Goal: Task Accomplishment & Management: Complete application form

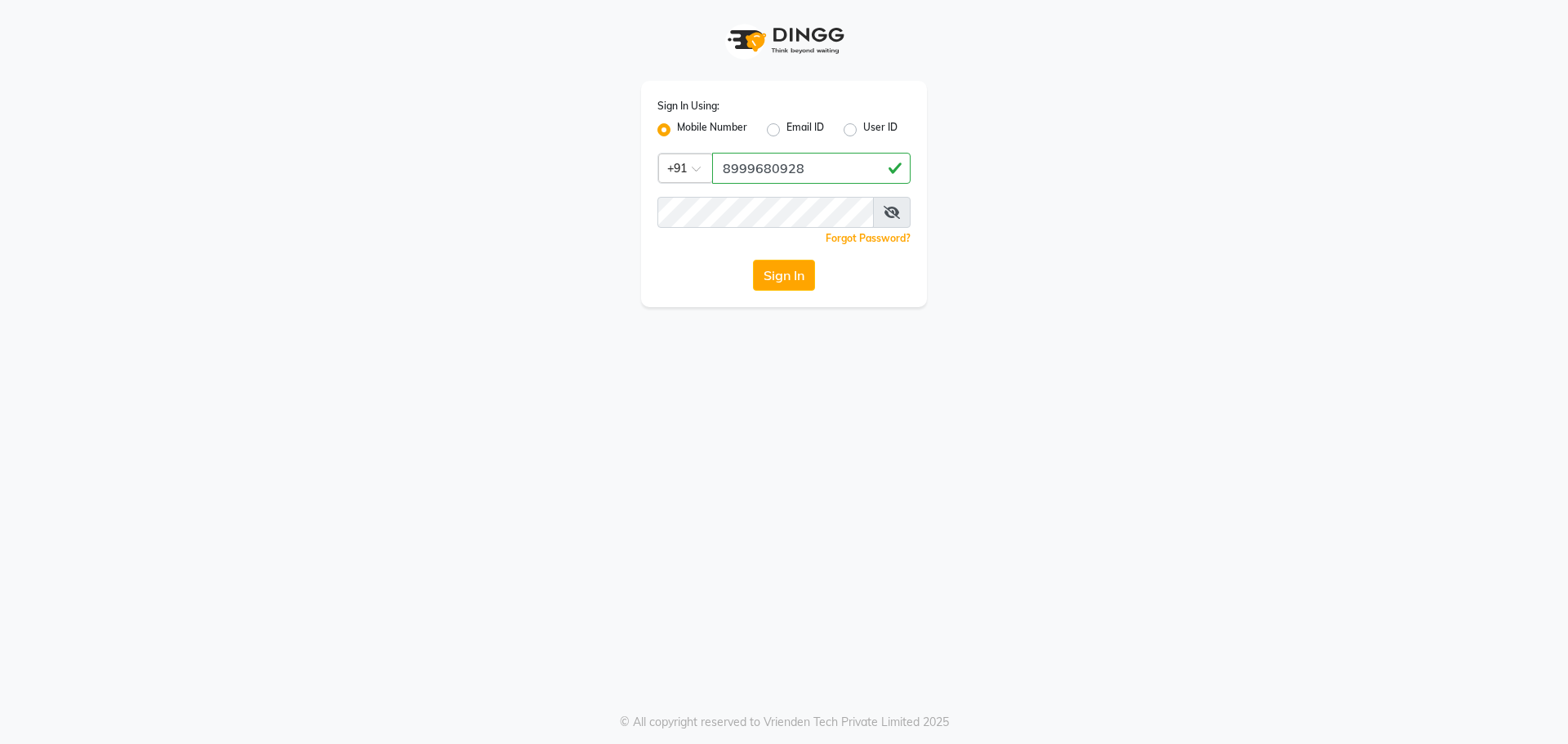
type input "8999680928"
click at [801, 266] on button "Sign In" at bounding box center [783, 276] width 62 height 31
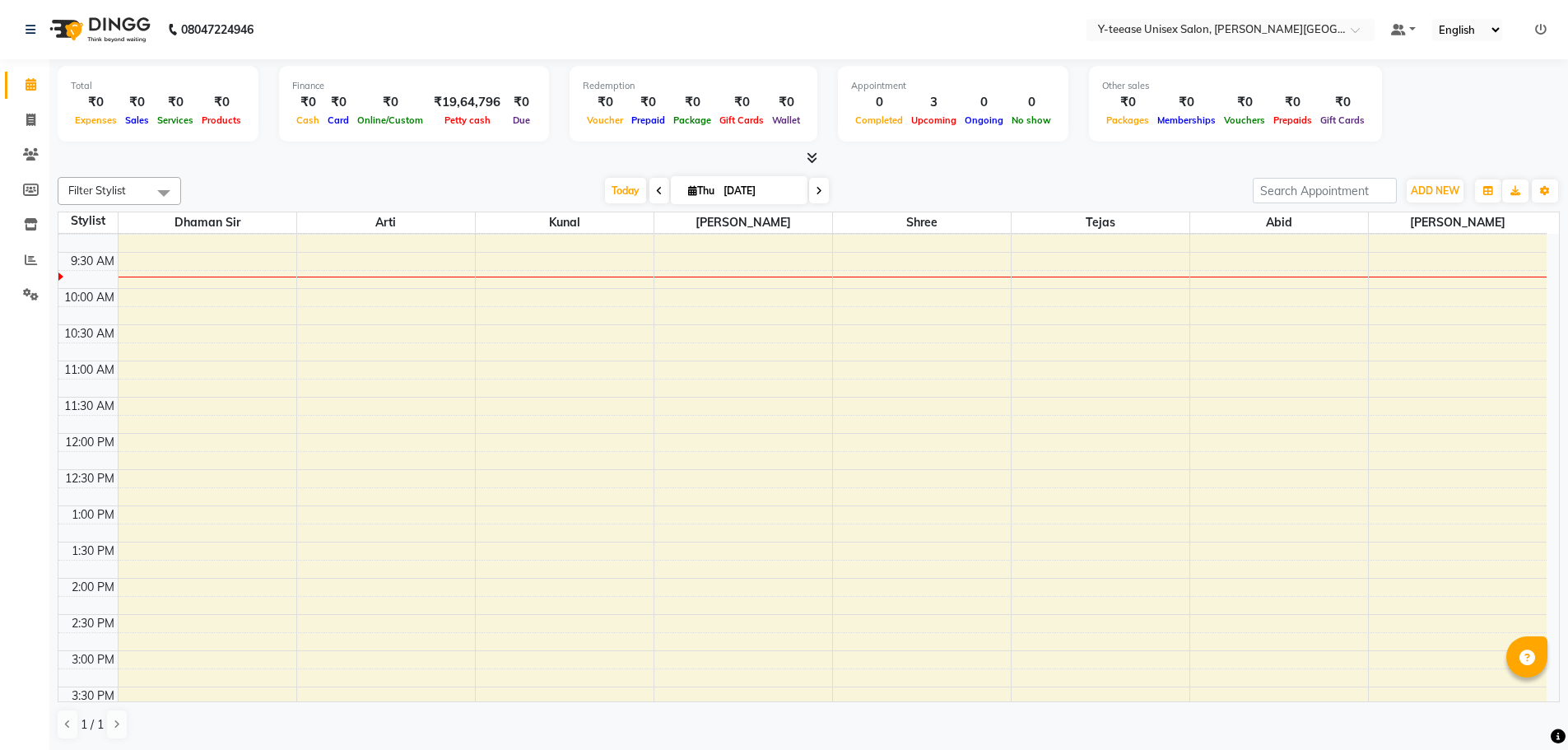
scroll to position [203, 0]
click at [31, 120] on icon at bounding box center [31, 119] width 9 height 13
select select "service"
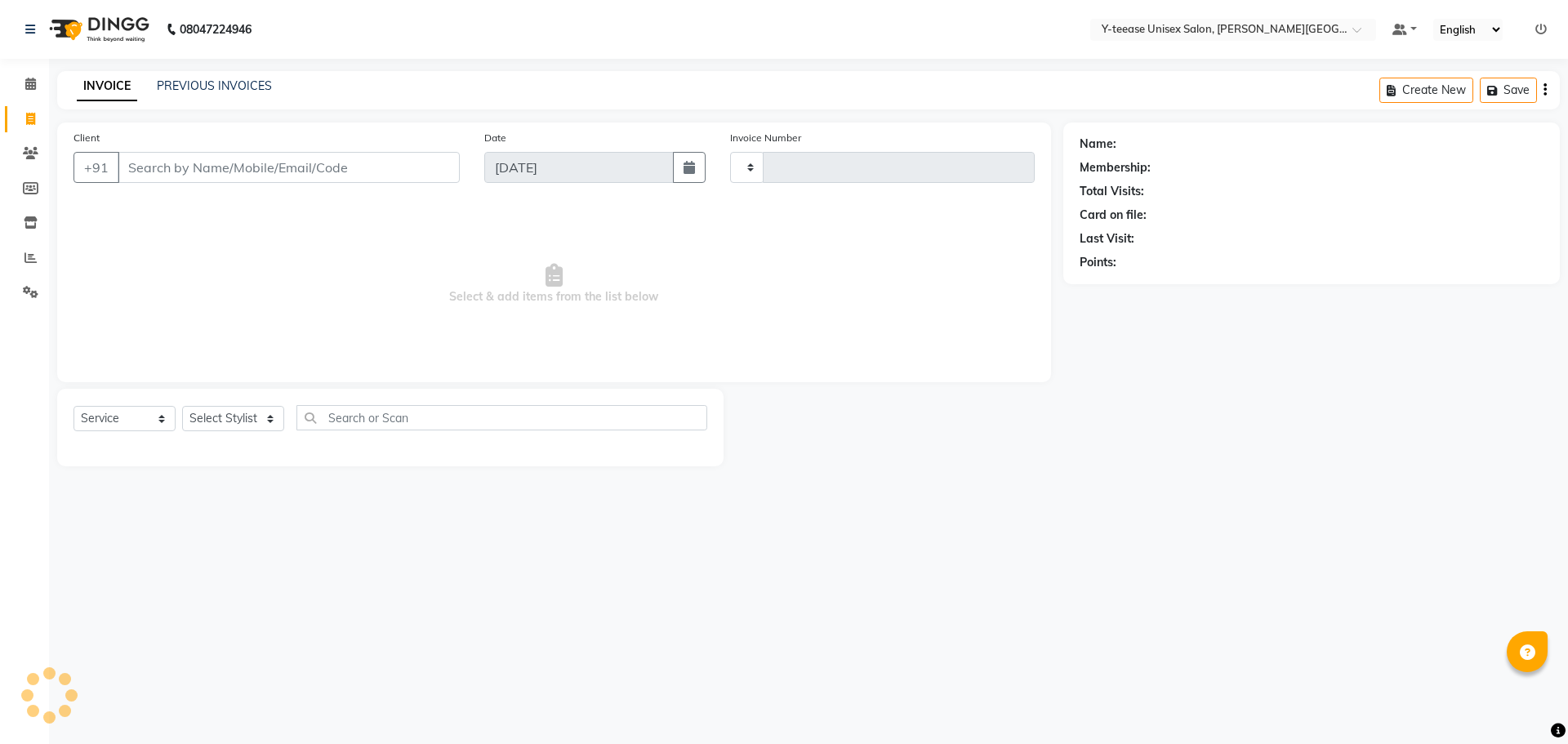
type input "2048"
select select "765"
click at [32, 147] on icon at bounding box center [30, 153] width 16 height 13
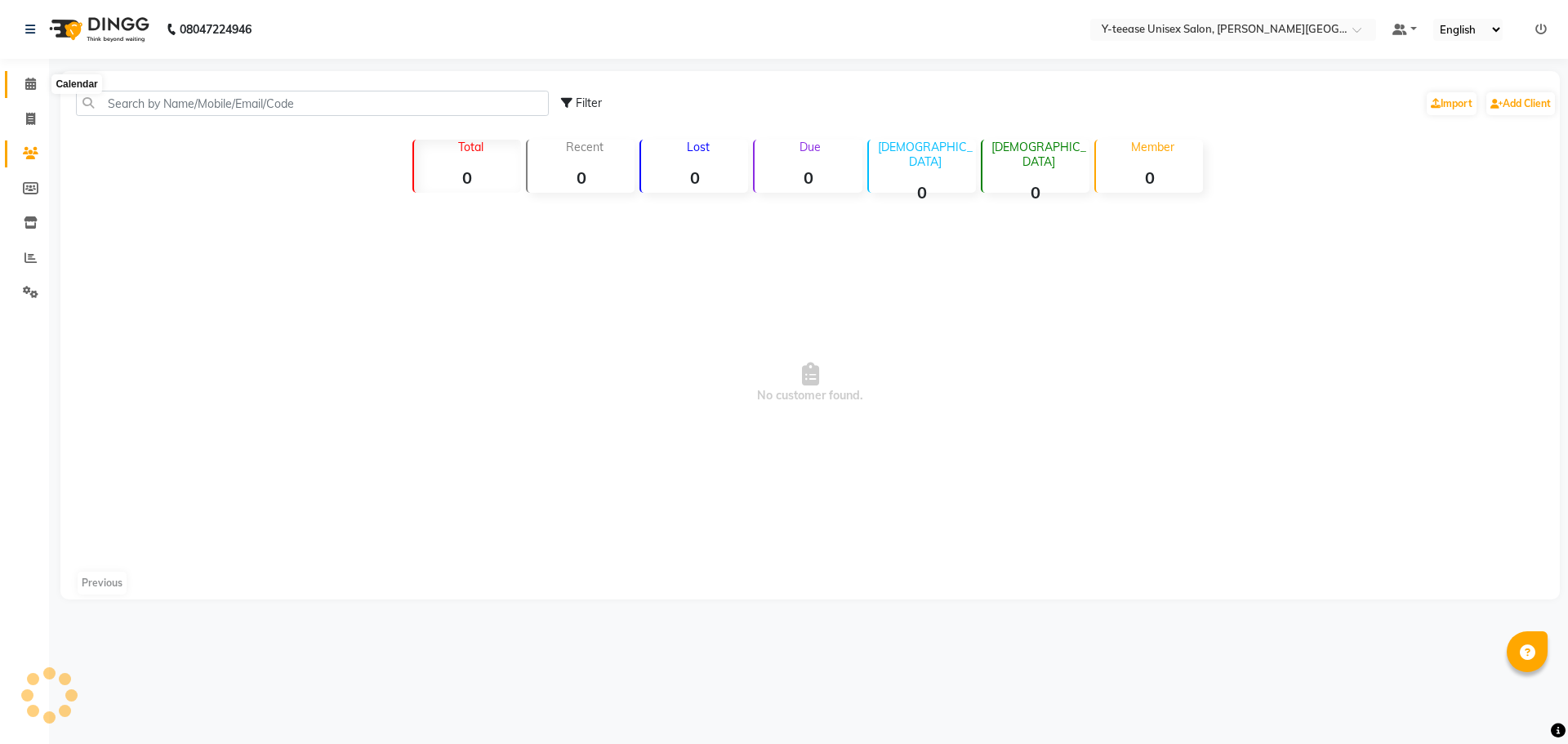
click at [19, 84] on span at bounding box center [30, 84] width 28 height 19
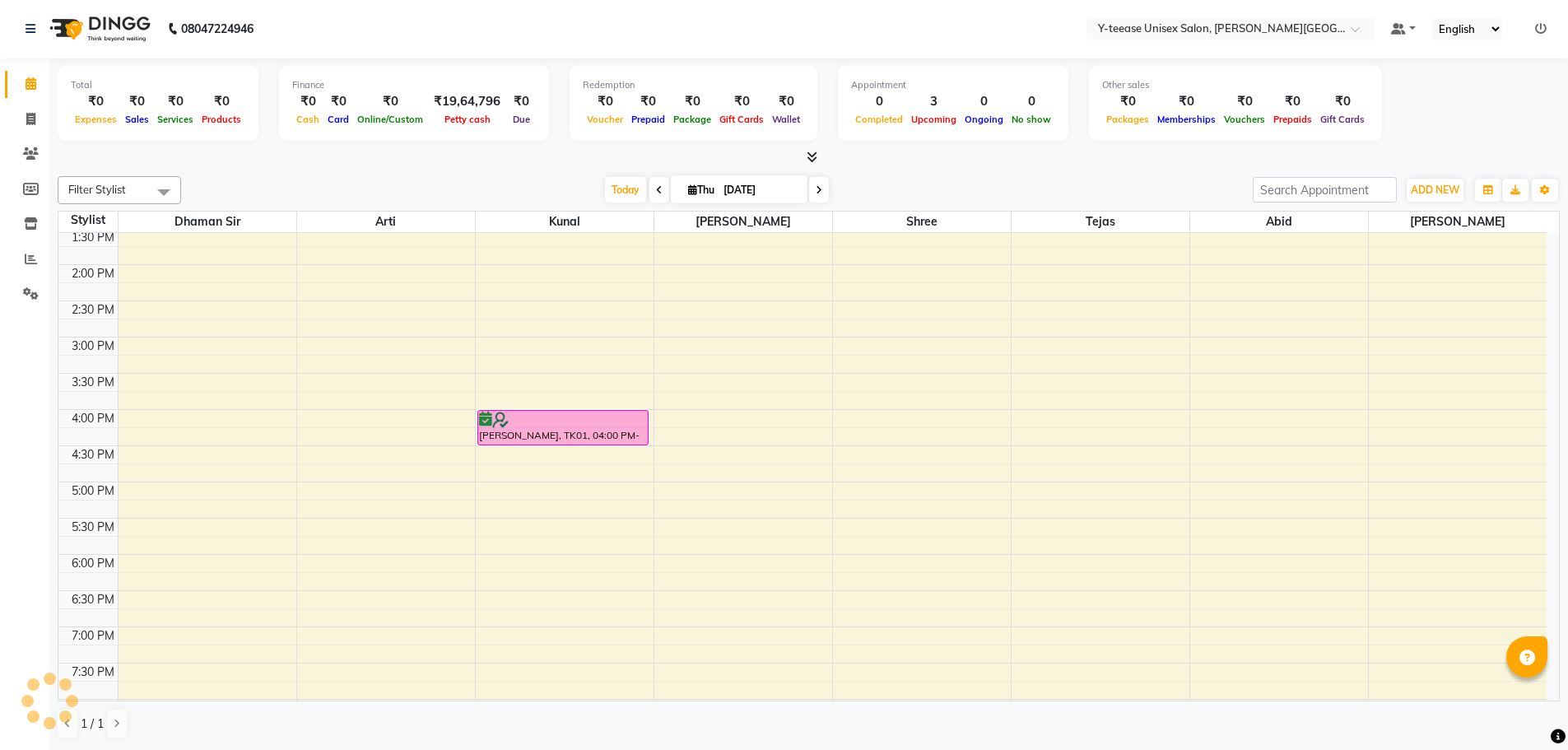
scroll to position [658, 0]
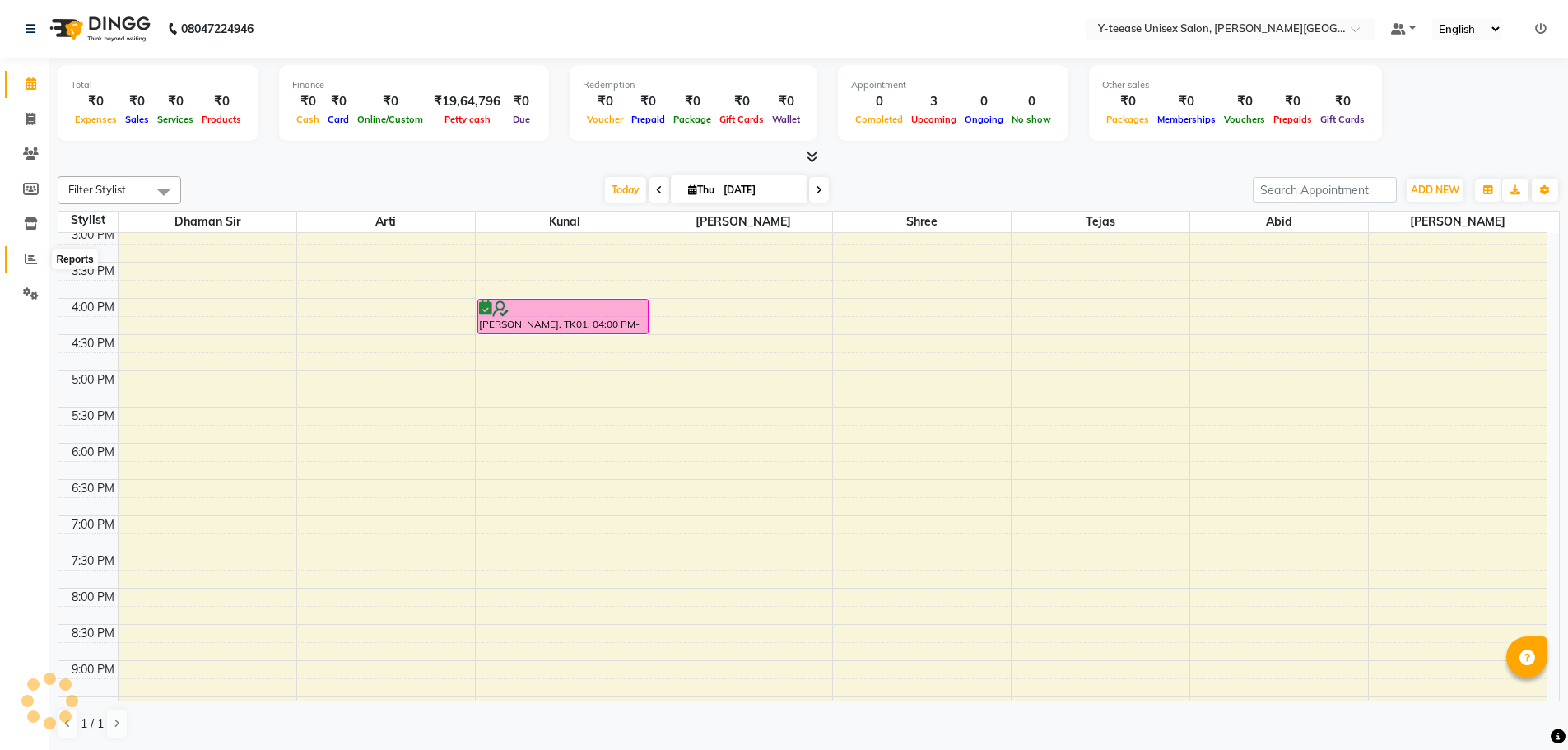
click at [33, 264] on icon at bounding box center [31, 258] width 13 height 13
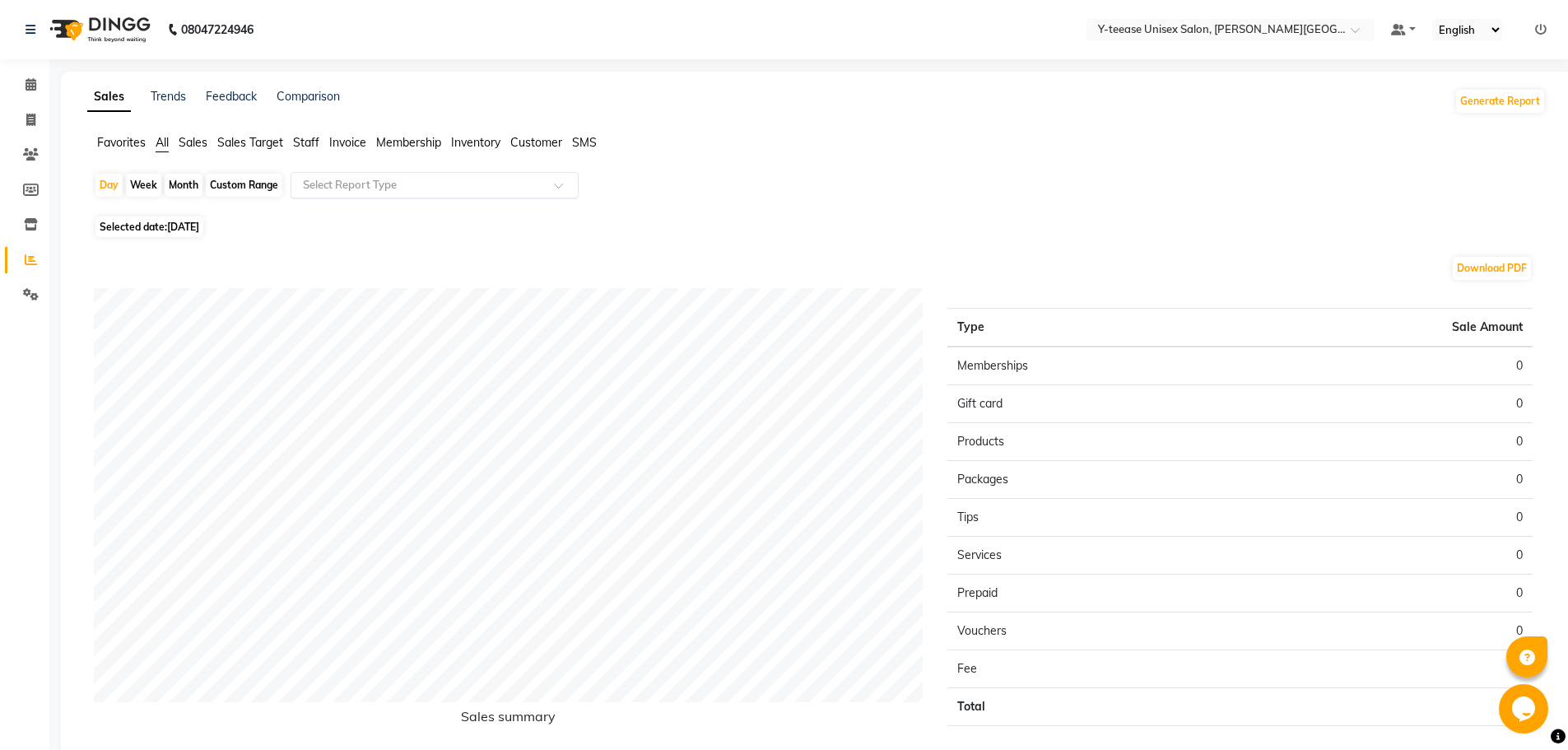
click at [423, 186] on input "text" at bounding box center [418, 185] width 237 height 17
click at [178, 180] on div "Month" at bounding box center [183, 184] width 37 height 23
select select "9"
select select "2025"
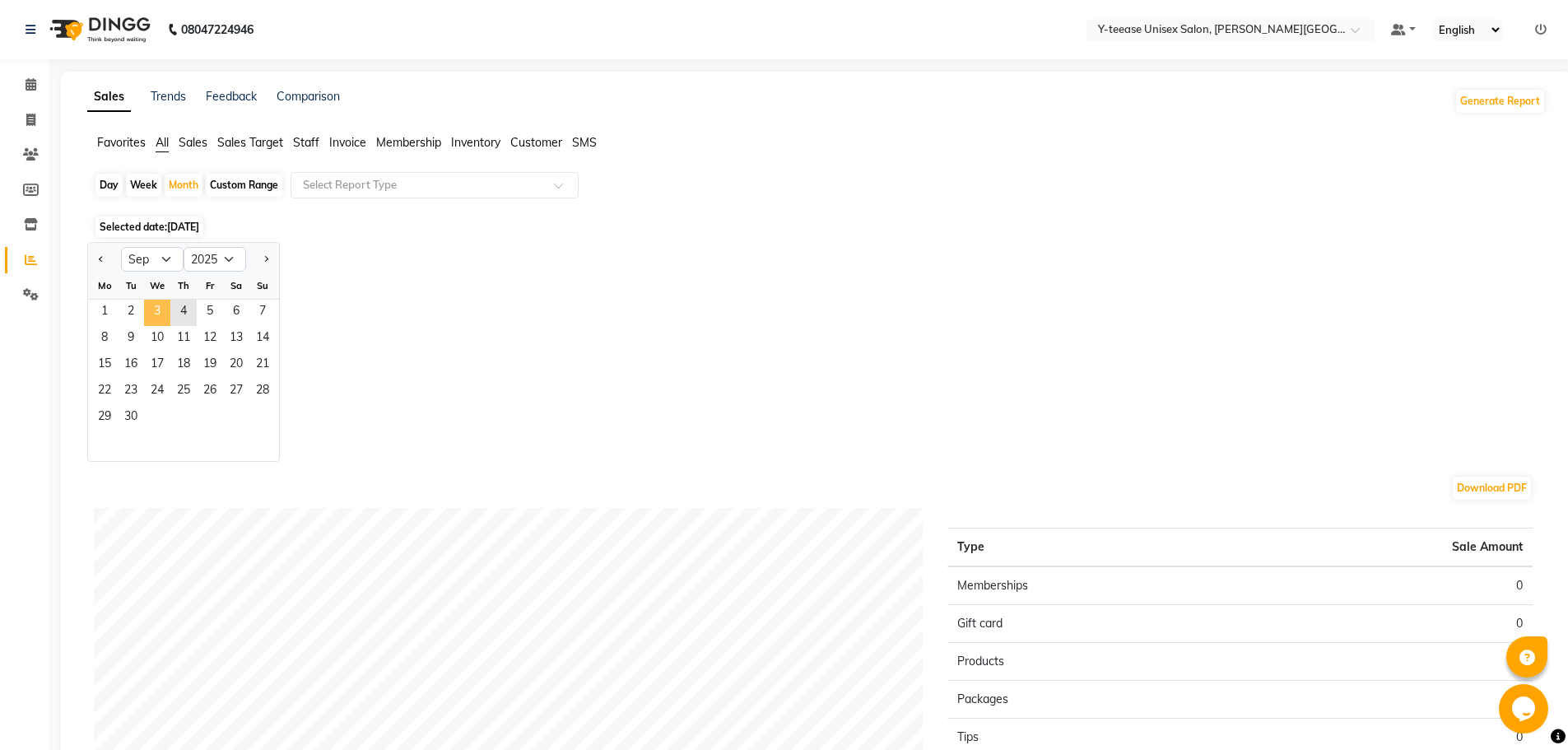
click at [158, 307] on span "3" at bounding box center [157, 312] width 27 height 27
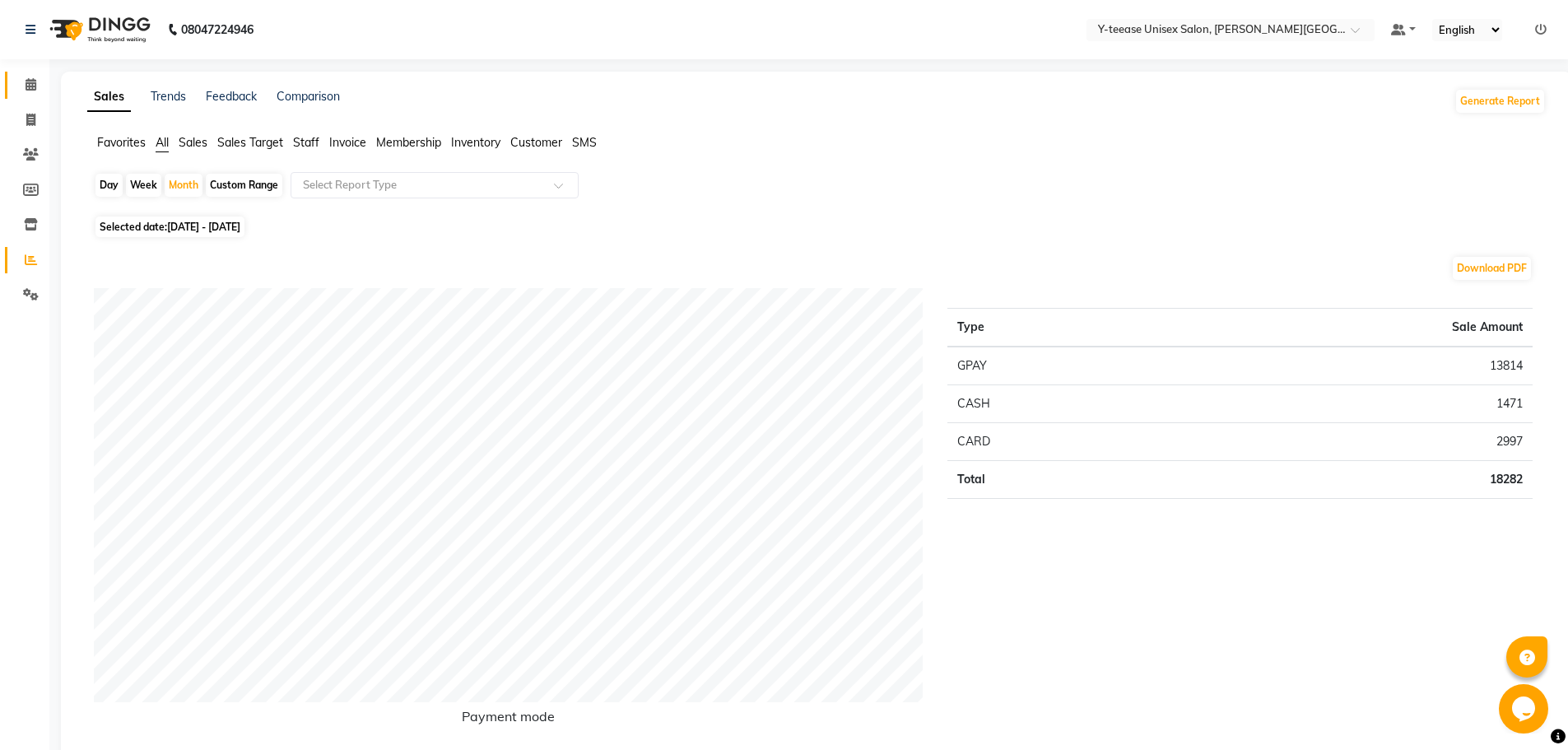
click at [29, 76] on span at bounding box center [31, 85] width 29 height 19
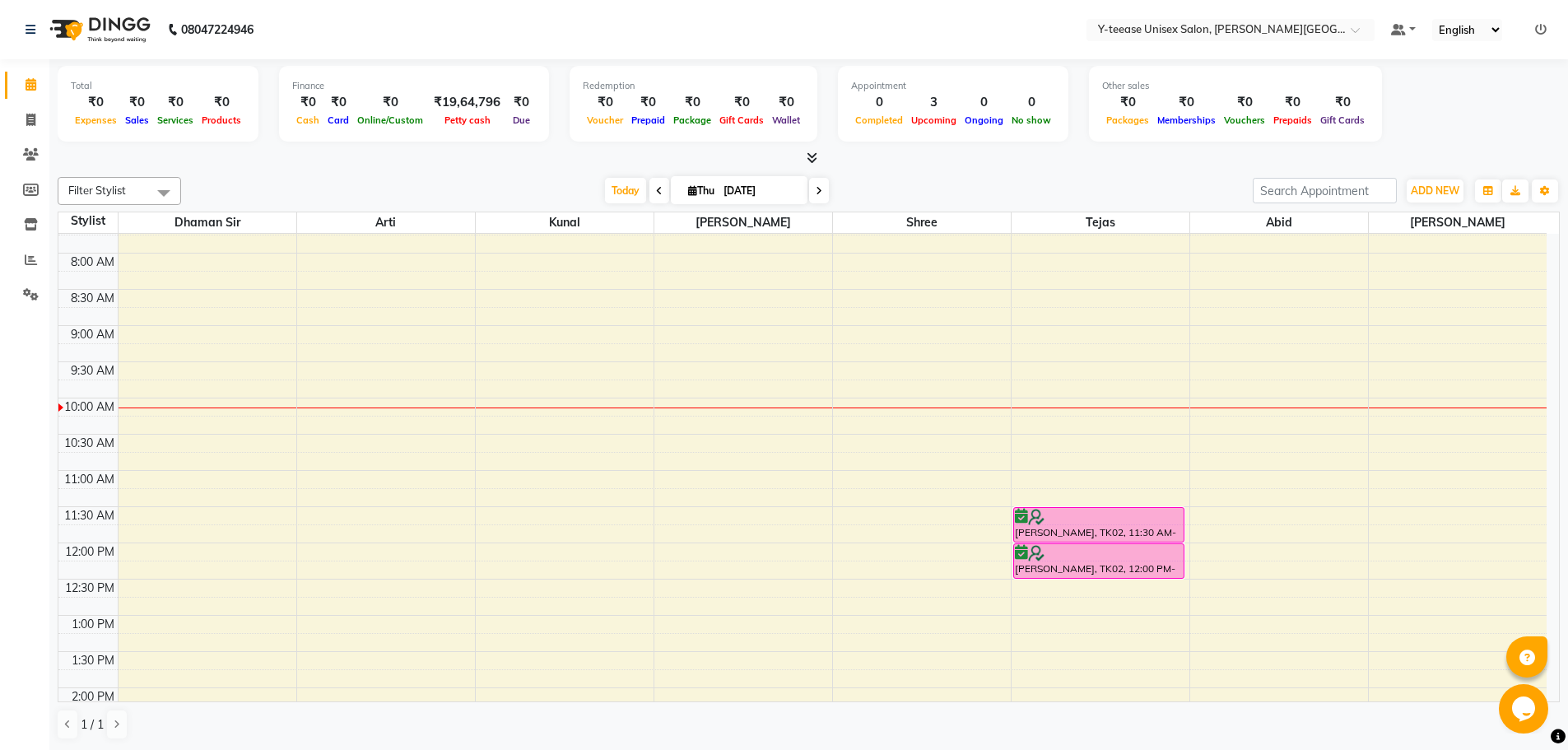
scroll to position [165, 0]
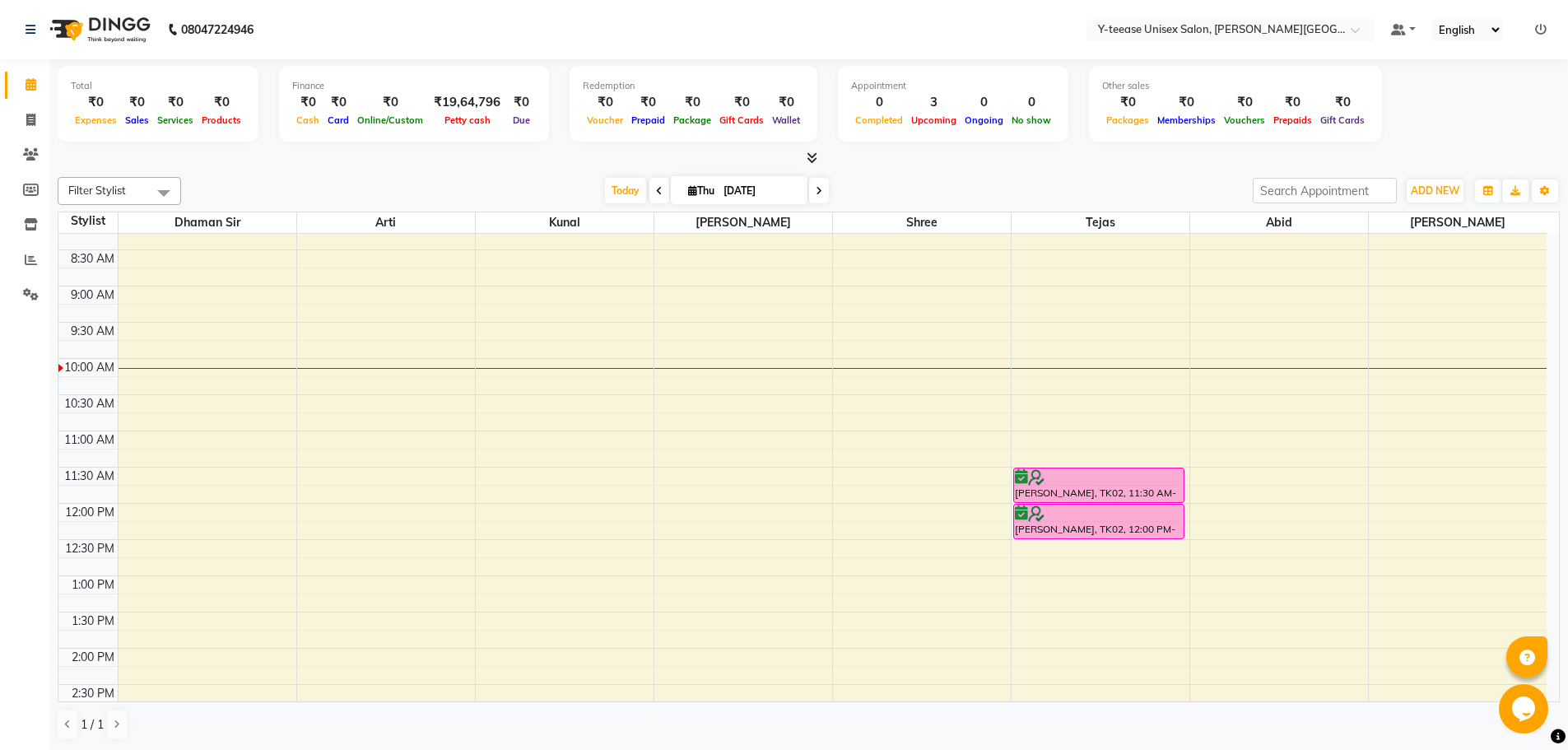
click at [1098, 387] on div "6:00 AM 6:30 AM 7:00 AM 7:30 AM 8:00 AM 8:30 AM 9:00 AM 9:30 AM 10:00 AM 10:30 …" at bounding box center [802, 684] width 1487 height 1231
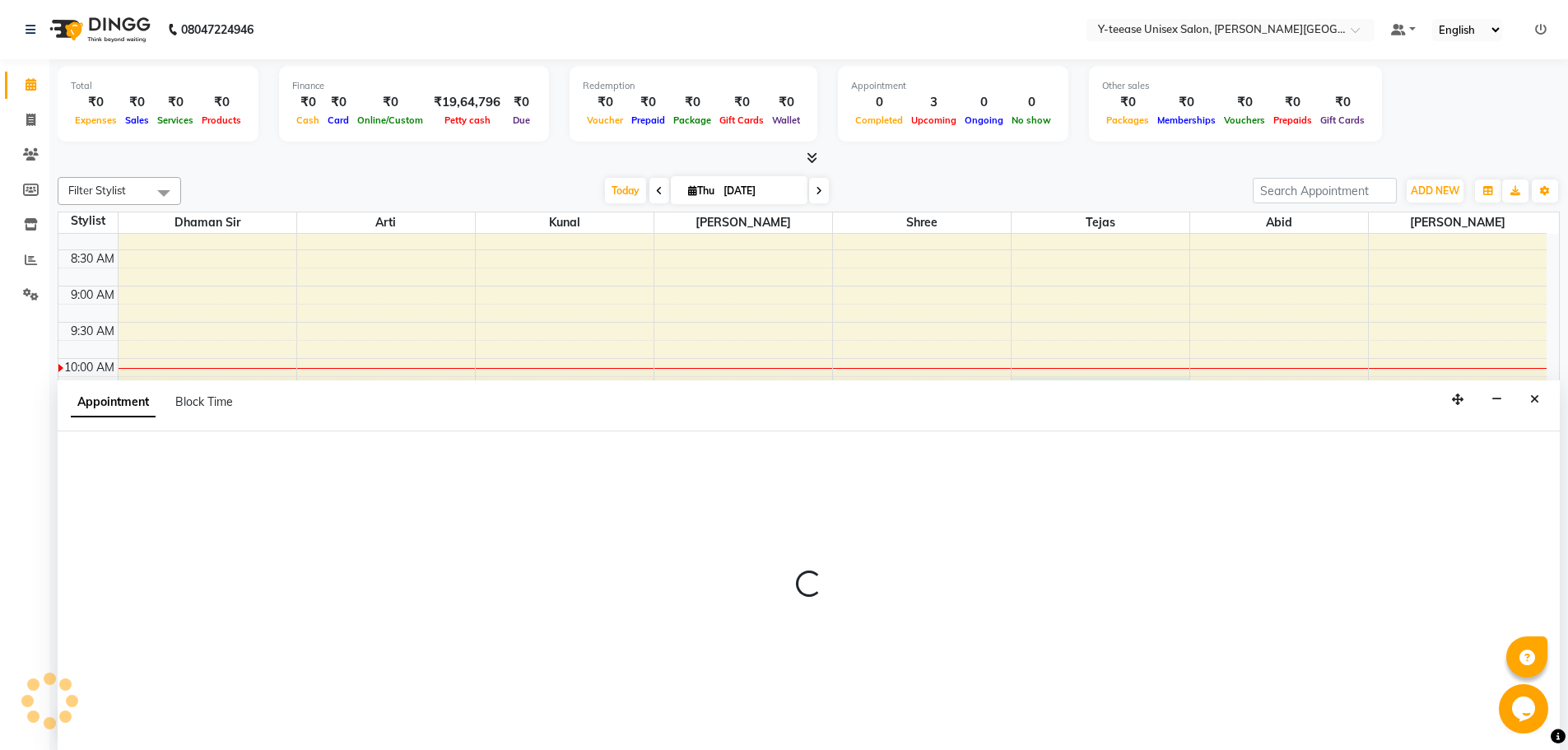
scroll to position [1, 0]
select select "84059"
select select "615"
select select "tentative"
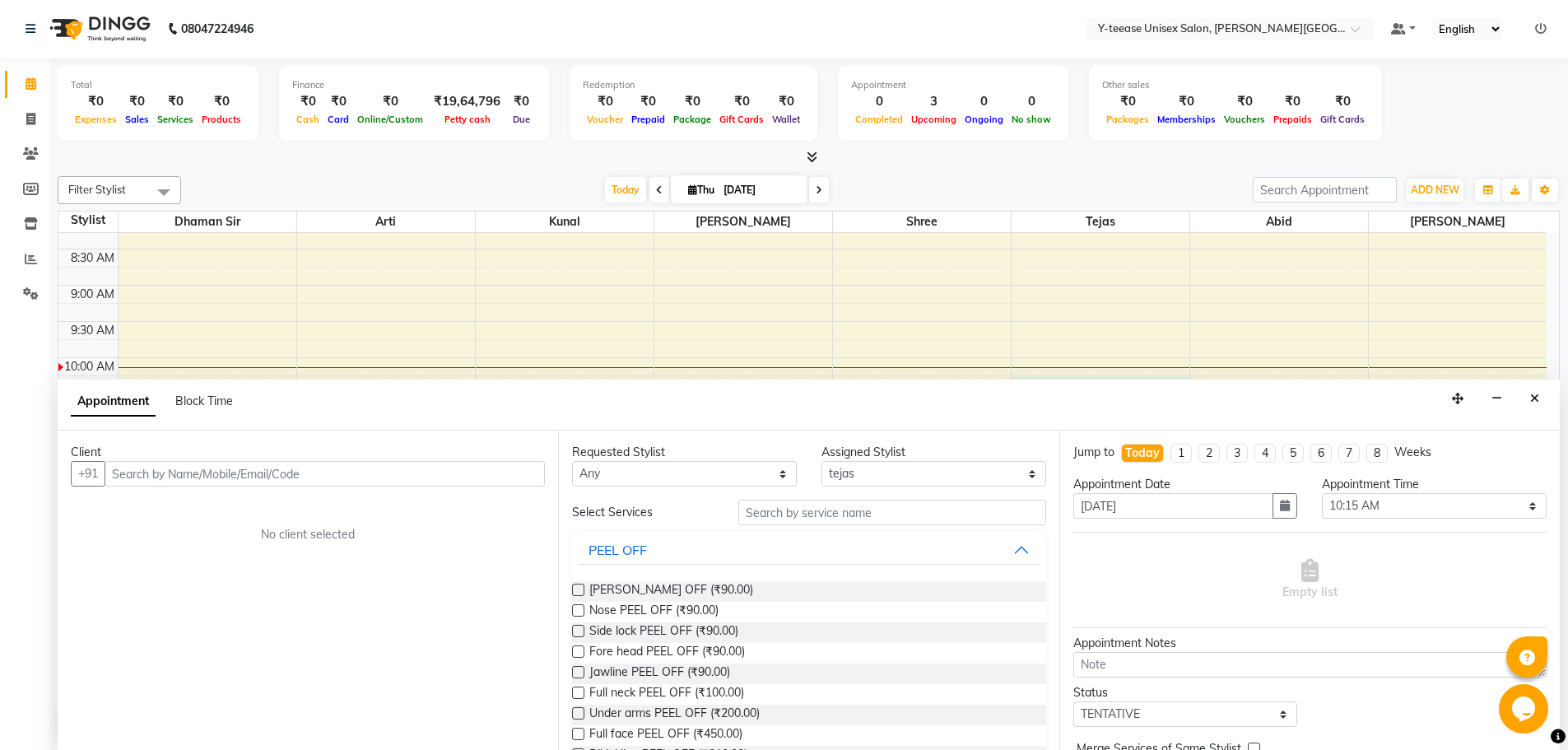
click at [327, 473] on input "text" at bounding box center [324, 474] width 440 height 26
click at [241, 508] on ngb-highlight "99******19" at bounding box center [208, 509] width 68 height 17
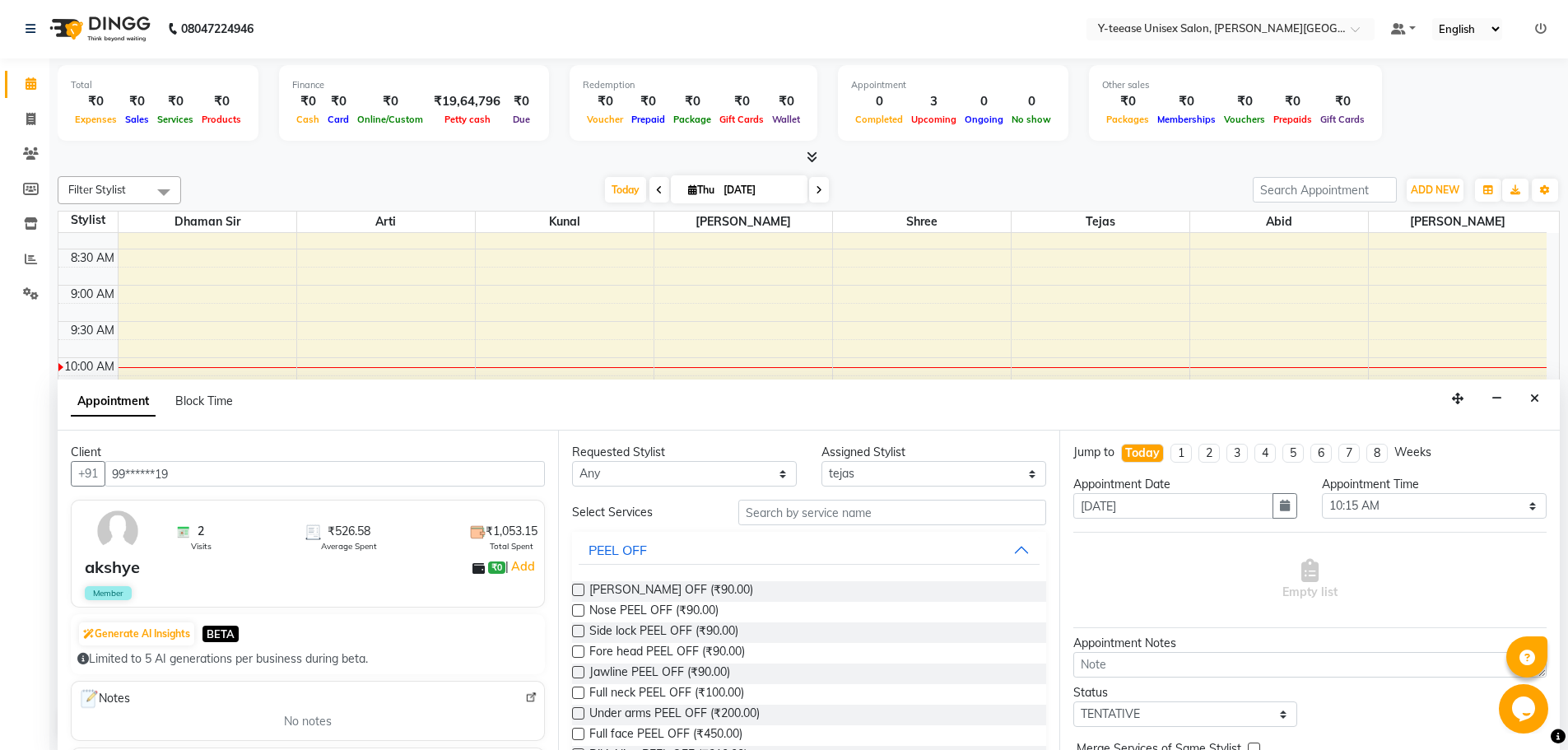
type input "99******19"
click at [796, 509] on input "text" at bounding box center [891, 512] width 307 height 26
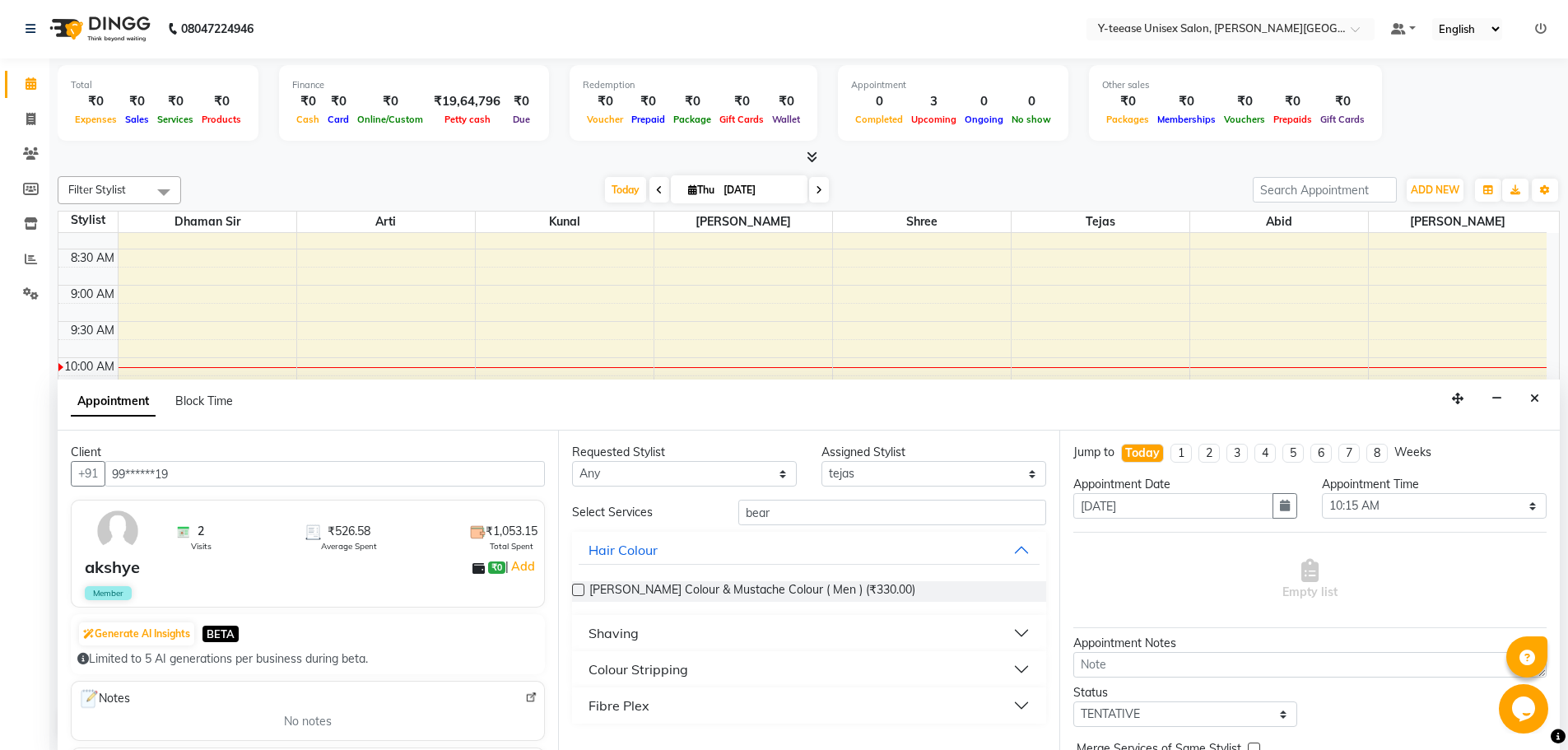
click at [711, 633] on button "Shaving" at bounding box center [808, 633] width 460 height 30
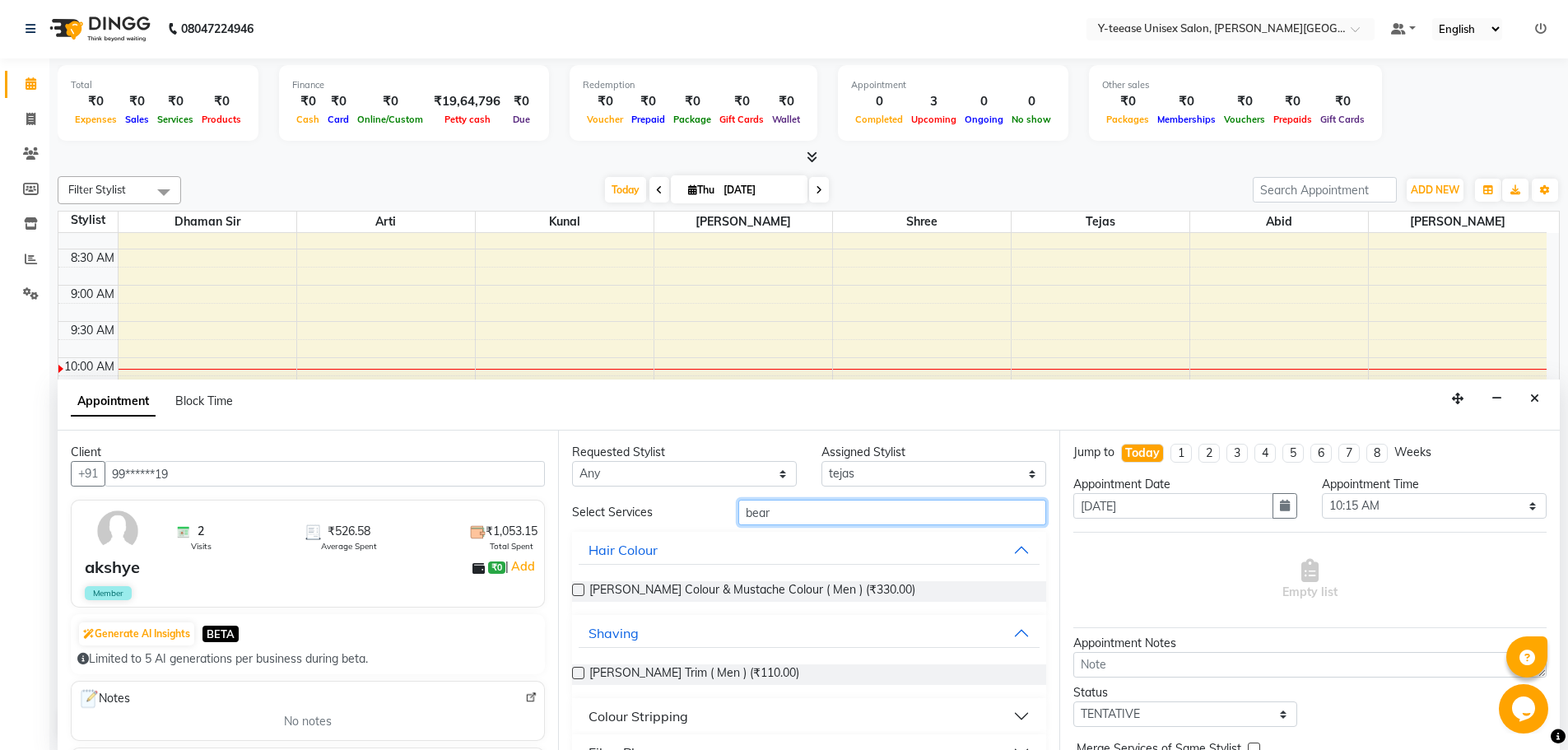
click at [823, 512] on input "bear" at bounding box center [891, 512] width 307 height 26
type input "b"
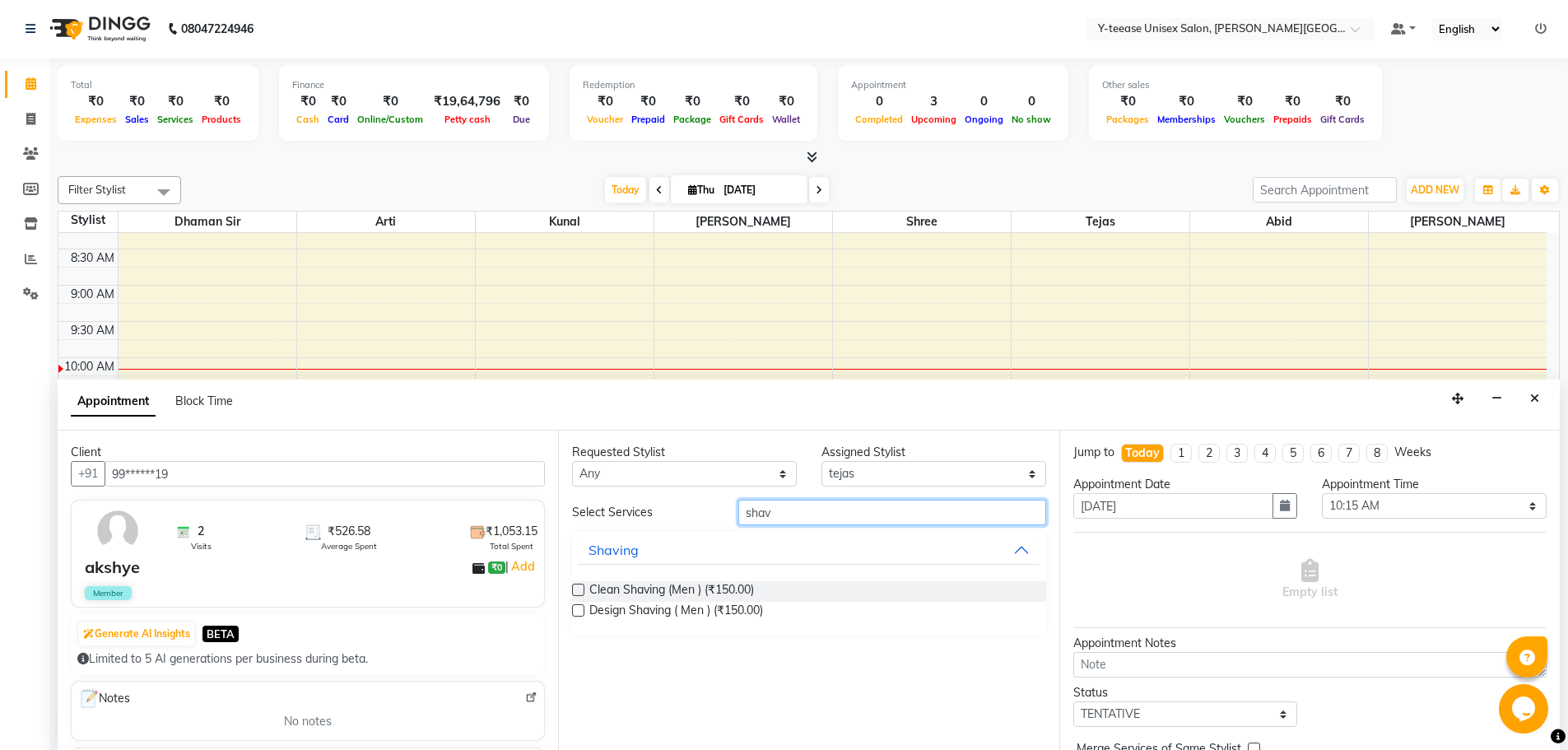
type input "shav"
drag, startPoint x: 576, startPoint y: 609, endPoint x: 565, endPoint y: 603, distance: 12.5
click at [577, 611] on label at bounding box center [578, 610] width 13 height 13
click at [577, 611] on input "checkbox" at bounding box center [577, 612] width 11 height 11
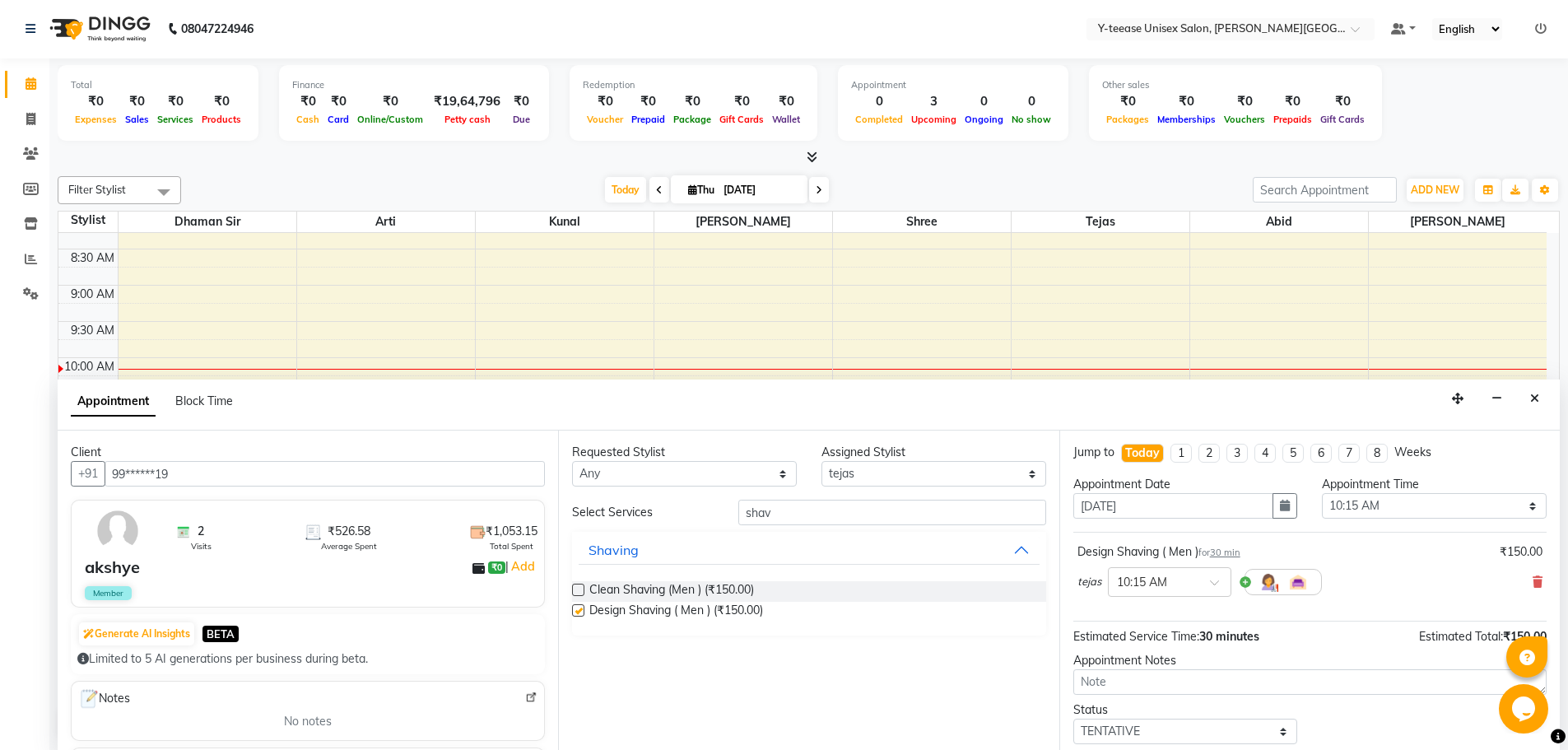
checkbox input "false"
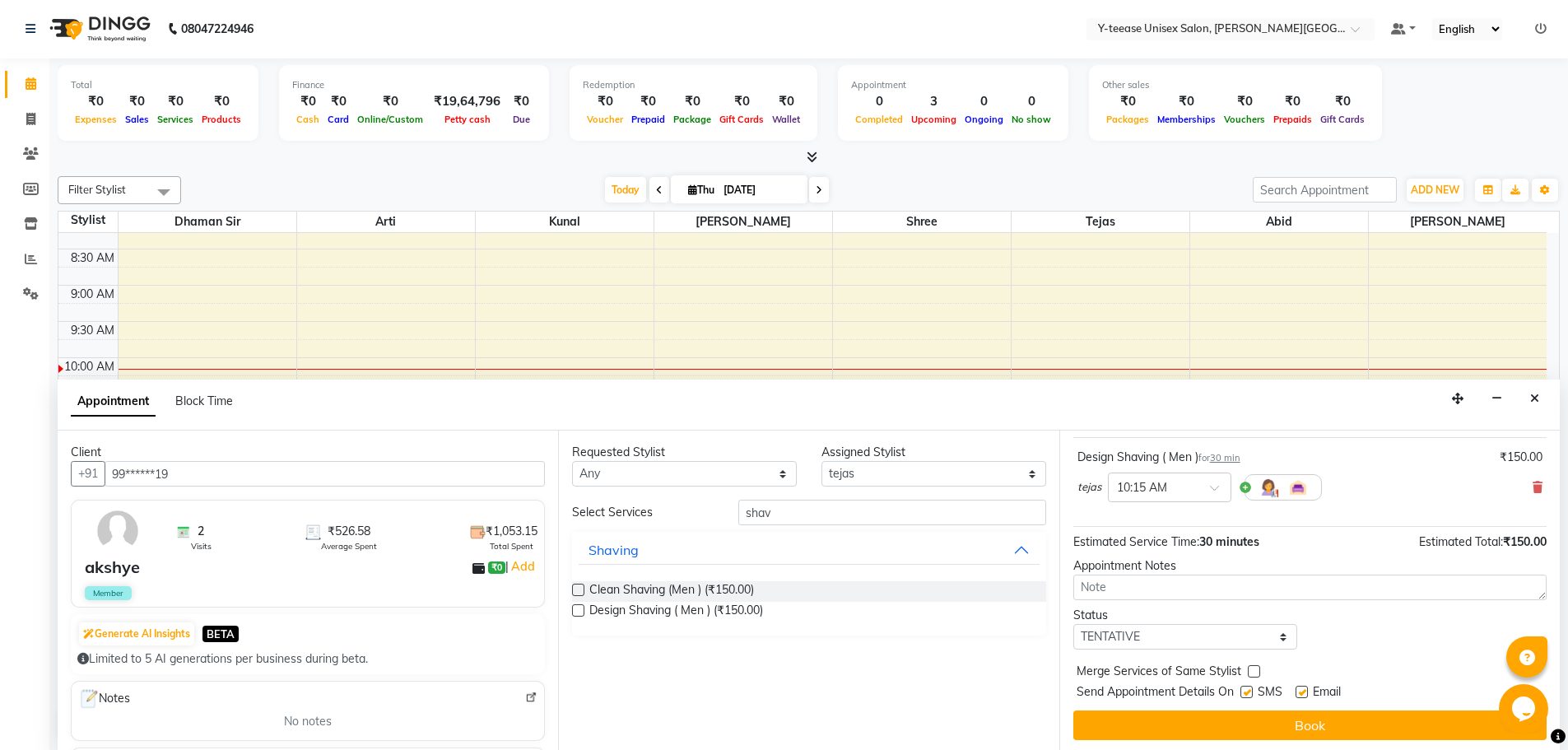
scroll to position [98, 0]
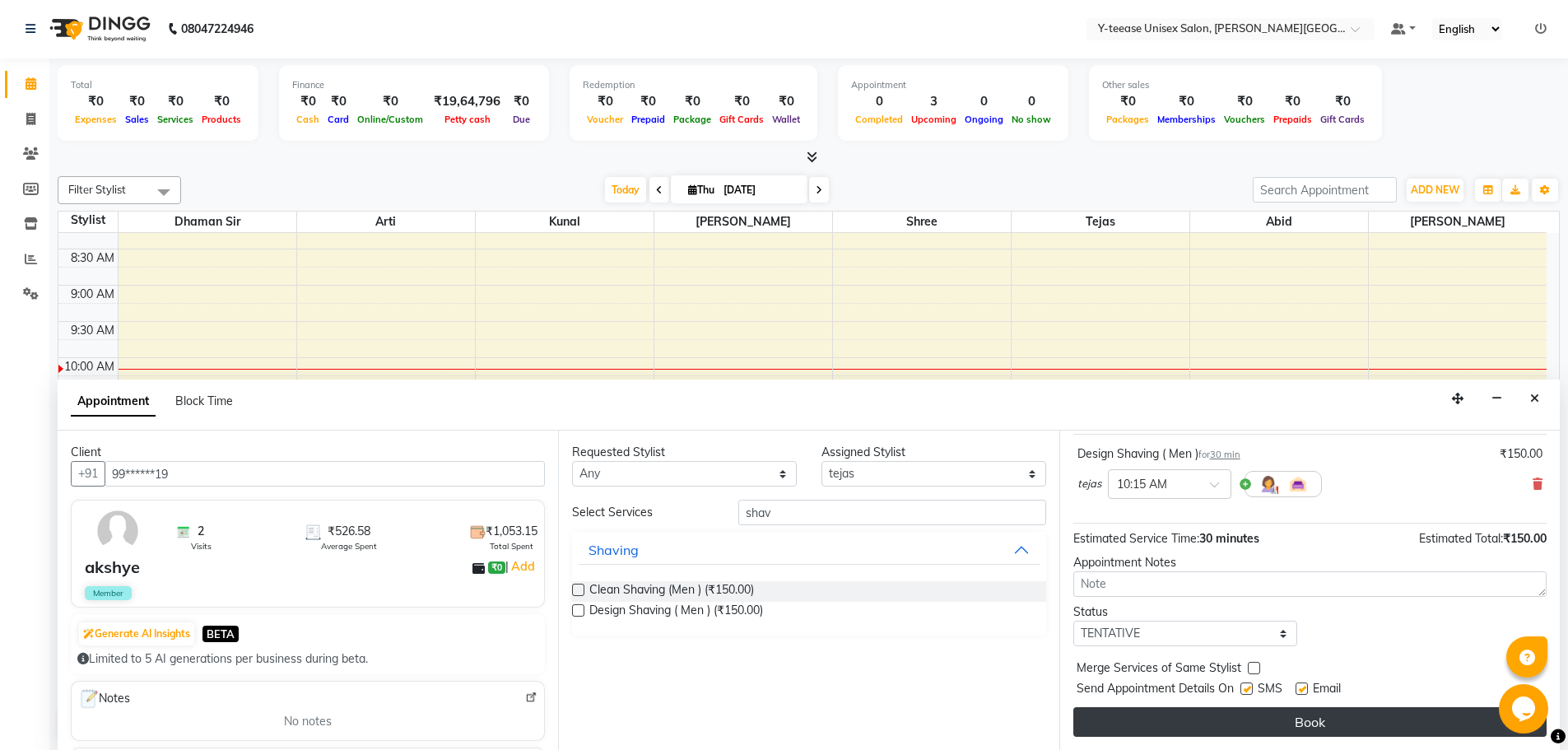
click at [1325, 719] on button "Book" at bounding box center [1309, 722] width 473 height 30
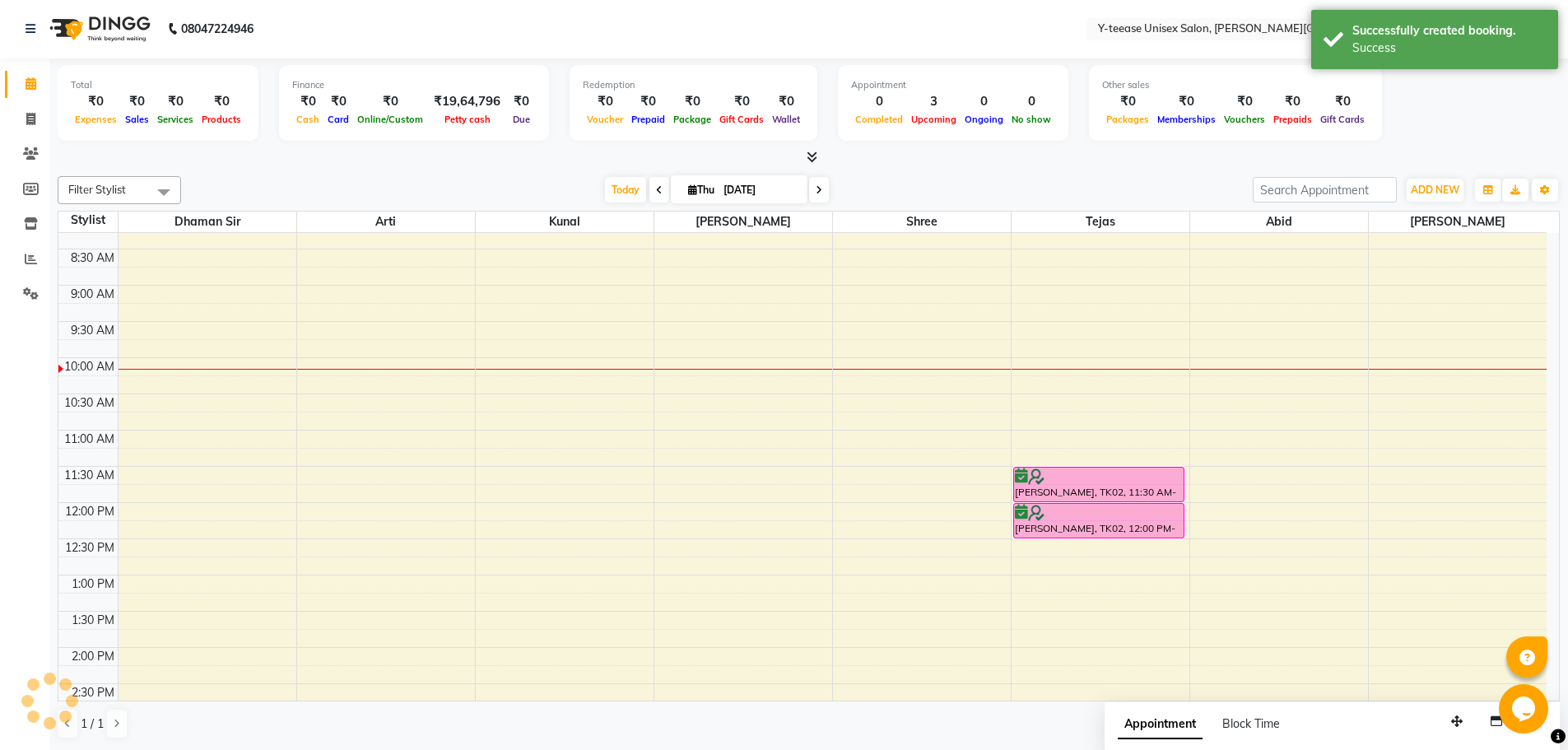
scroll to position [0, 0]
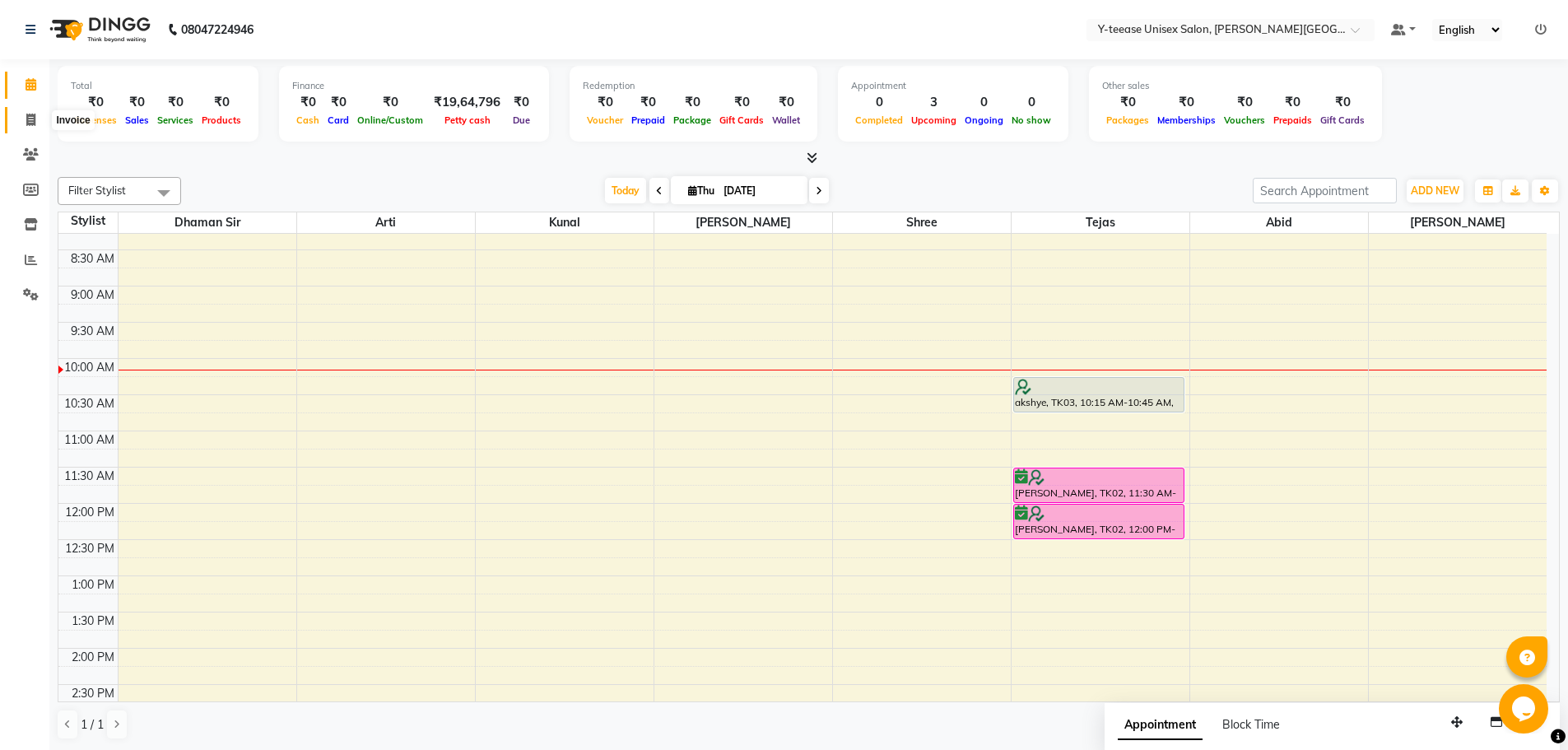
click at [33, 115] on icon at bounding box center [31, 119] width 9 height 13
select select "service"
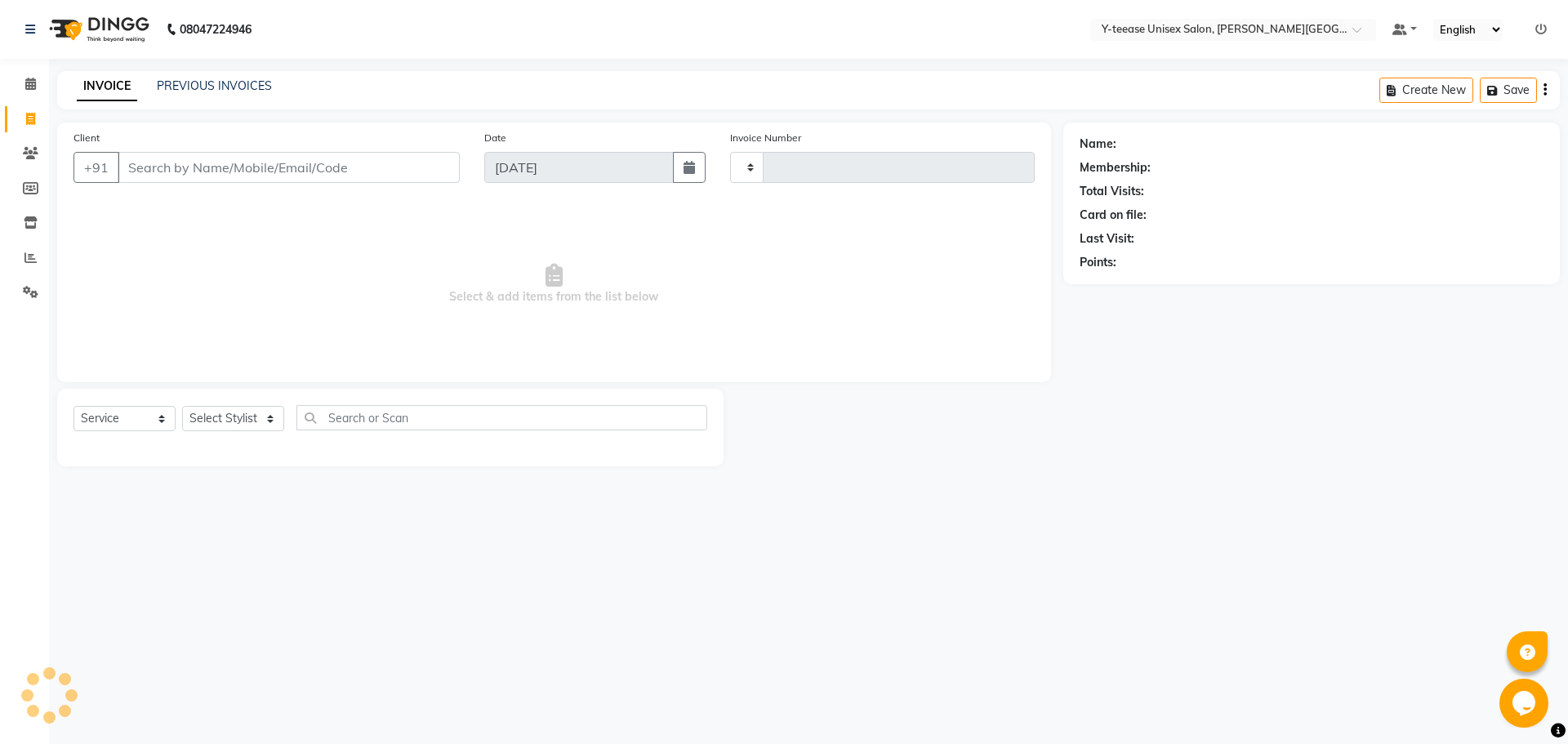
type input "2048"
select select "765"
click at [144, 154] on input "Client" at bounding box center [288, 167] width 342 height 31
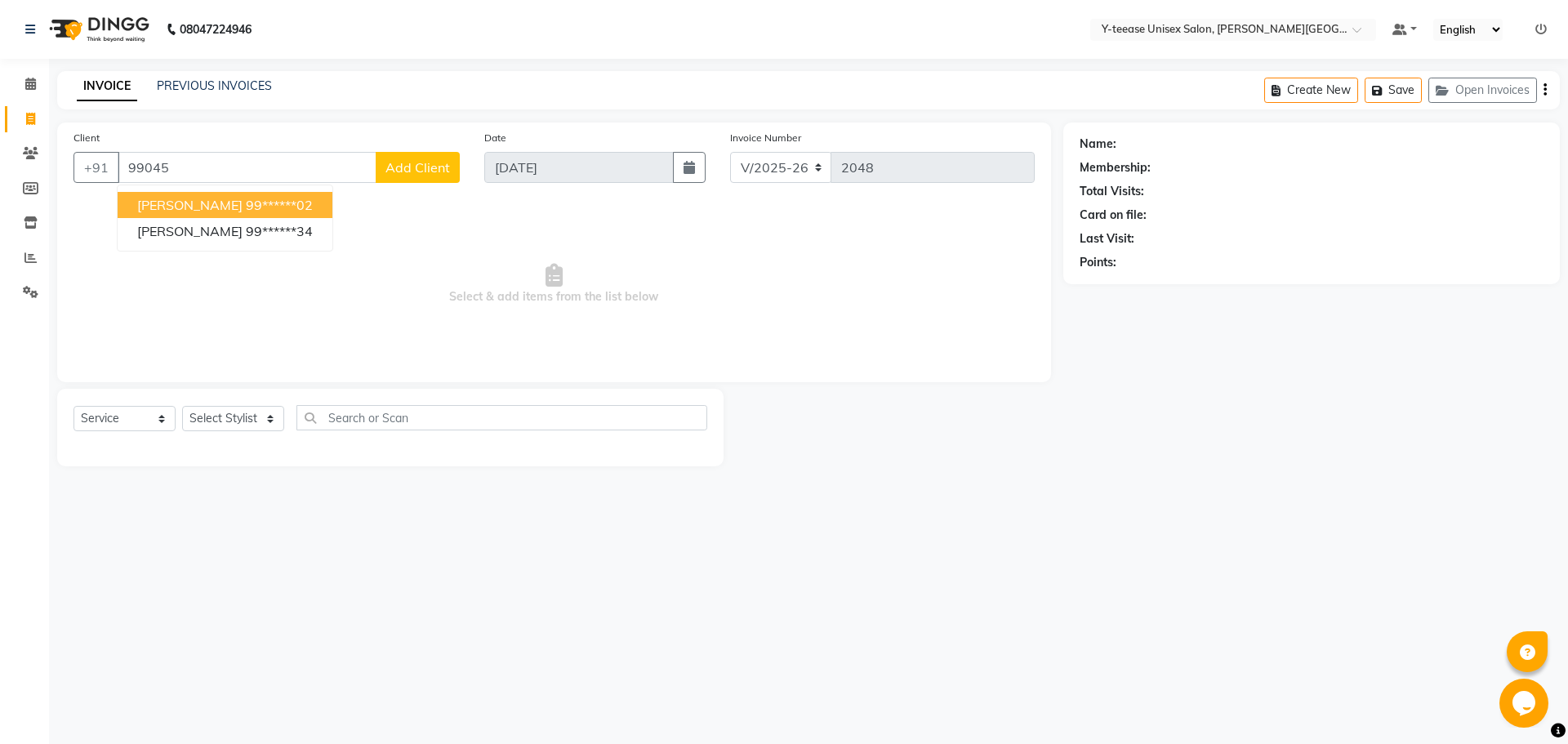
click at [181, 207] on span "[PERSON_NAME]" at bounding box center [190, 204] width 106 height 17
type input "99******02"
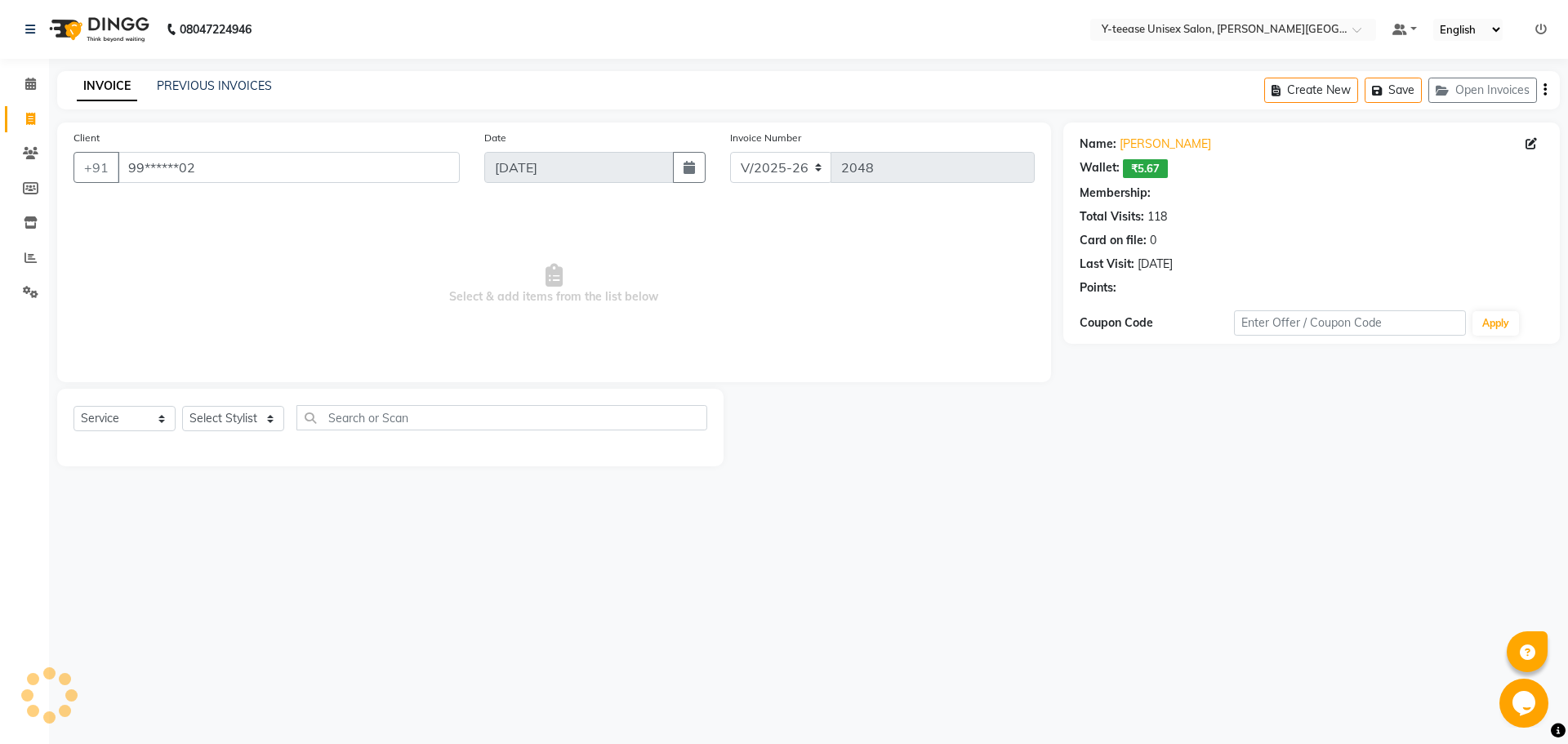
select select "1: Object"
click at [226, 417] on select "Select Stylist [PERSON_NAME] Dhaman [PERSON_NAME] Shree [PERSON_NAME] [PERSON_N…" at bounding box center [233, 418] width 102 height 25
select select "84059"
click at [182, 406] on select "Select Stylist [PERSON_NAME] Dhaman [PERSON_NAME] Shree [PERSON_NAME] [PERSON_N…" at bounding box center [233, 418] width 102 height 25
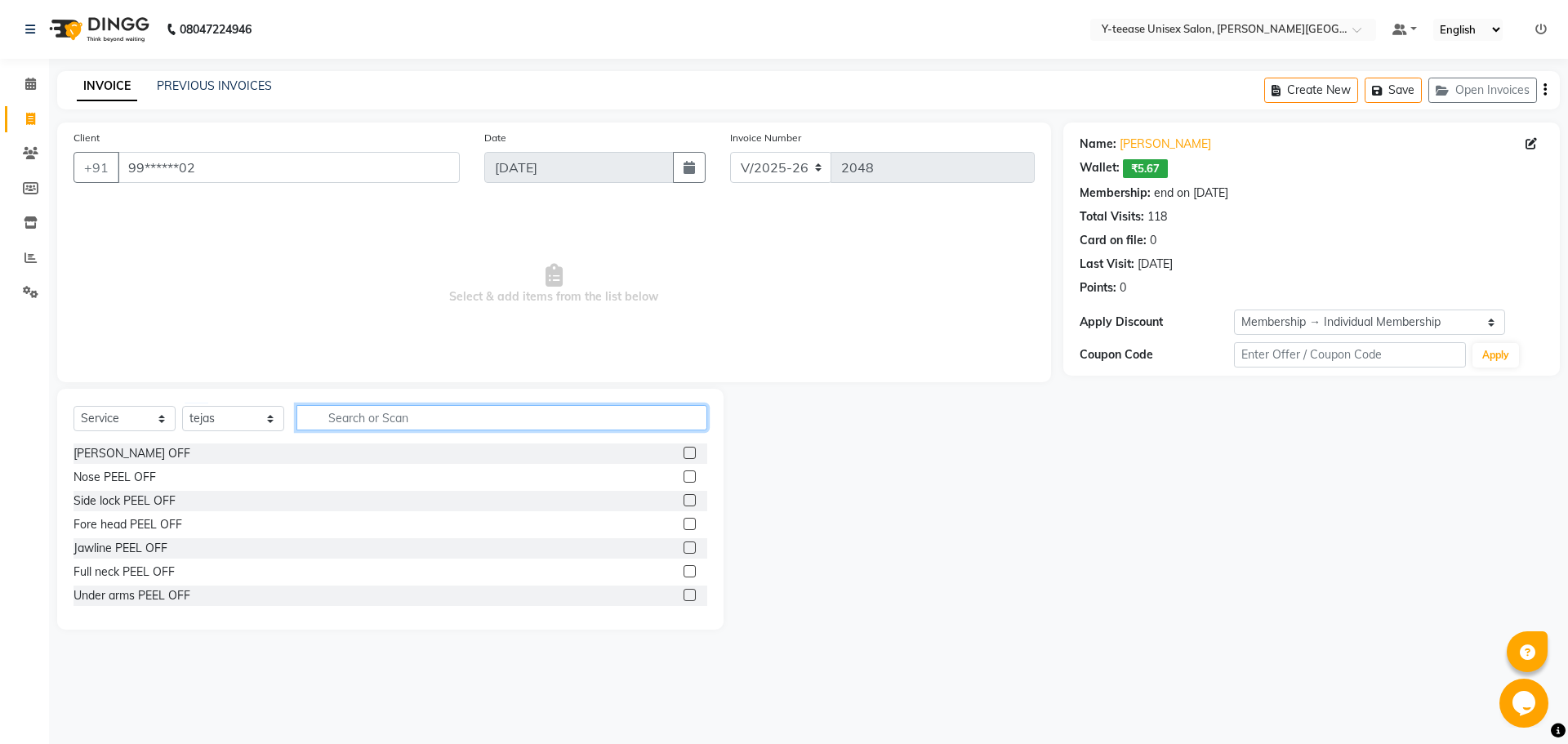
click at [354, 414] on input "text" at bounding box center [501, 417] width 411 height 25
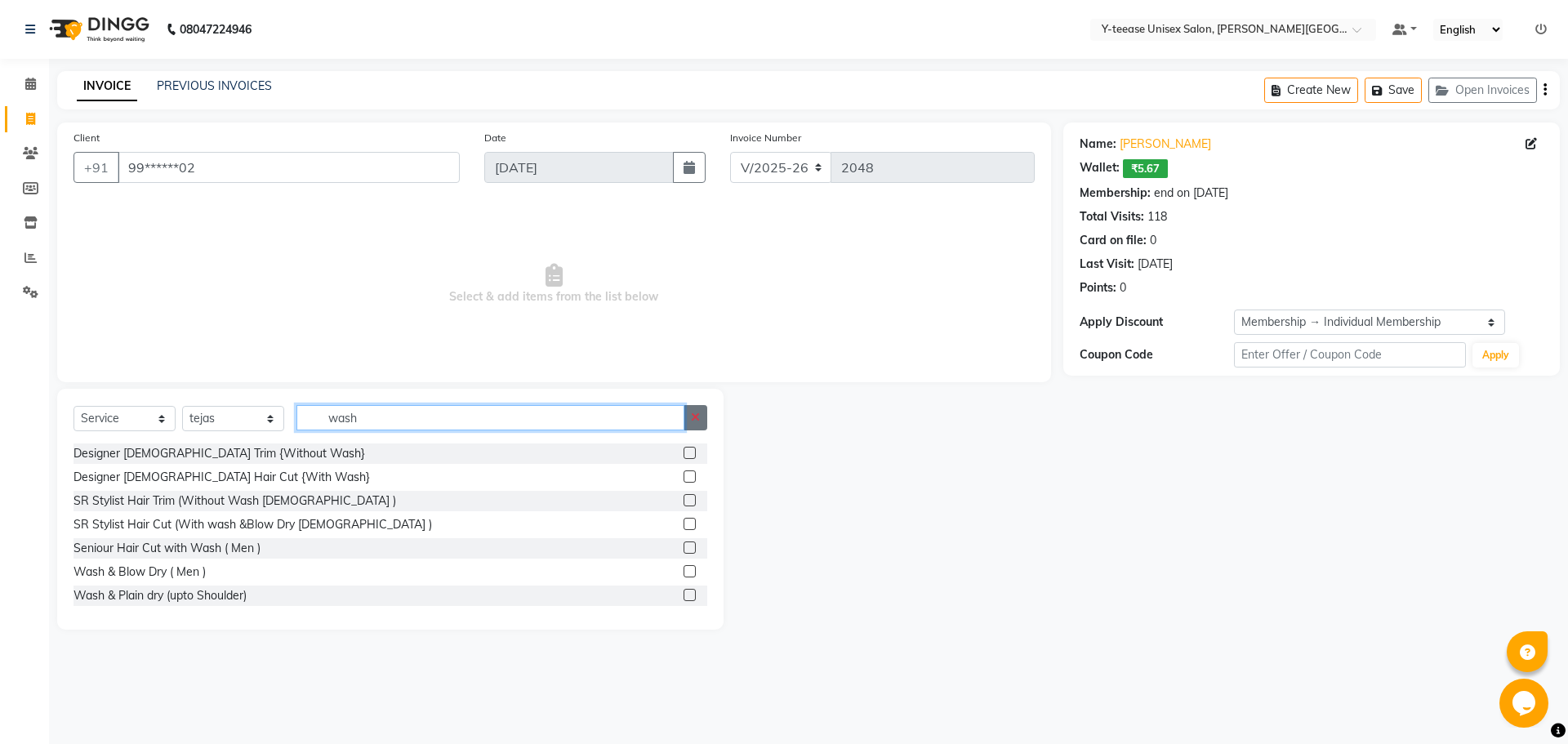
type input "wash"
drag, startPoint x: 705, startPoint y: 420, endPoint x: 657, endPoint y: 418, distance: 48.0
click at [696, 420] on button "button" at bounding box center [695, 417] width 23 height 25
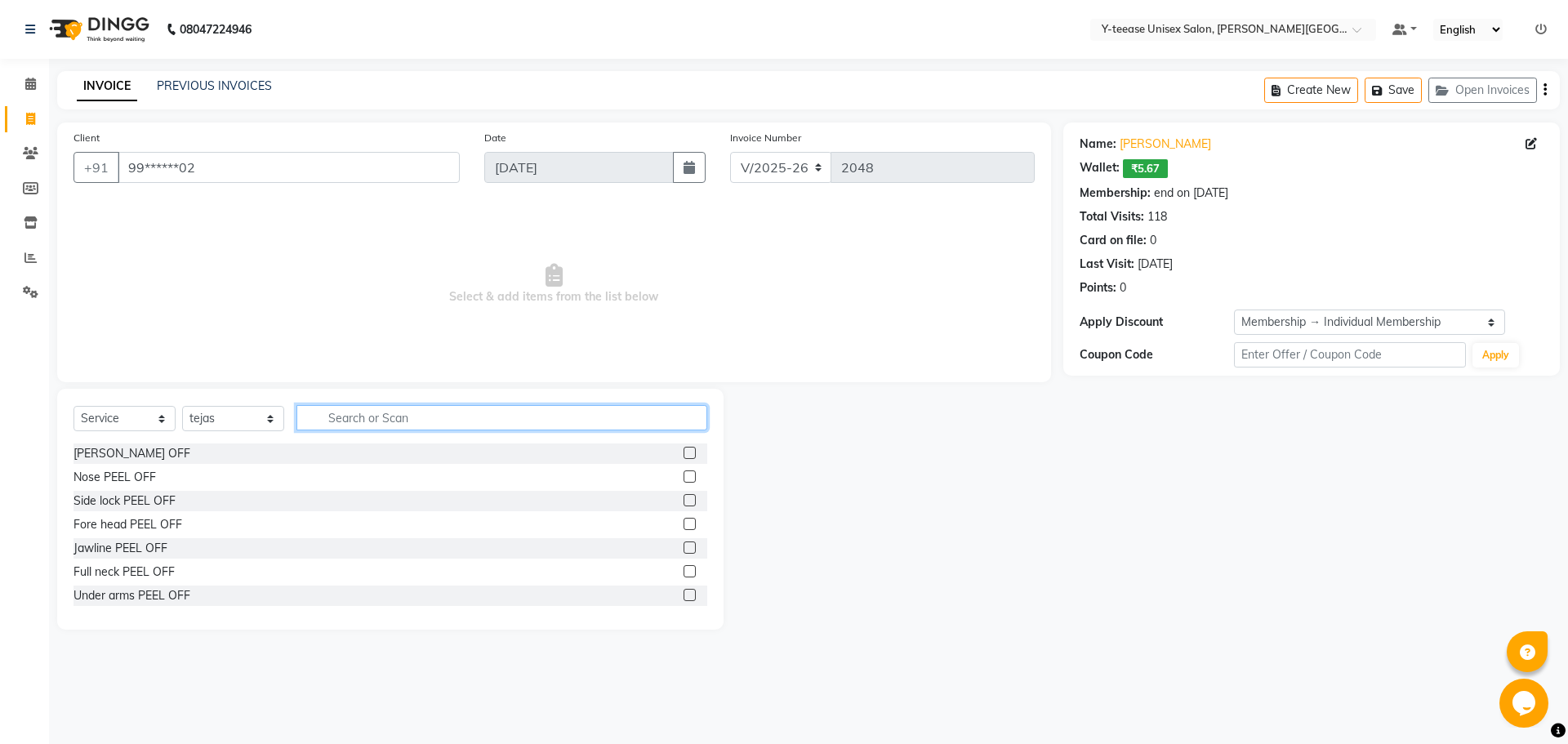
click at [653, 417] on input "text" at bounding box center [501, 417] width 411 height 25
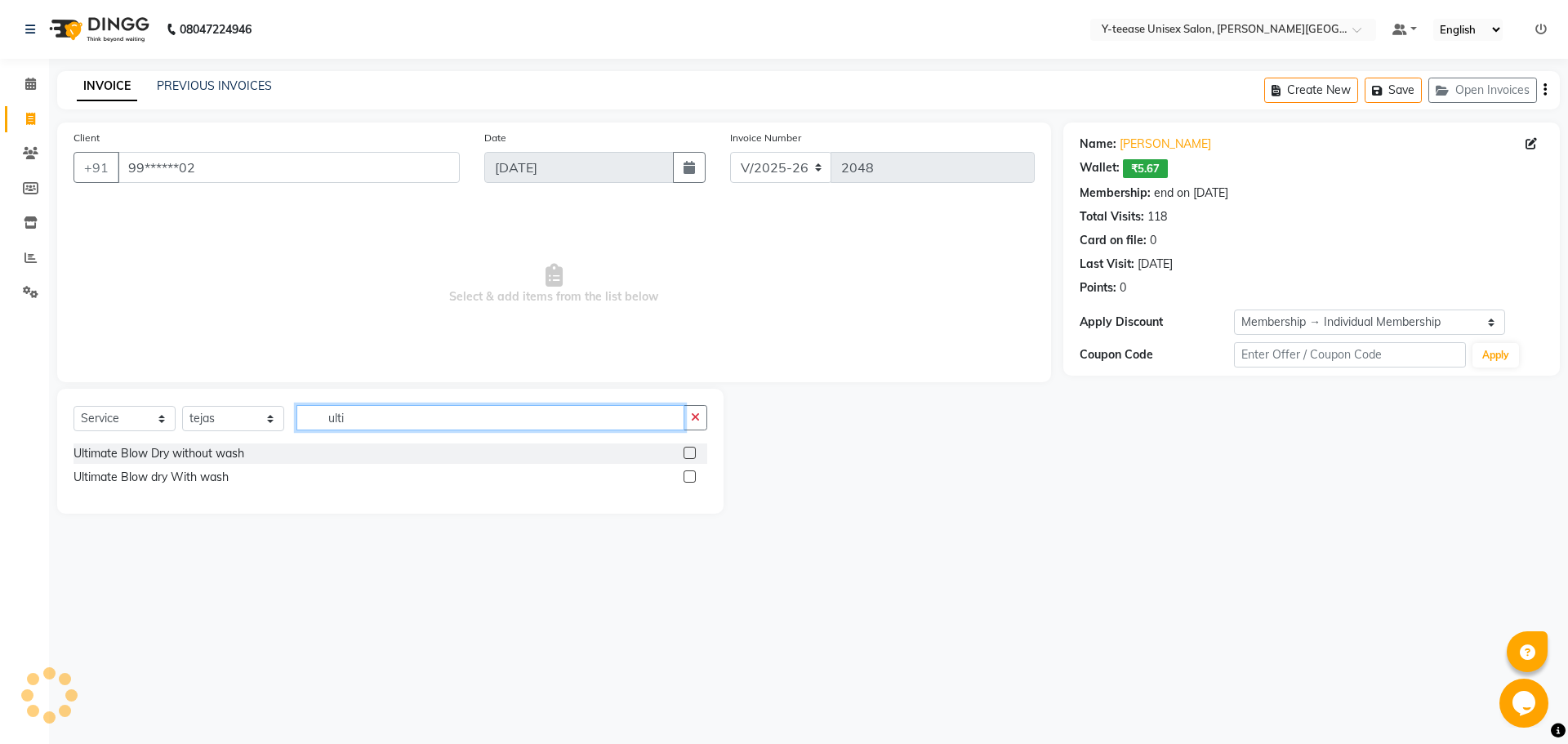
type input "ulti"
click at [687, 479] on label at bounding box center [689, 476] width 13 height 13
click at [687, 479] on input "checkbox" at bounding box center [688, 477] width 11 height 11
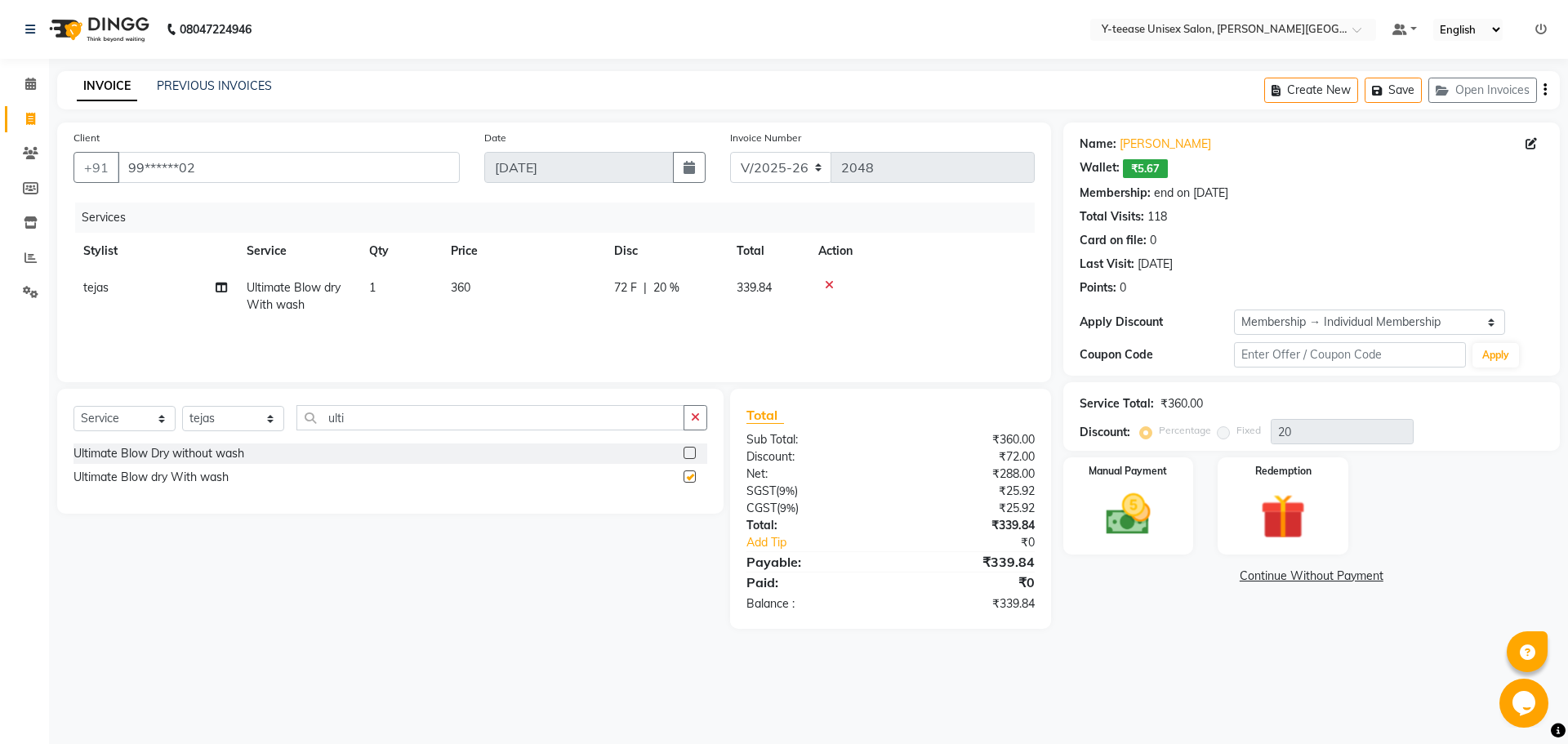
checkbox input "false"
click at [670, 285] on span "20 %" at bounding box center [666, 288] width 26 height 18
select select "84059"
click at [1195, 669] on div "08047224946 Select Location × Y-teease Unisex Salon, [PERSON_NAME] Nagar Defaul…" at bounding box center [784, 372] width 1568 height 744
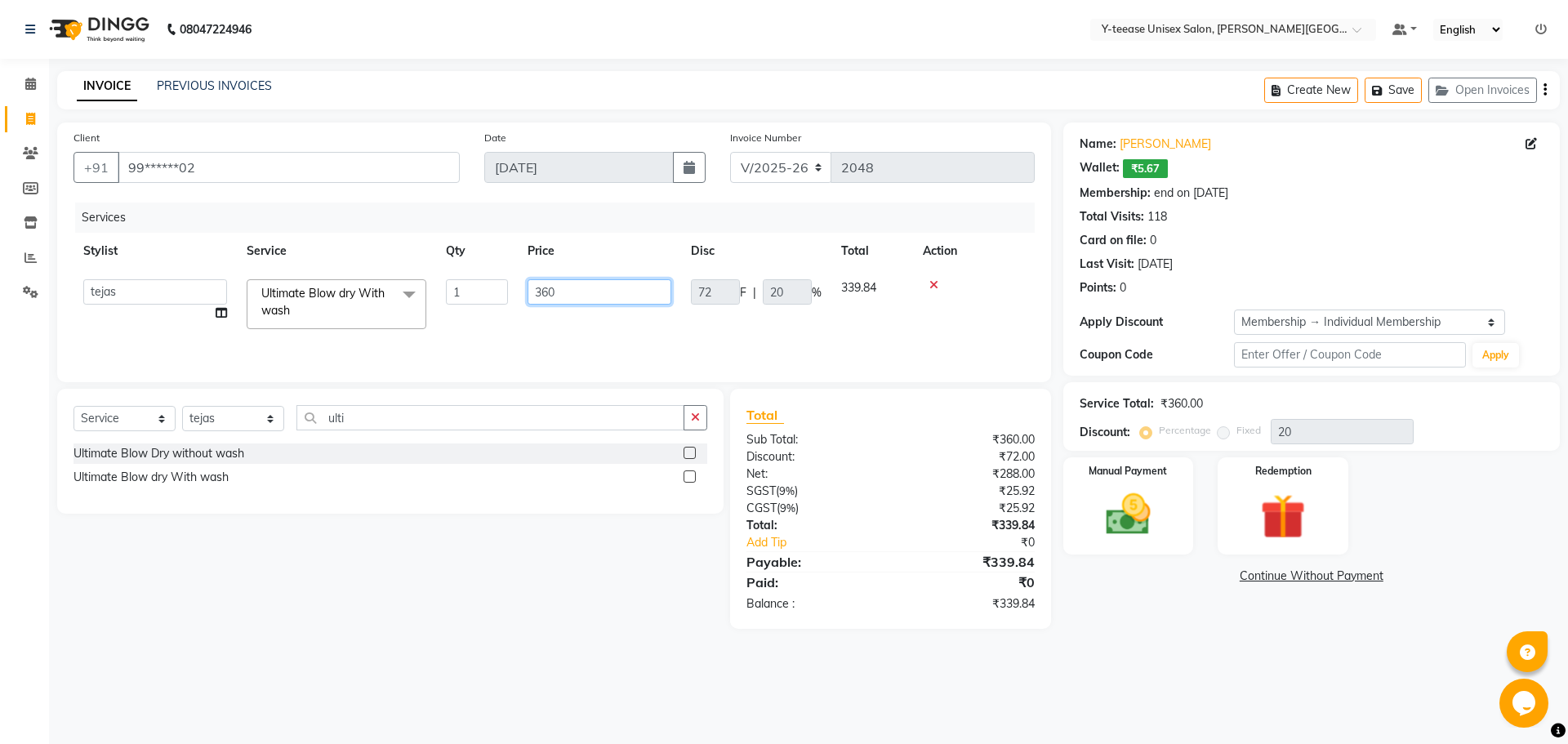
click at [617, 301] on input "360" at bounding box center [599, 292] width 144 height 25
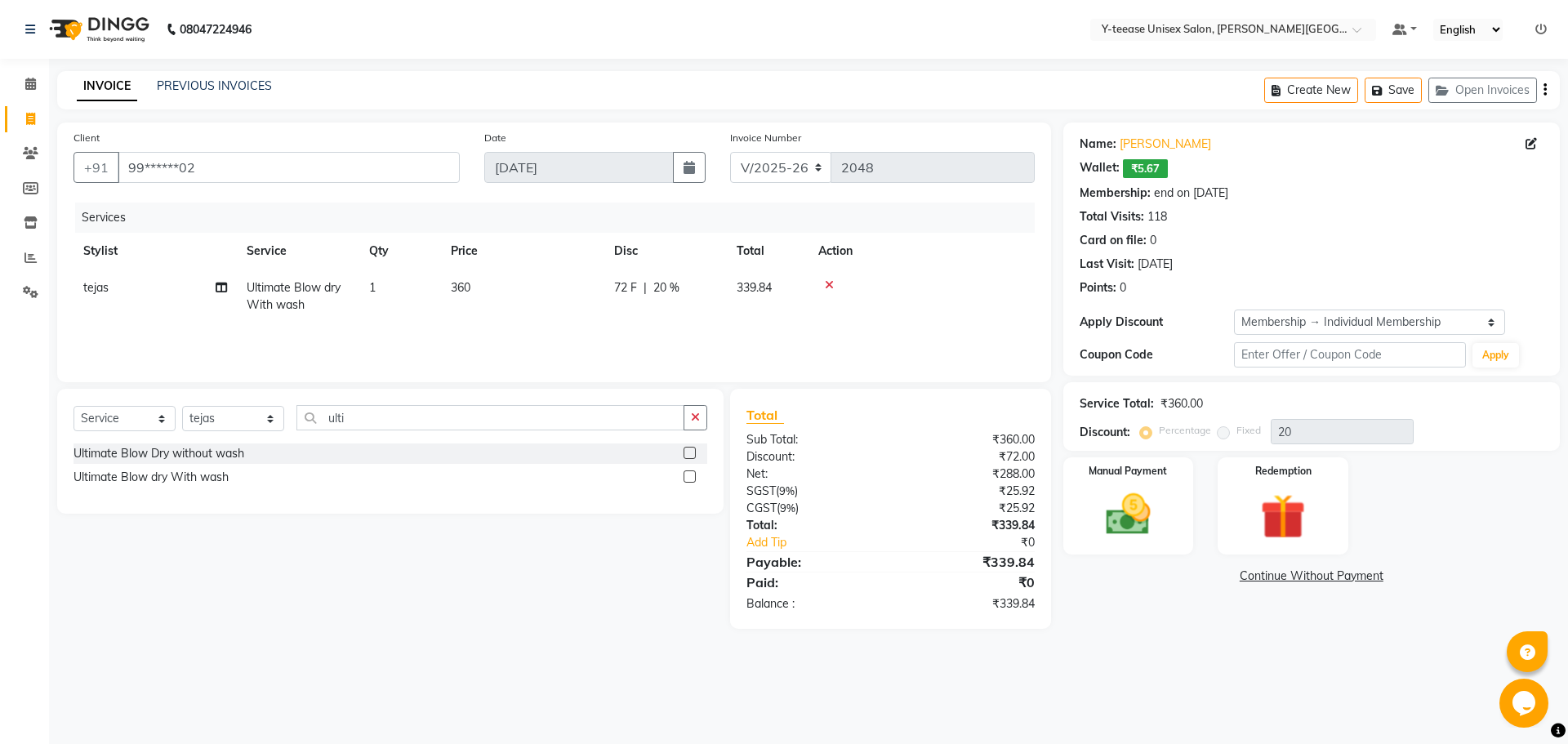
click at [753, 285] on span "339.84" at bounding box center [755, 287] width 35 height 15
select select "84059"
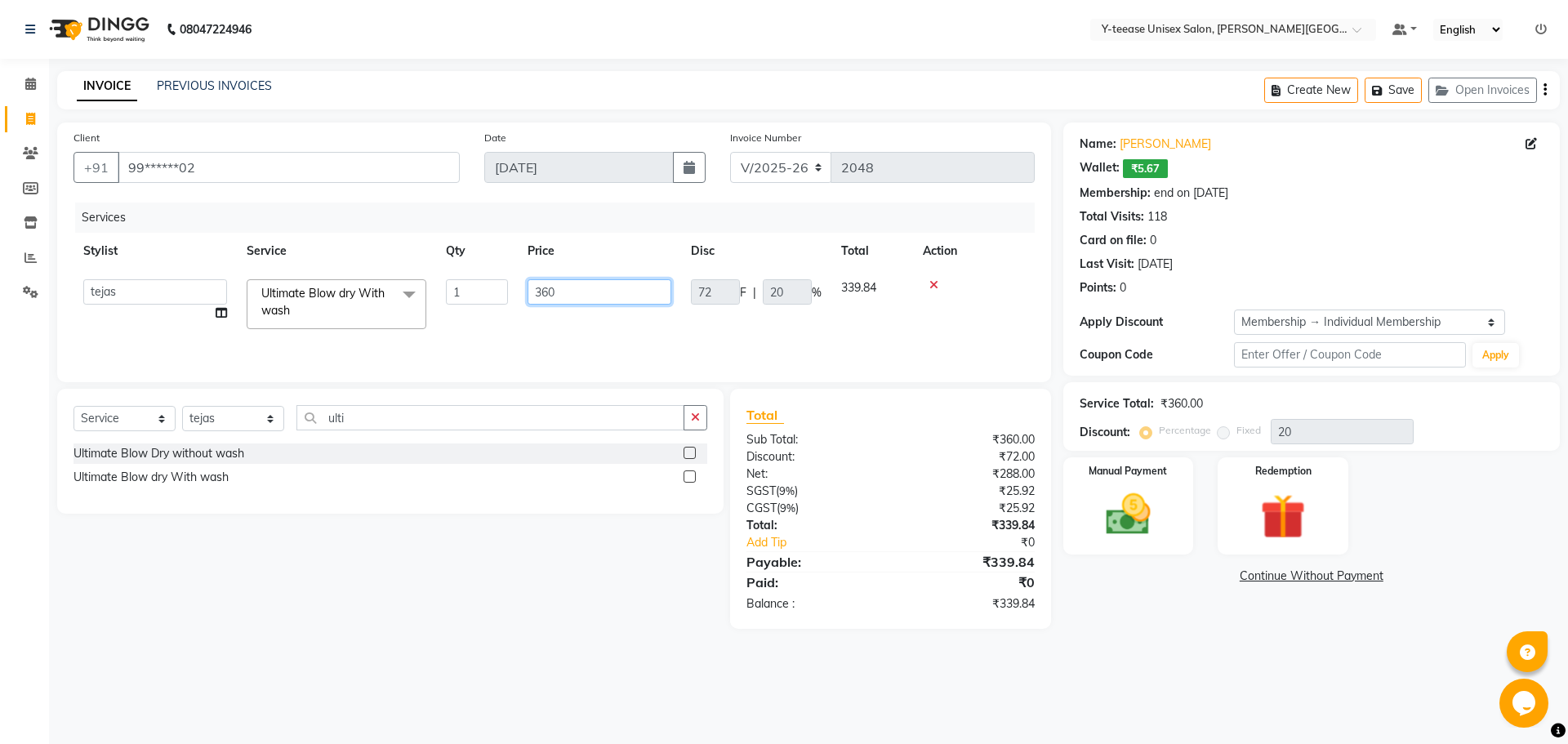
click at [621, 290] on input "360" at bounding box center [599, 292] width 144 height 25
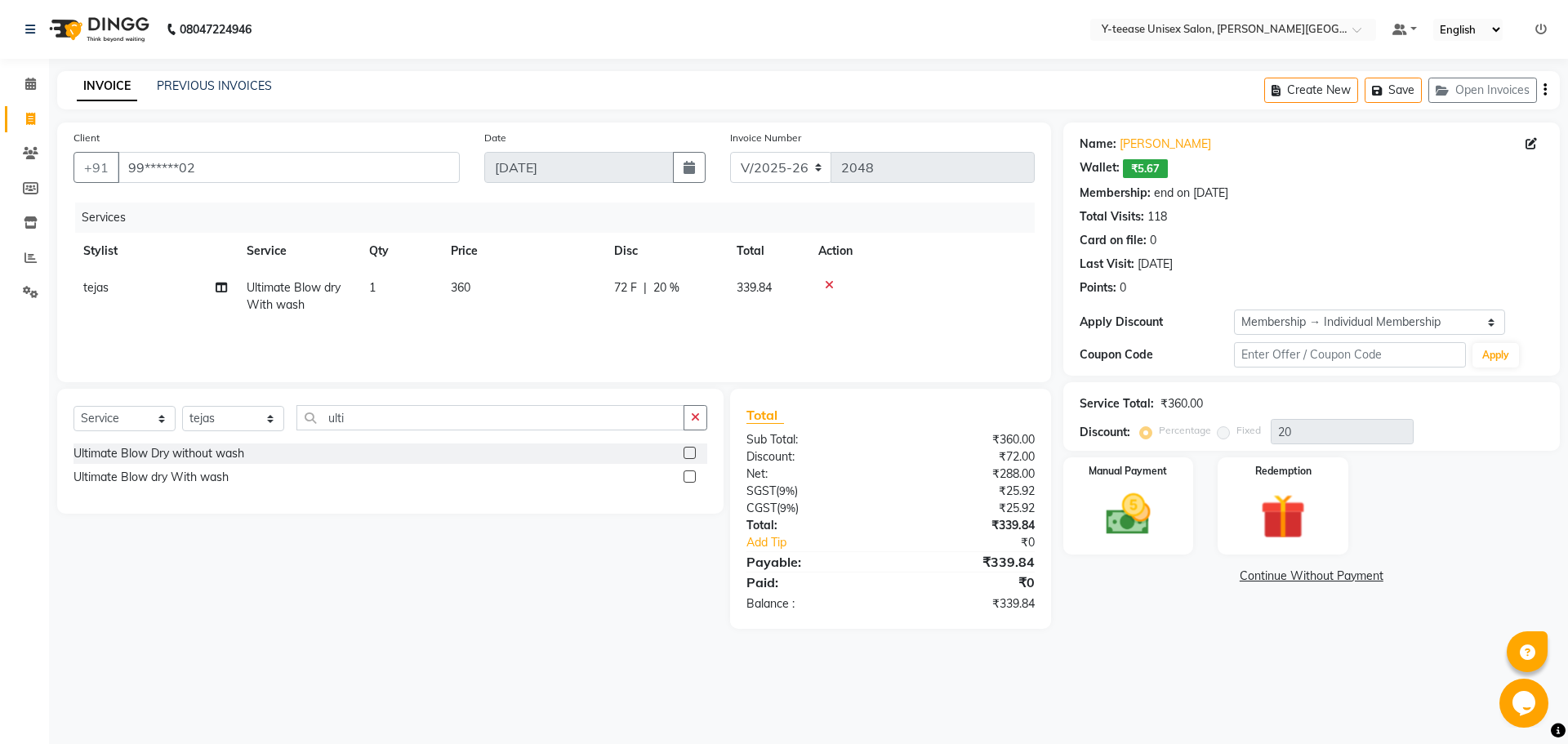
click at [468, 285] on span "360" at bounding box center [460, 287] width 20 height 15
select select "84059"
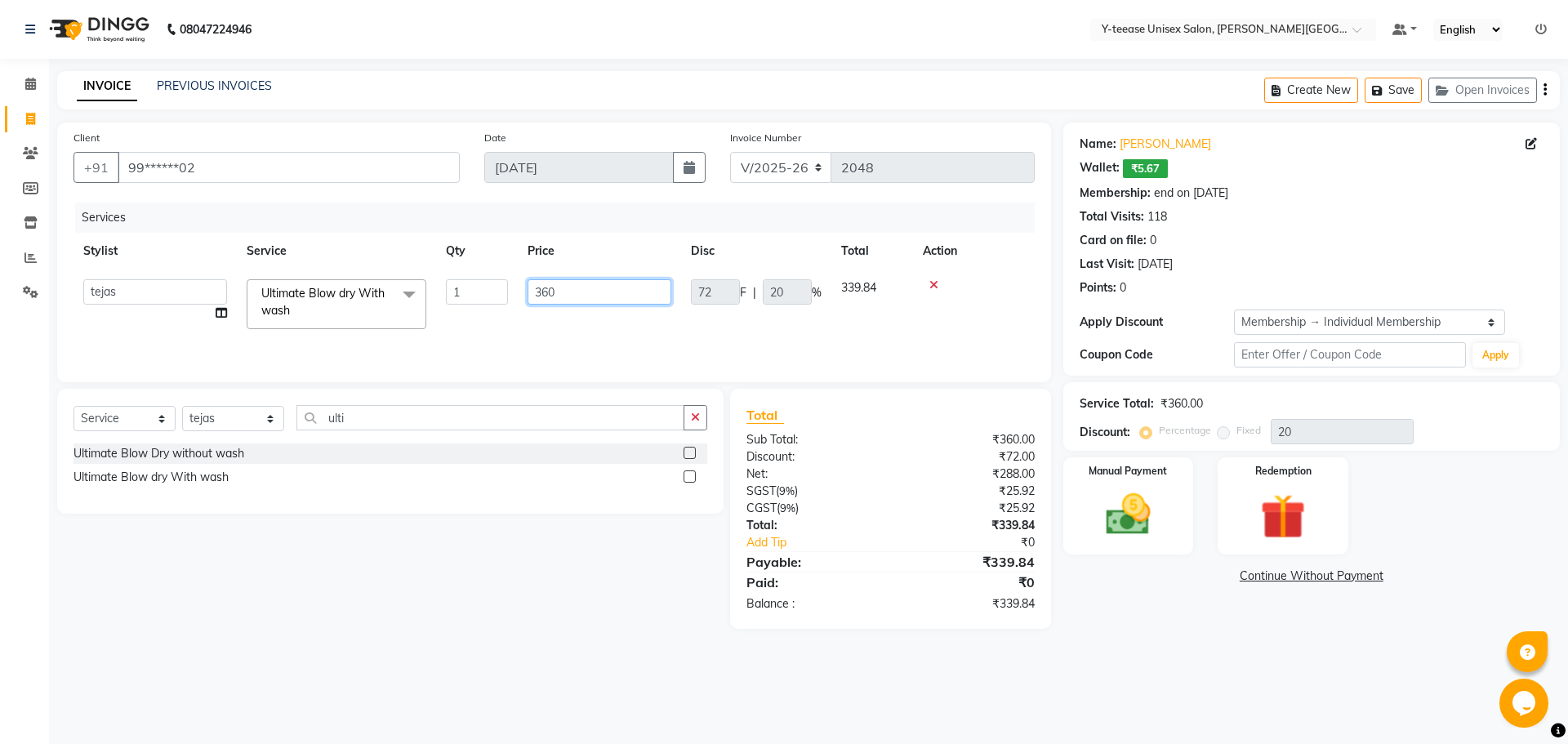
click at [574, 293] on input "360" at bounding box center [599, 292] width 144 height 25
type input "330"
click at [597, 553] on div "Select Service Product Membership Package Voucher Prepaid Gift Card Select Styl…" at bounding box center [384, 509] width 678 height 241
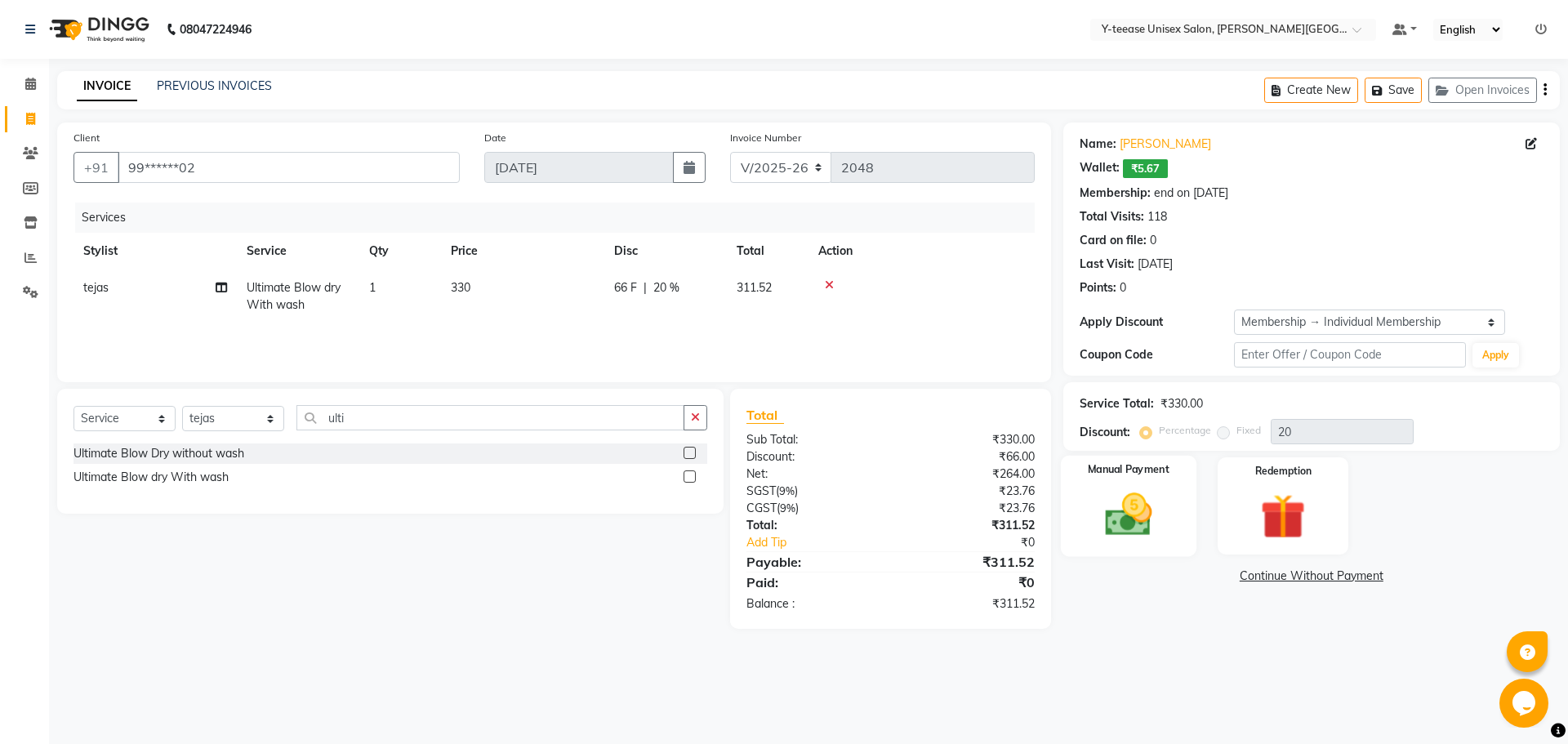
click at [1132, 495] on img at bounding box center [1128, 514] width 76 height 54
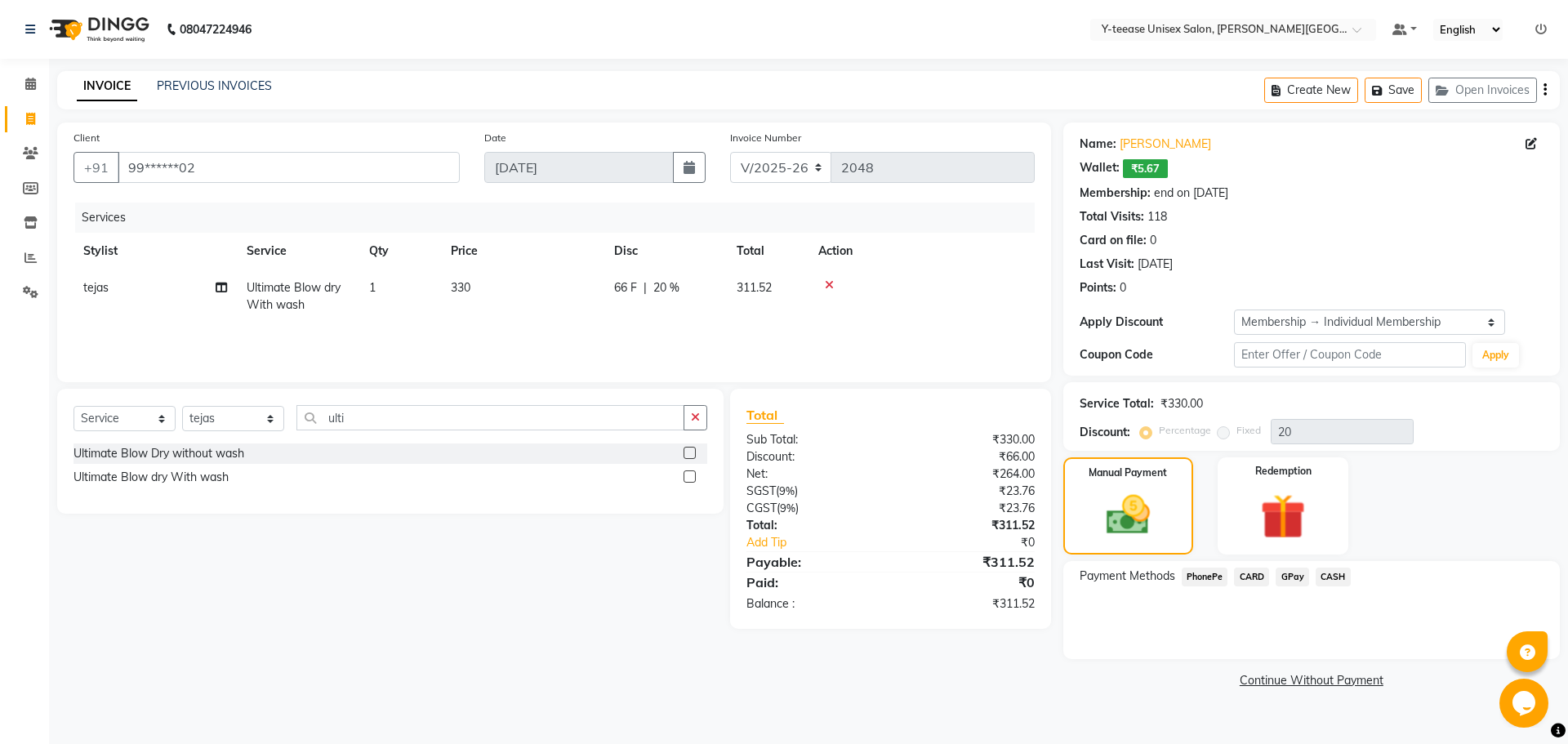
click at [1303, 575] on span "GPay" at bounding box center [1292, 577] width 33 height 19
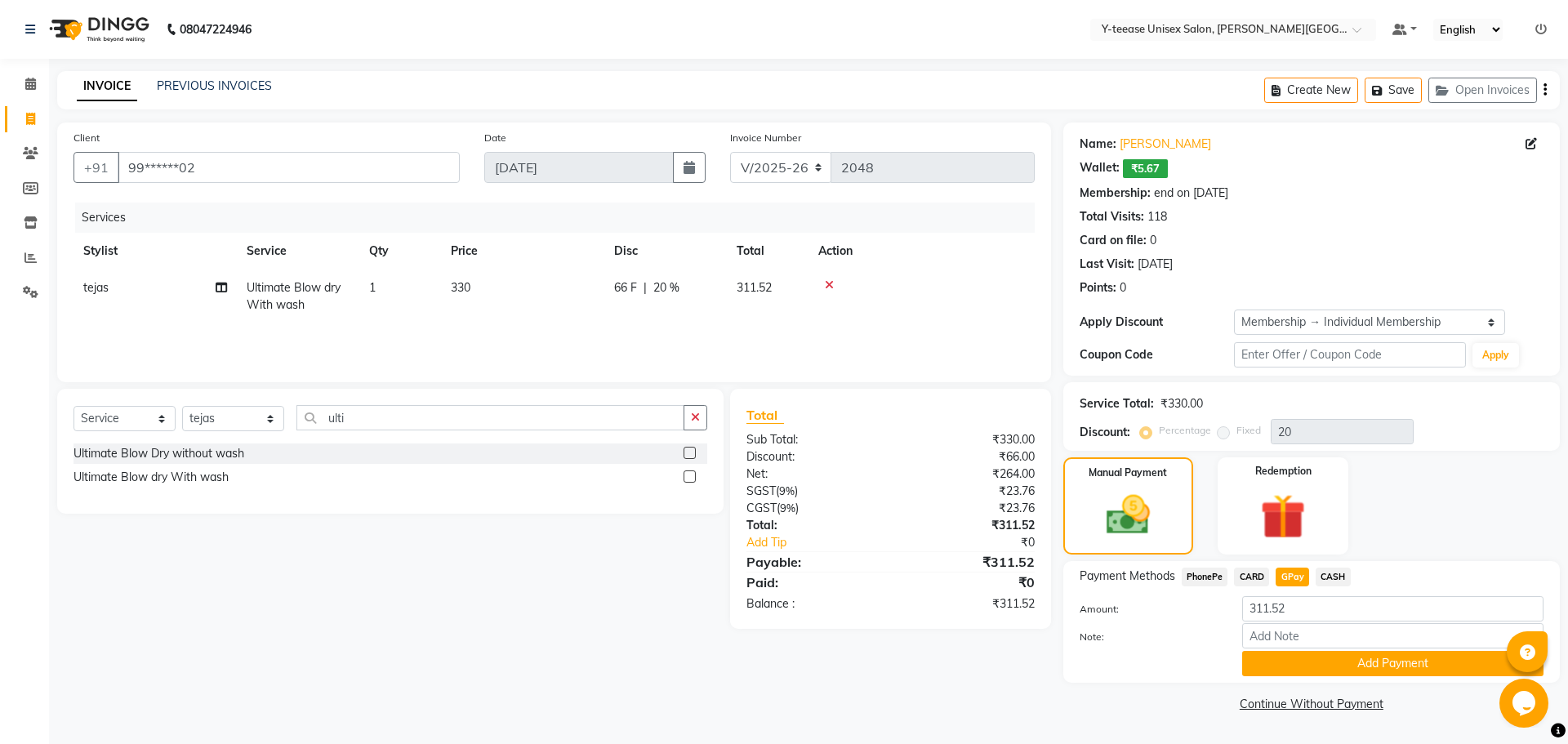
click at [98, 291] on span "tejas" at bounding box center [96, 287] width 25 height 15
select select "84059"
click at [98, 291] on select "[PERSON_NAME] Dhaman [PERSON_NAME] Shree [PERSON_NAME] [PERSON_NAME]" at bounding box center [154, 292] width 144 height 25
select select "82260"
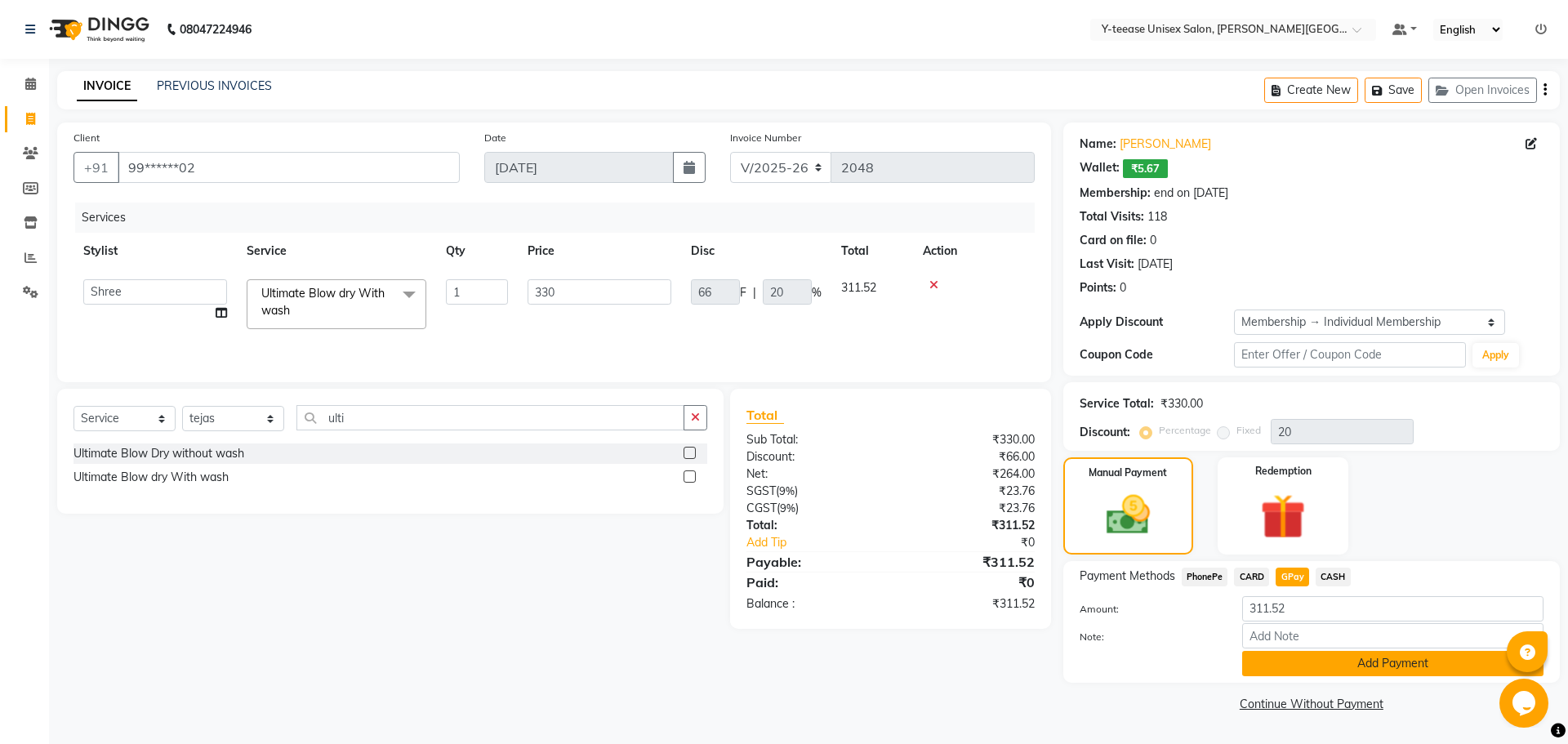
click at [1269, 657] on button "Add Payment" at bounding box center [1393, 664] width 301 height 25
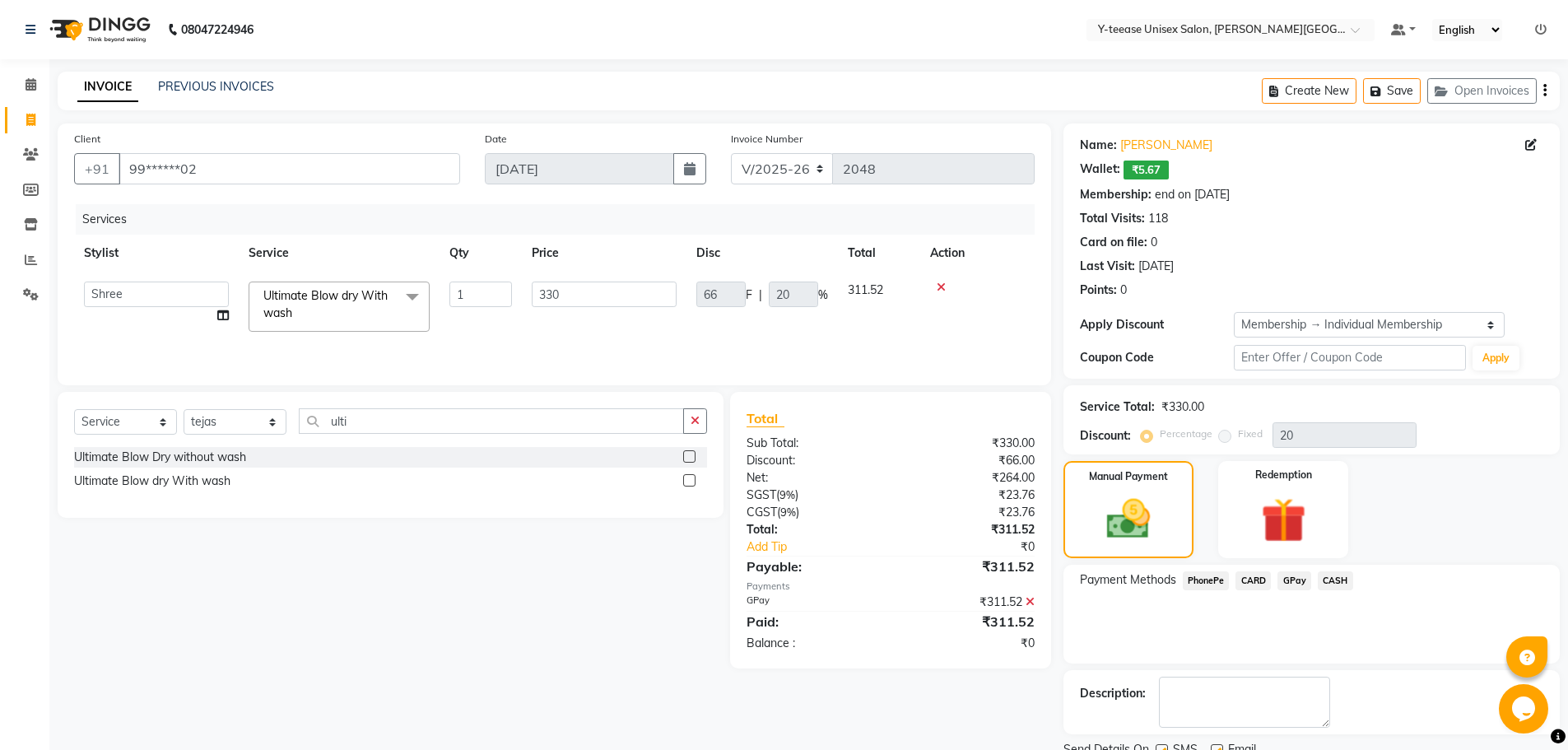
scroll to position [65, 0]
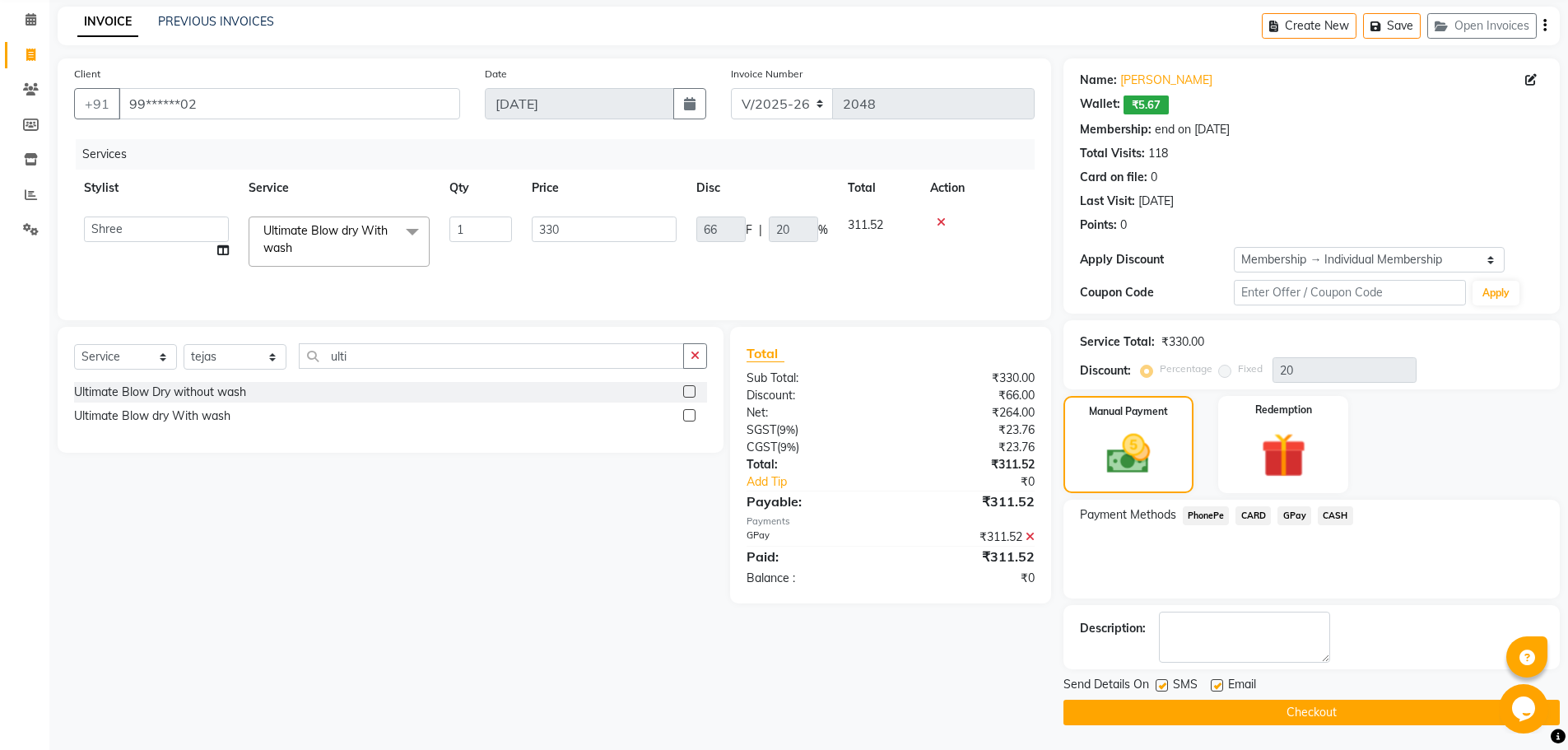
click at [1252, 708] on button "Checkout" at bounding box center [1311, 713] width 496 height 26
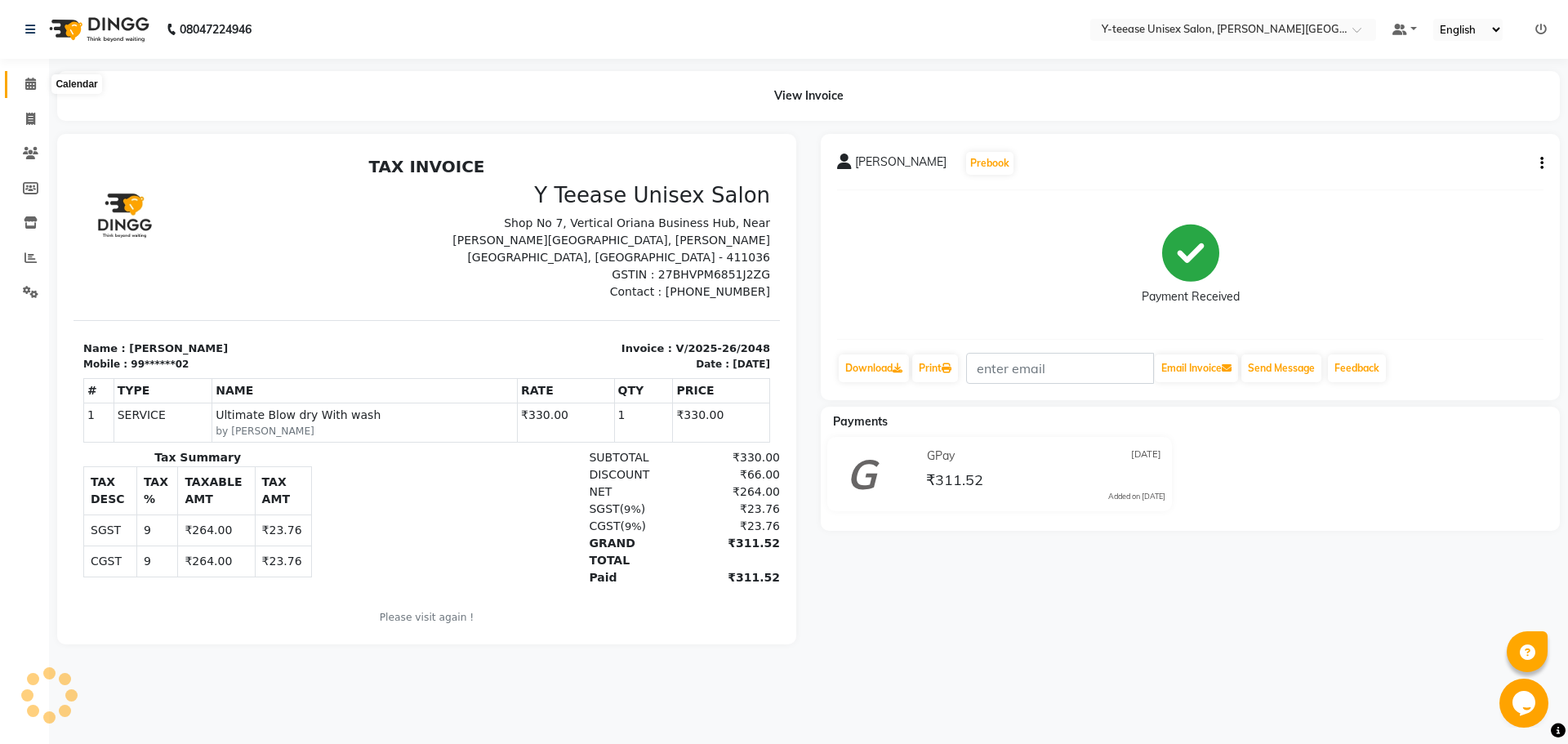
drag, startPoint x: 31, startPoint y: 89, endPoint x: 36, endPoint y: 101, distance: 13.0
click at [31, 89] on icon at bounding box center [30, 83] width 11 height 13
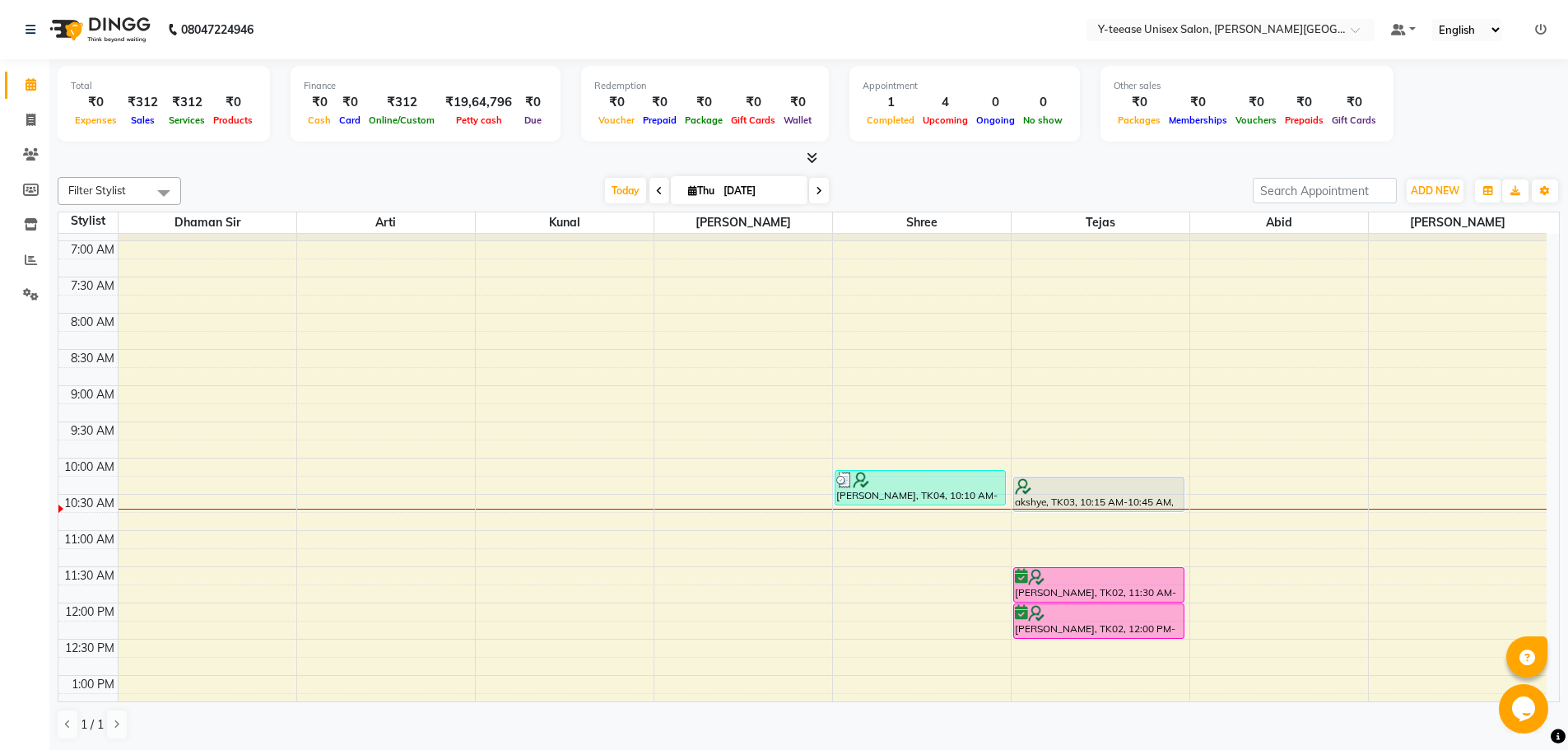
scroll to position [83, 0]
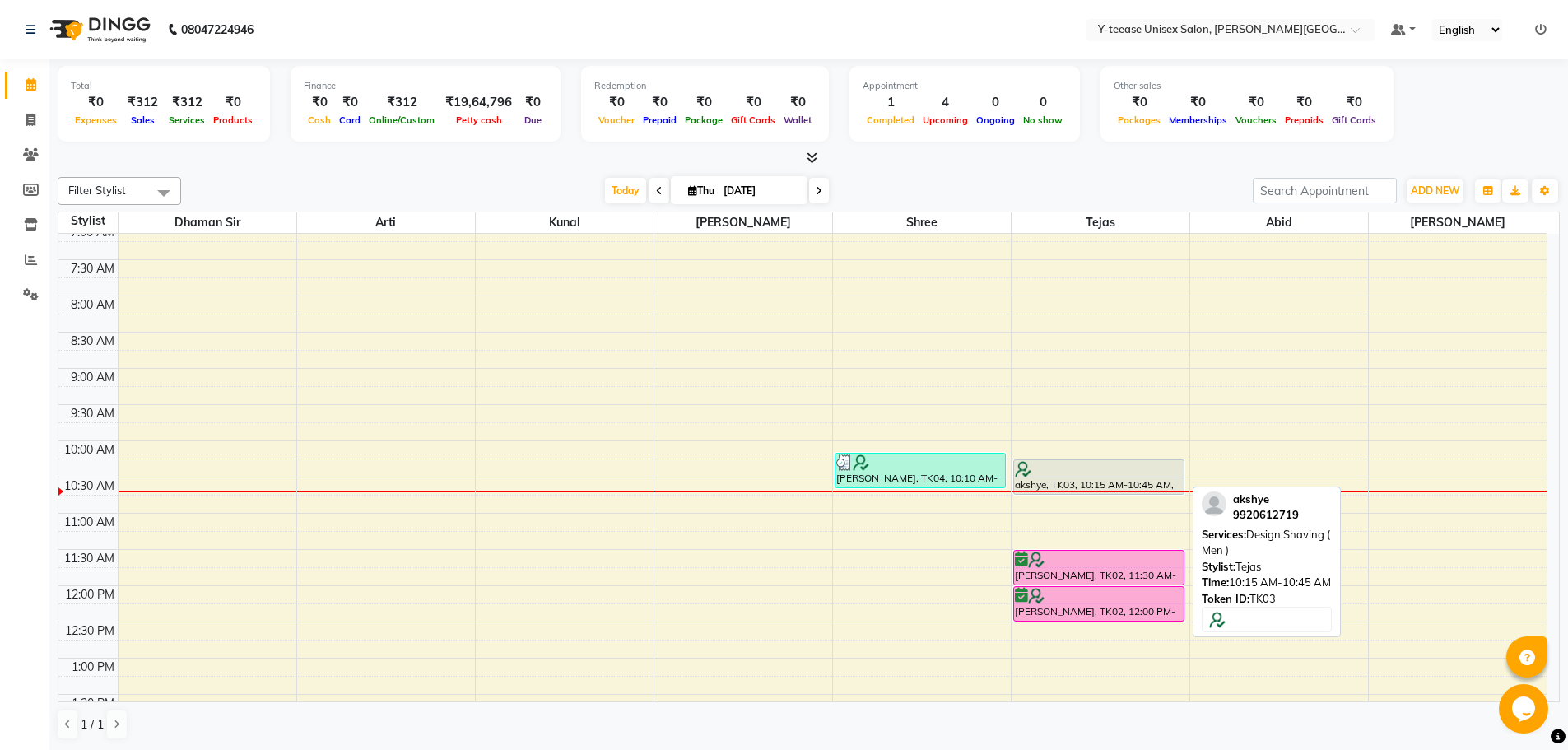
click at [1127, 483] on div "akshye, TK03, 10:15 AM-10:45 AM, Design Shaving ( Men )" at bounding box center [1098, 477] width 170 height 34
select select "7"
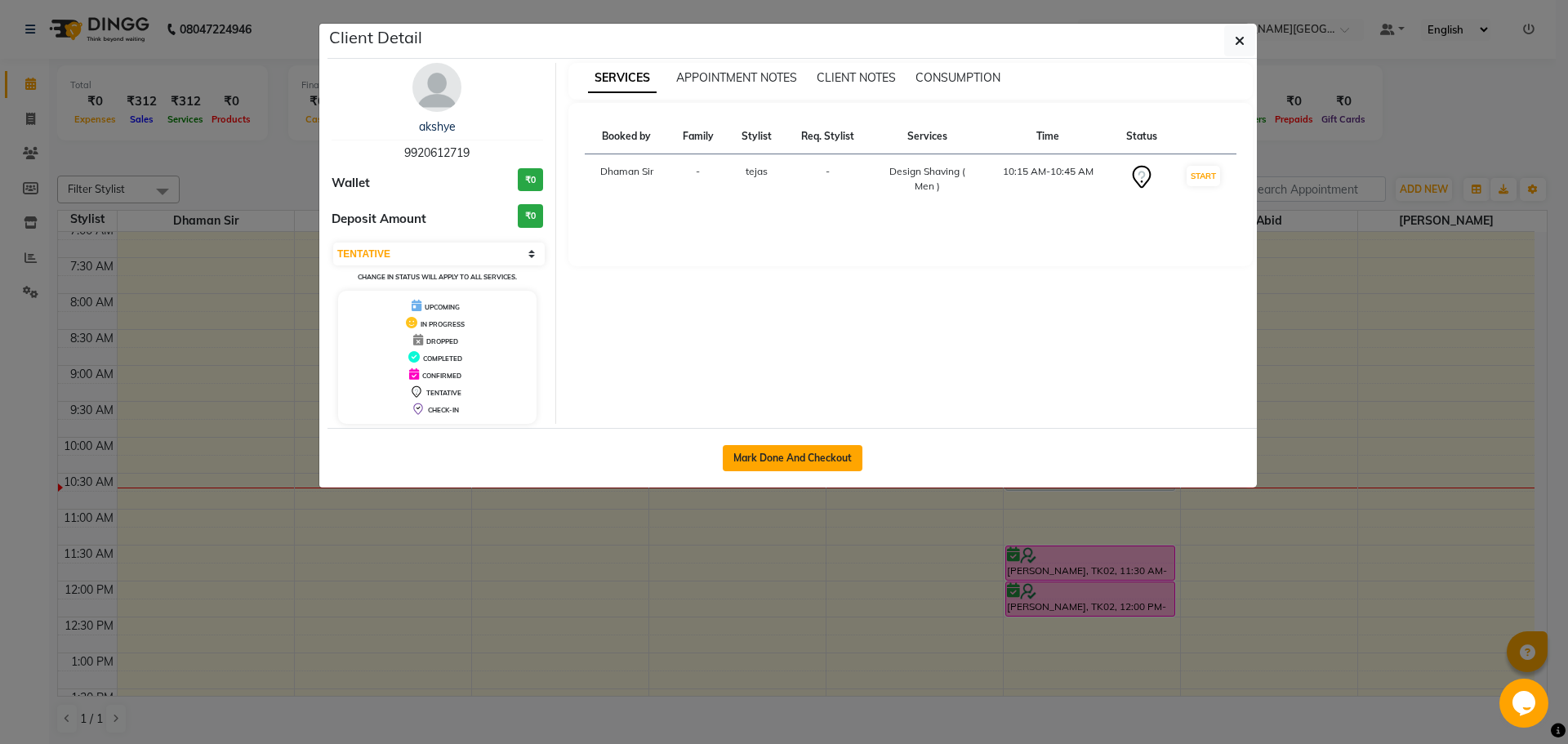
click at [839, 459] on button "Mark Done And Checkout" at bounding box center [792, 458] width 140 height 26
select select "765"
select select "service"
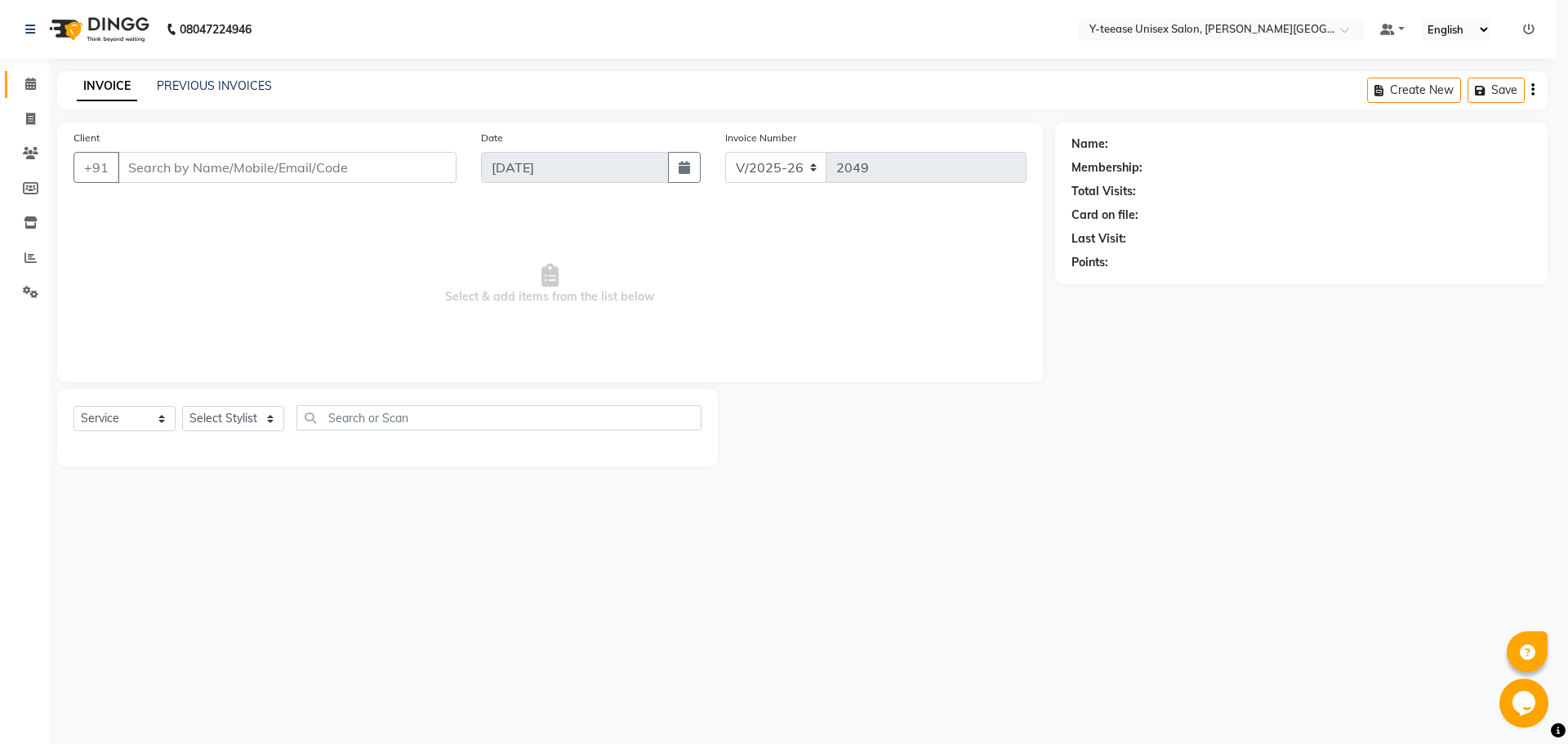
select select "3"
type input "99******19"
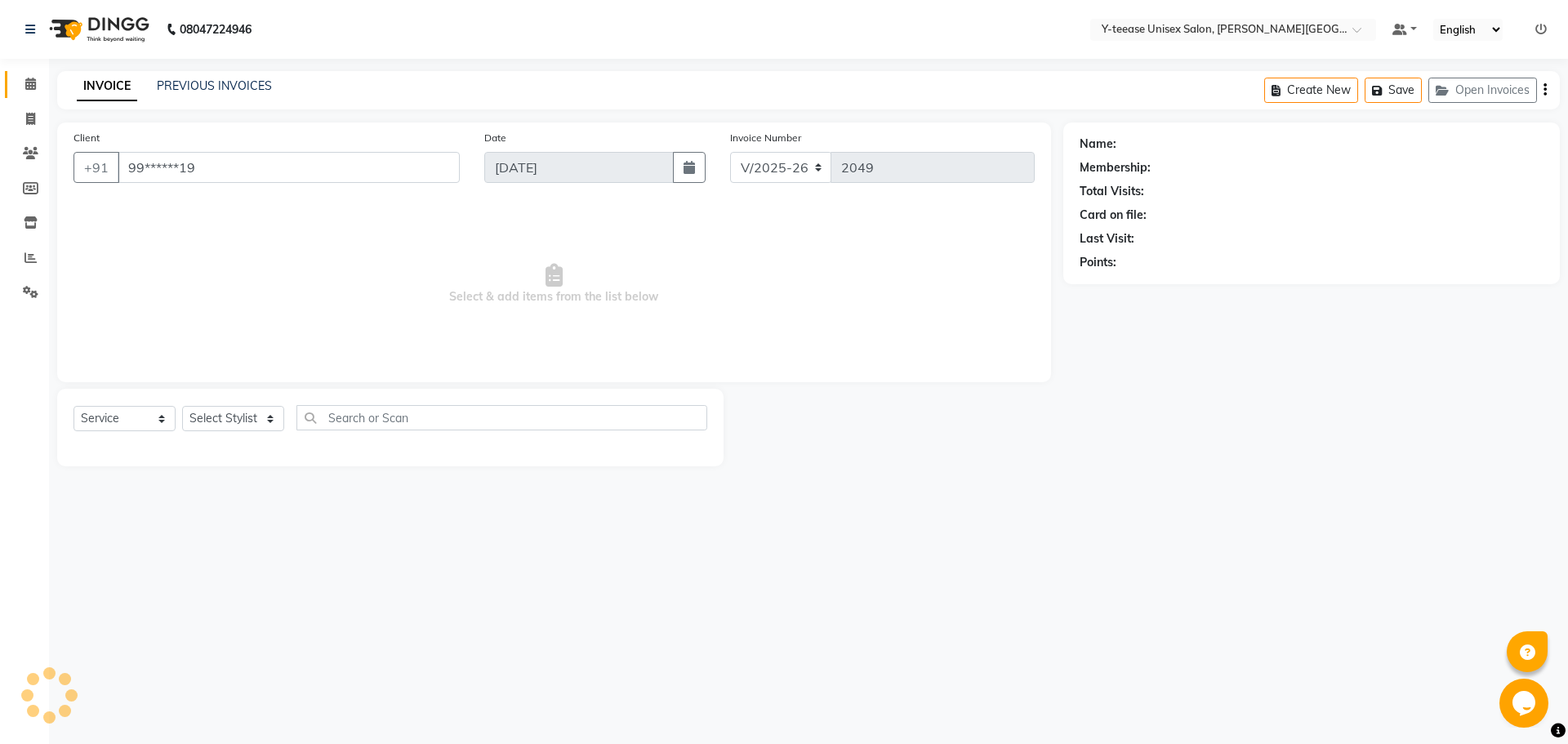
select select "84059"
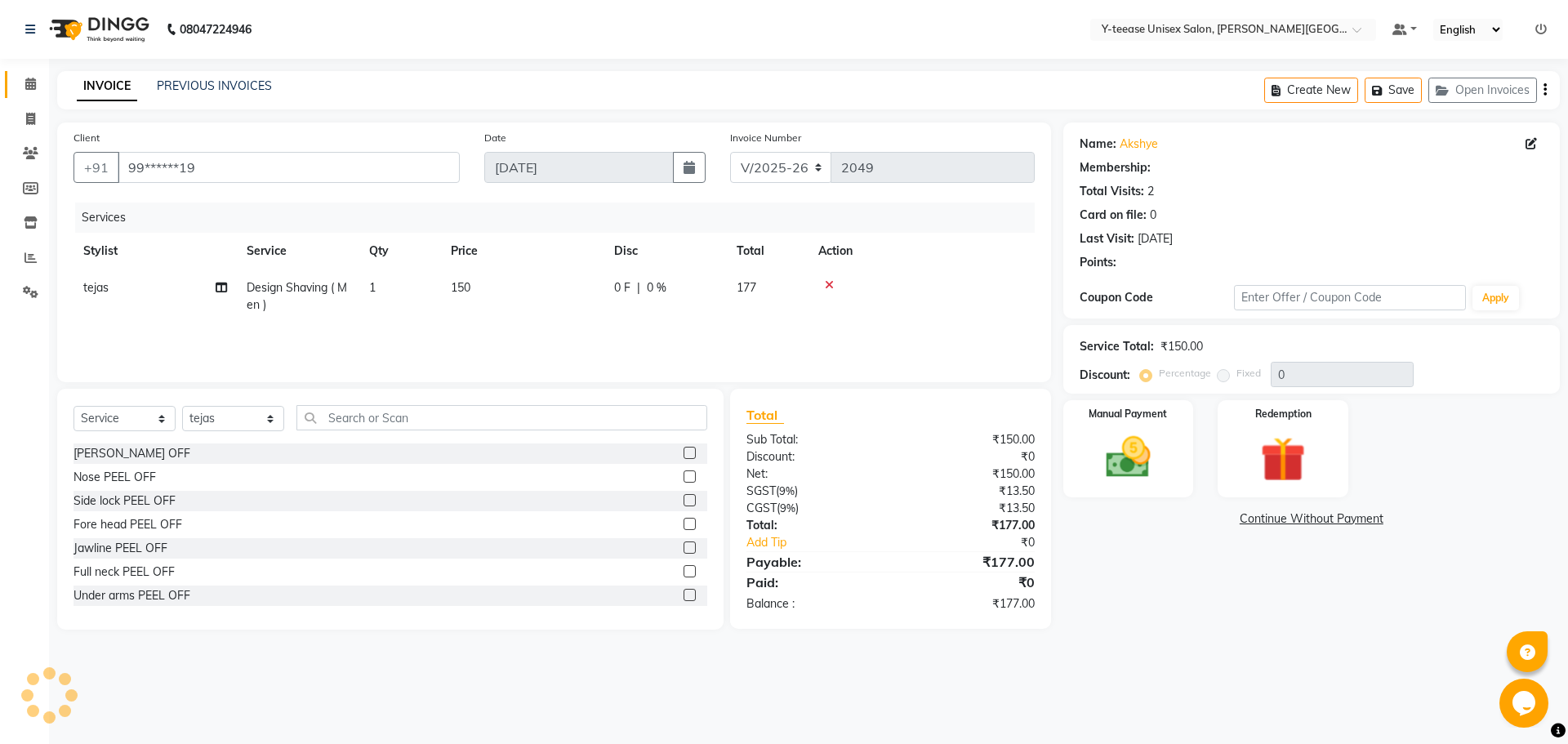
select select "1: Object"
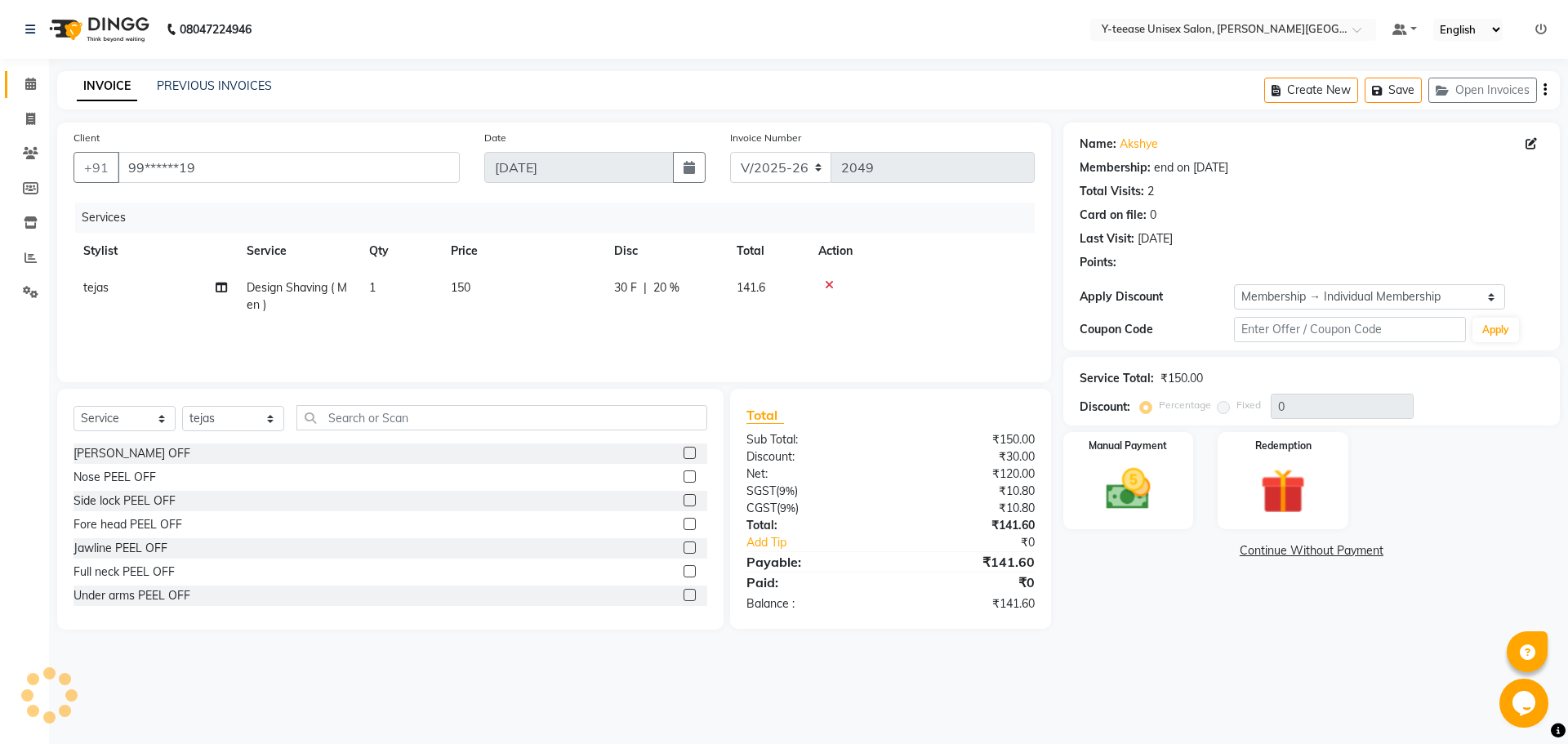
type input "20"
click at [1155, 503] on img at bounding box center [1128, 489] width 76 height 54
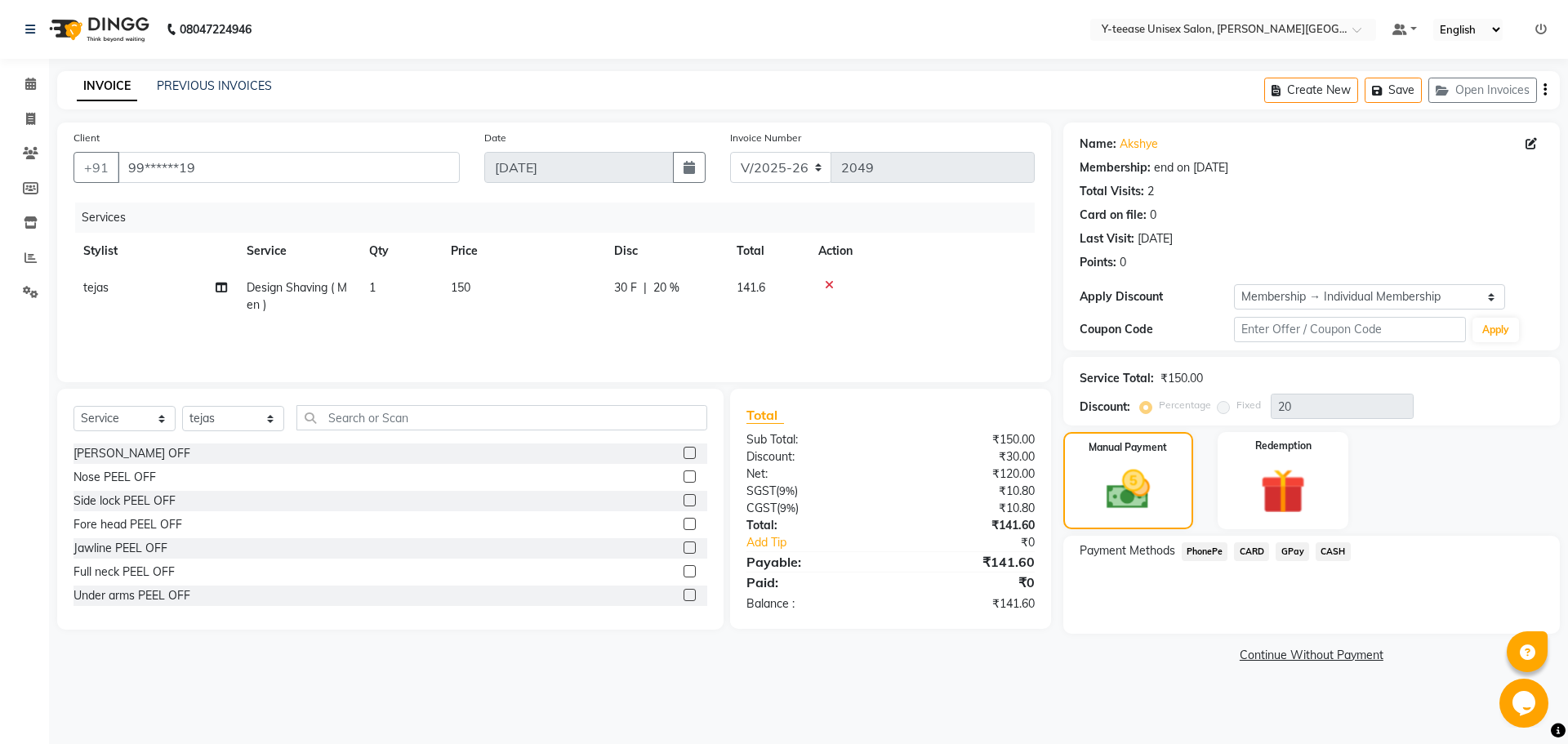
click at [1298, 547] on span "GPay" at bounding box center [1292, 551] width 33 height 19
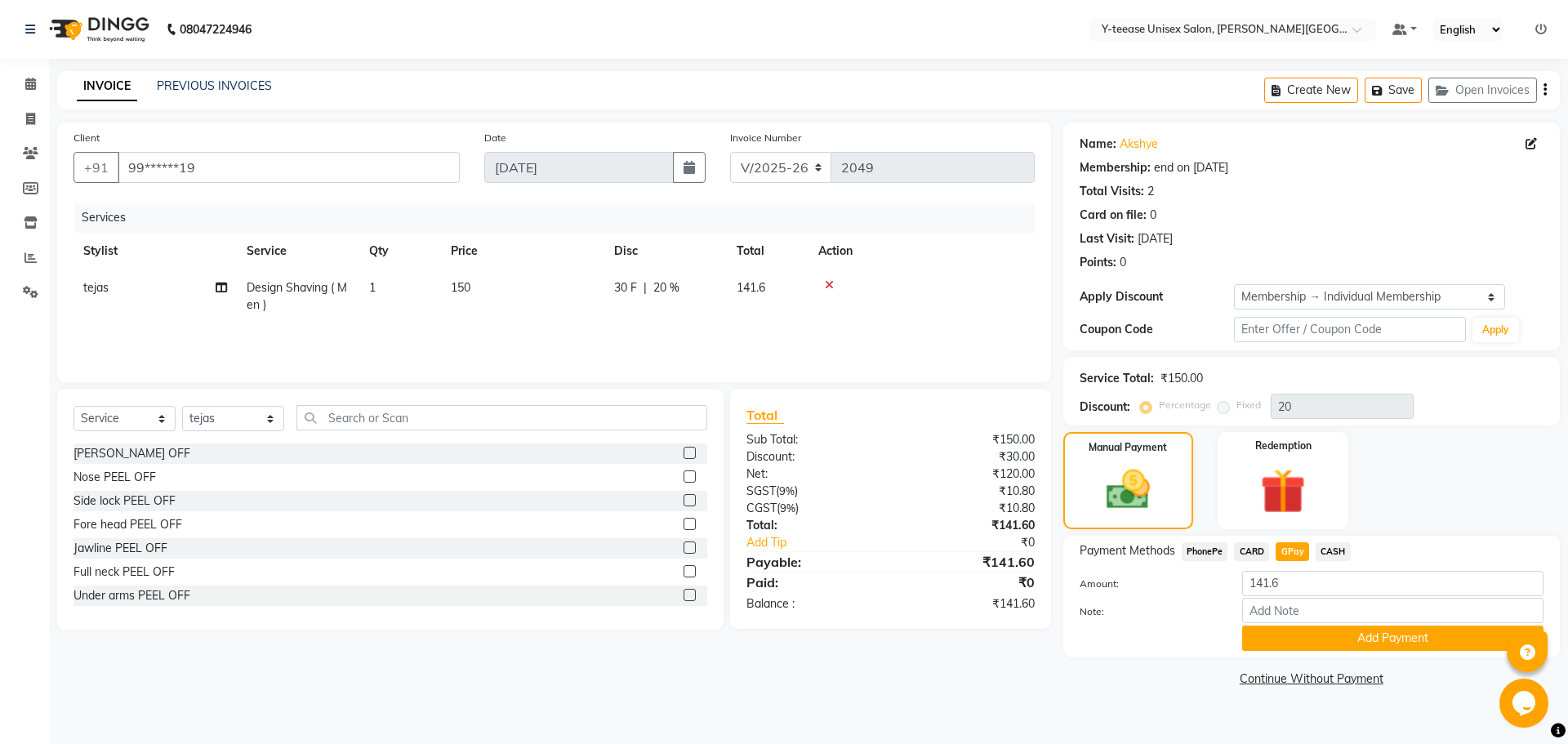
click at [479, 300] on td "150" at bounding box center [522, 296] width 163 height 54
select select "84059"
click at [474, 282] on input "1" at bounding box center [476, 292] width 62 height 25
click at [468, 283] on td "150" at bounding box center [522, 296] width 163 height 54
select select "84059"
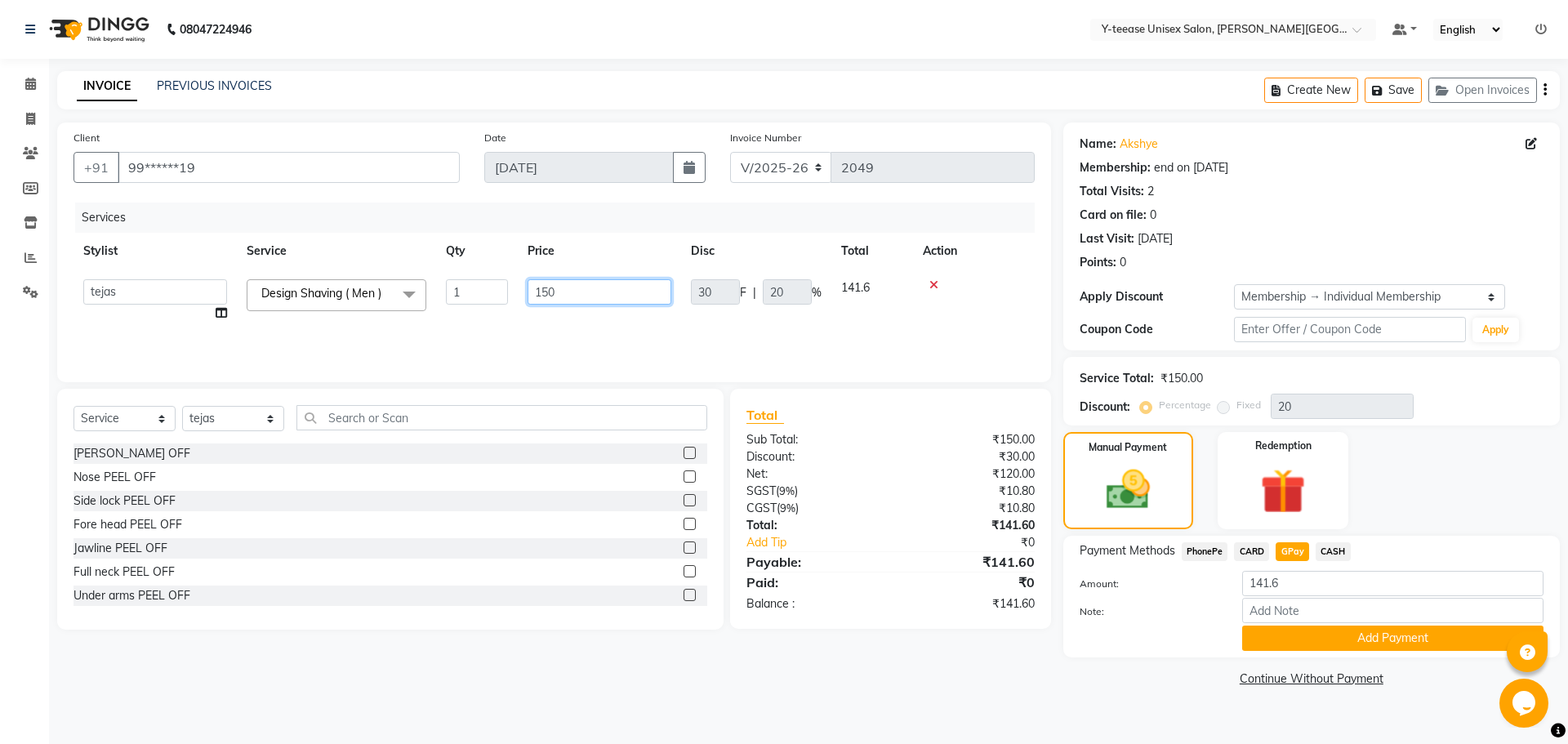
click at [576, 284] on input "150" at bounding box center [599, 292] width 144 height 25
type input "1"
type input "125"
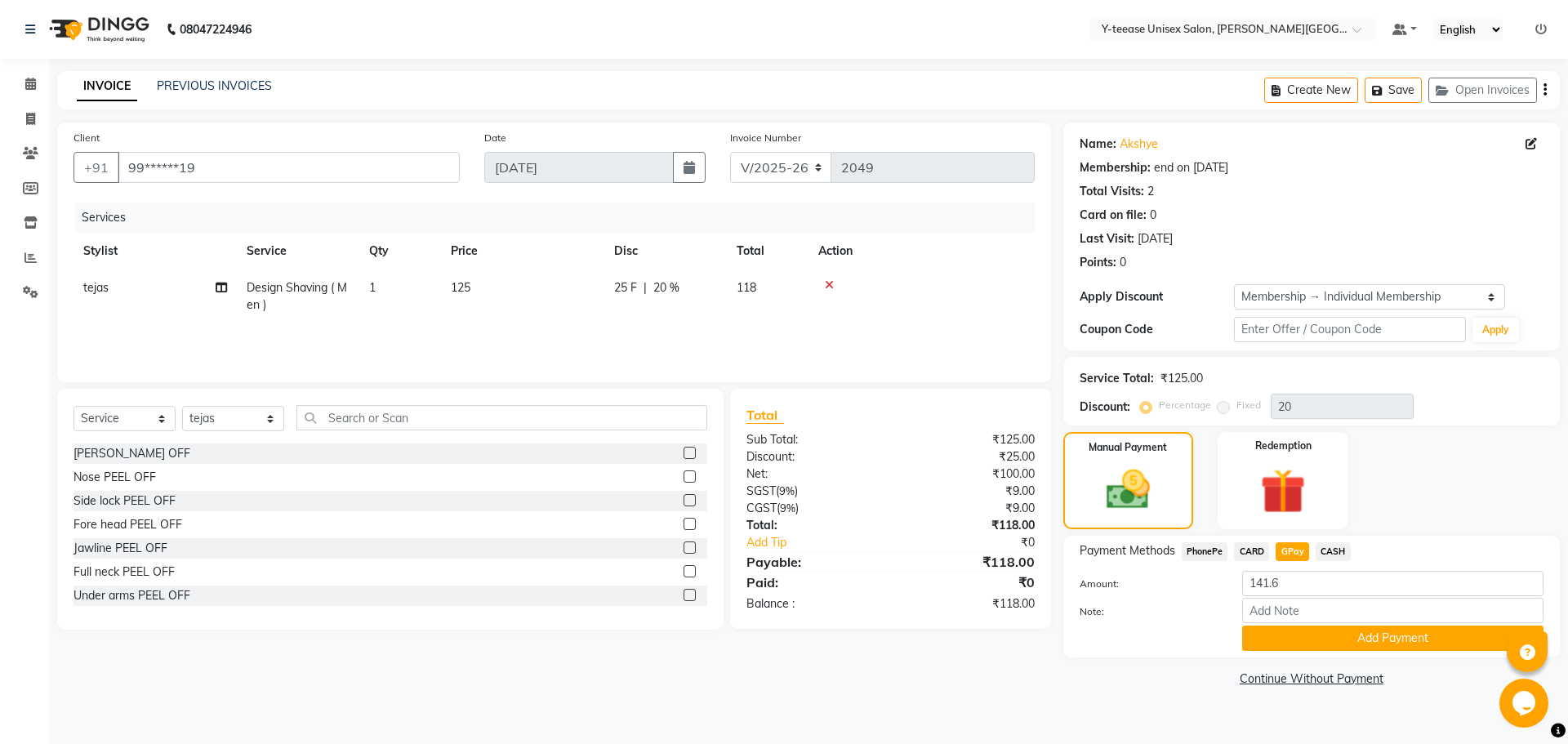
click at [975, 696] on main "INVOICE PREVIOUS INVOICES Create New Save Open Invoices Client +91 99******19 D…" at bounding box center [808, 393] width 1519 height 644
click at [478, 280] on td "125" at bounding box center [522, 296] width 163 height 54
select select "84059"
click at [566, 279] on td "125" at bounding box center [599, 300] width 163 height 62
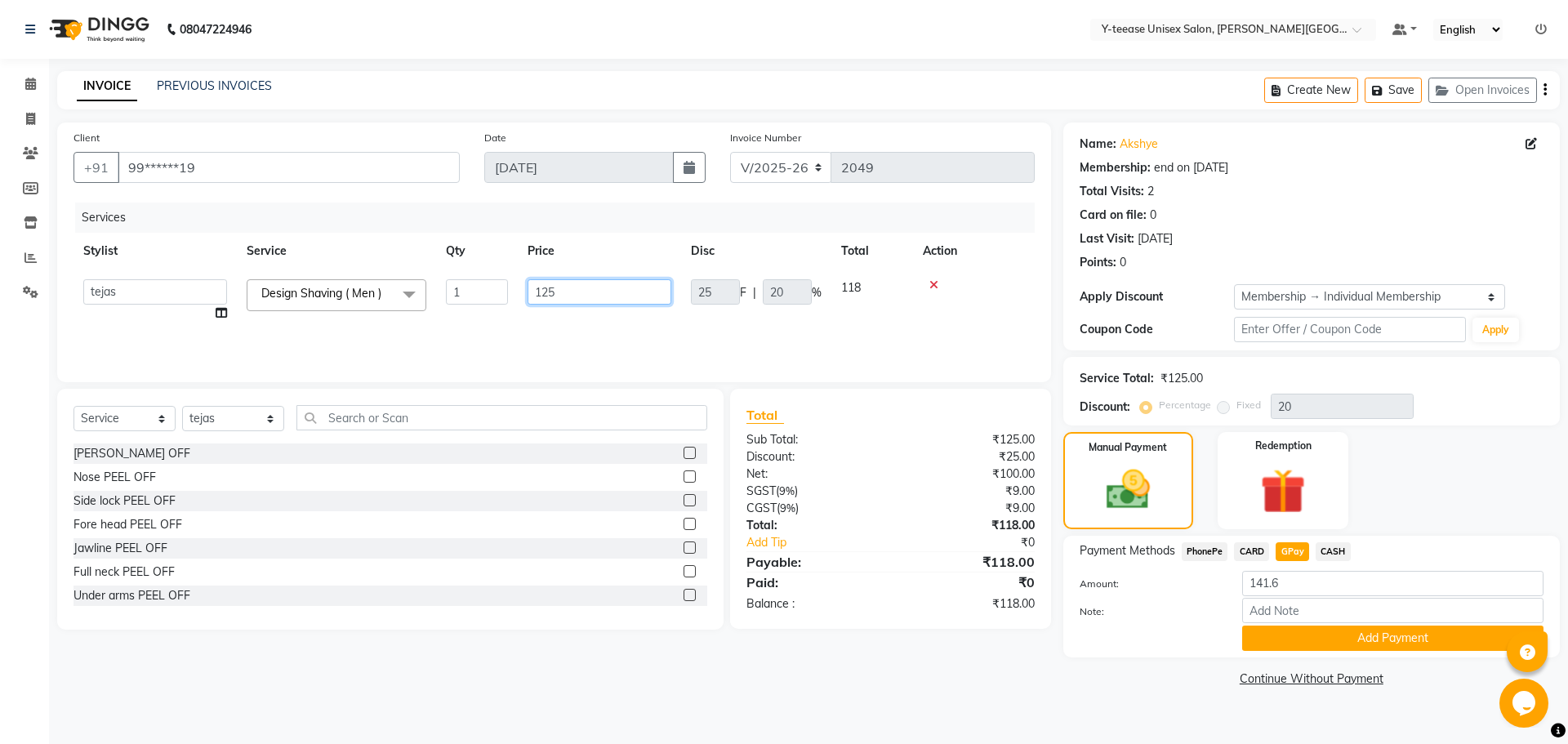
click at [568, 295] on input "125" at bounding box center [599, 292] width 144 height 25
type input "131"
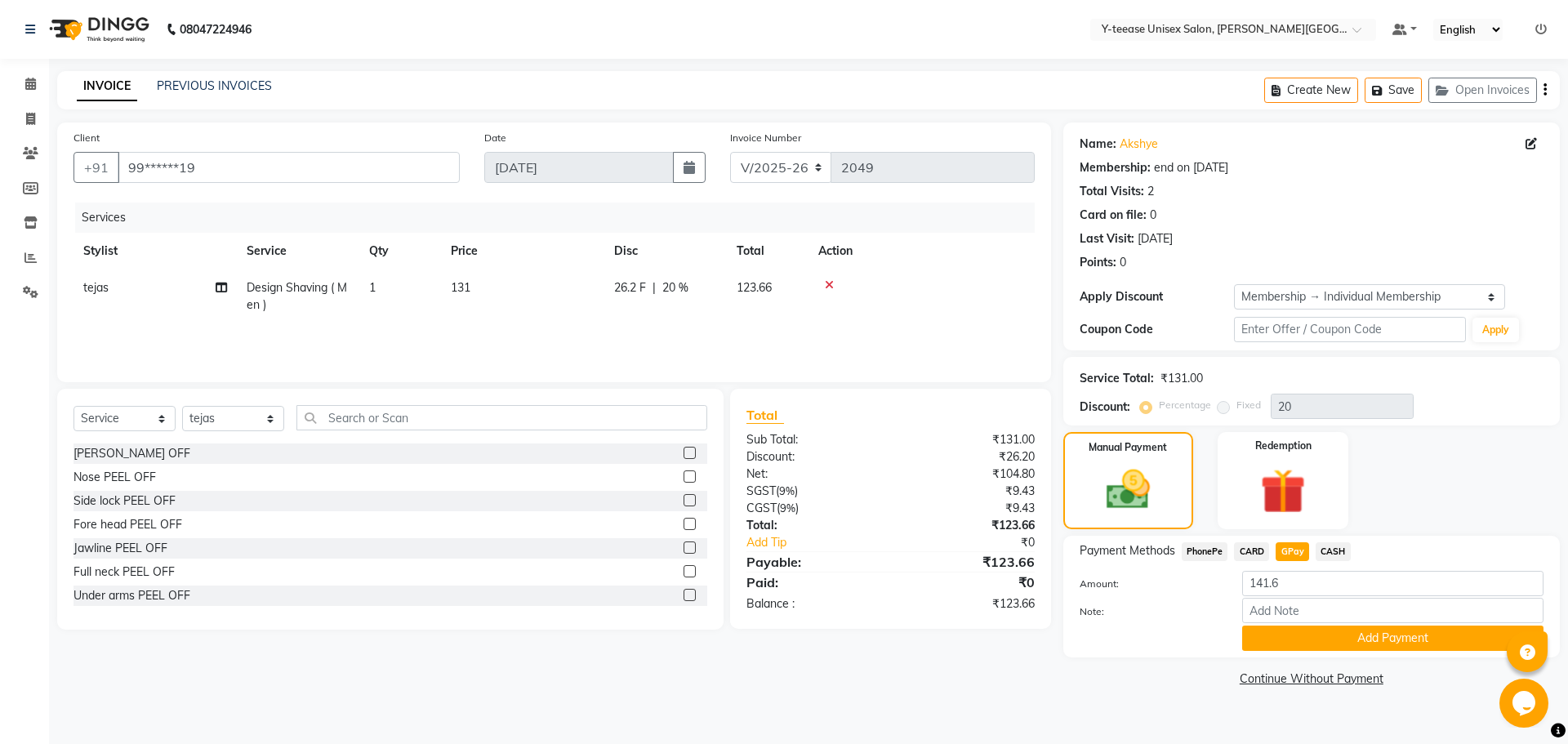
click at [802, 707] on main "INVOICE PREVIOUS INVOICES Create New Save Open Invoices Client +91 99******19 D…" at bounding box center [808, 393] width 1519 height 644
click at [469, 283] on span "131" at bounding box center [460, 287] width 20 height 15
select select "84059"
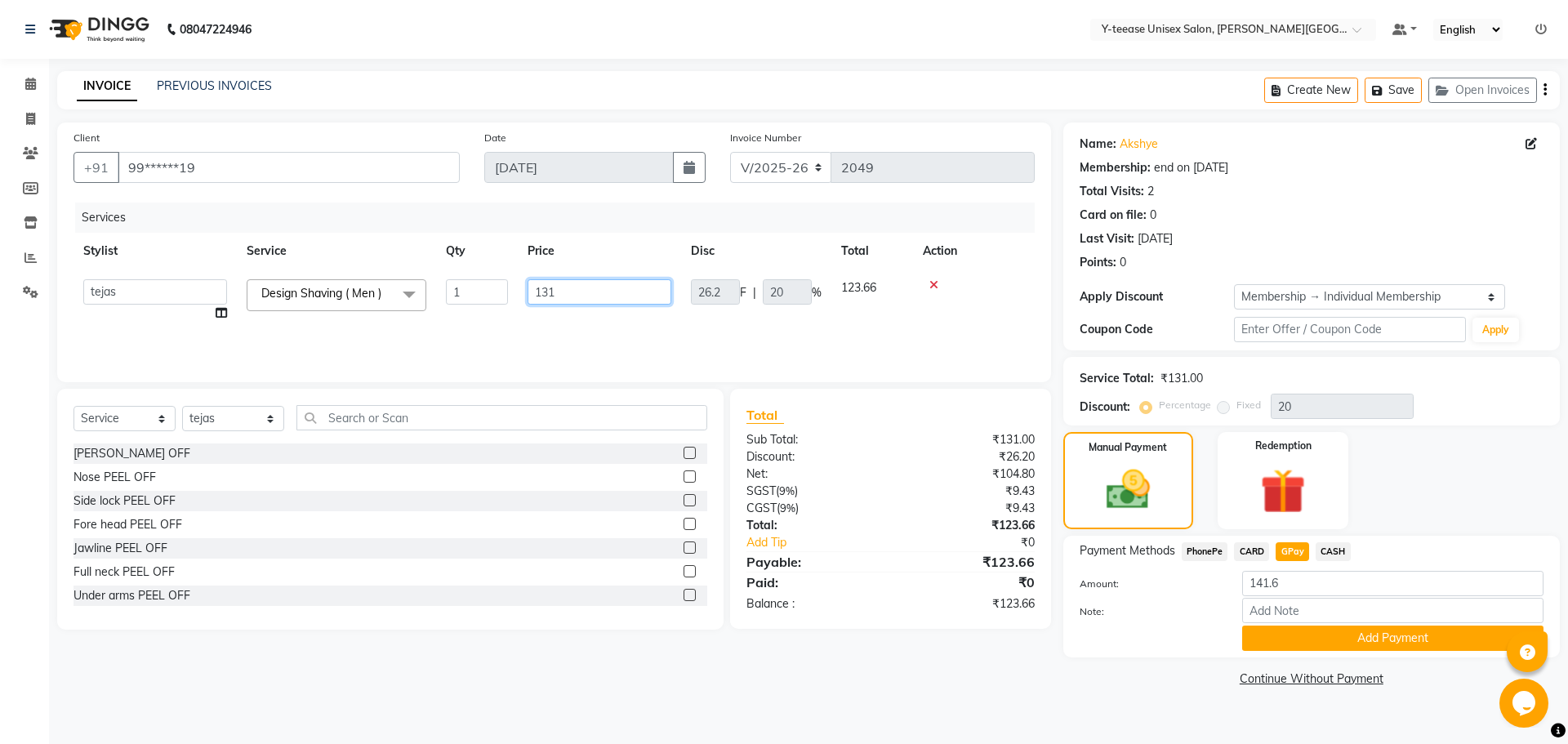
click at [589, 293] on input "131" at bounding box center [599, 292] width 144 height 25
type input "135"
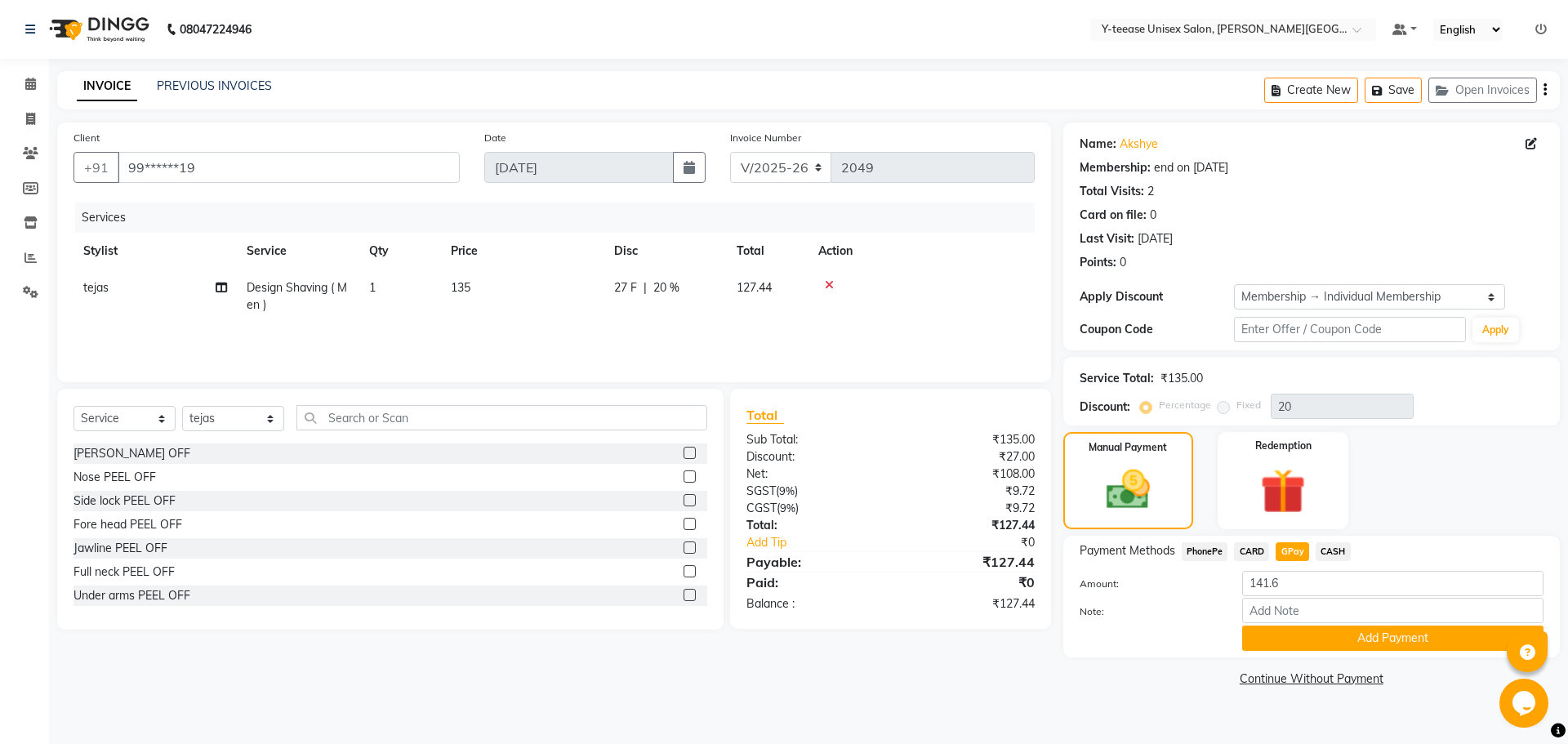
click at [982, 670] on div "Client +91 99******19 Date [DATE] Invoice Number V/2025 V/[PHONE_NUMBER] Servic…" at bounding box center [554, 406] width 1019 height 568
click at [482, 285] on td "135" at bounding box center [522, 296] width 163 height 54
select select "84059"
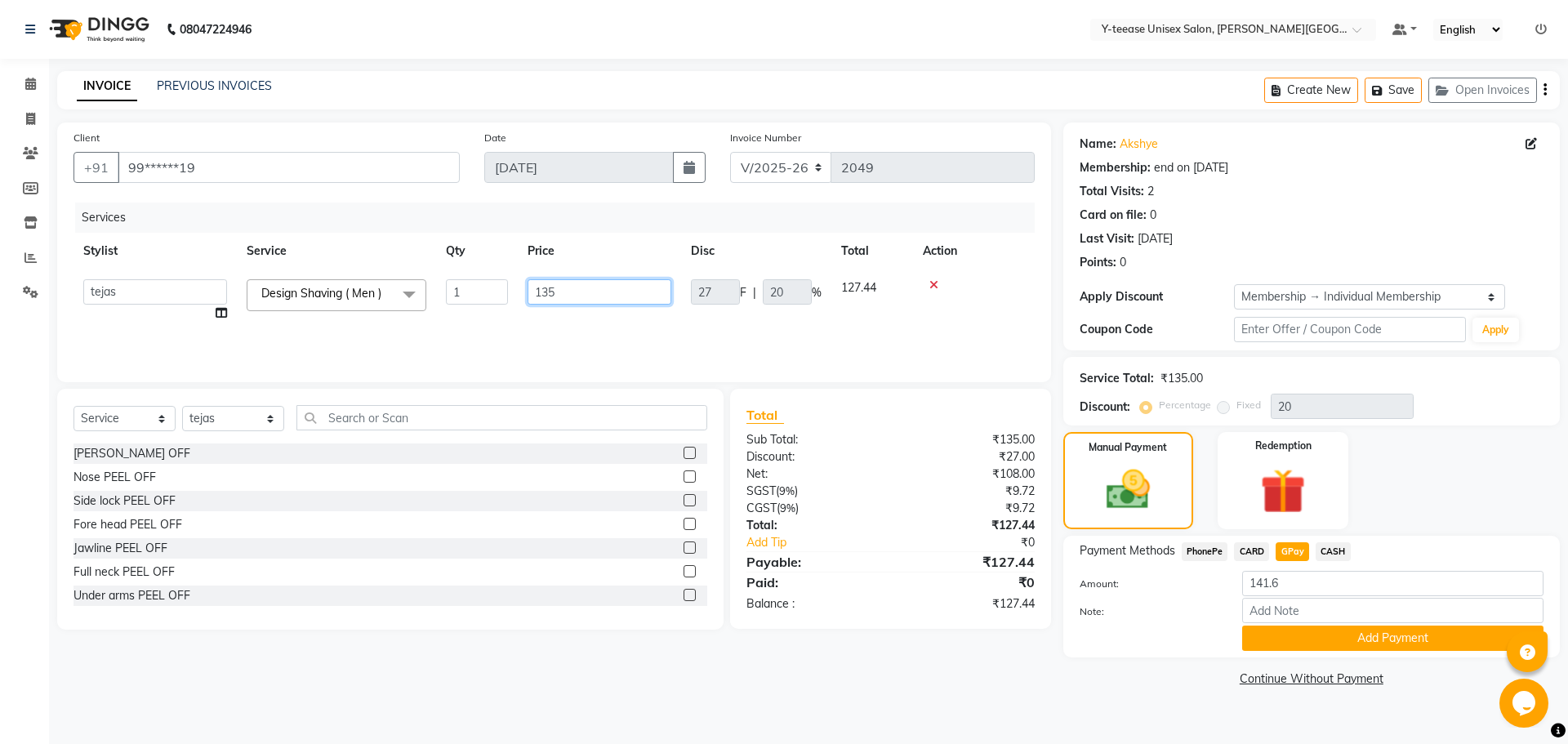
click at [585, 290] on input "135" at bounding box center [599, 292] width 144 height 25
type input "140"
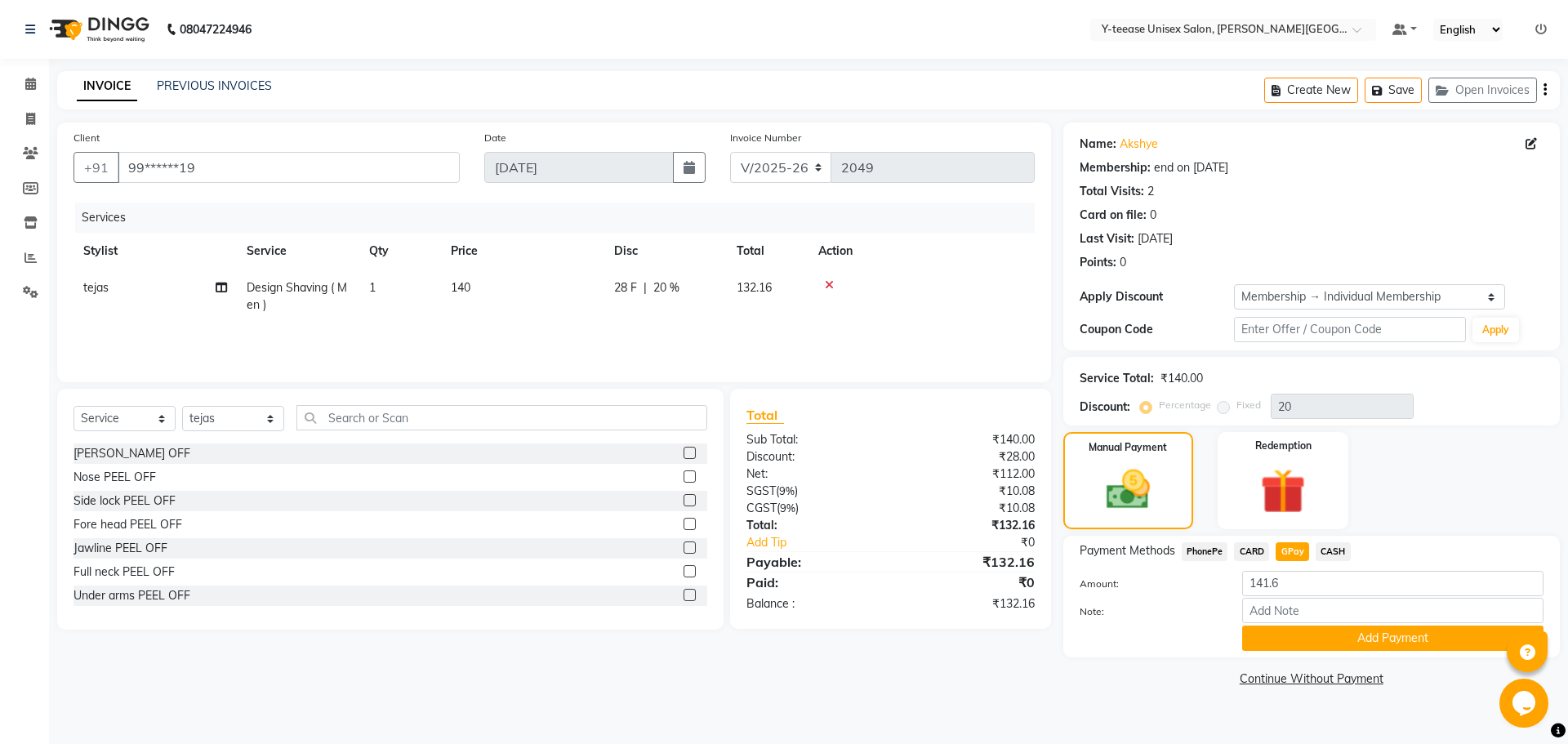
click at [1130, 696] on main "INVOICE PREVIOUS INVOICES Create New Save Open Invoices Client +91 99******19 D…" at bounding box center [808, 393] width 1519 height 644
click at [1316, 578] on input "141.6" at bounding box center [1393, 584] width 301 height 25
type input "1"
click at [1292, 549] on span "GPay" at bounding box center [1292, 551] width 33 height 19
type input "132.16"
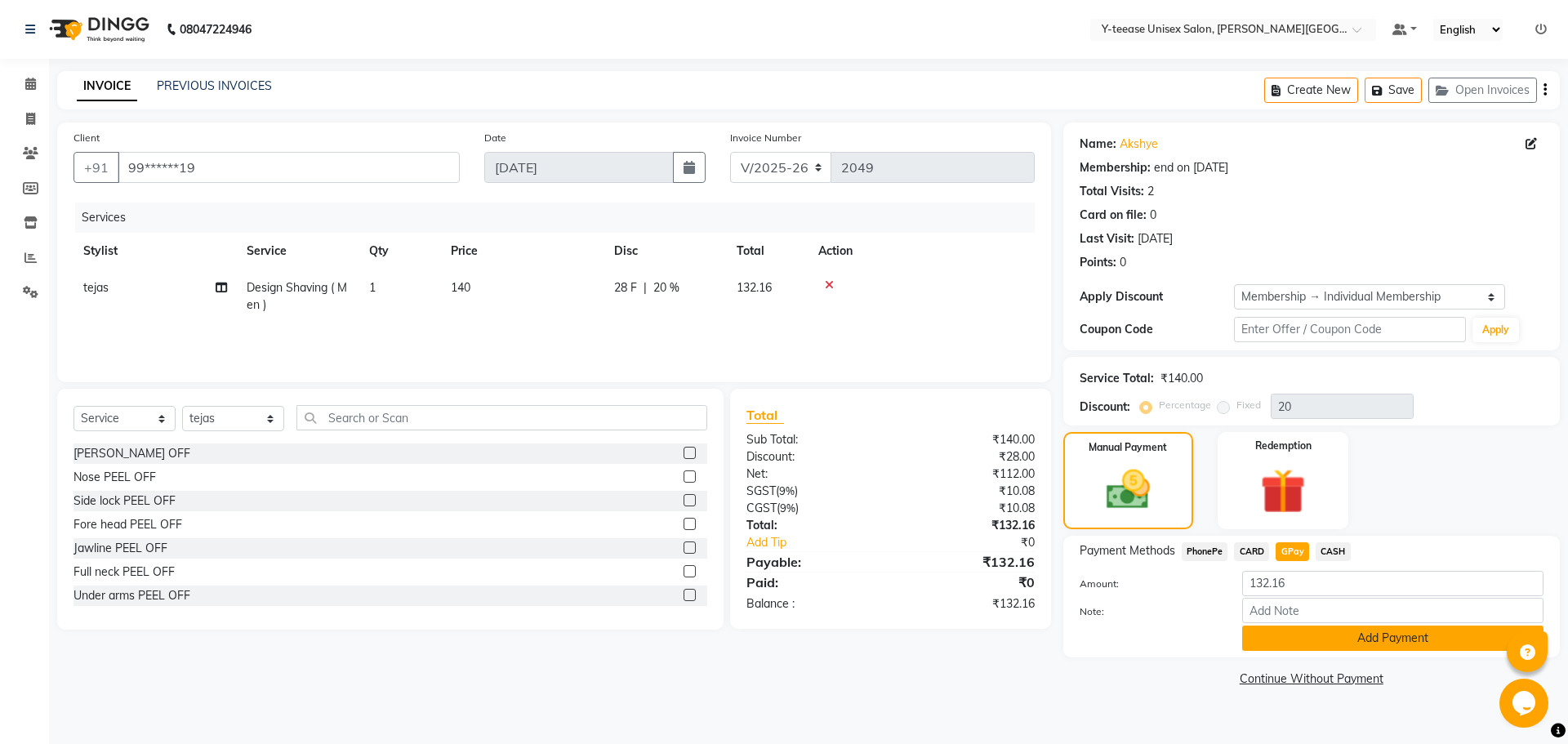
click at [1317, 647] on button "Add Payment" at bounding box center [1393, 638] width 301 height 25
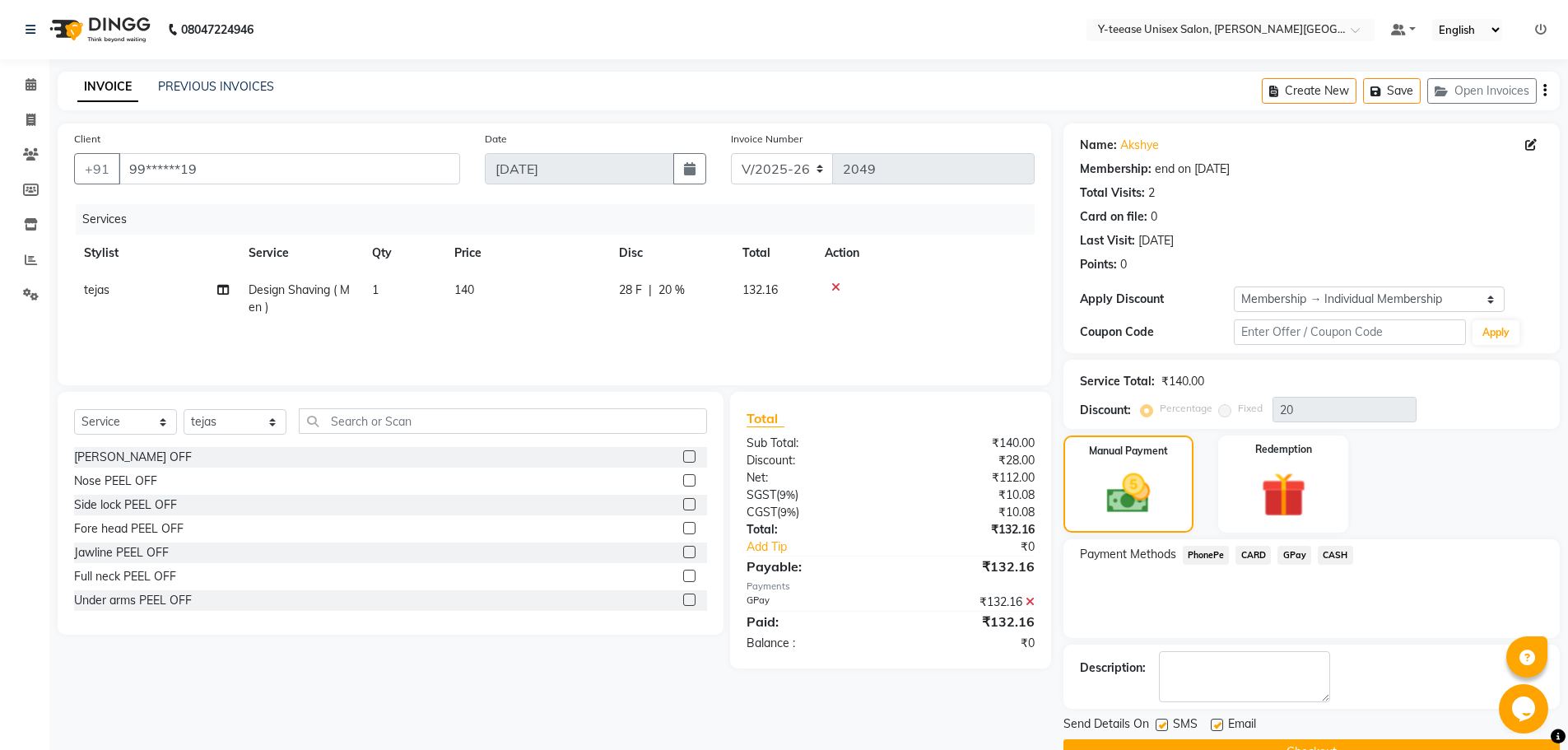
scroll to position [39, 0]
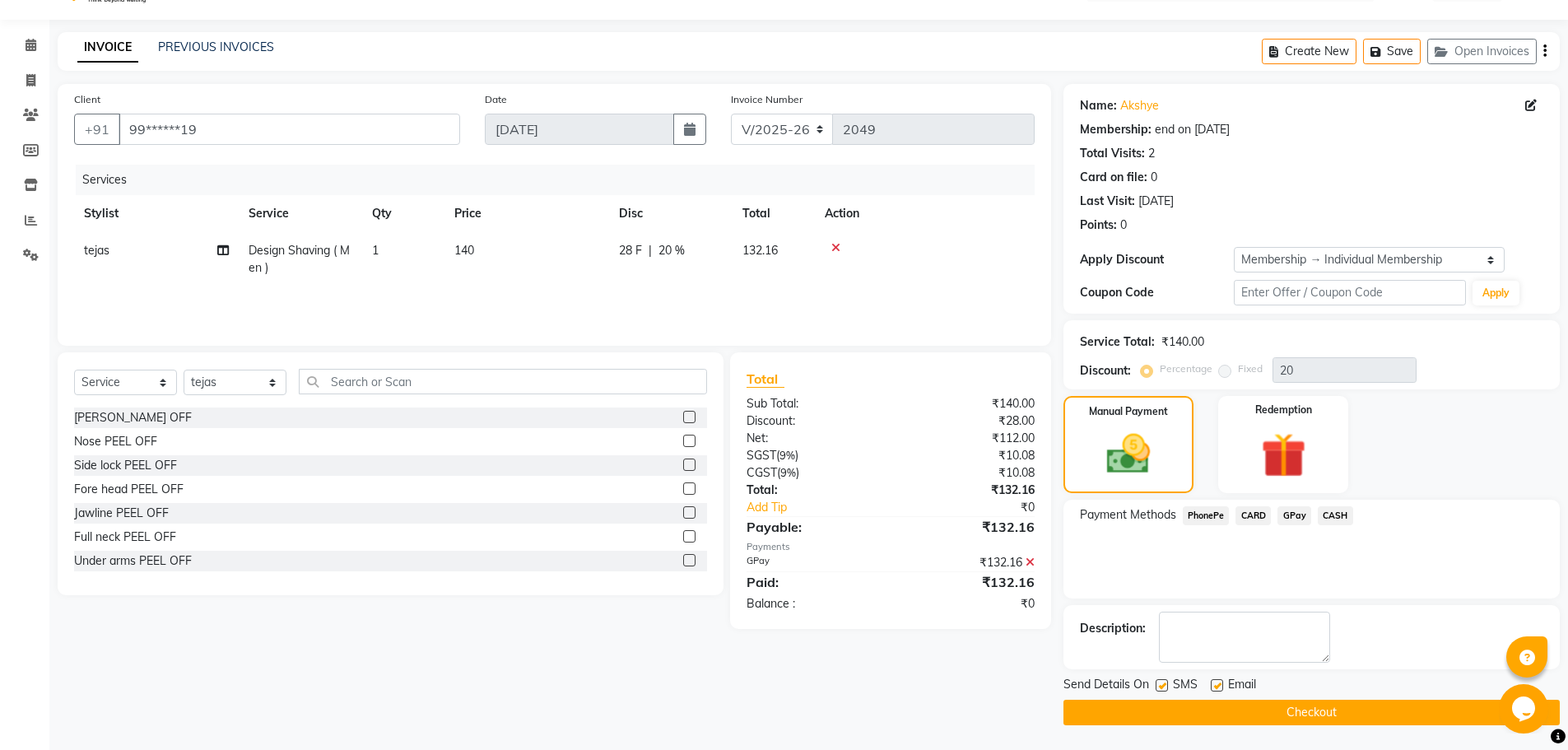
click at [1335, 712] on button "Checkout" at bounding box center [1311, 713] width 496 height 26
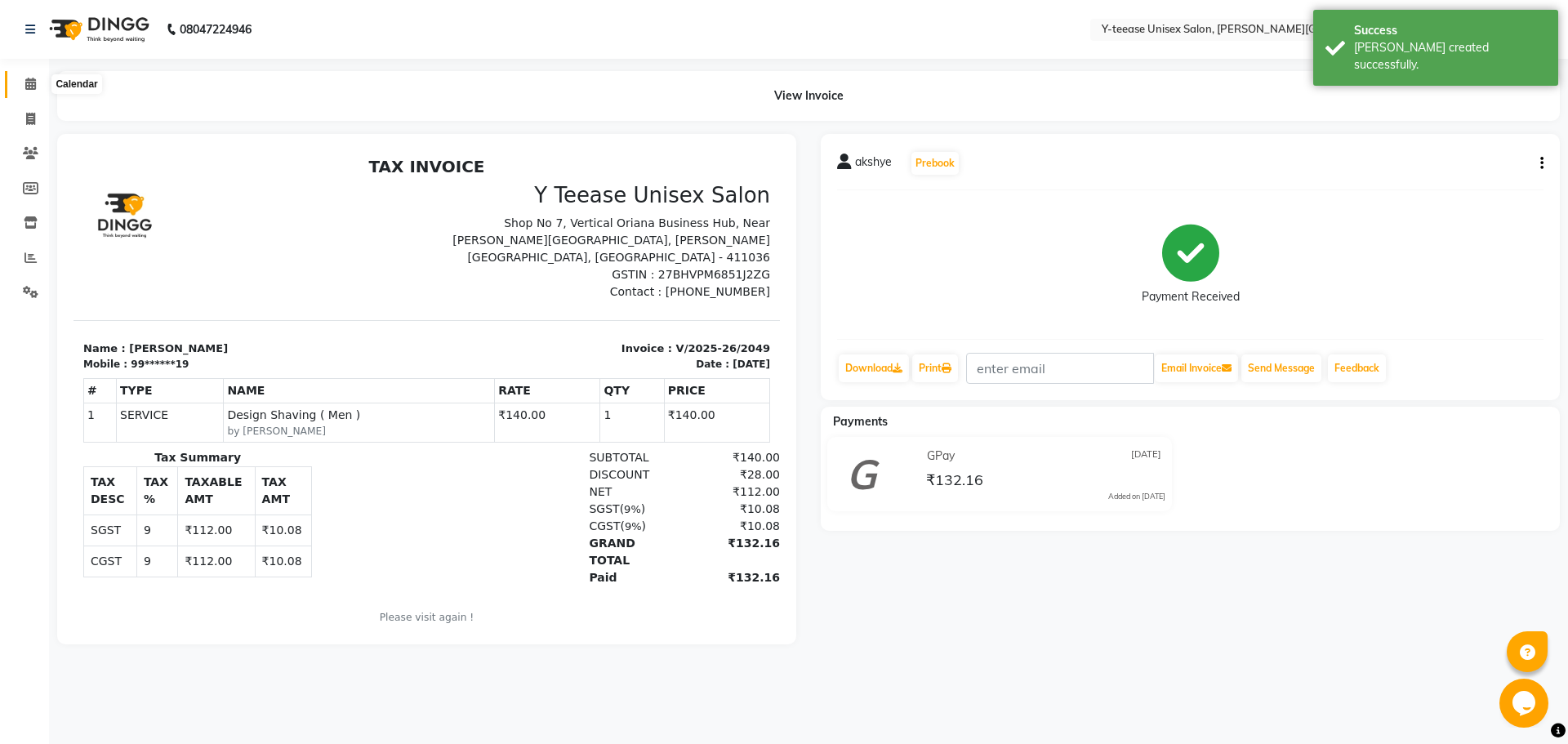
click at [27, 87] on icon at bounding box center [30, 83] width 11 height 13
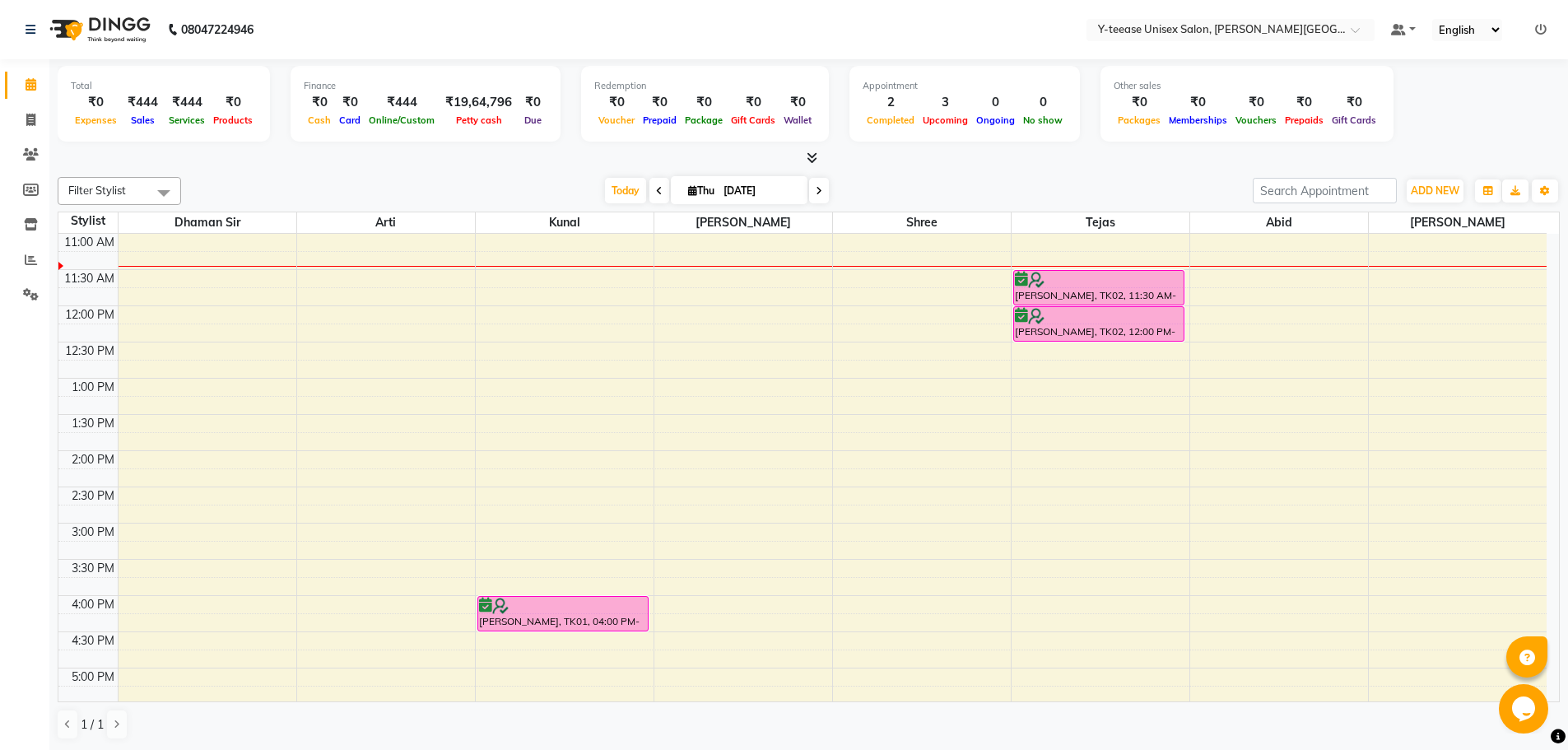
scroll to position [352, 0]
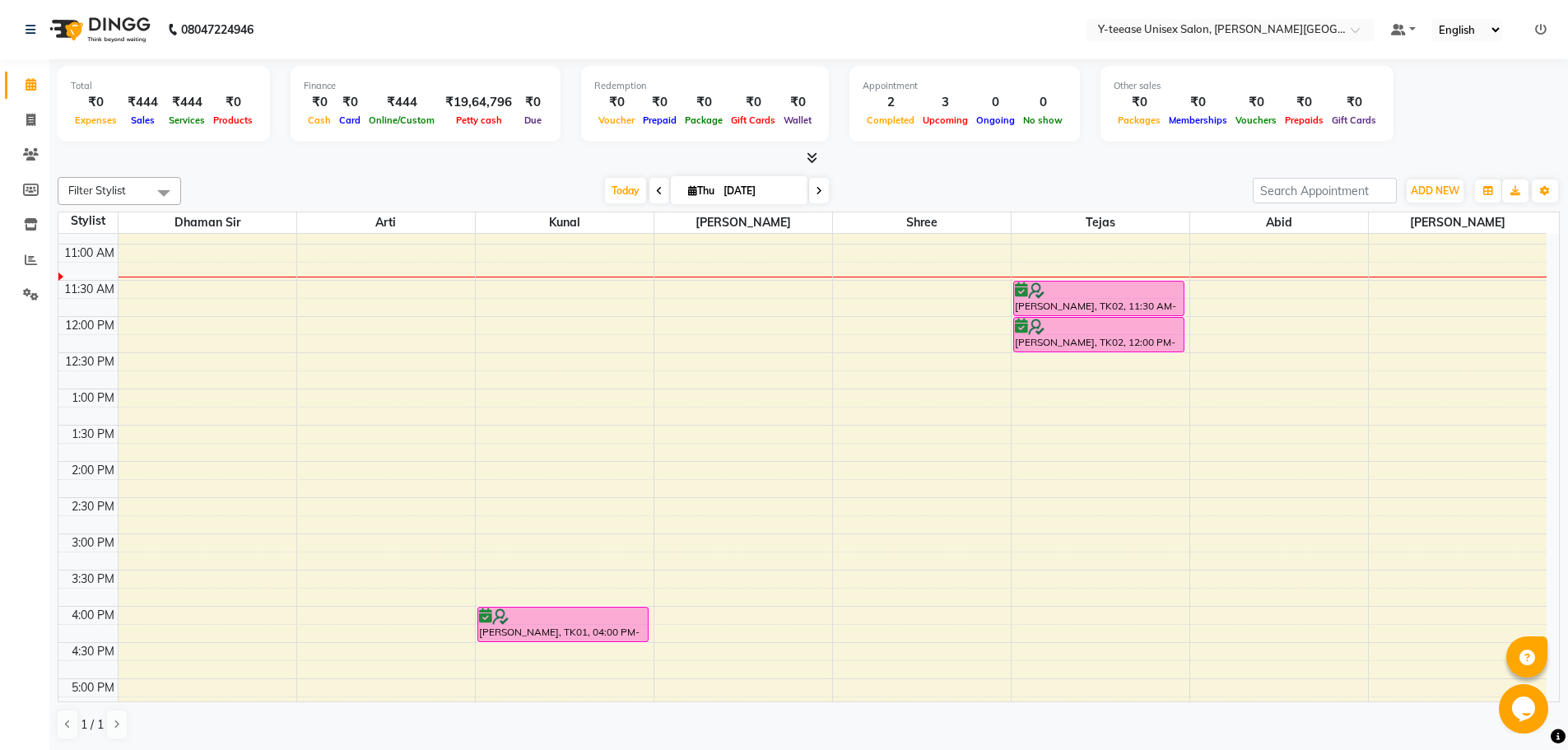
click at [650, 190] on span at bounding box center [659, 190] width 20 height 26
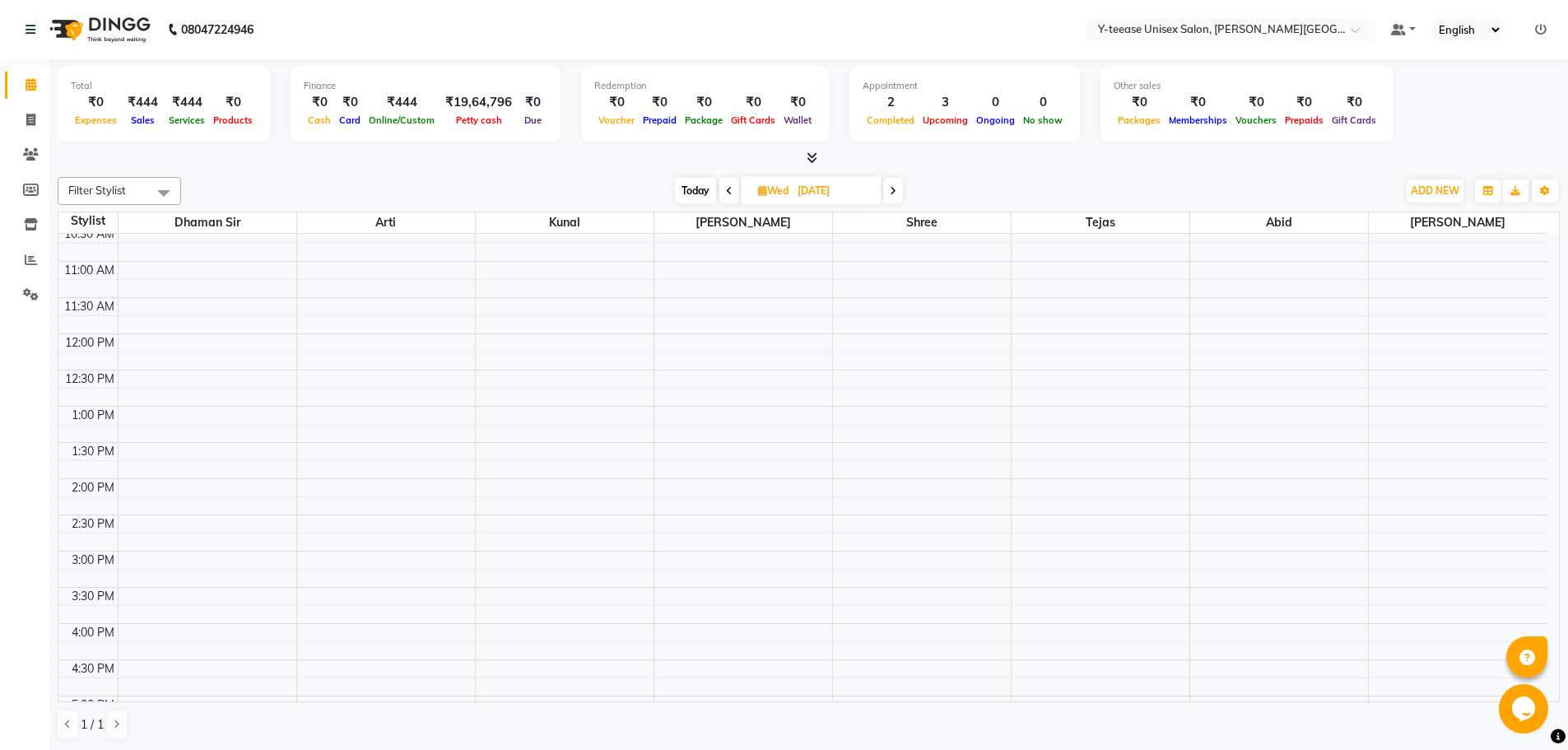
scroll to position [269, 0]
click at [687, 198] on span "Today" at bounding box center [695, 190] width 41 height 26
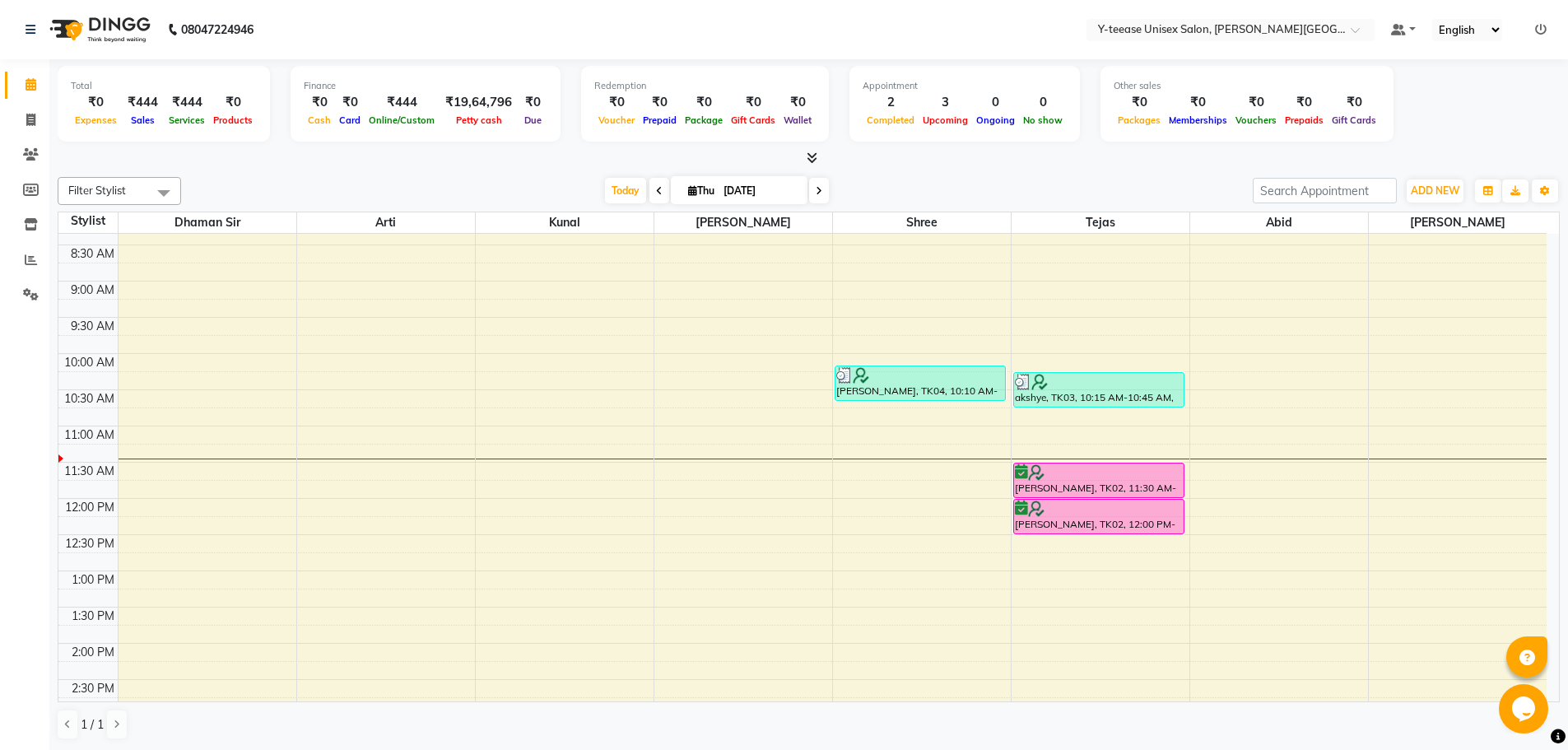
scroll to position [281, 0]
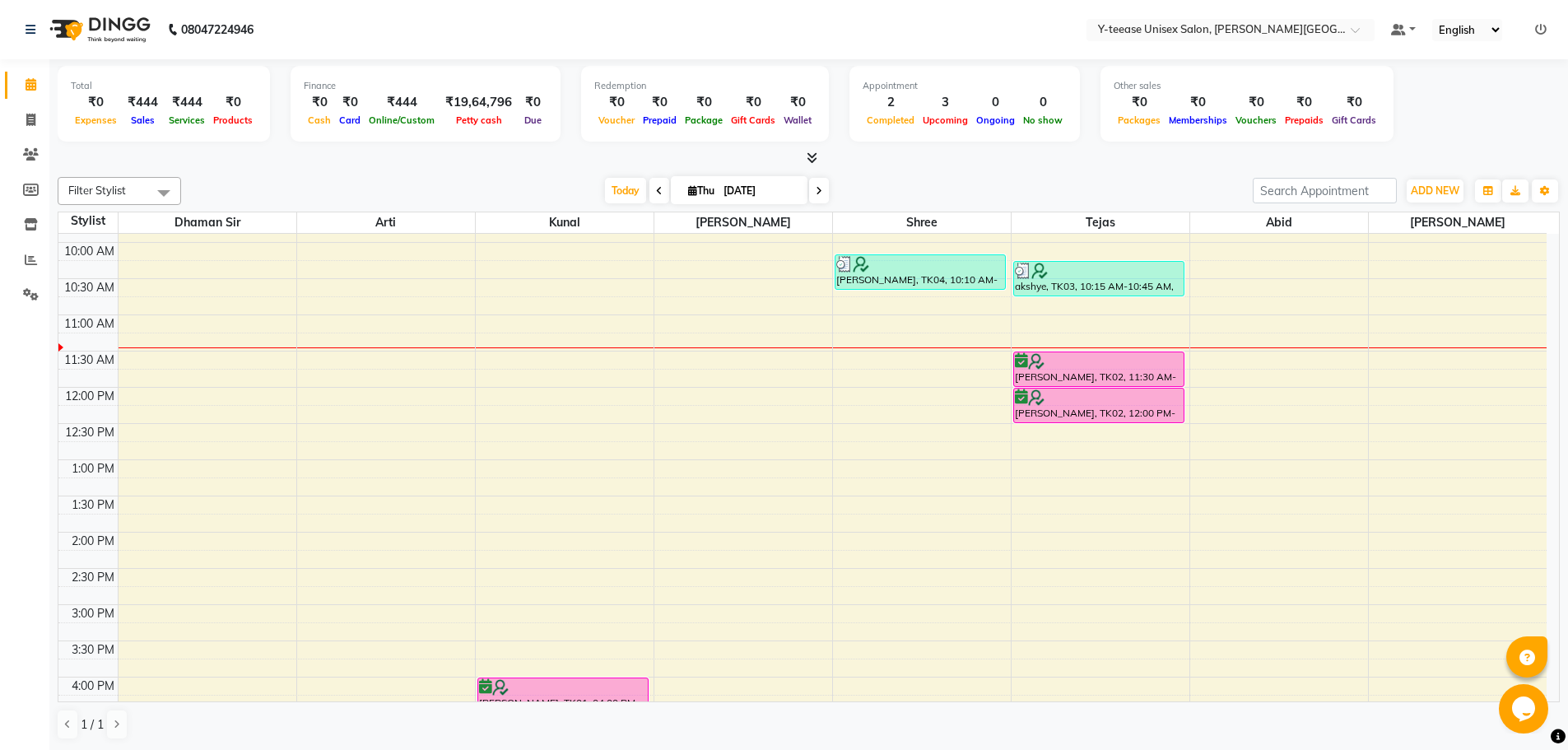
click at [823, 190] on span at bounding box center [818, 190] width 20 height 26
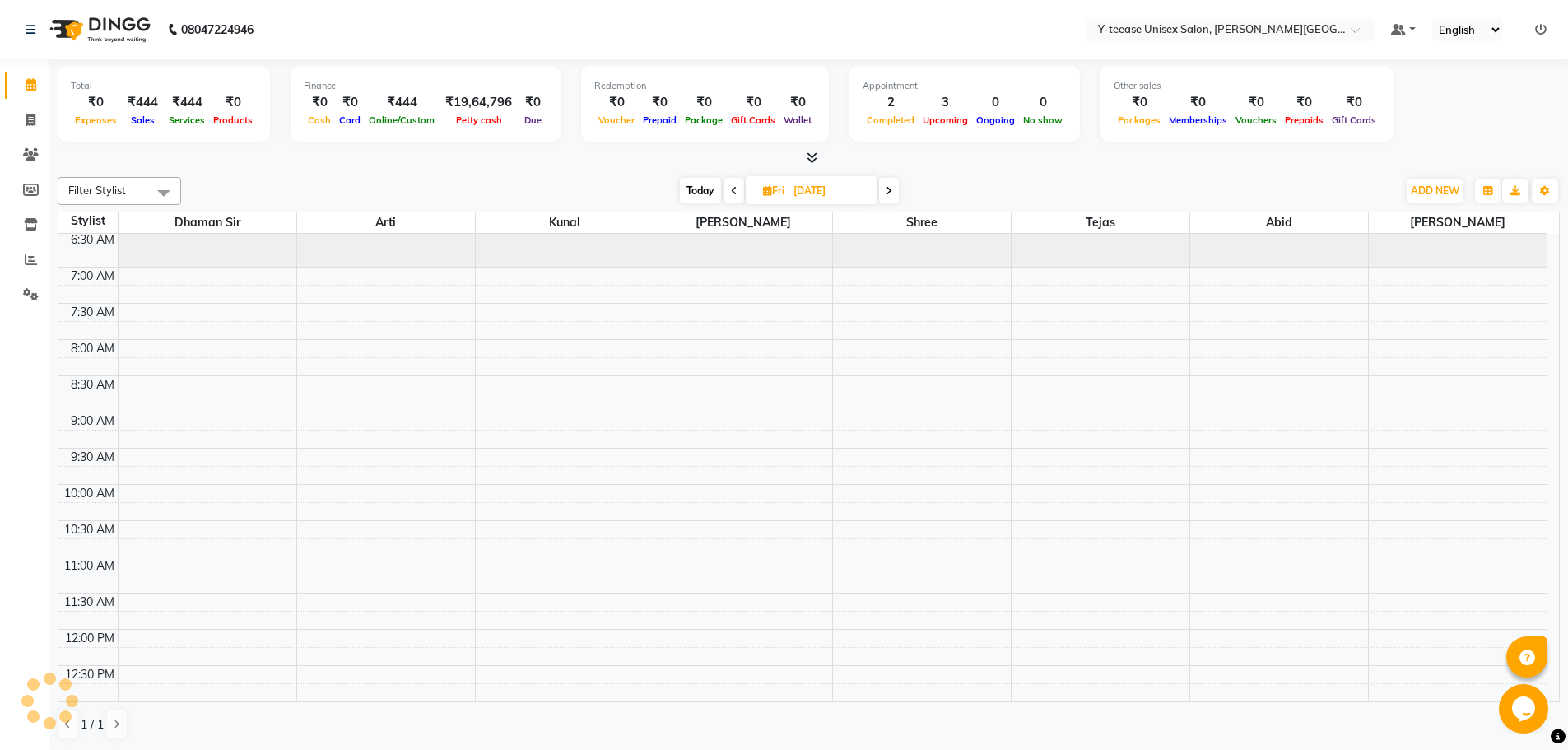
scroll to position [0, 0]
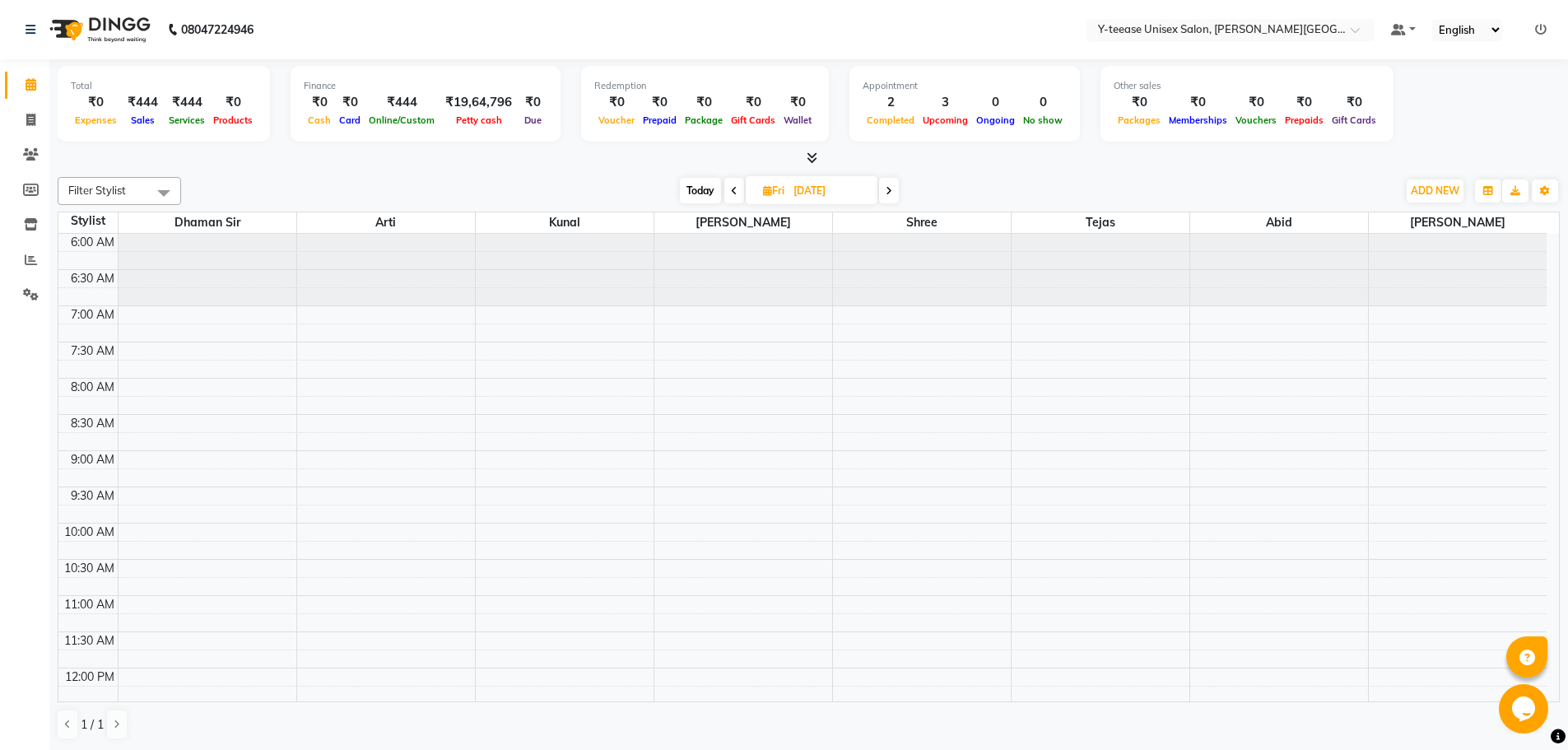
click at [702, 187] on span "Today" at bounding box center [700, 190] width 41 height 26
type input "[DATE]"
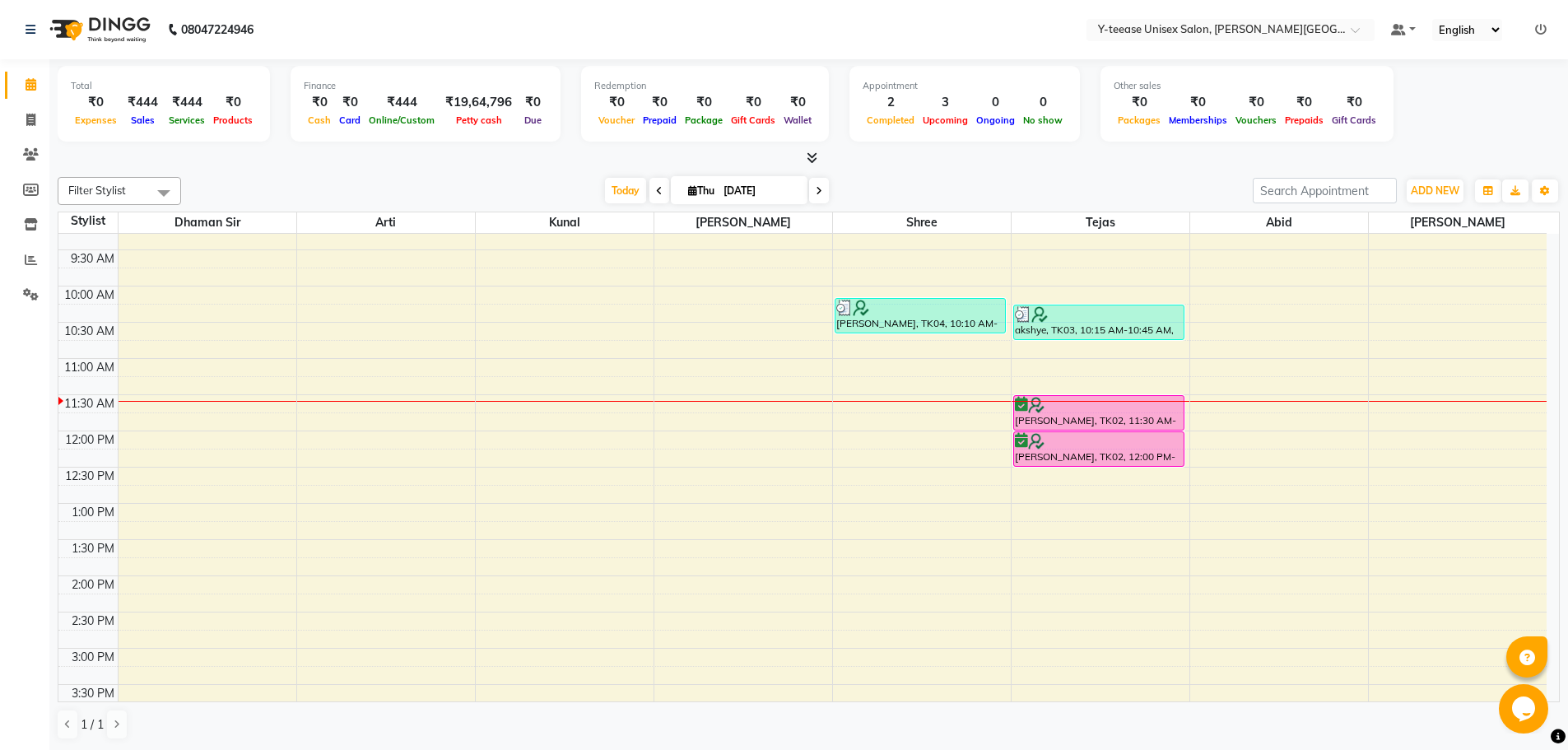
scroll to position [198, 0]
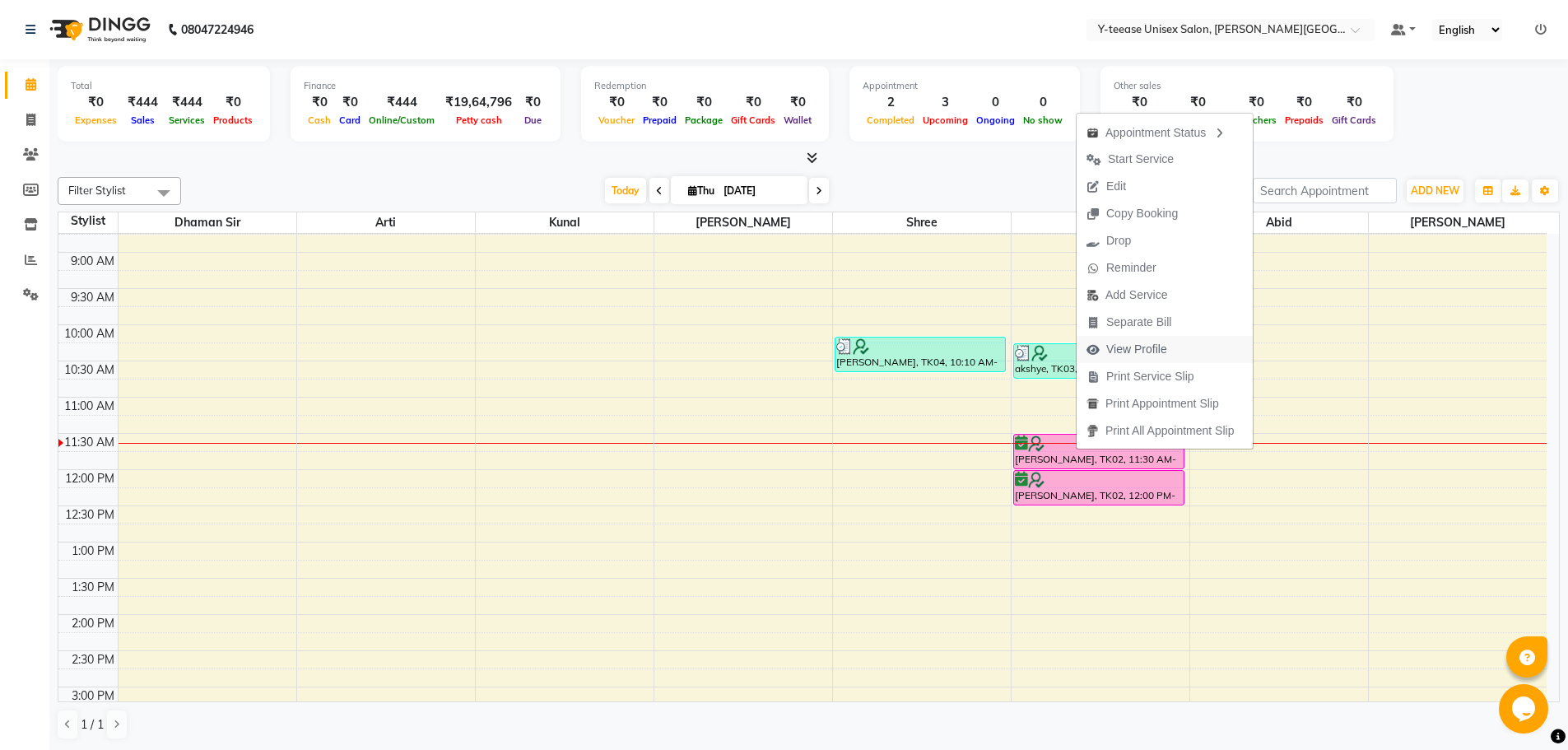
click at [1121, 354] on span "View Profile" at bounding box center [1137, 350] width 61 height 18
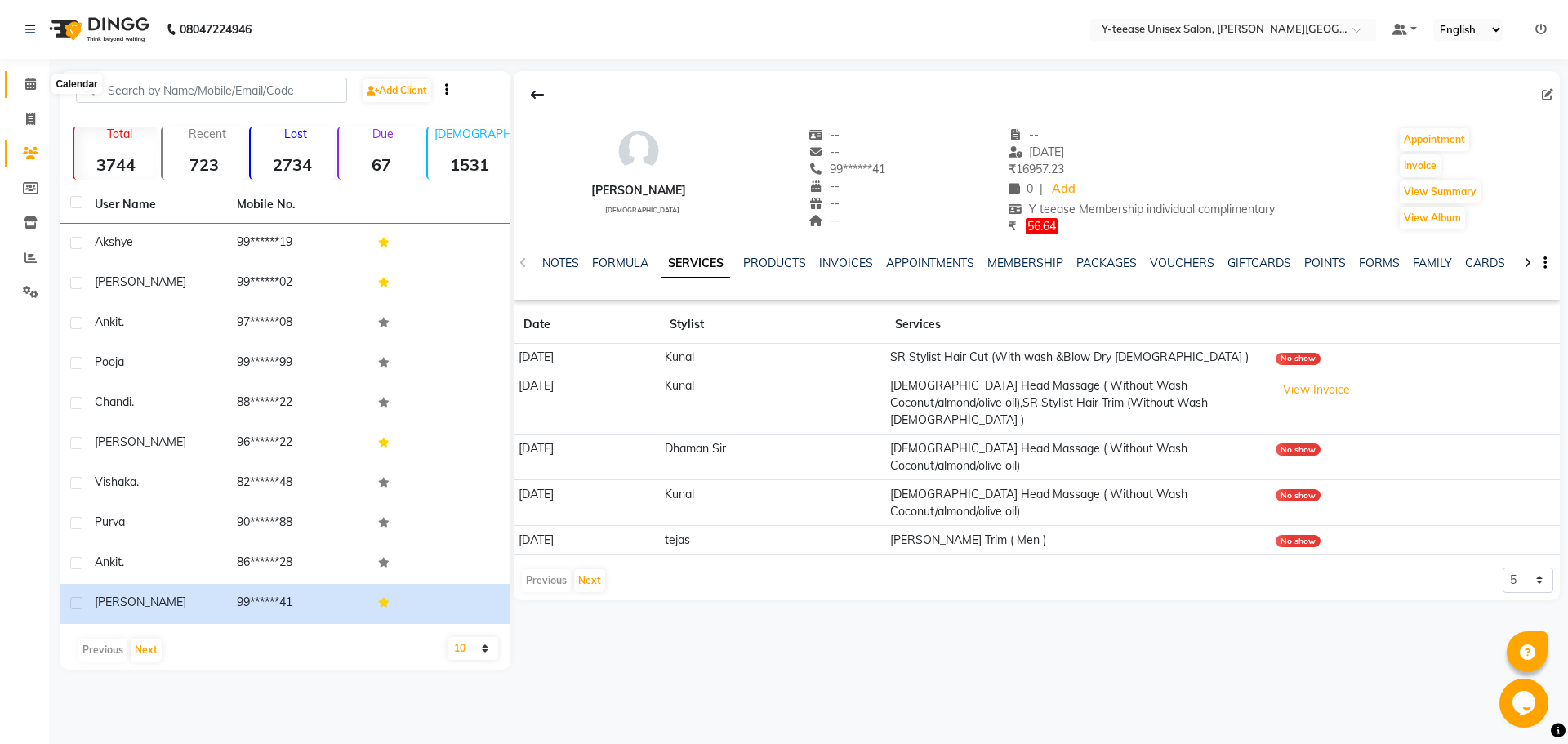
click at [22, 84] on span at bounding box center [30, 84] width 28 height 19
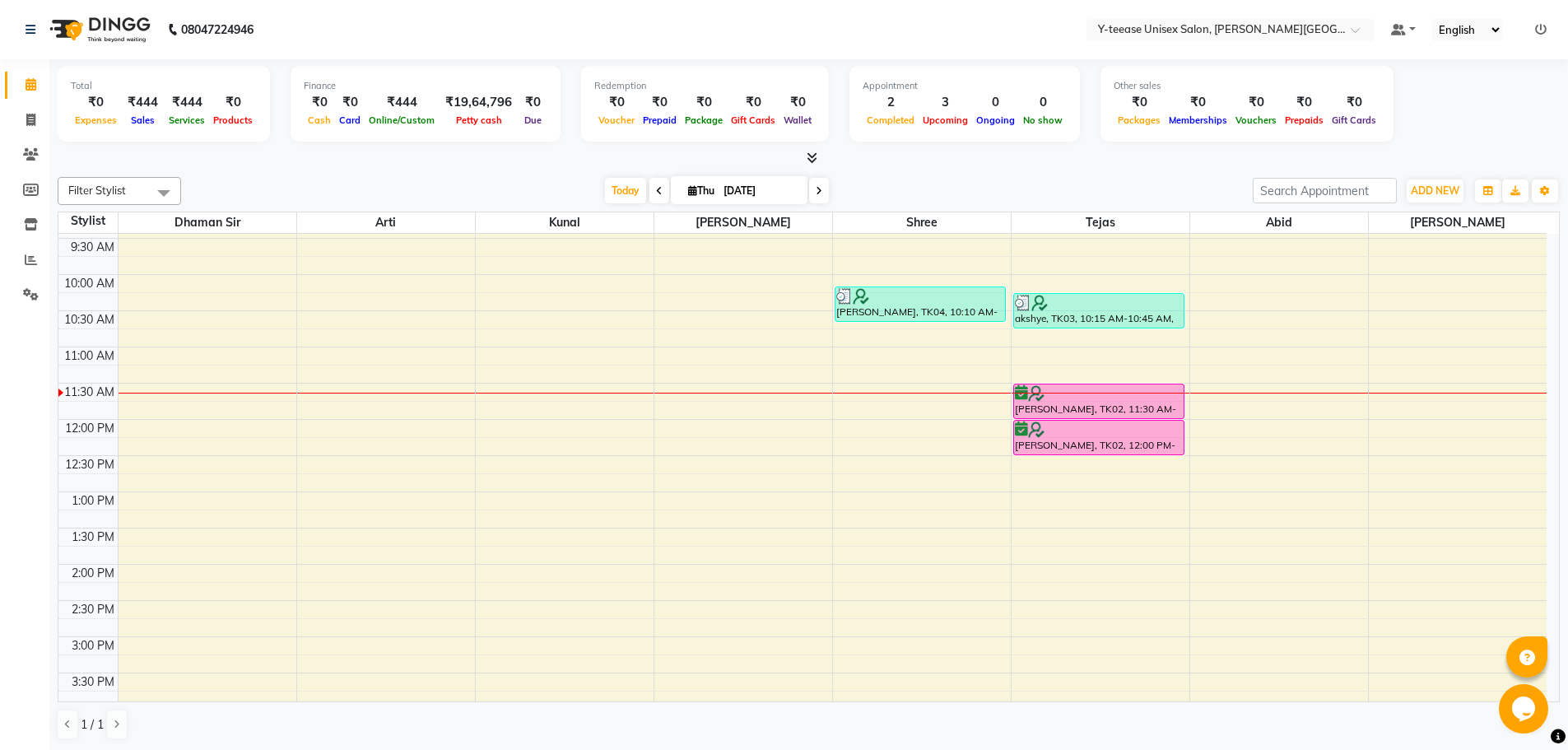
scroll to position [247, 0]
click at [657, 187] on icon at bounding box center [659, 191] width 7 height 10
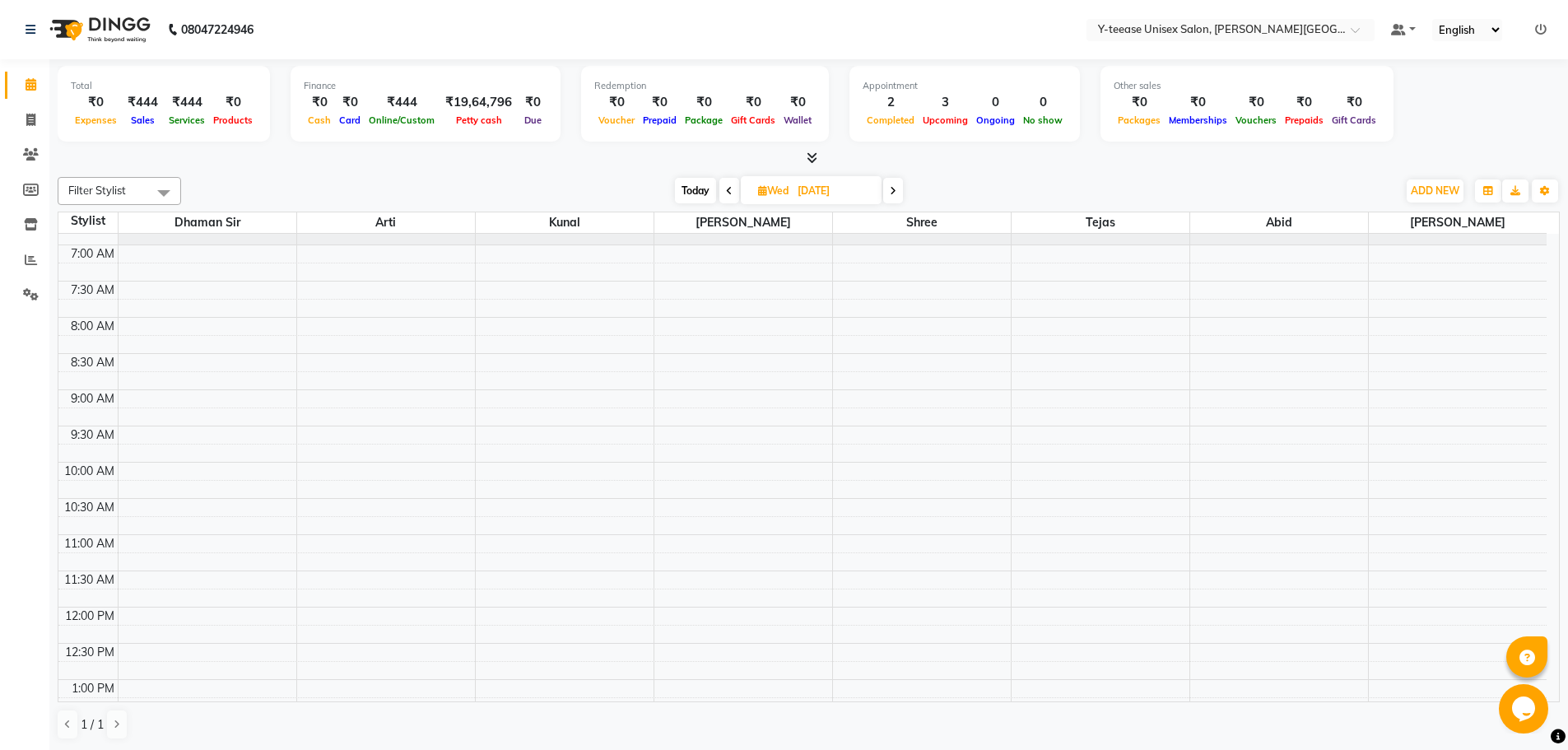
scroll to position [0, 0]
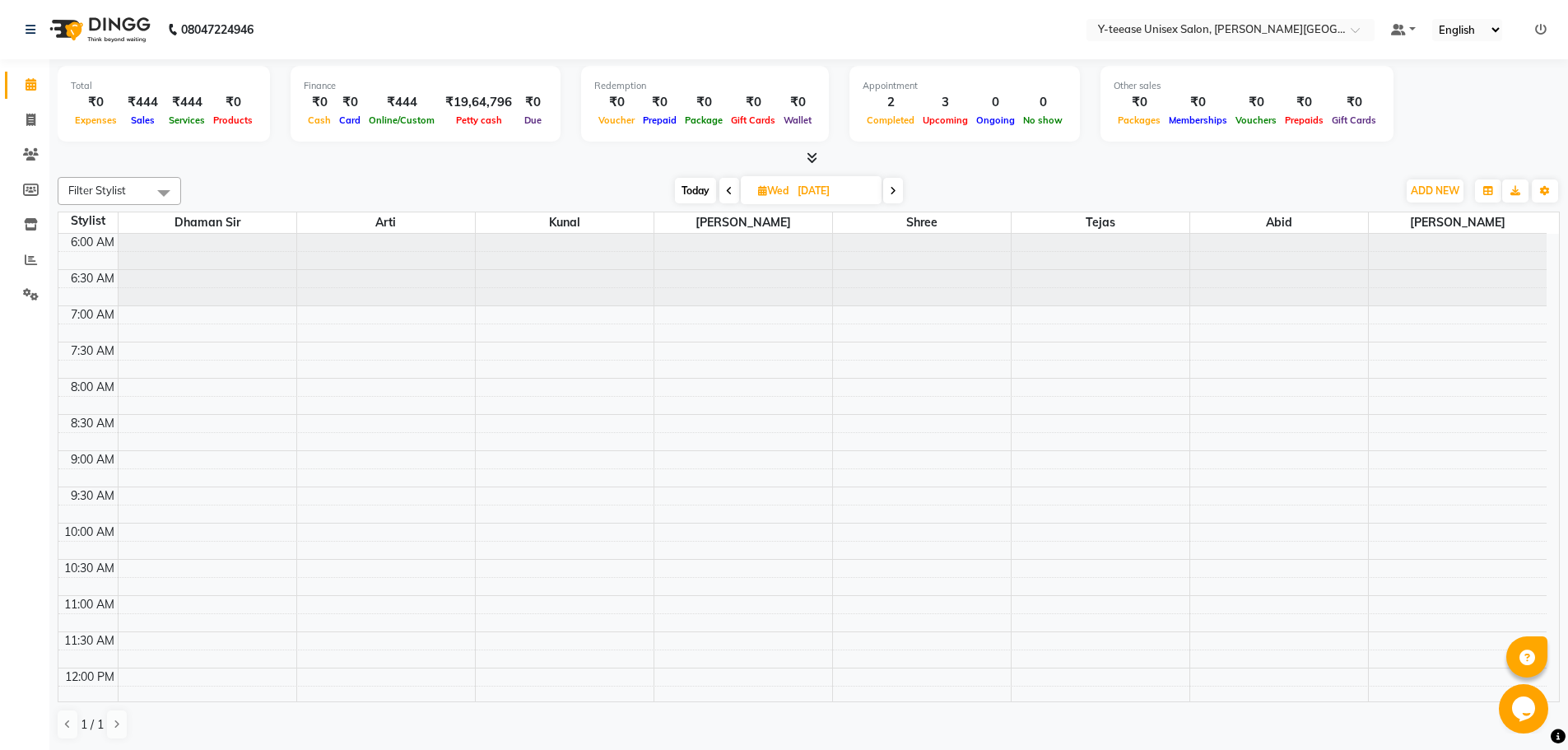
click at [722, 196] on span at bounding box center [729, 190] width 20 height 26
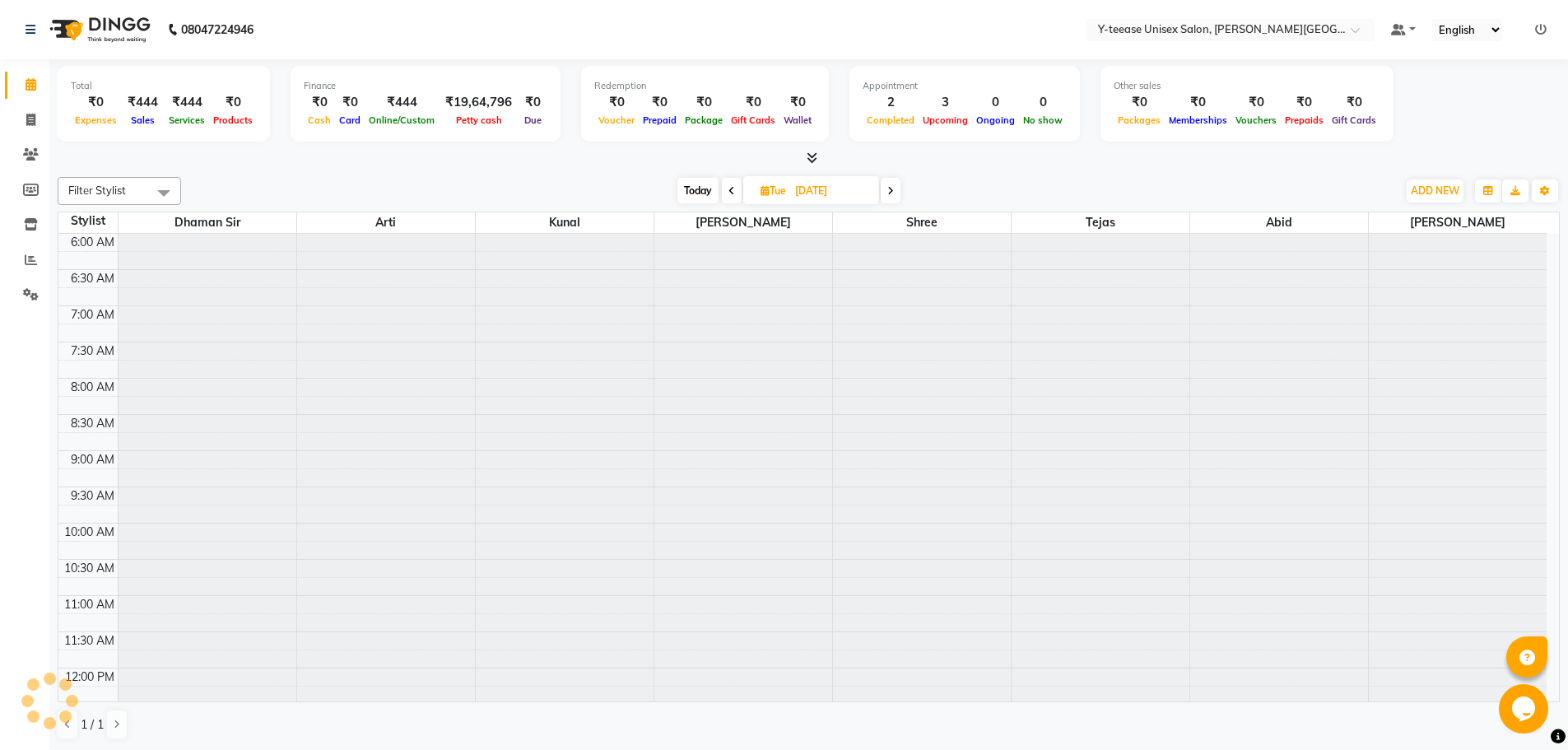
scroll to position [363, 0]
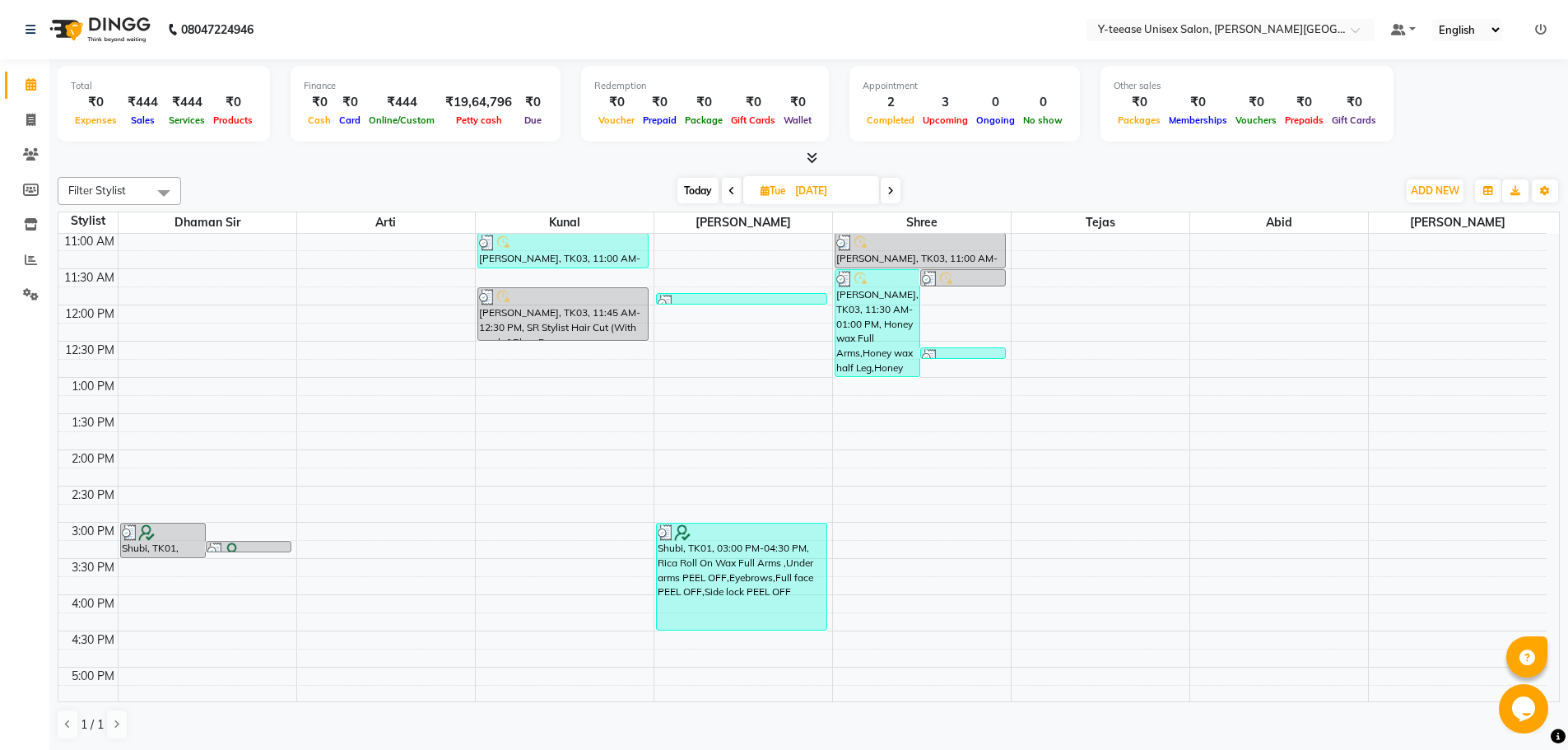
click at [895, 196] on span at bounding box center [890, 190] width 20 height 26
type input "[DATE]"
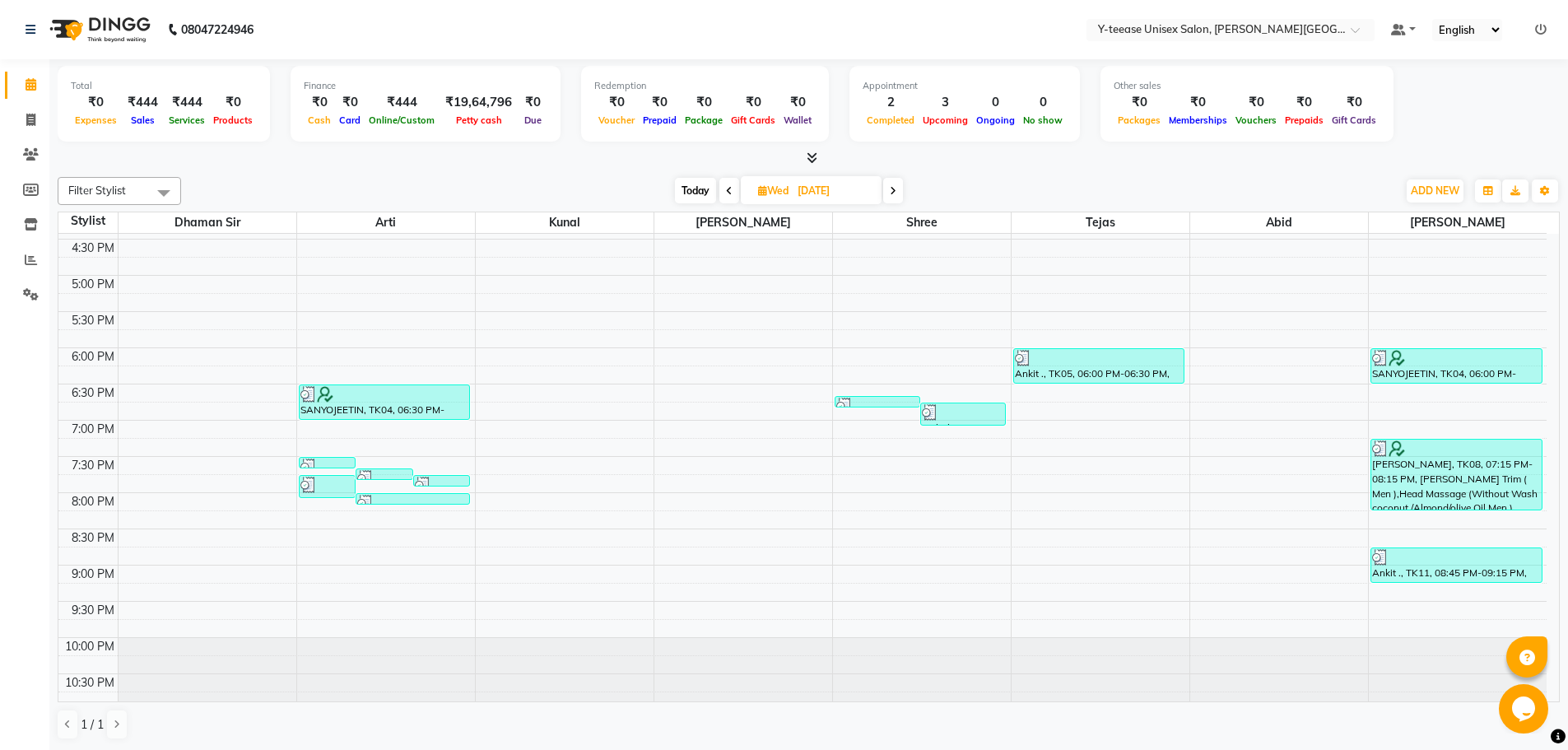
scroll to position [763, 0]
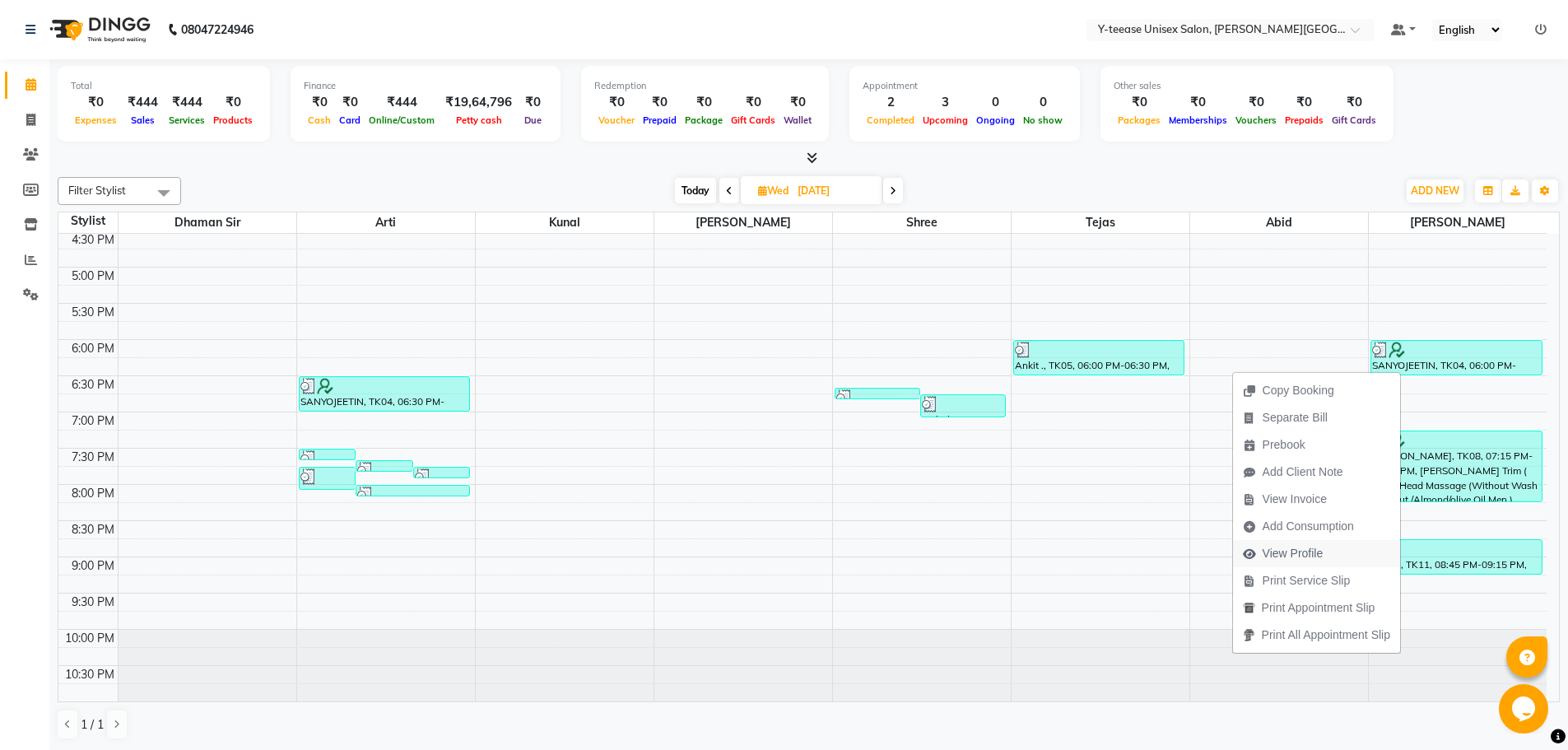
click at [1269, 553] on span "View Profile" at bounding box center [1293, 554] width 61 height 18
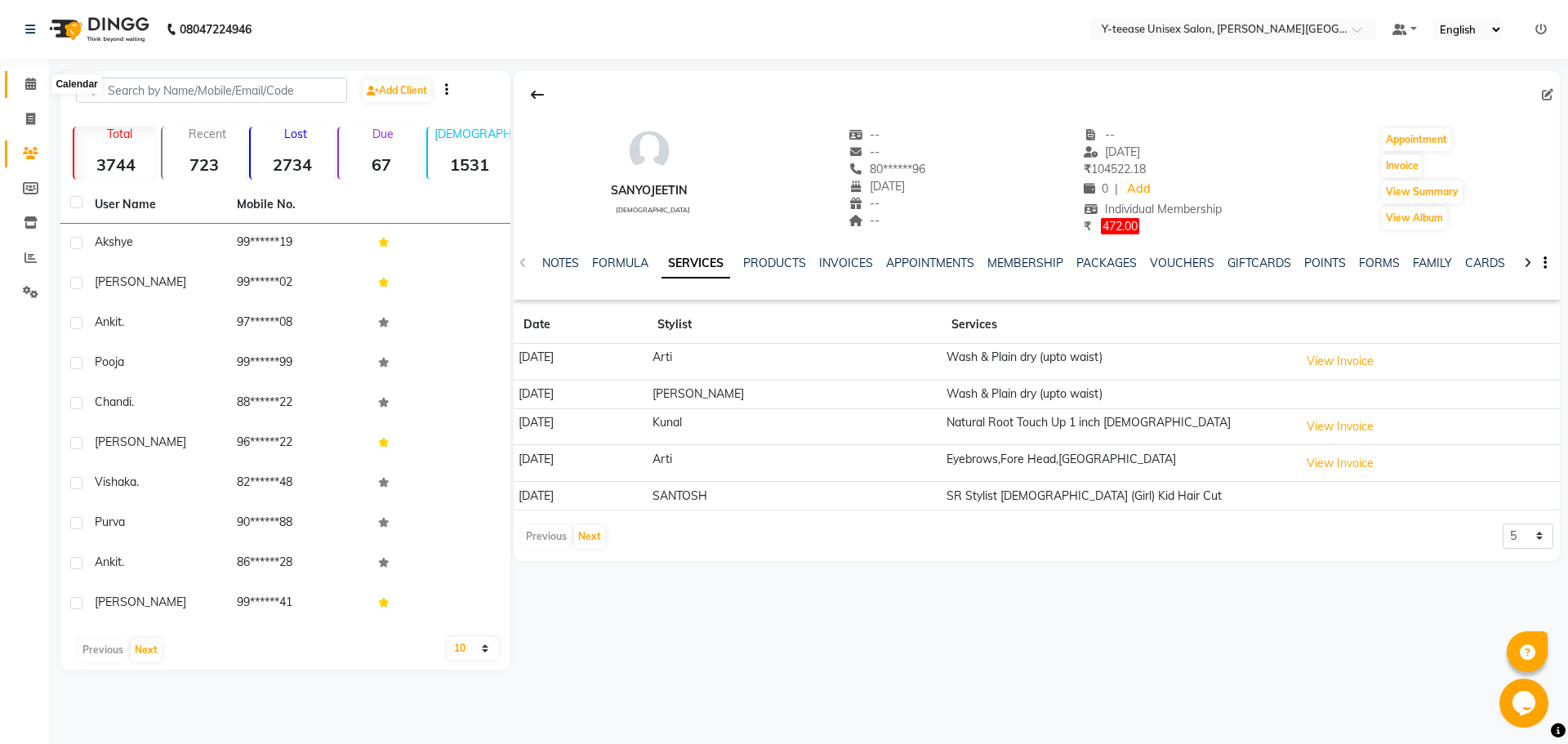
click at [37, 85] on span at bounding box center [30, 84] width 28 height 19
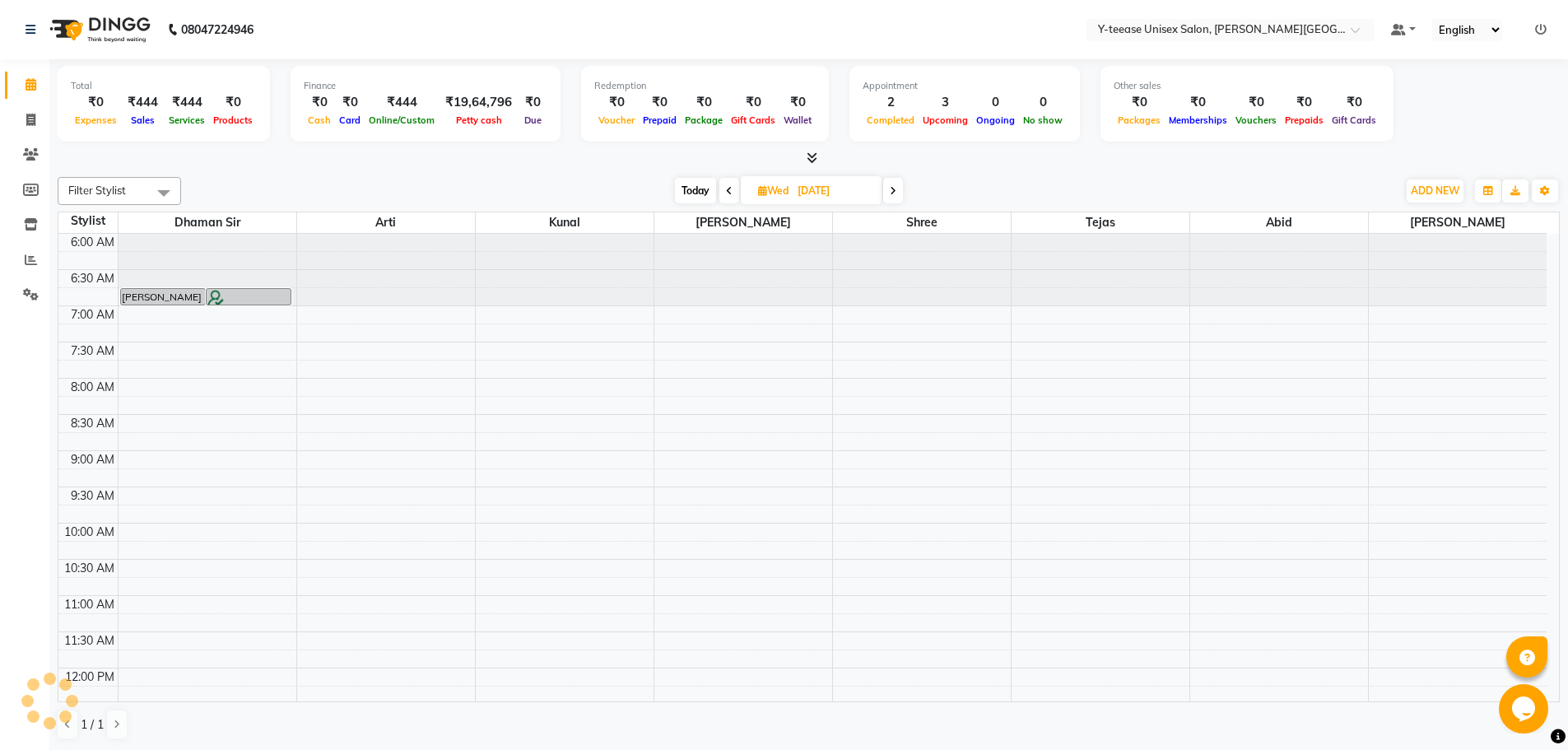
click at [693, 198] on span "Today" at bounding box center [695, 190] width 41 height 26
type input "[DATE]"
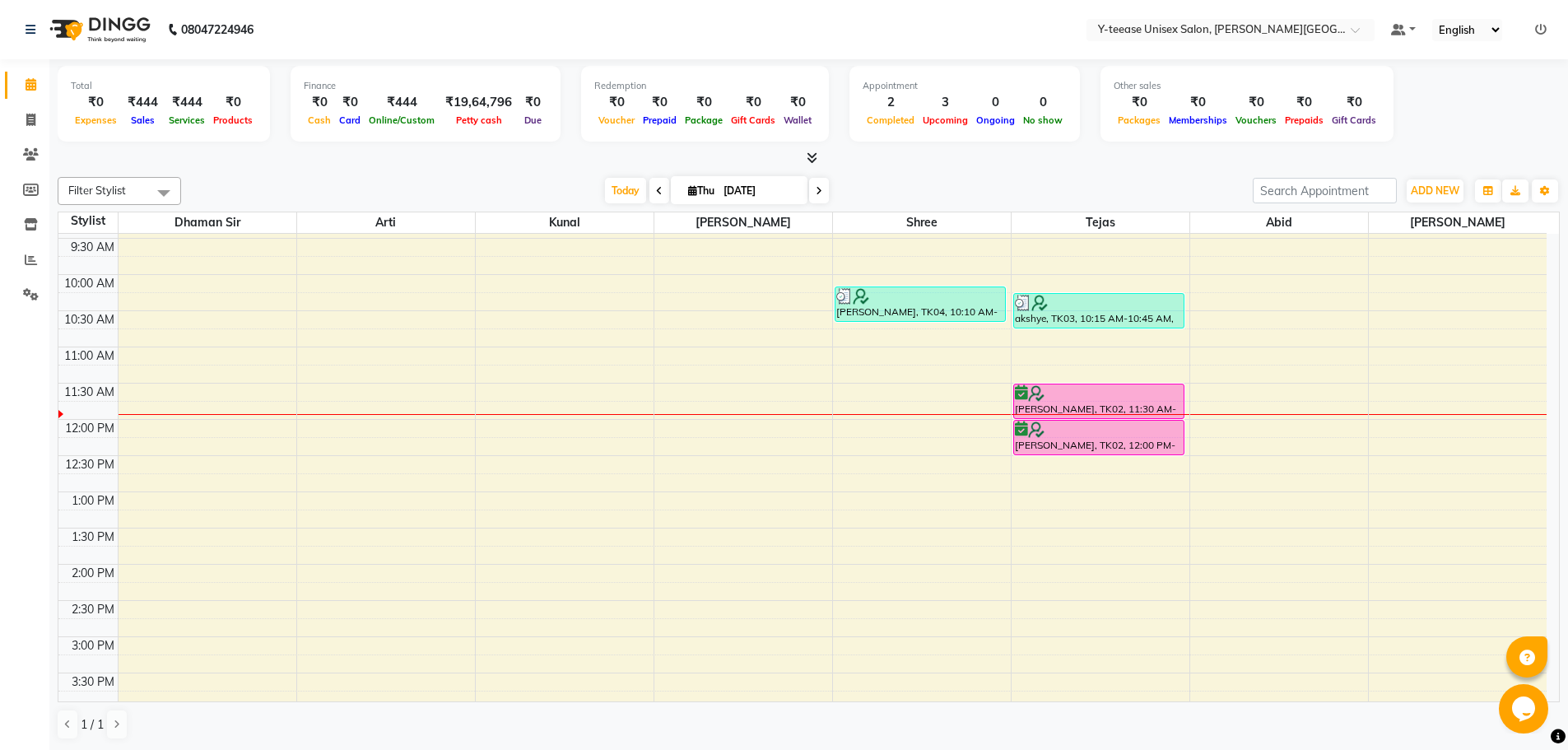
scroll to position [247, 0]
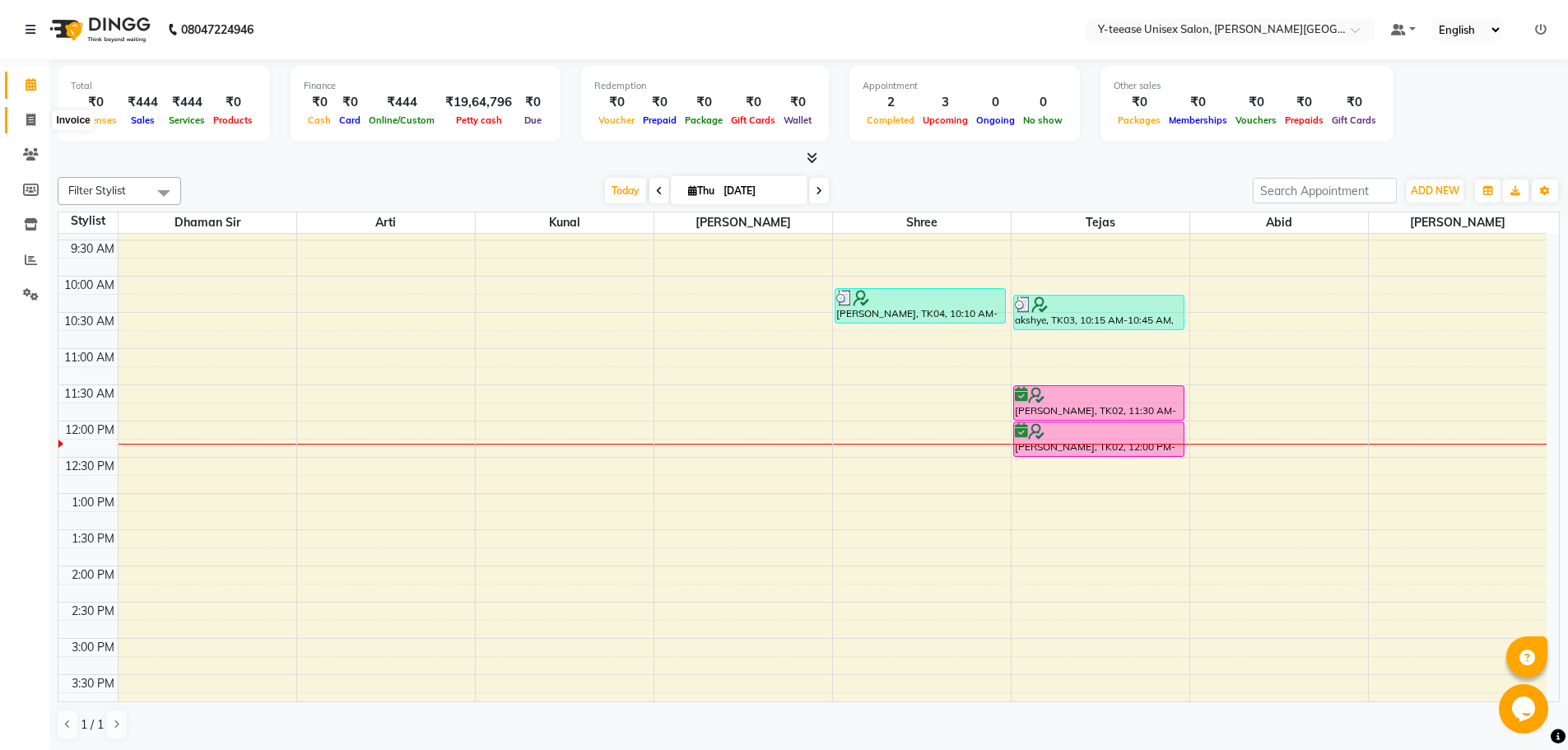
click at [35, 122] on icon at bounding box center [31, 119] width 9 height 13
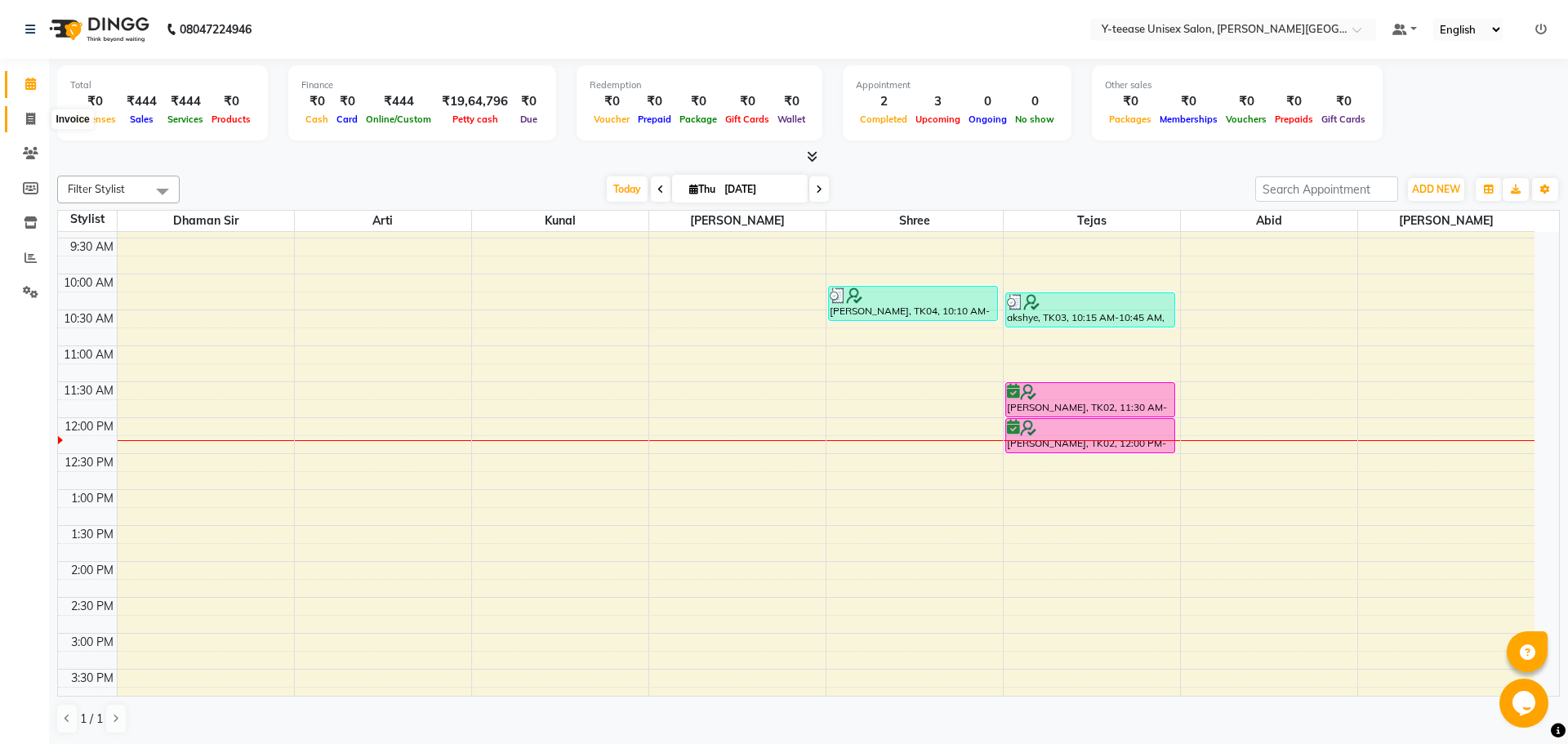
select select "765"
select select "service"
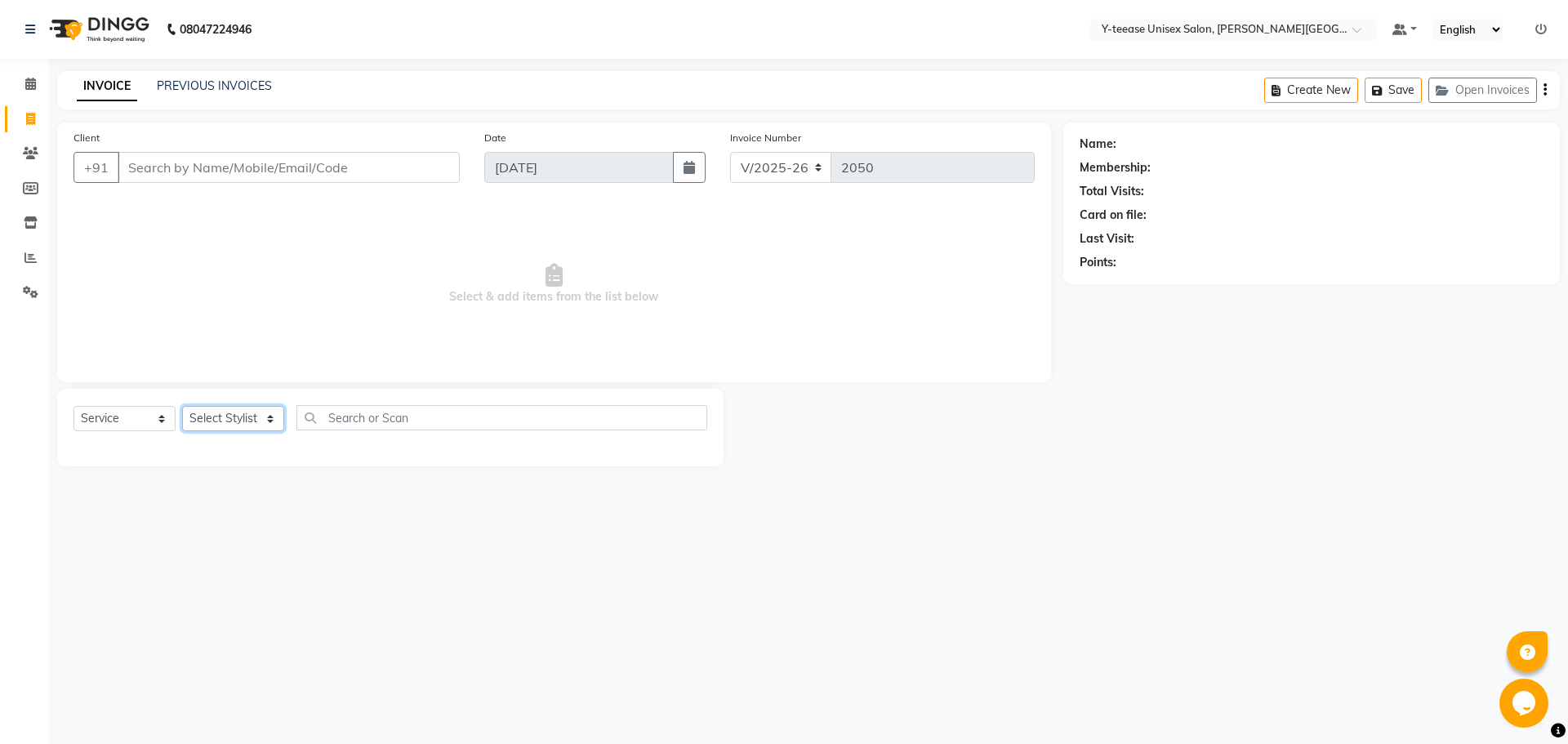
click at [212, 417] on select "Select Stylist [PERSON_NAME] Dhaman [PERSON_NAME] Shree [PERSON_NAME] [PERSON_N…" at bounding box center [233, 418] width 102 height 25
select select "84117"
click at [182, 406] on select "Select Stylist [PERSON_NAME] Dhaman [PERSON_NAME] Shree [PERSON_NAME] [PERSON_N…" at bounding box center [233, 418] width 102 height 25
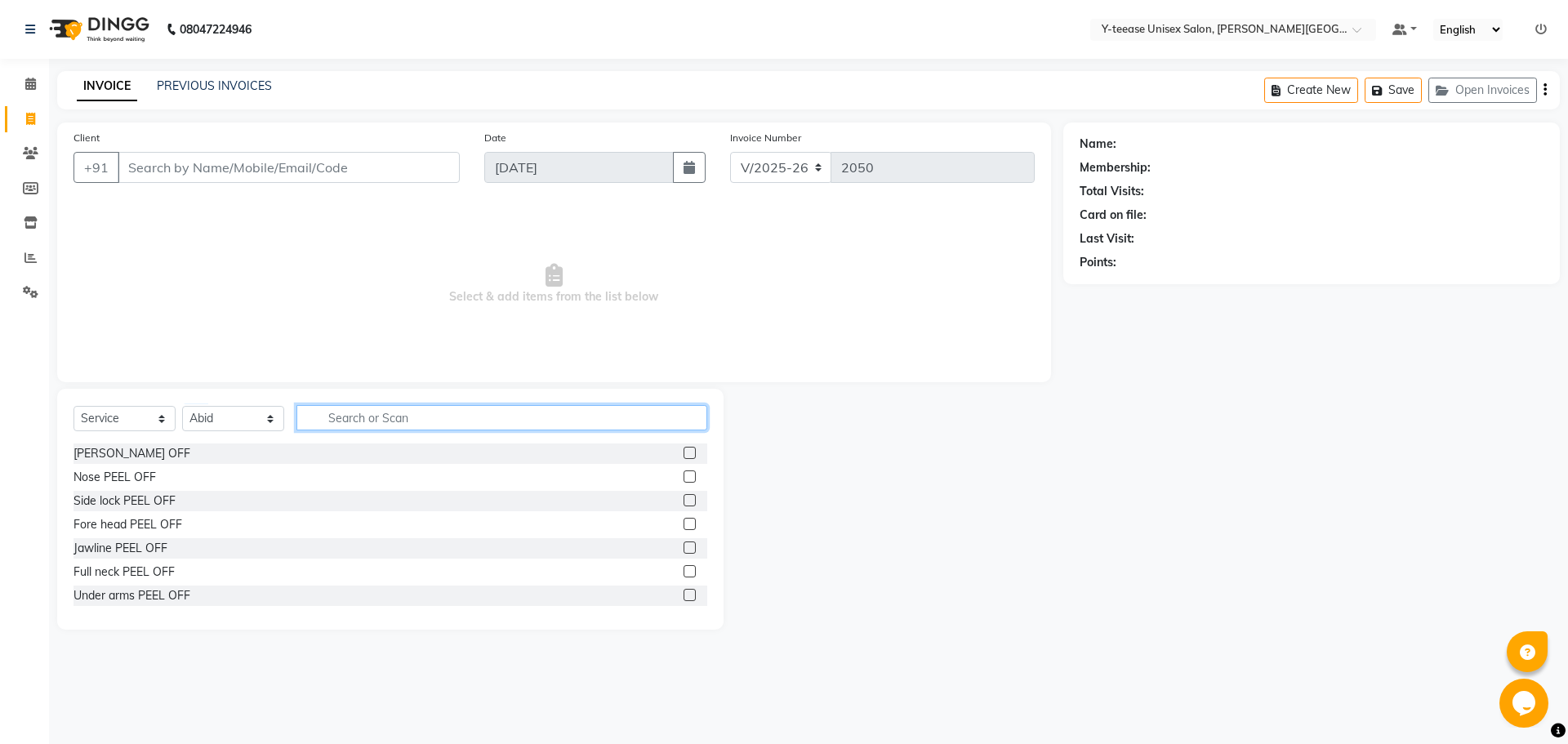
click at [401, 422] on input "text" at bounding box center [501, 417] width 411 height 25
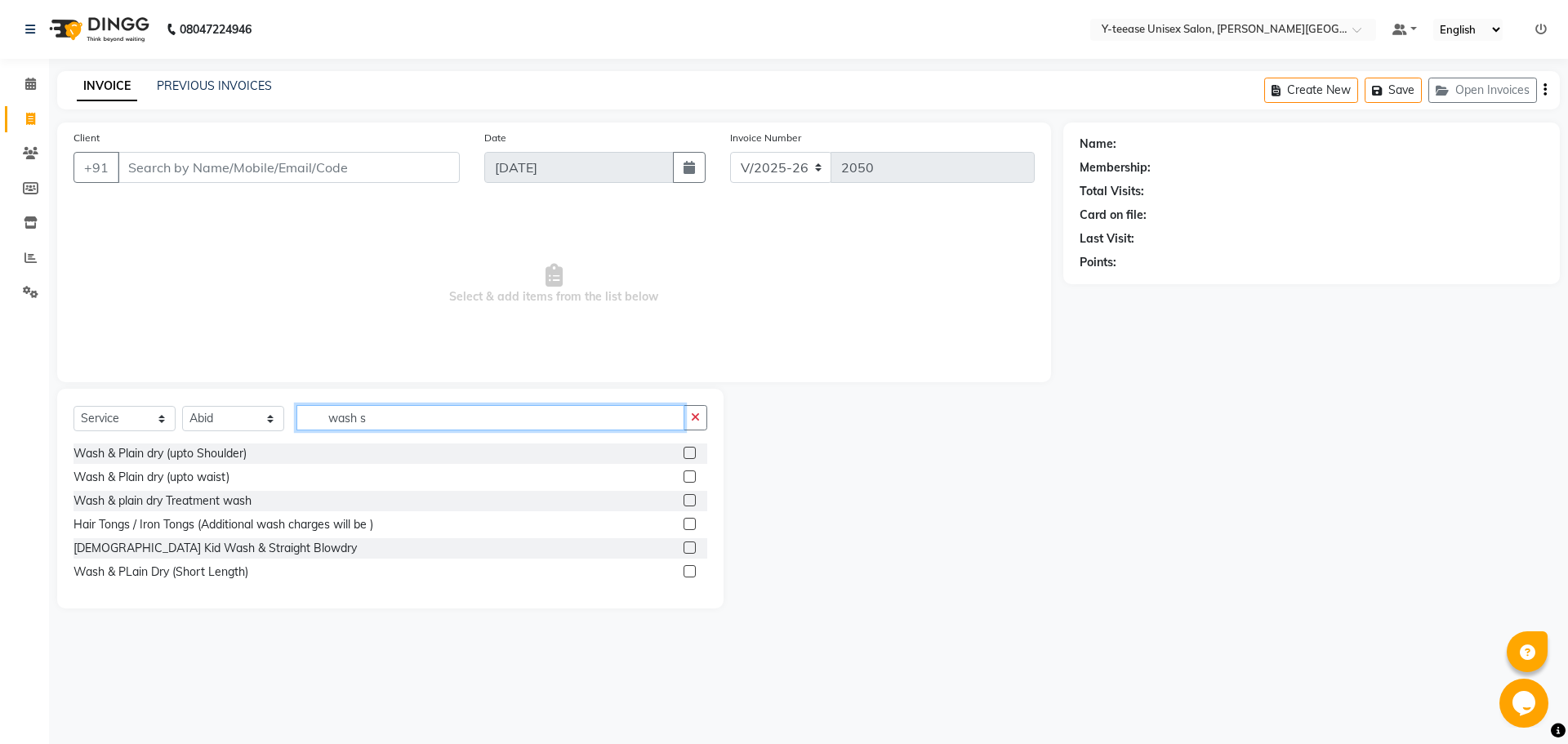
type input "wash s"
click at [692, 479] on label at bounding box center [689, 476] width 13 height 13
click at [692, 479] on input "checkbox" at bounding box center [688, 477] width 11 height 11
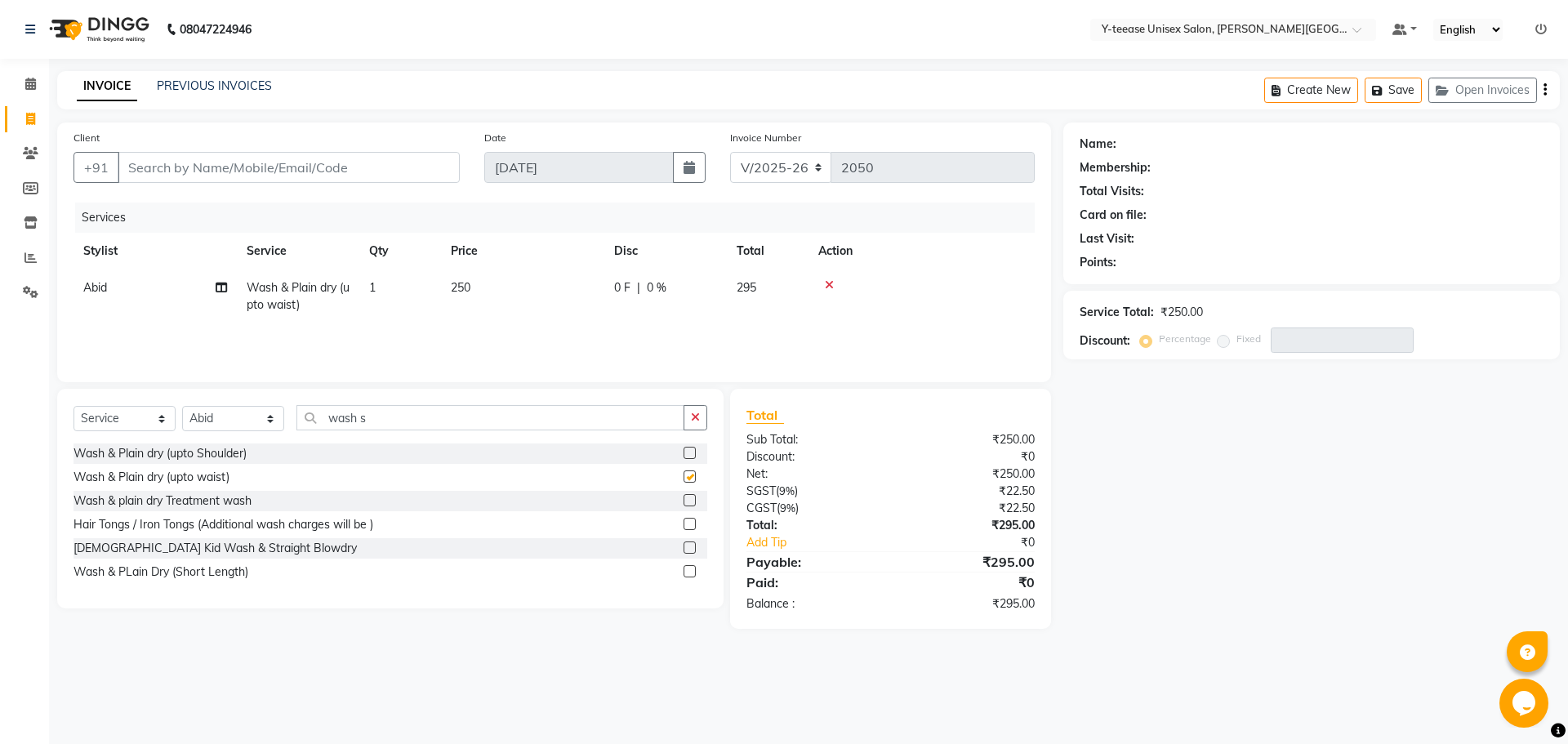
checkbox input "false"
click at [1303, 321] on div "Service Total: ₹250.00 Discount: Percentage Fixed" at bounding box center [1311, 325] width 464 height 56
click at [168, 169] on input "Client" at bounding box center [288, 167] width 342 height 31
drag, startPoint x: 691, startPoint y: 416, endPoint x: 578, endPoint y: 429, distance: 113.7
click at [684, 420] on button "button" at bounding box center [695, 417] width 23 height 25
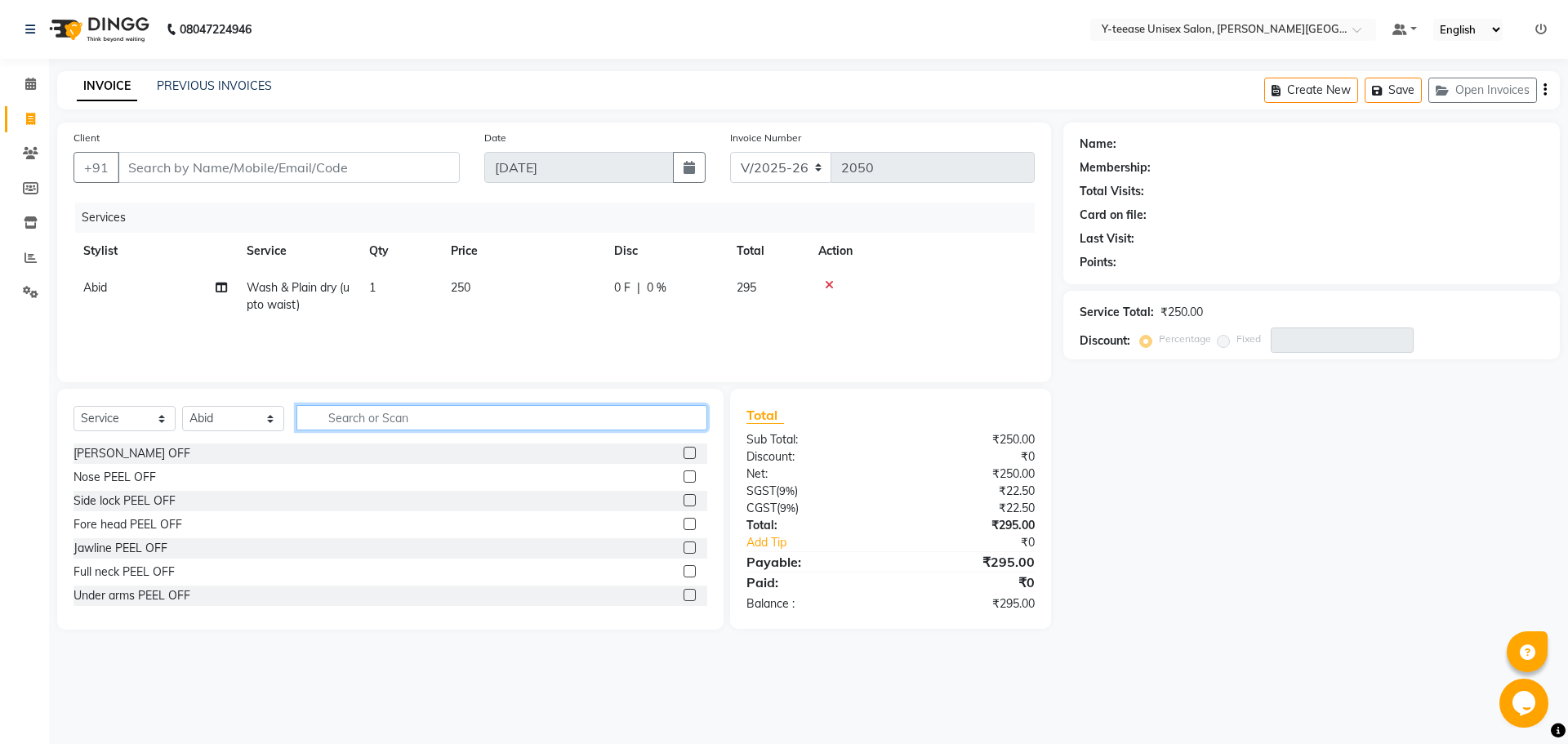
click at [578, 429] on input "text" at bounding box center [501, 417] width 411 height 25
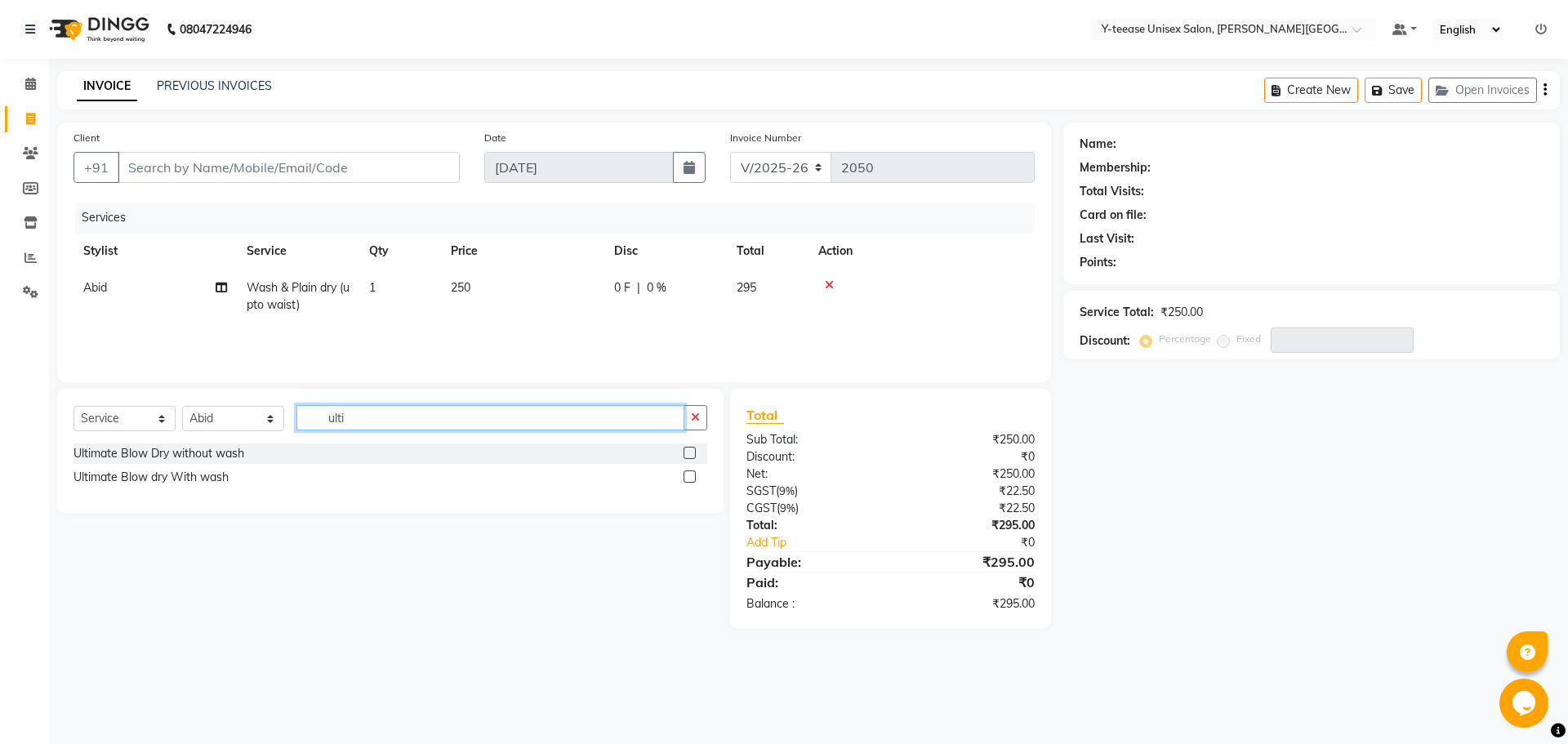
type input "ulti"
click at [689, 474] on label at bounding box center [689, 476] width 13 height 13
click at [689, 474] on input "checkbox" at bounding box center [688, 477] width 11 height 11
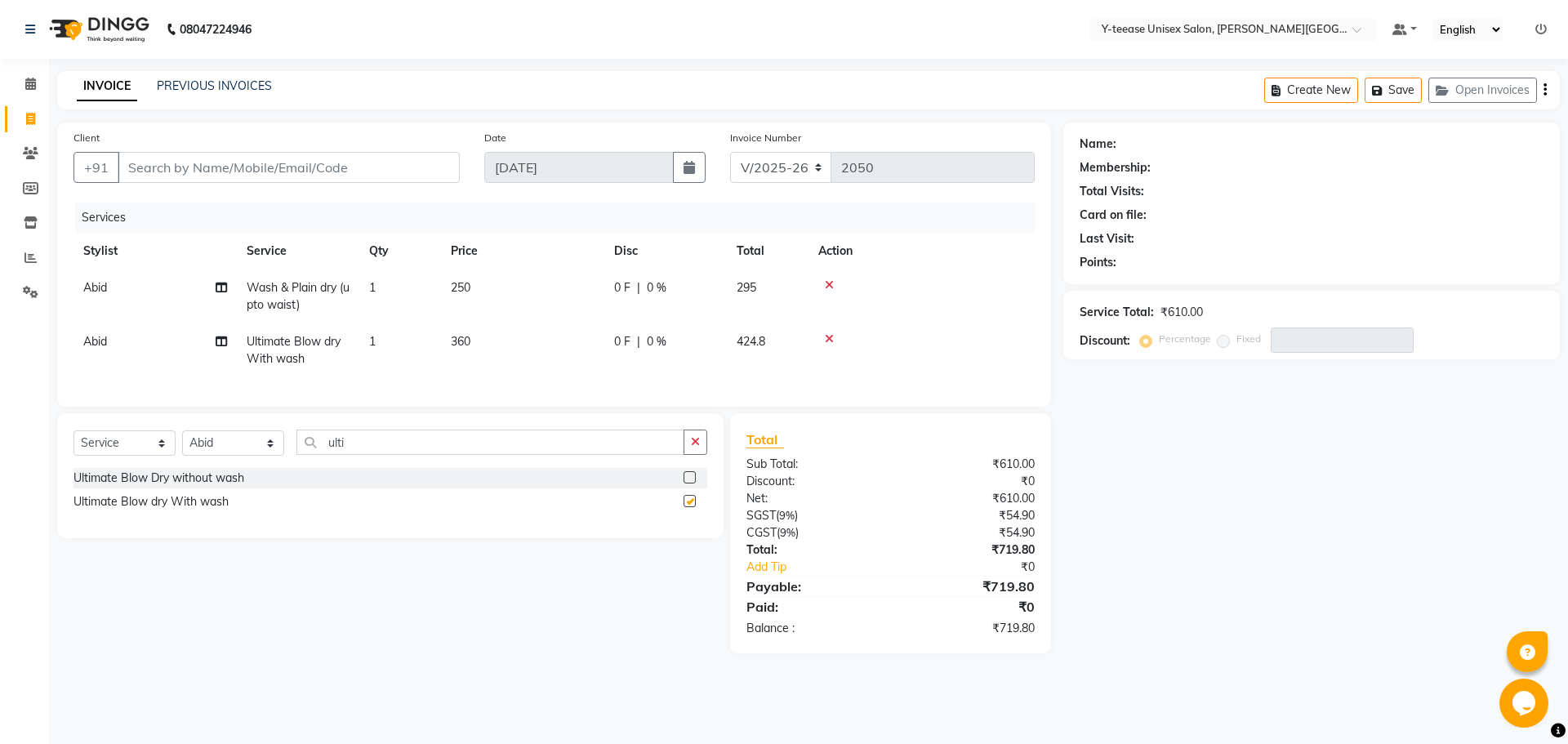
checkbox input "false"
click at [687, 484] on label at bounding box center [689, 477] width 13 height 13
click at [687, 484] on input "checkbox" at bounding box center [688, 478] width 11 height 11
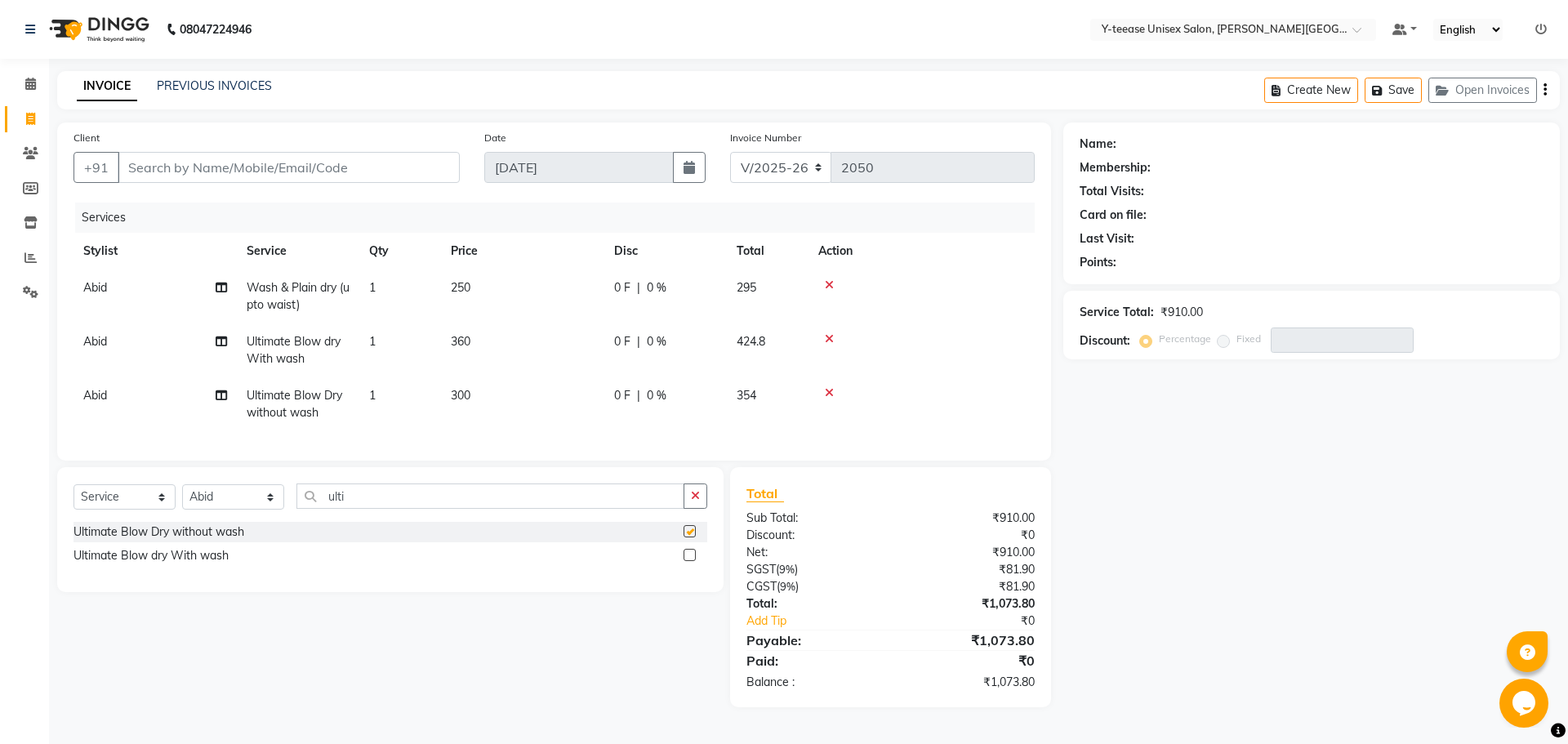
checkbox input "false"
click at [826, 283] on icon at bounding box center [829, 285] width 9 height 12
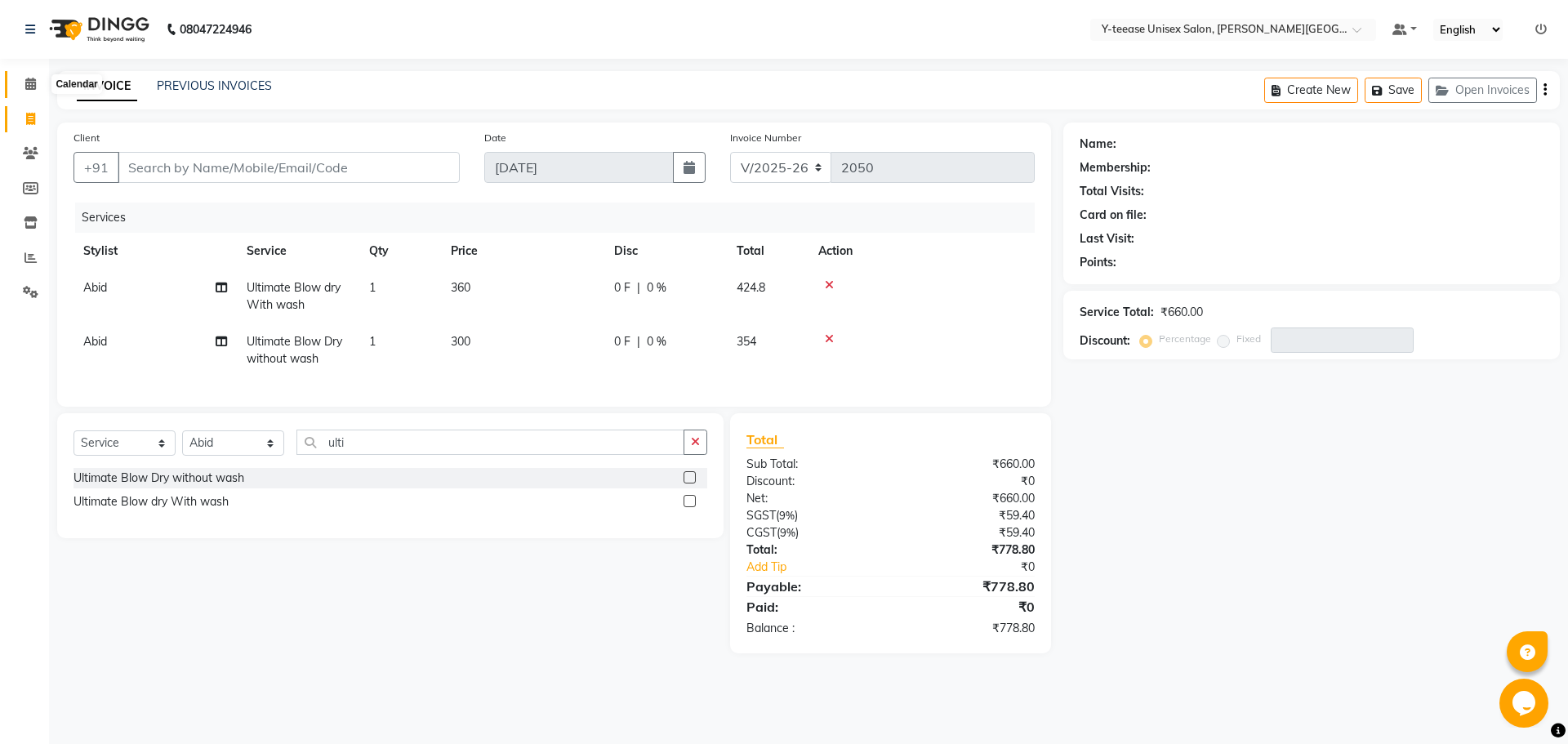
click at [27, 82] on icon at bounding box center [30, 83] width 11 height 13
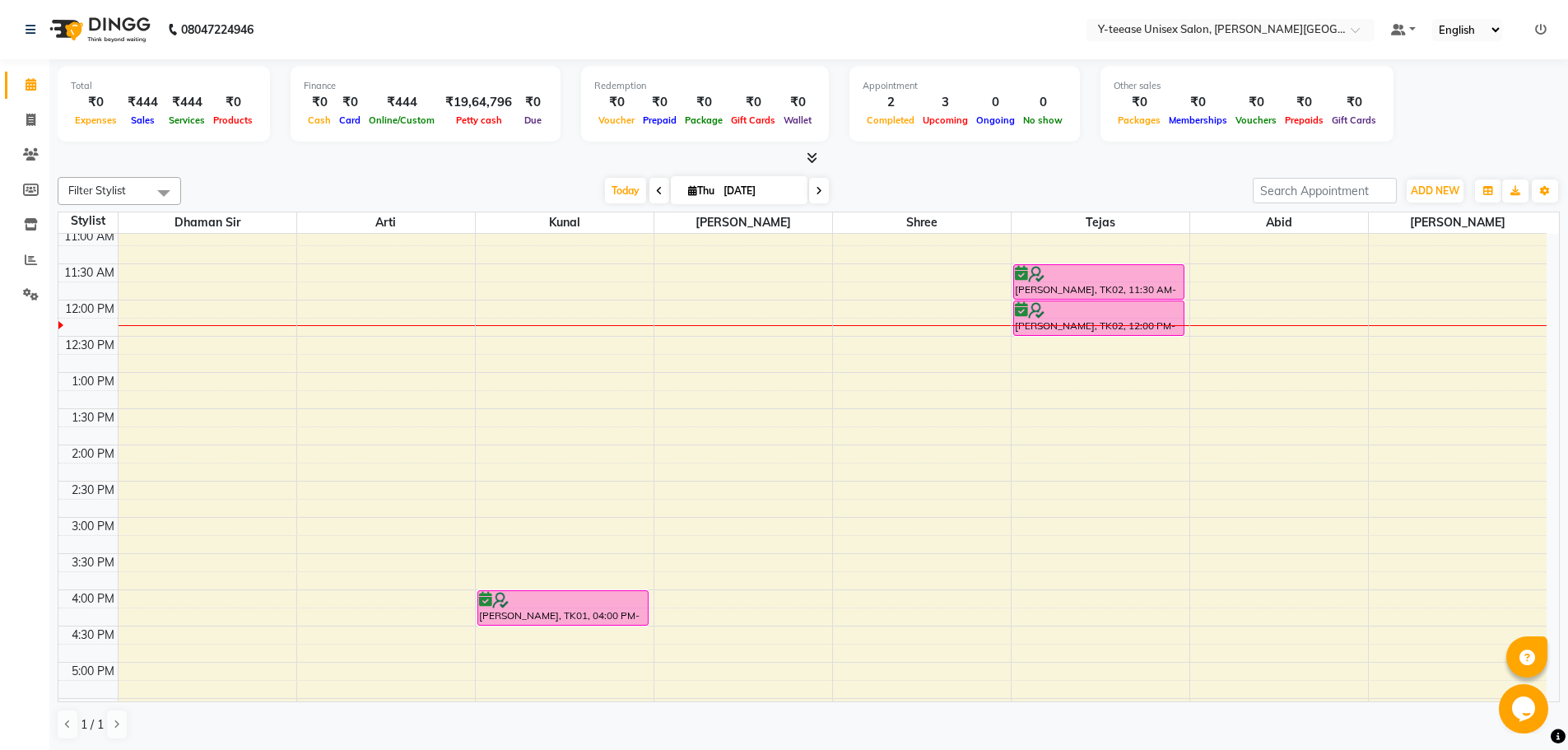
scroll to position [329, 0]
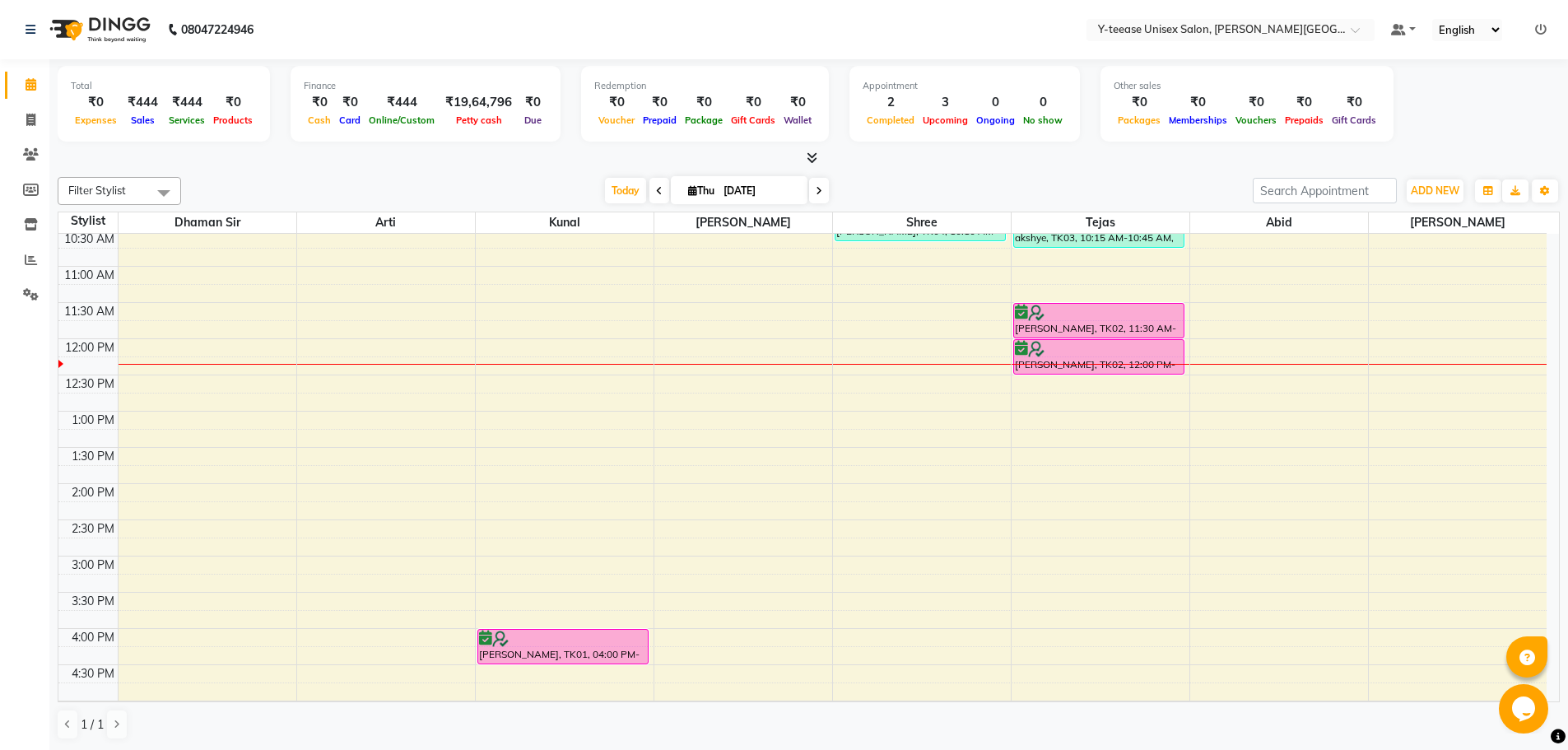
click at [501, 494] on div "6:00 AM 6:30 AM 7:00 AM 7:30 AM 8:00 AM 8:30 AM 9:00 AM 9:30 AM 10:00 AM 10:30 …" at bounding box center [802, 519] width 1487 height 1231
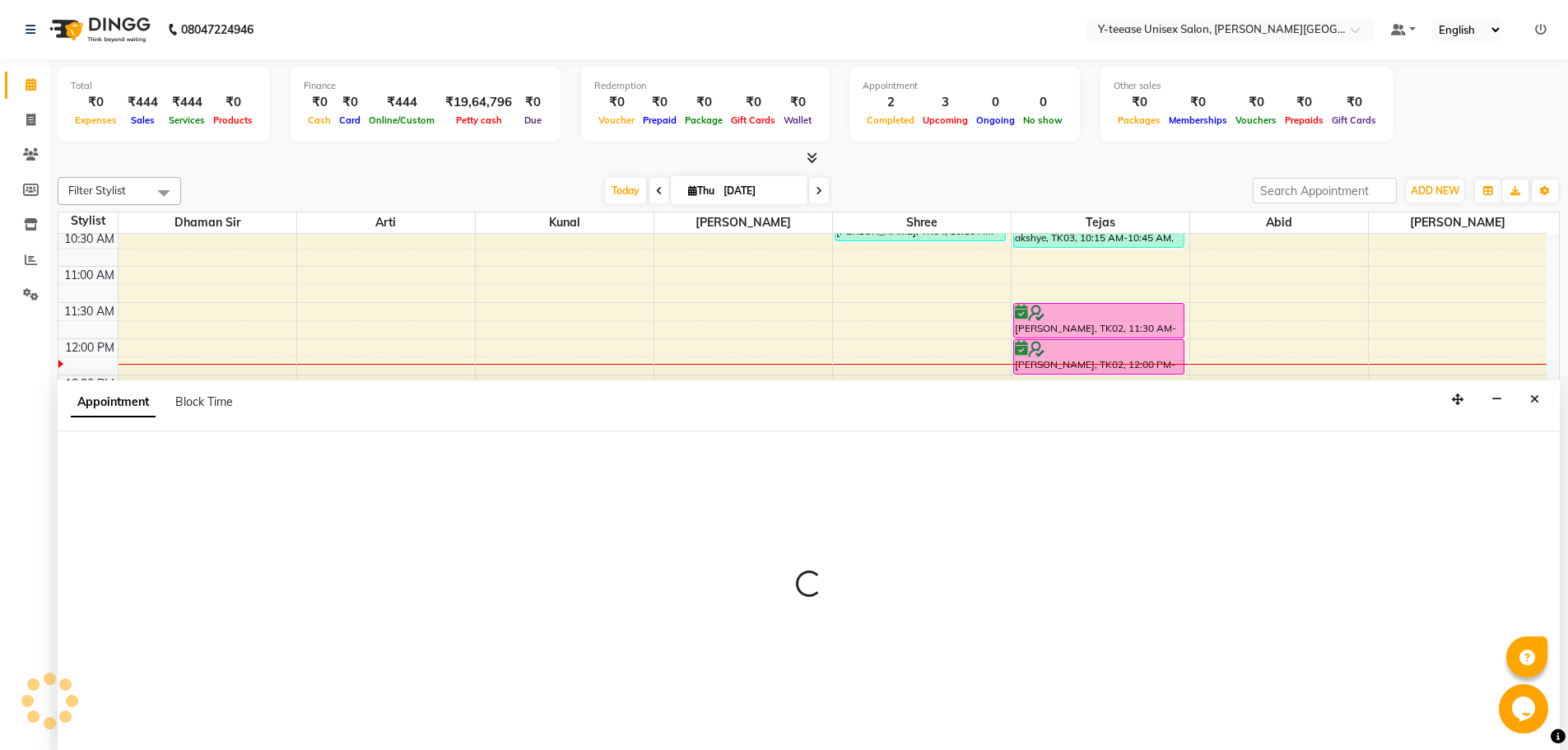
scroll to position [1, 0]
select select "65477"
select select "tentative"
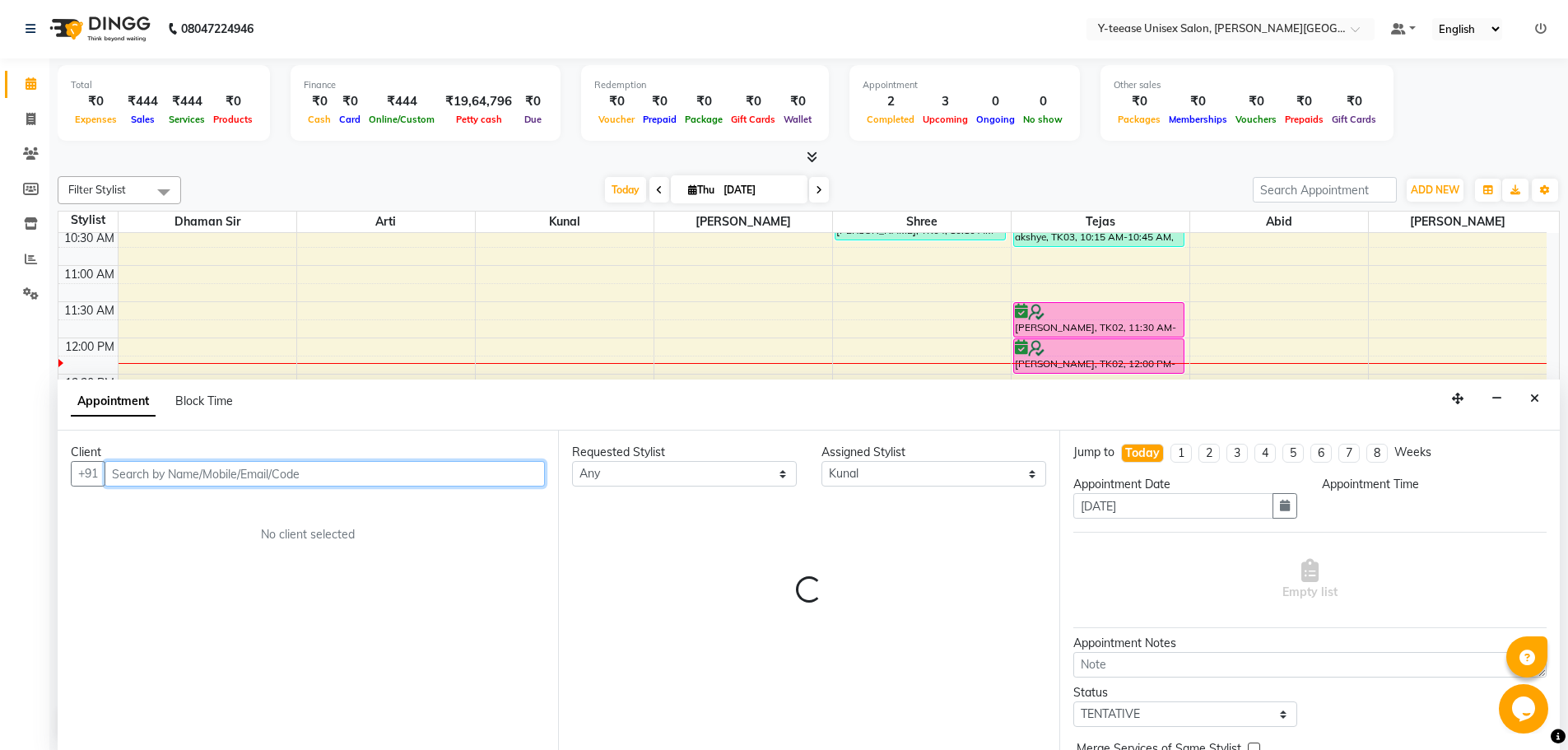
select select "840"
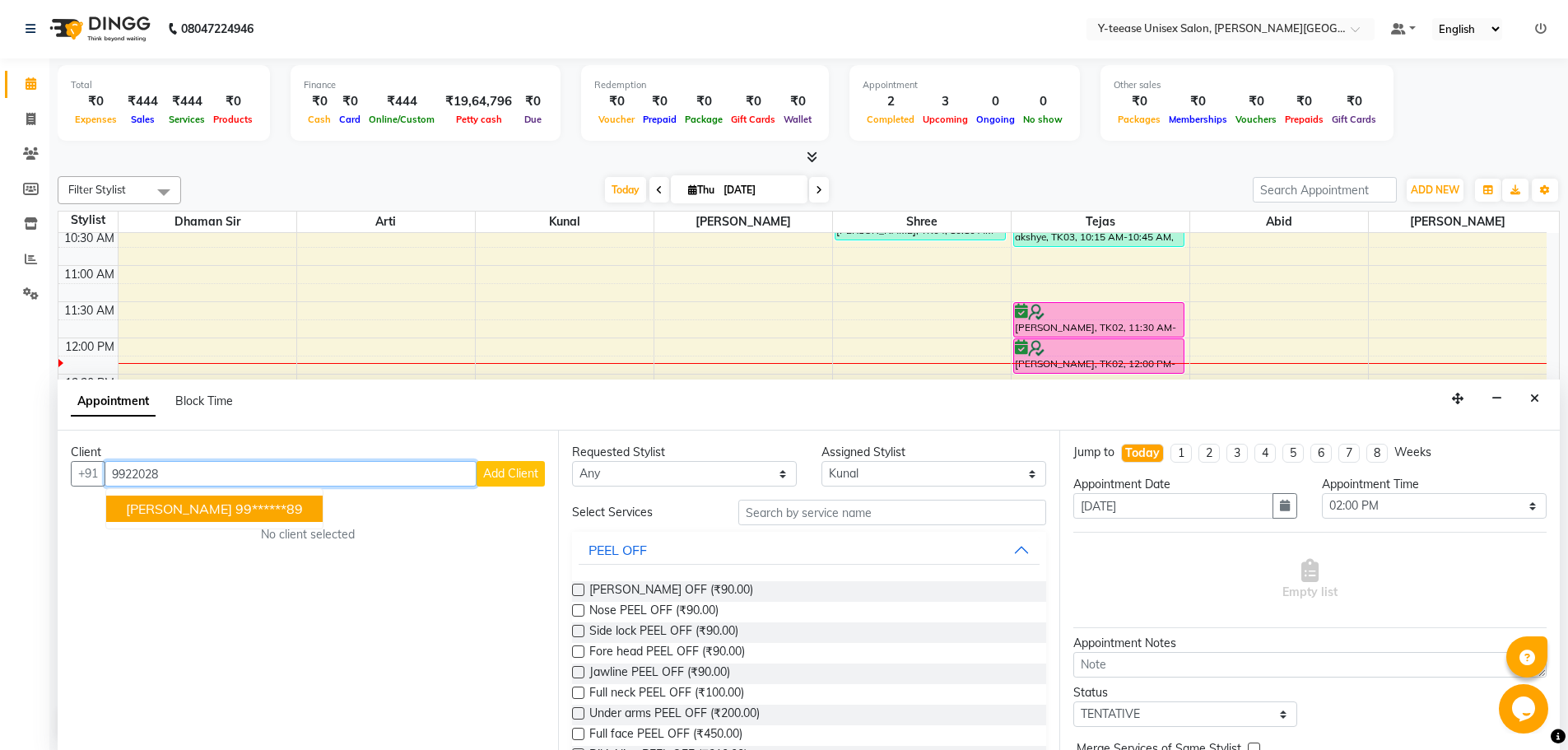
click at [235, 502] on ngb-highlight "99******89" at bounding box center [269, 509] width 68 height 17
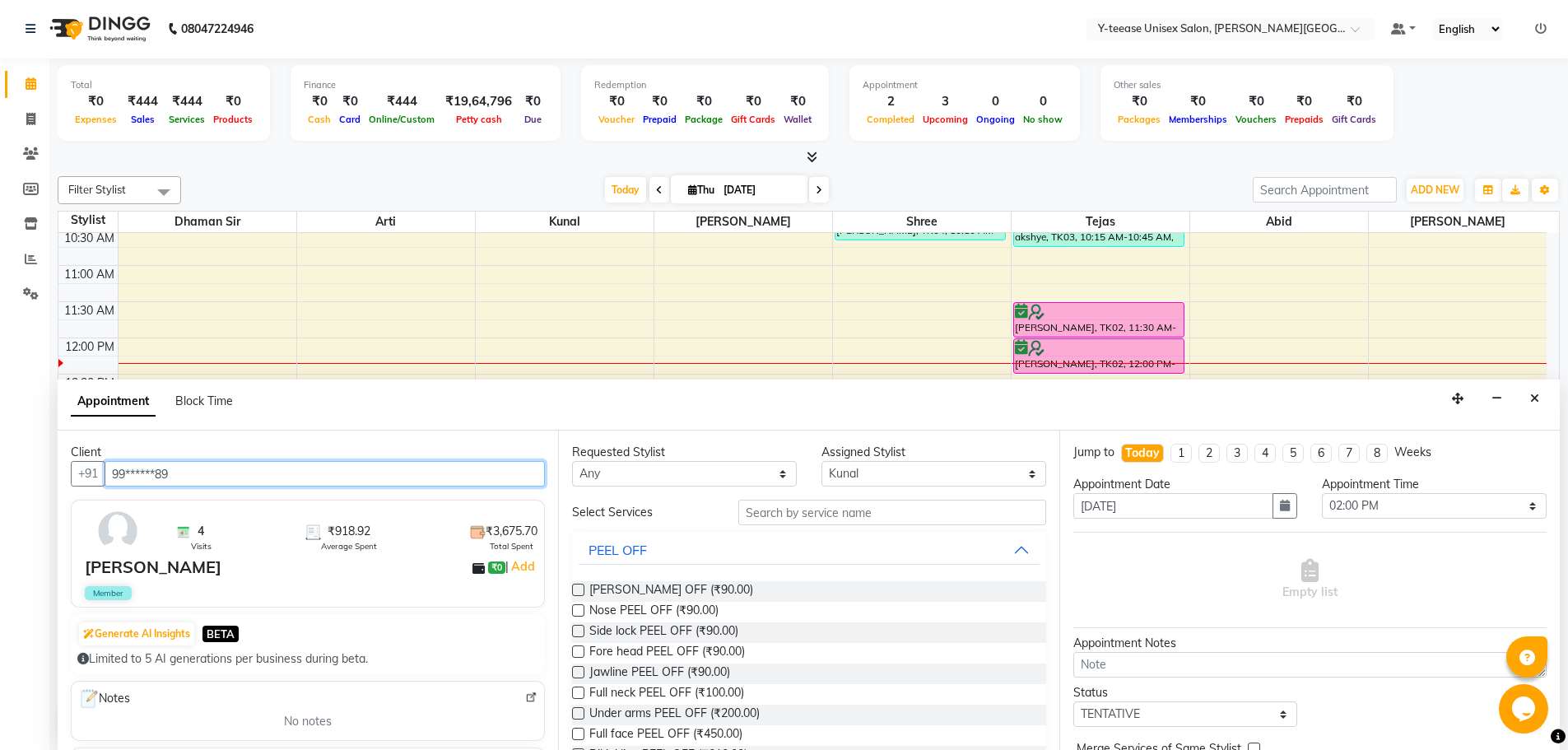
type input "99******89"
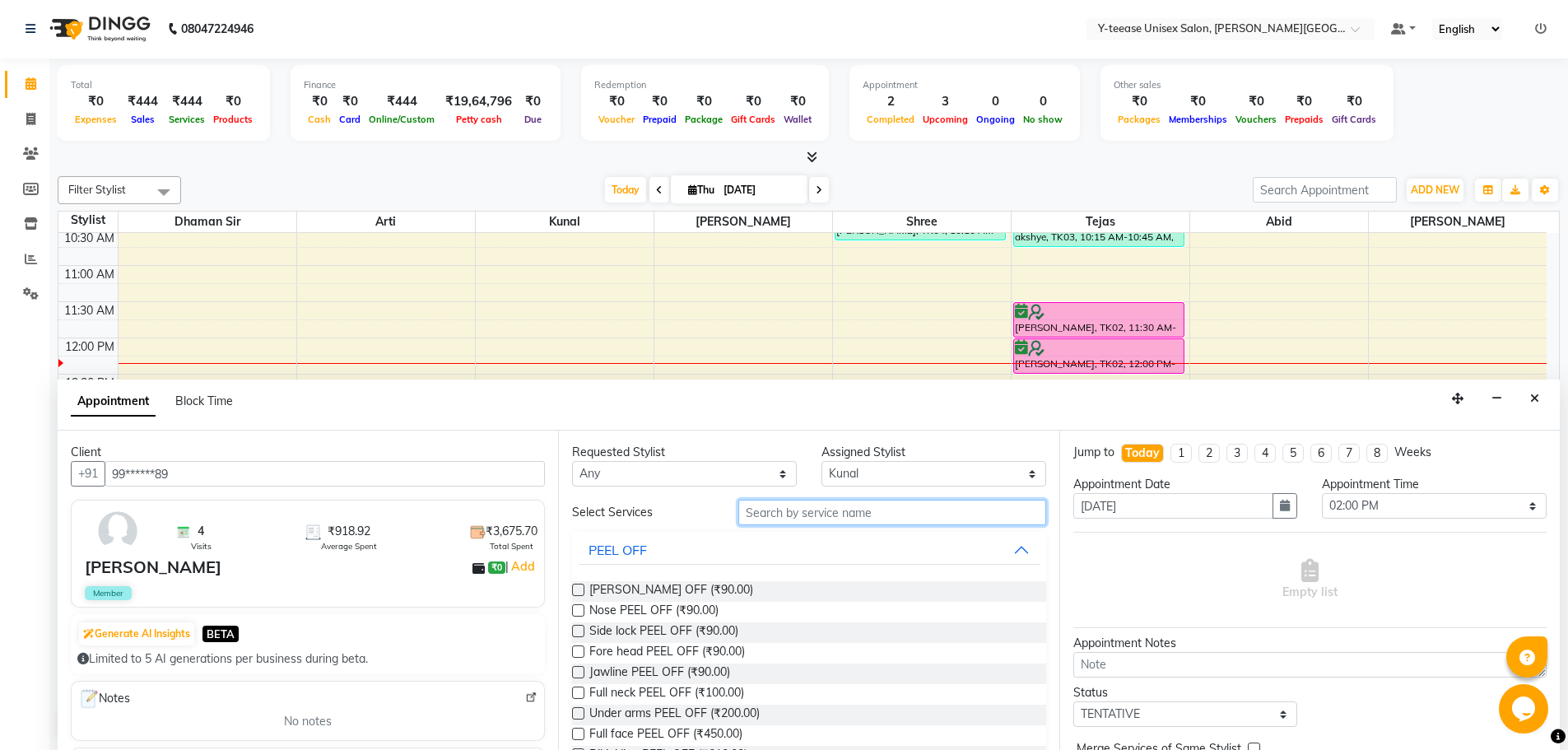
click at [751, 512] on input "text" at bounding box center [891, 512] width 307 height 26
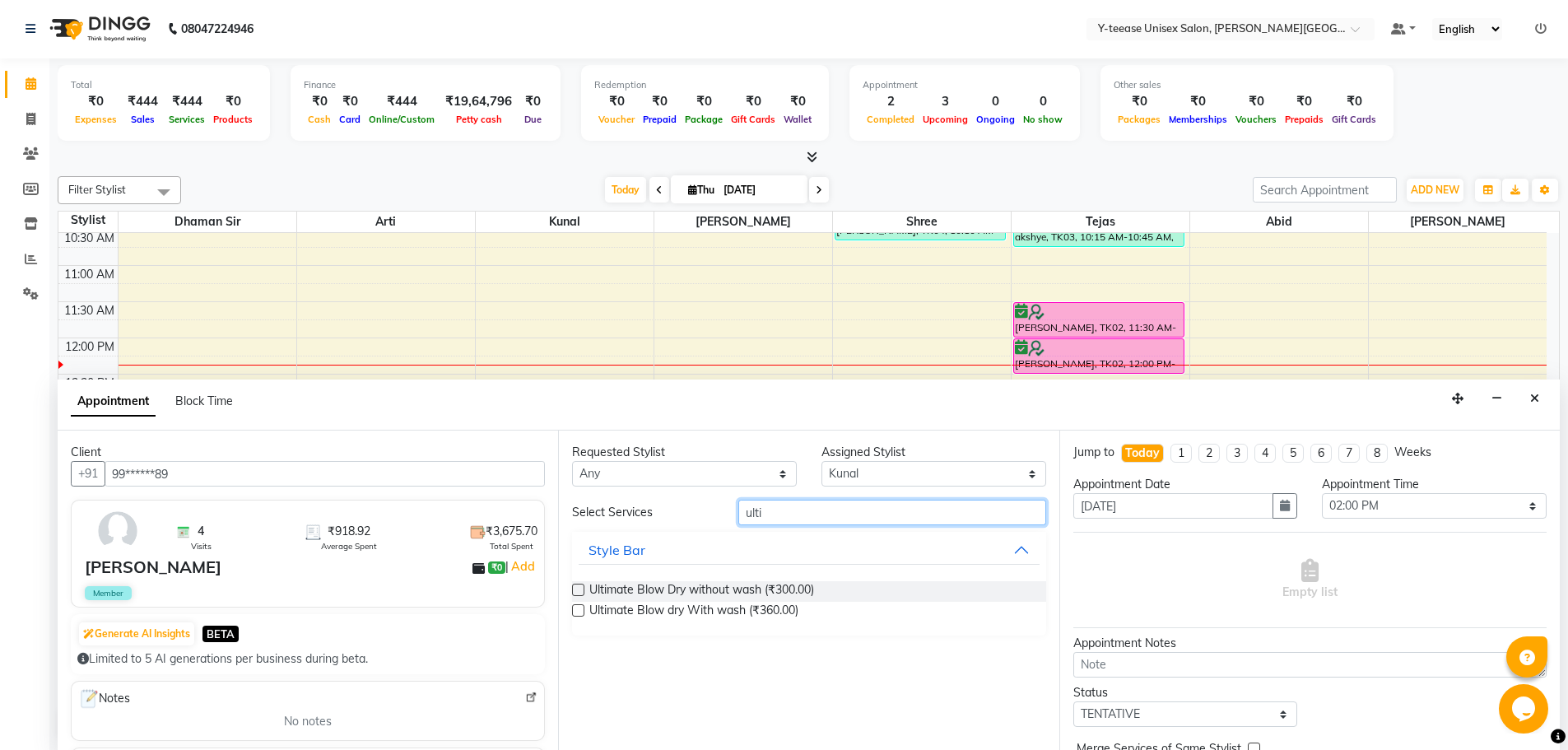
type input "ulti"
click at [582, 611] on label at bounding box center [578, 610] width 13 height 13
click at [582, 611] on input "checkbox" at bounding box center [577, 612] width 11 height 11
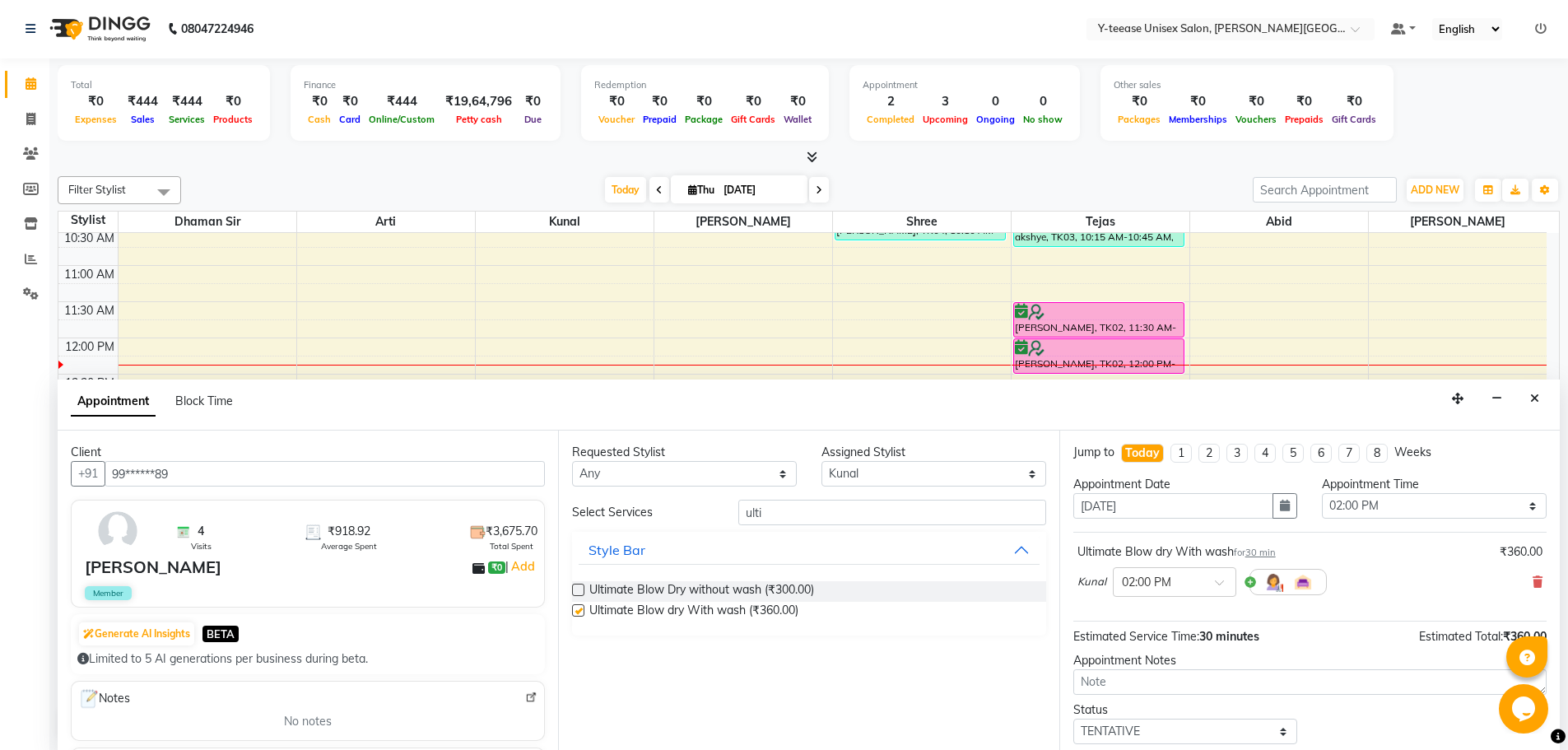
checkbox input "false"
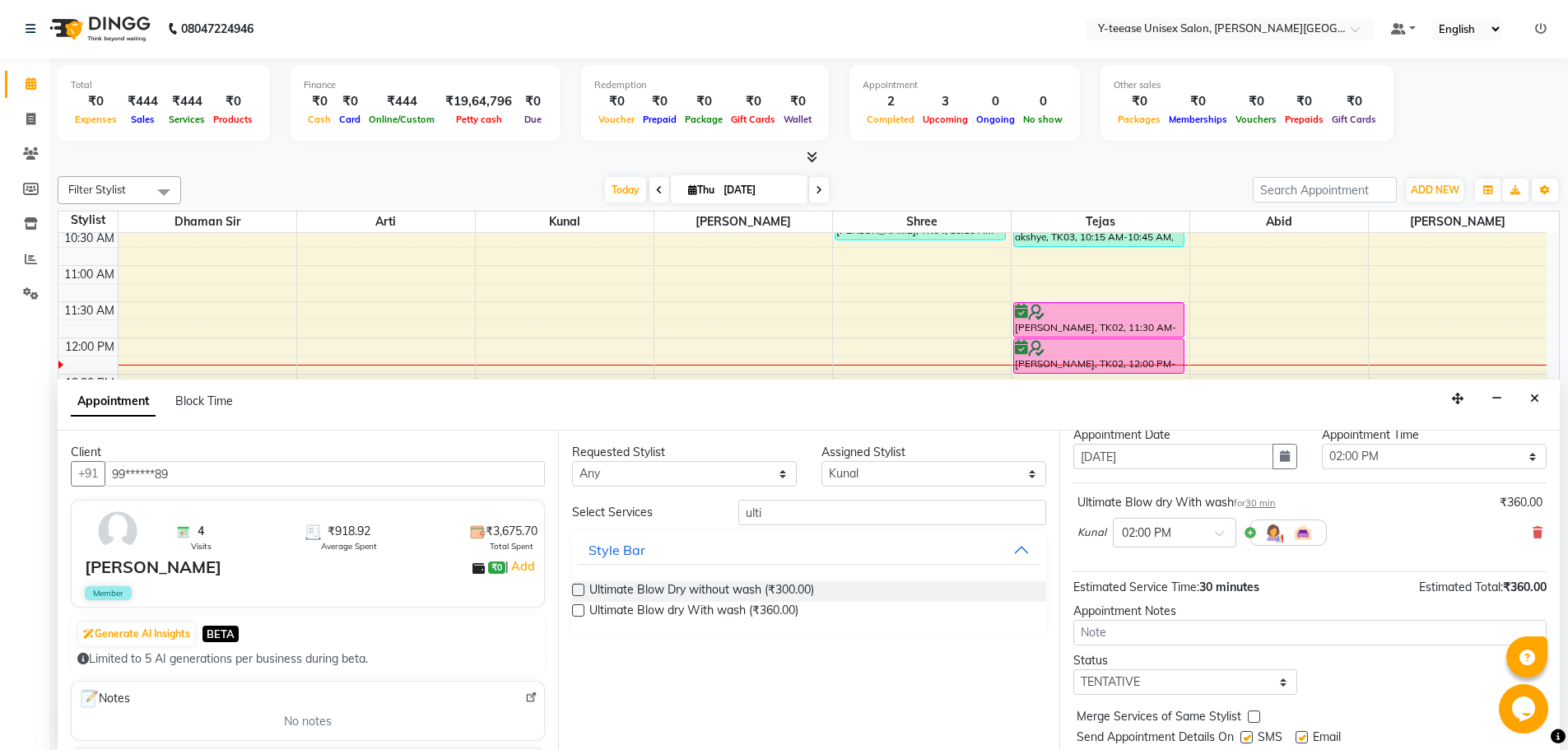
scroll to position [98, 0]
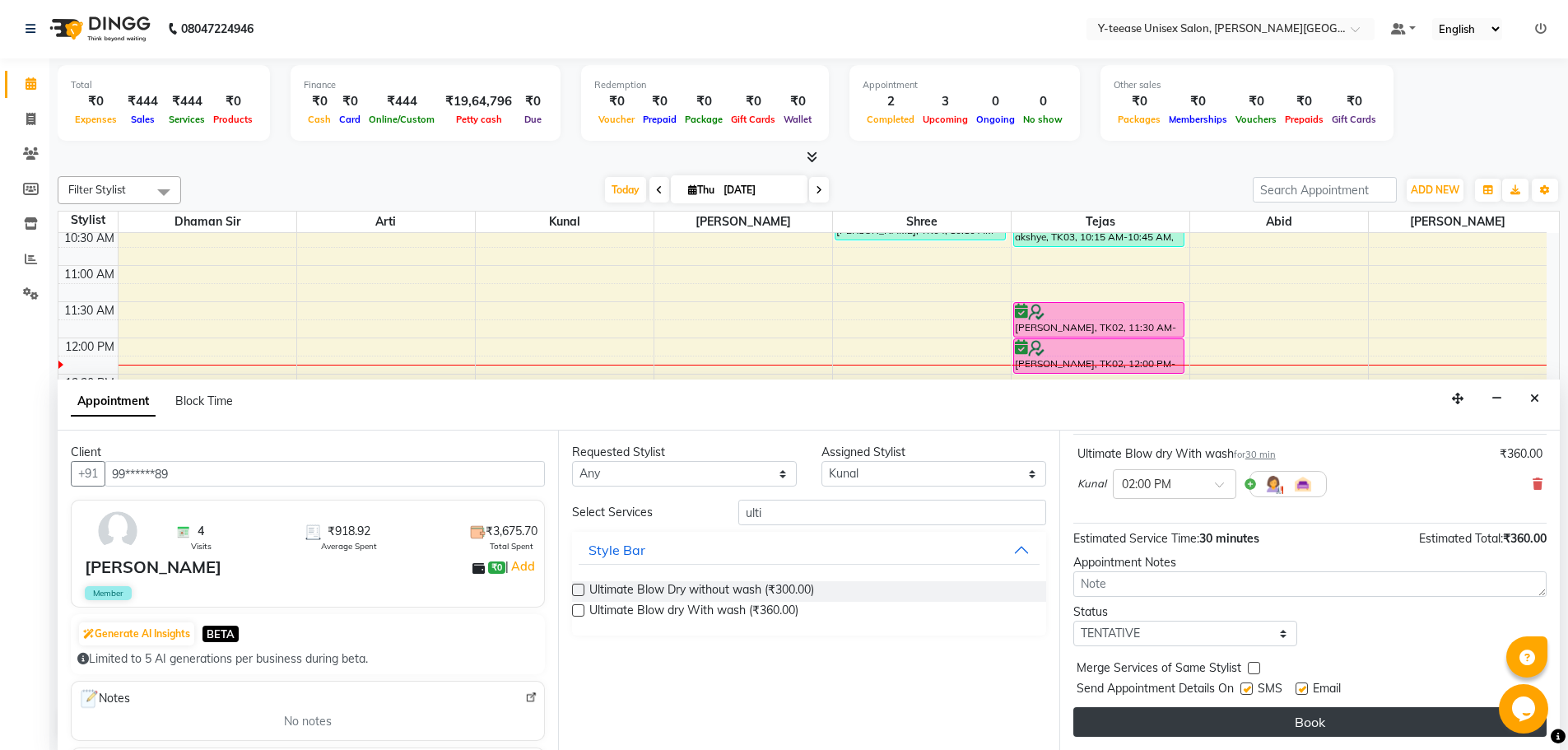
click at [1267, 717] on button "Book" at bounding box center [1309, 722] width 473 height 30
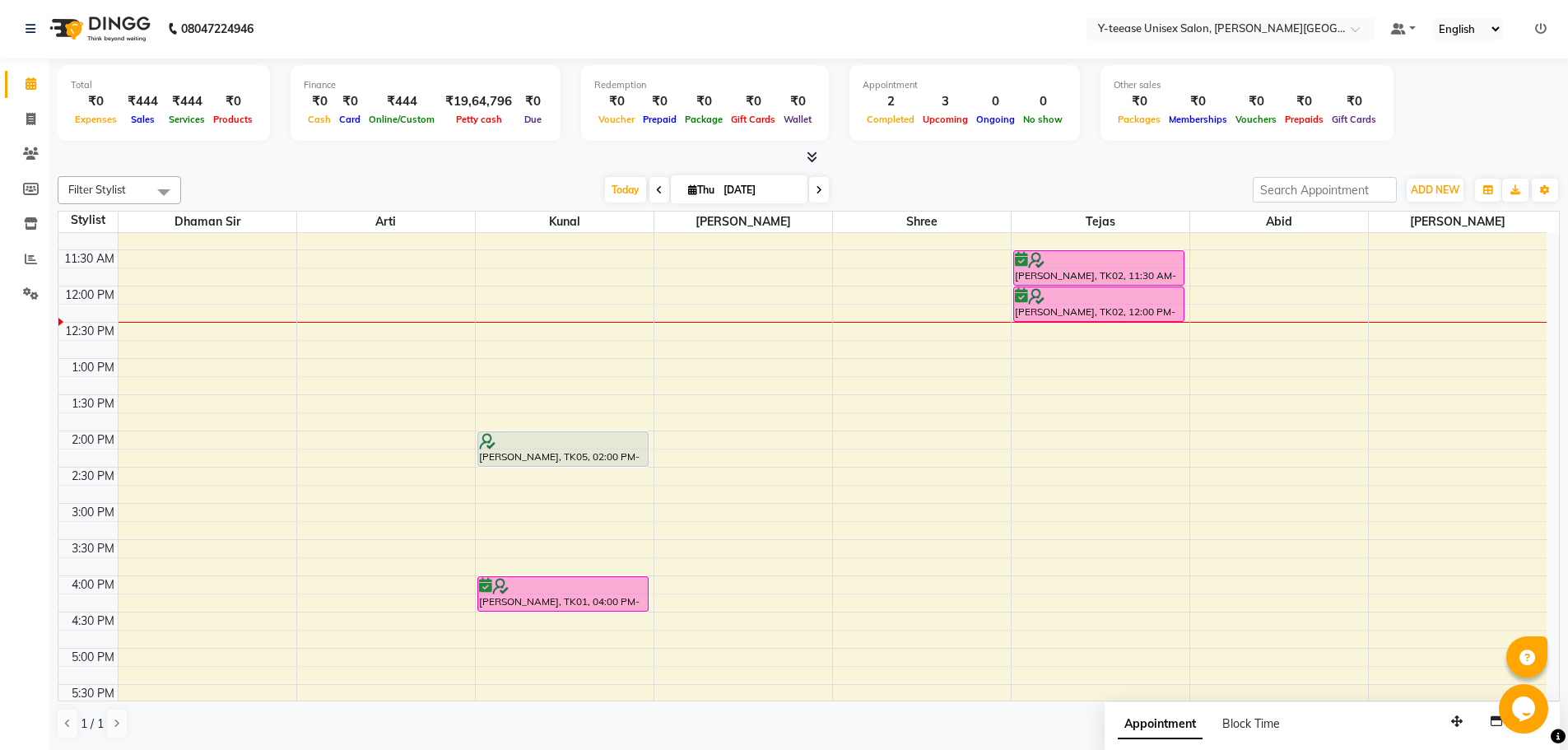
scroll to position [352, 0]
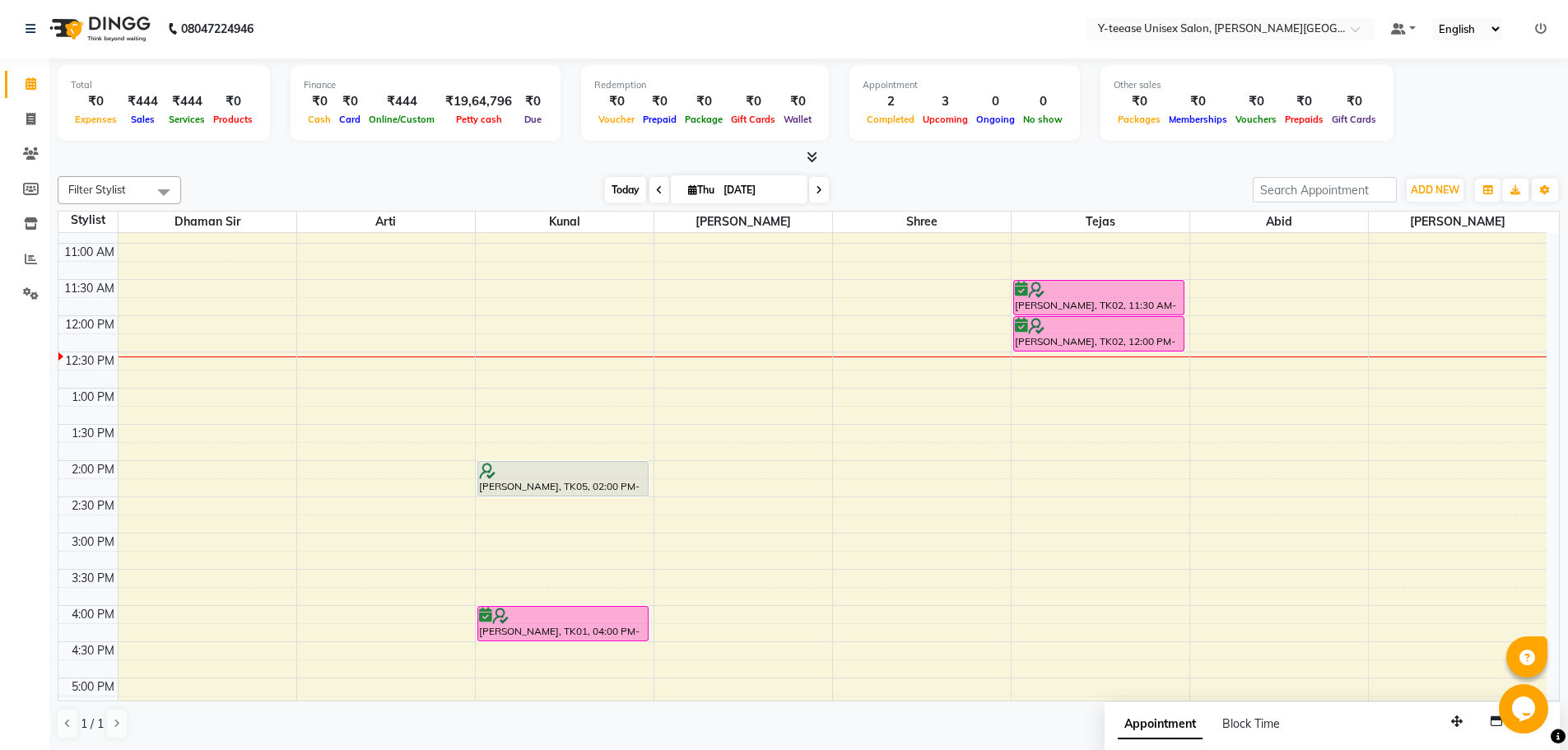
click at [622, 188] on span "Today" at bounding box center [625, 190] width 41 height 26
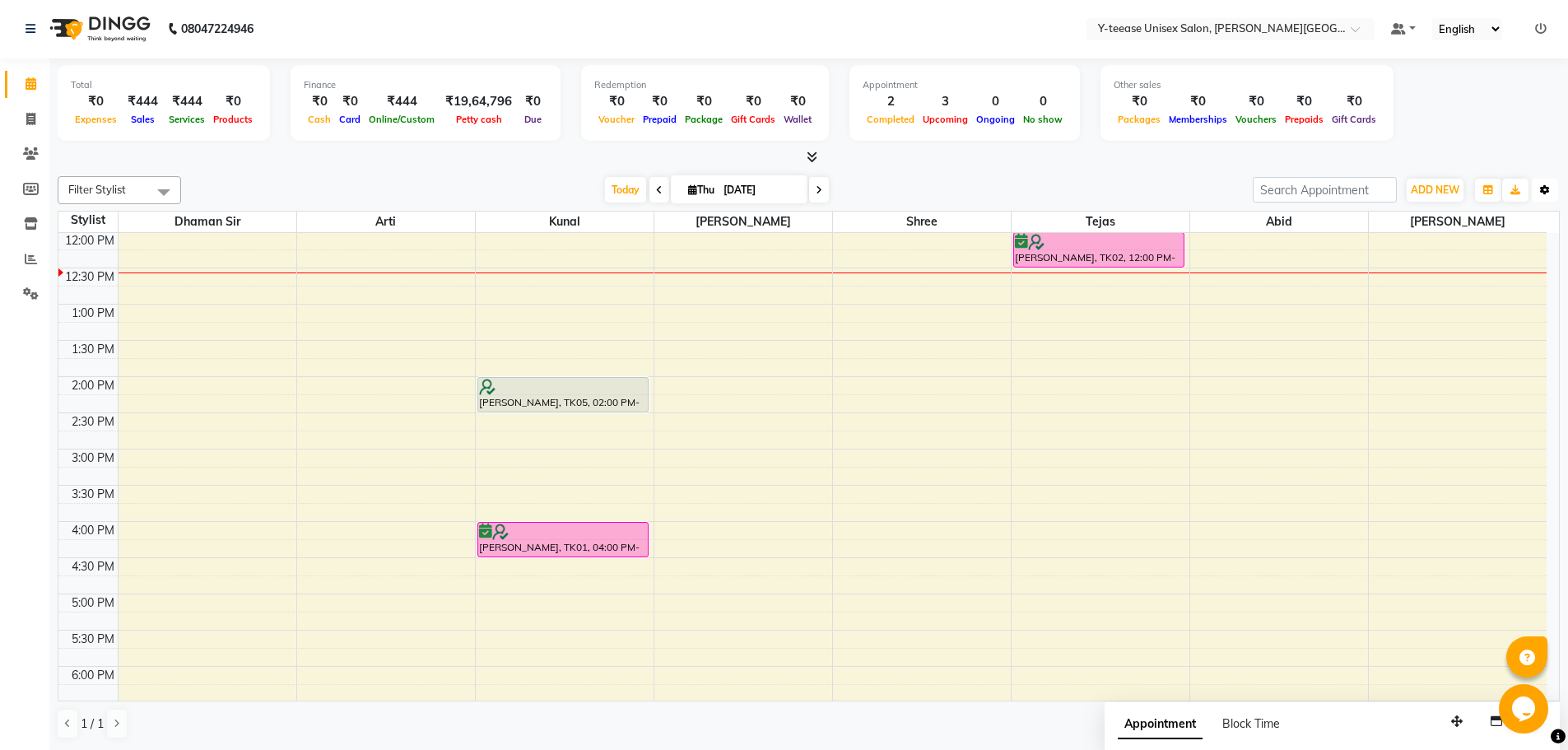
click at [1548, 192] on icon "button" at bounding box center [1544, 190] width 10 height 10
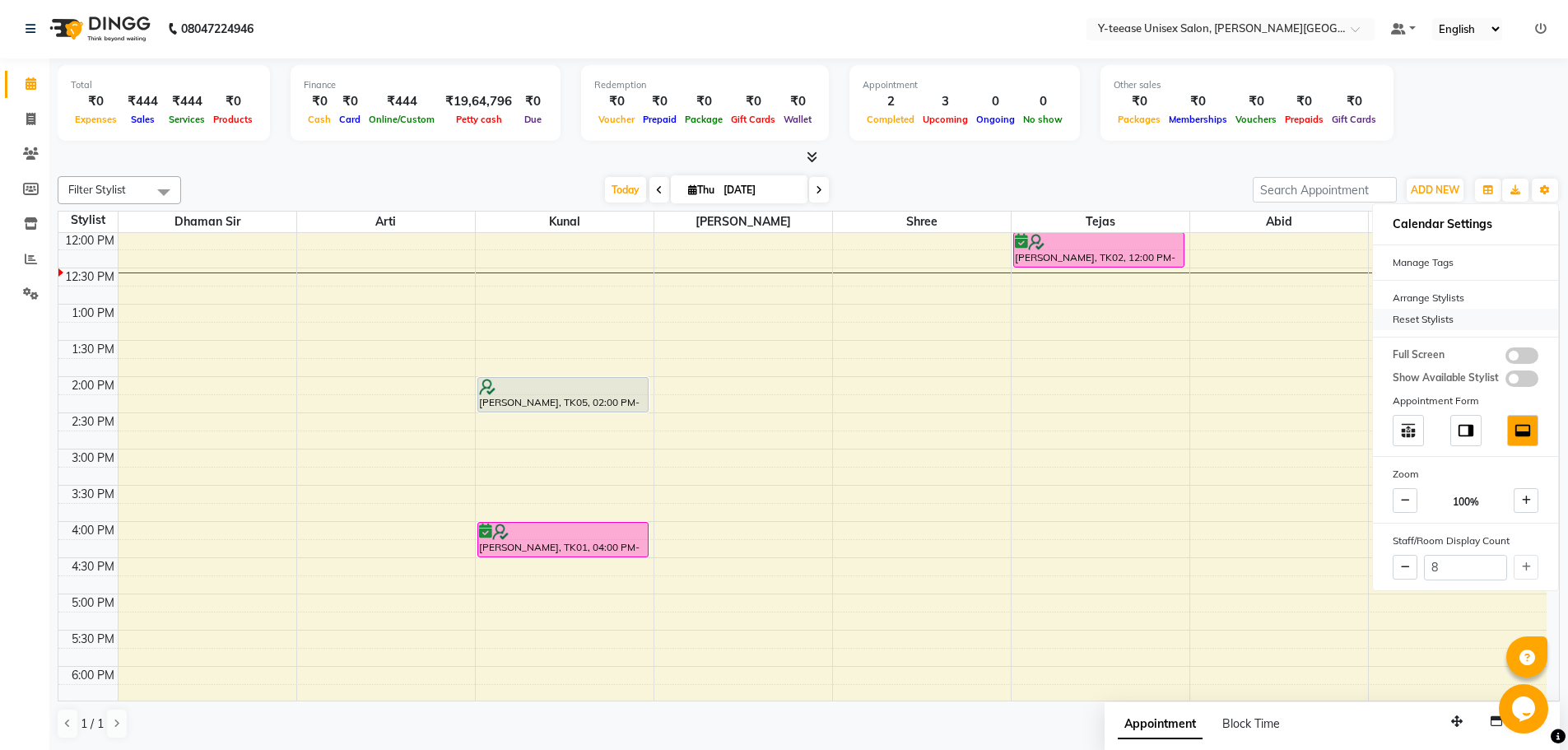
click at [1453, 320] on div "Reset Stylists" at bounding box center [1466, 319] width 185 height 22
click at [788, 26] on nav "08047224946 Select Location × Y-teease Unisex Salon, [PERSON_NAME] Nagar Defaul…" at bounding box center [784, 29] width 1568 height 59
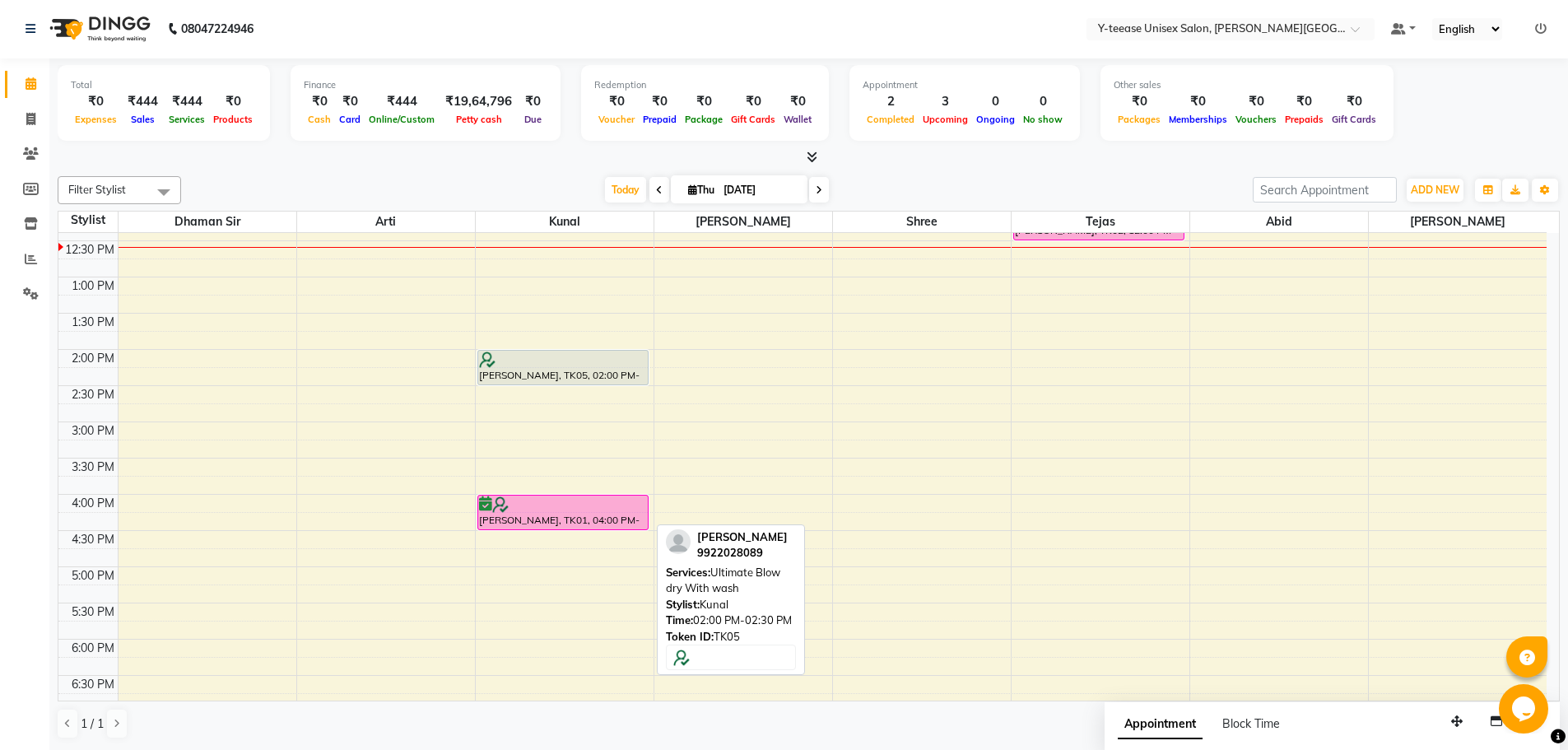
scroll to position [517, 0]
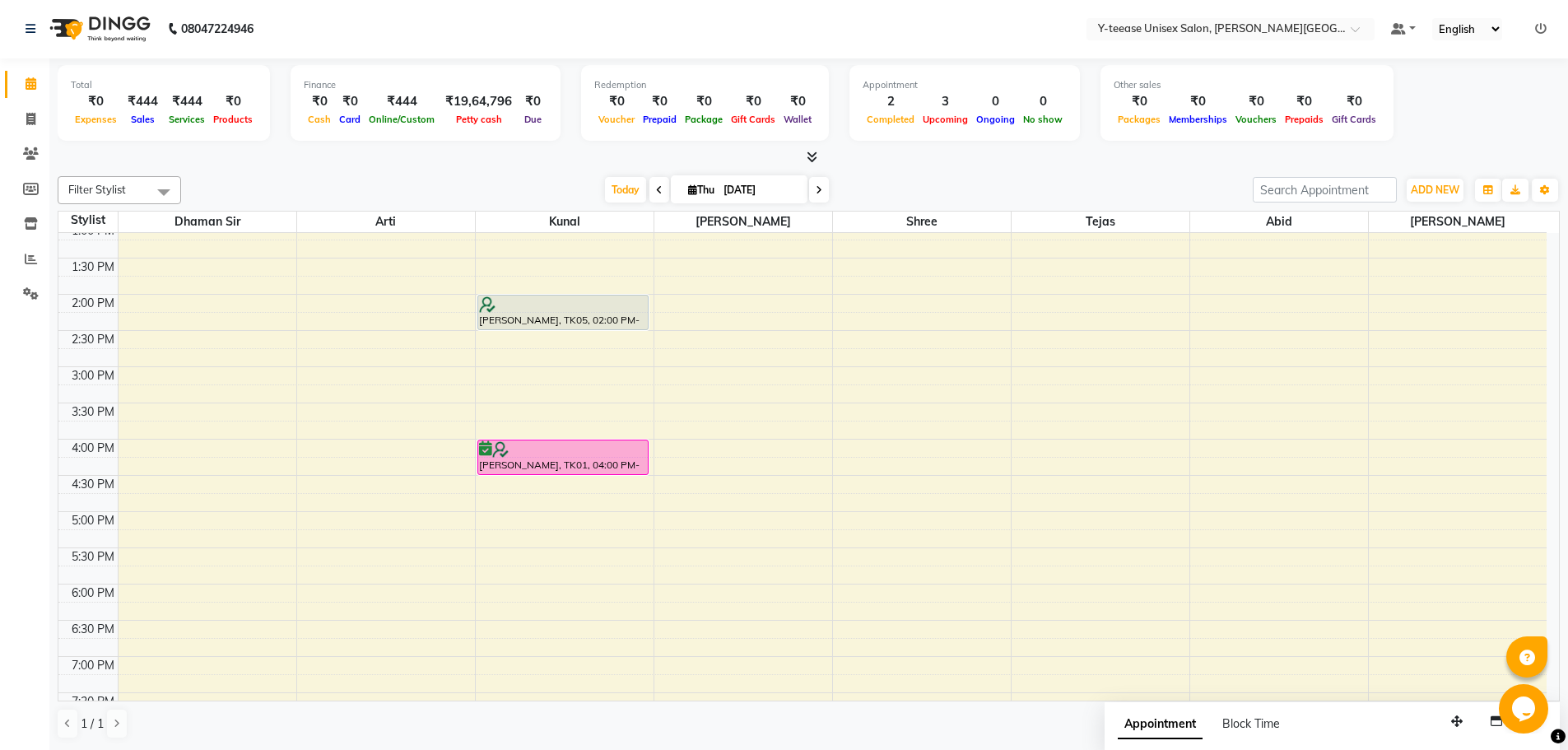
click at [598, 185] on div "[DATE] [DATE]" at bounding box center [716, 189] width 1055 height 25
click at [615, 188] on span "Today" at bounding box center [625, 190] width 41 height 26
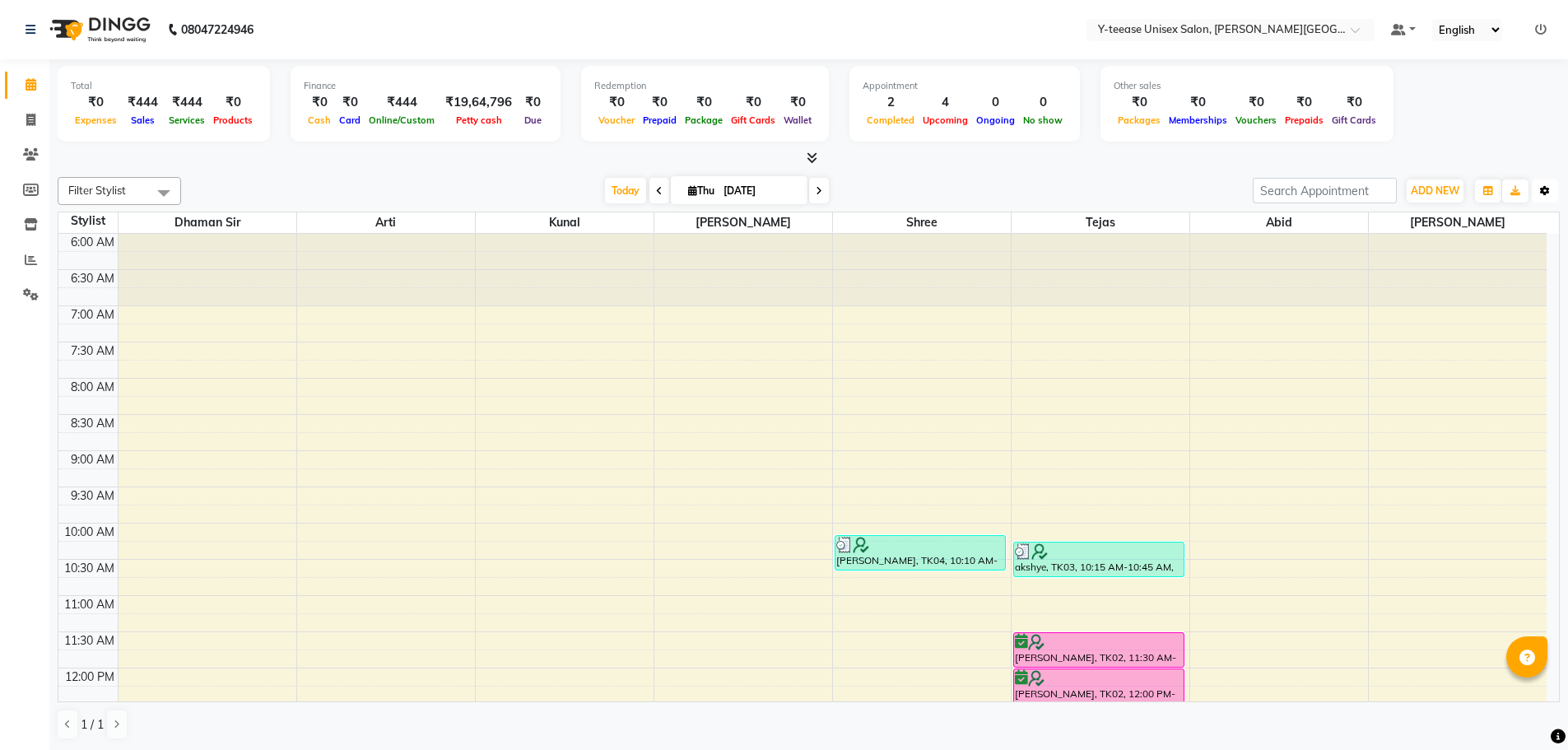
click at [1550, 195] on button "Toggle Dropdown" at bounding box center [1544, 190] width 27 height 23
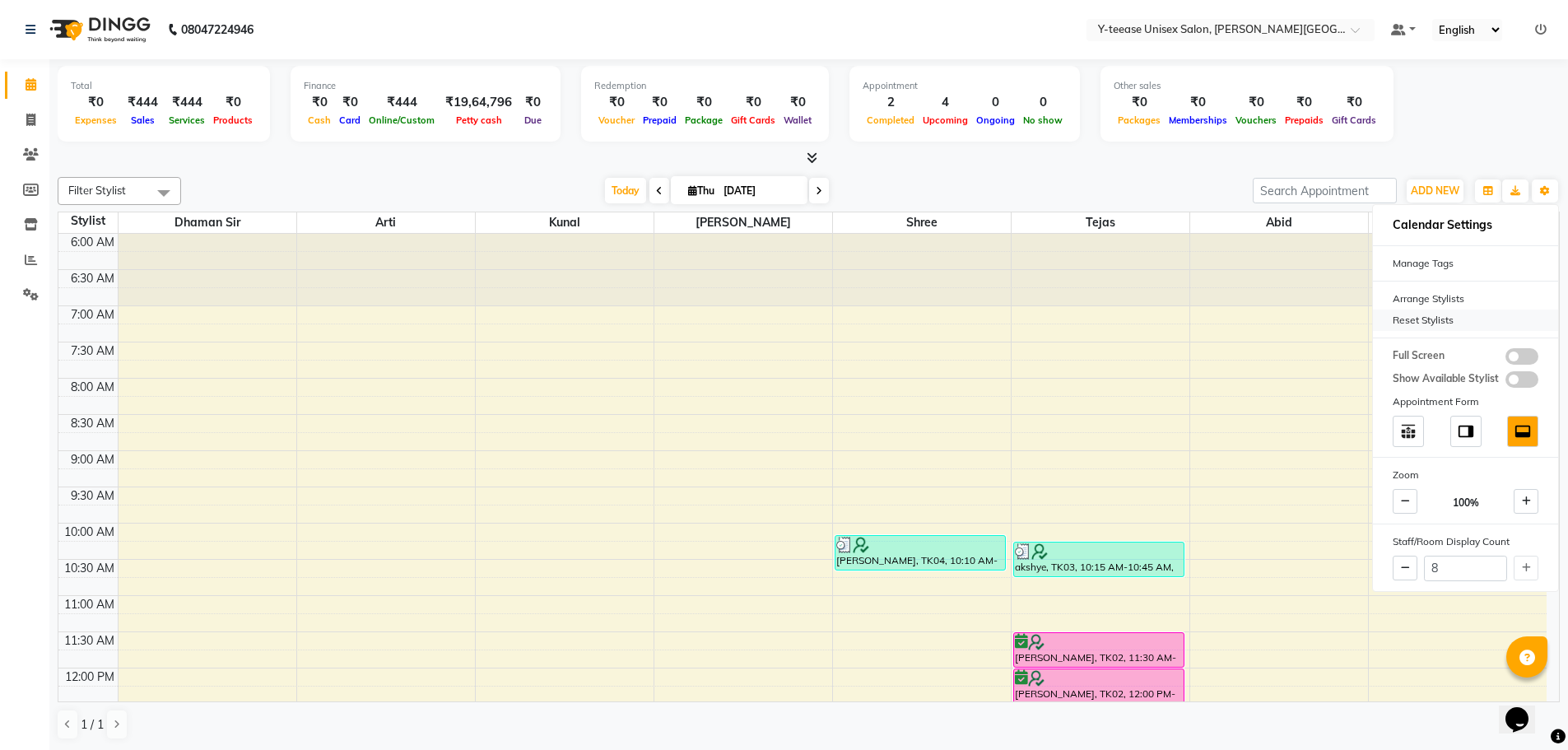
click at [1413, 319] on div "Reset Stylists" at bounding box center [1466, 320] width 185 height 22
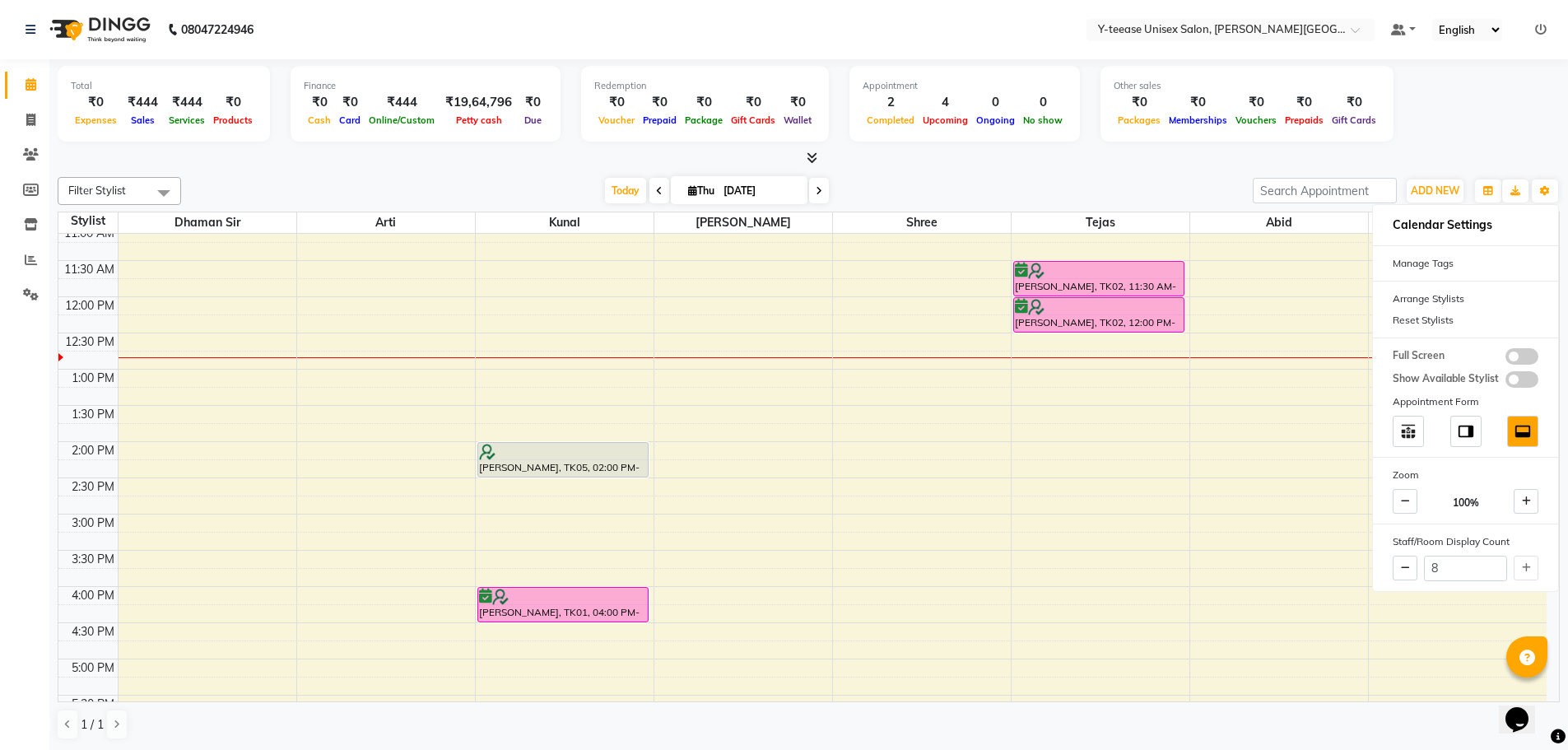
scroll to position [412, 0]
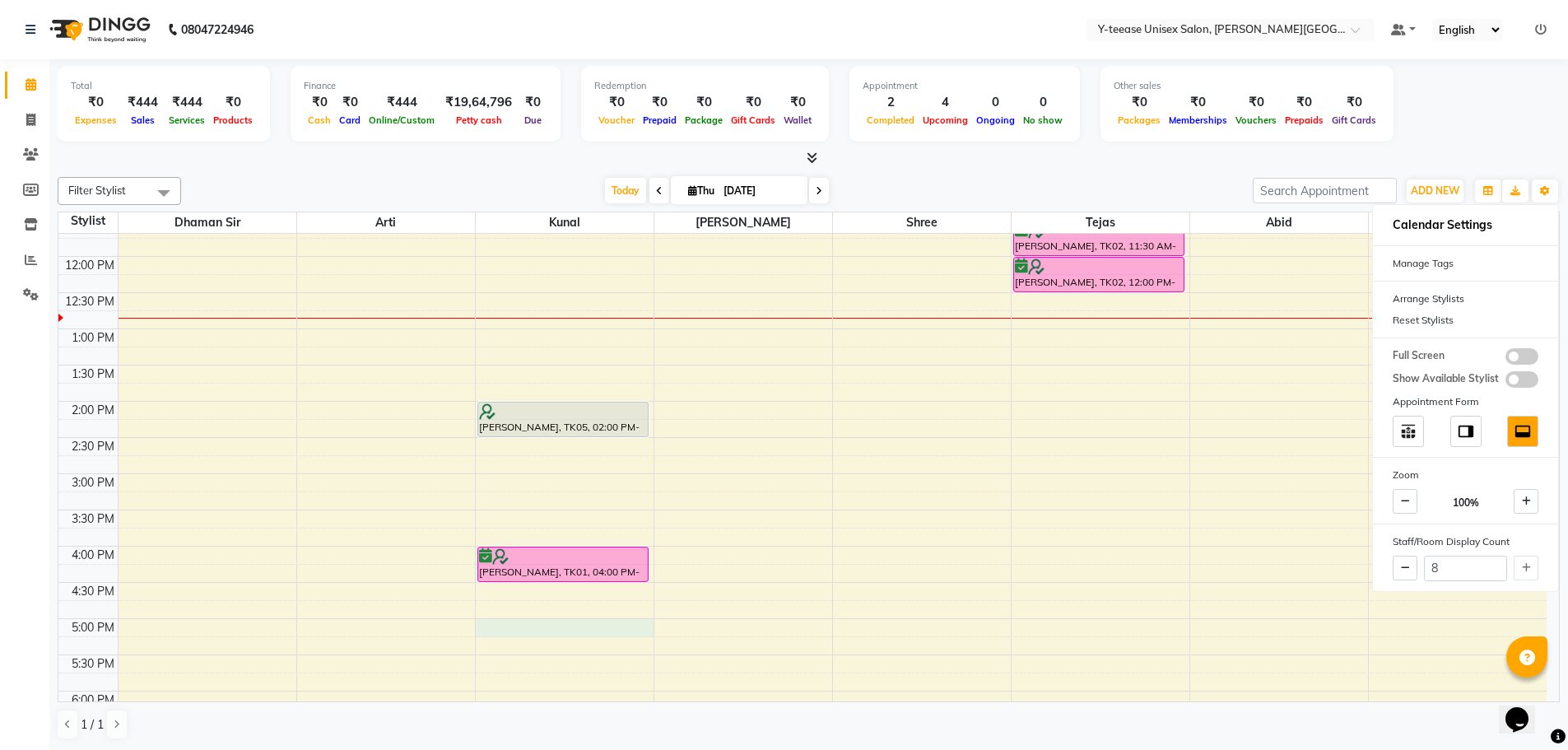
click at [521, 630] on div "6:00 AM 6:30 AM 7:00 AM 7:30 AM 8:00 AM 8:30 AM 9:00 AM 9:30 AM 10:00 AM 10:30 …" at bounding box center [802, 438] width 1487 height 1231
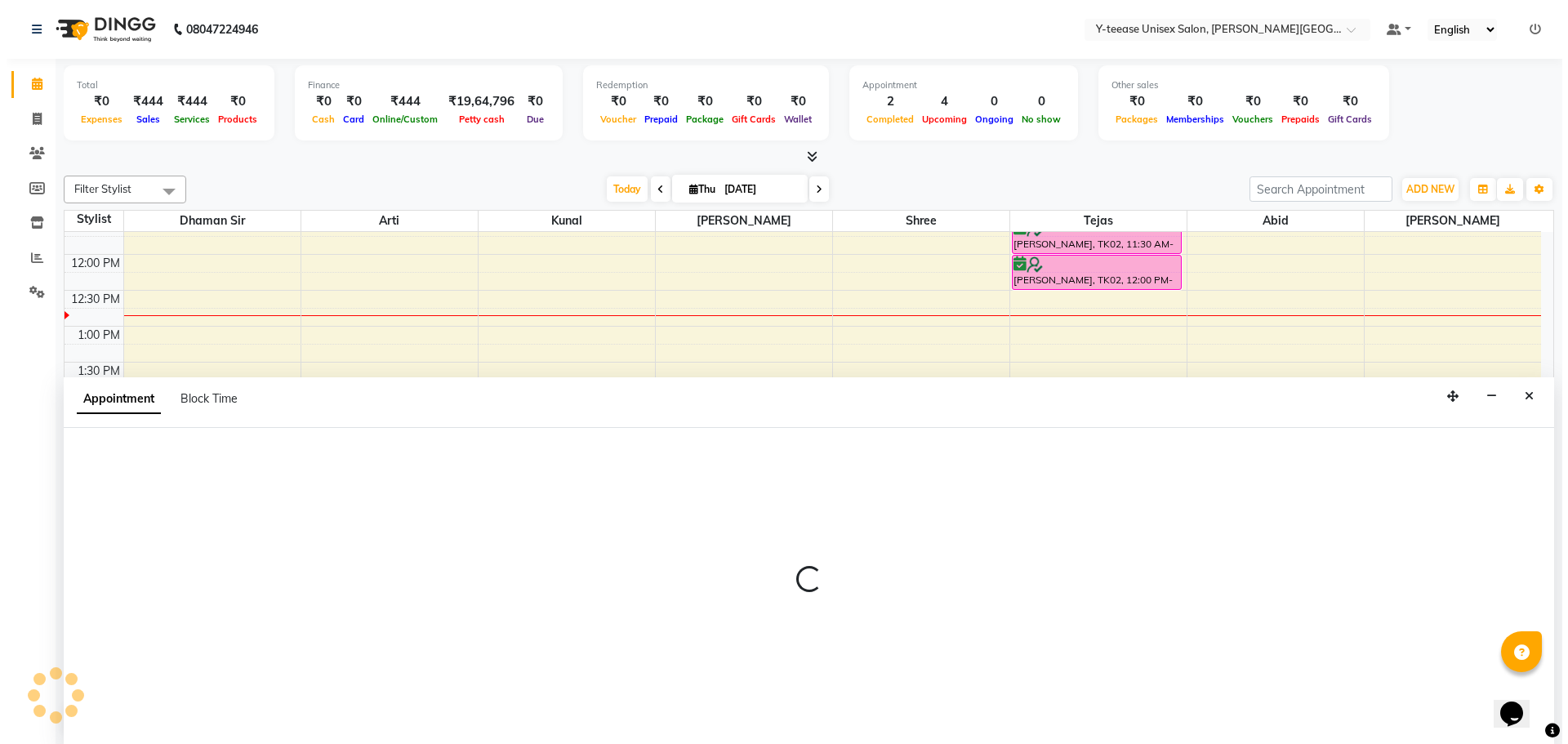
scroll to position [1, 0]
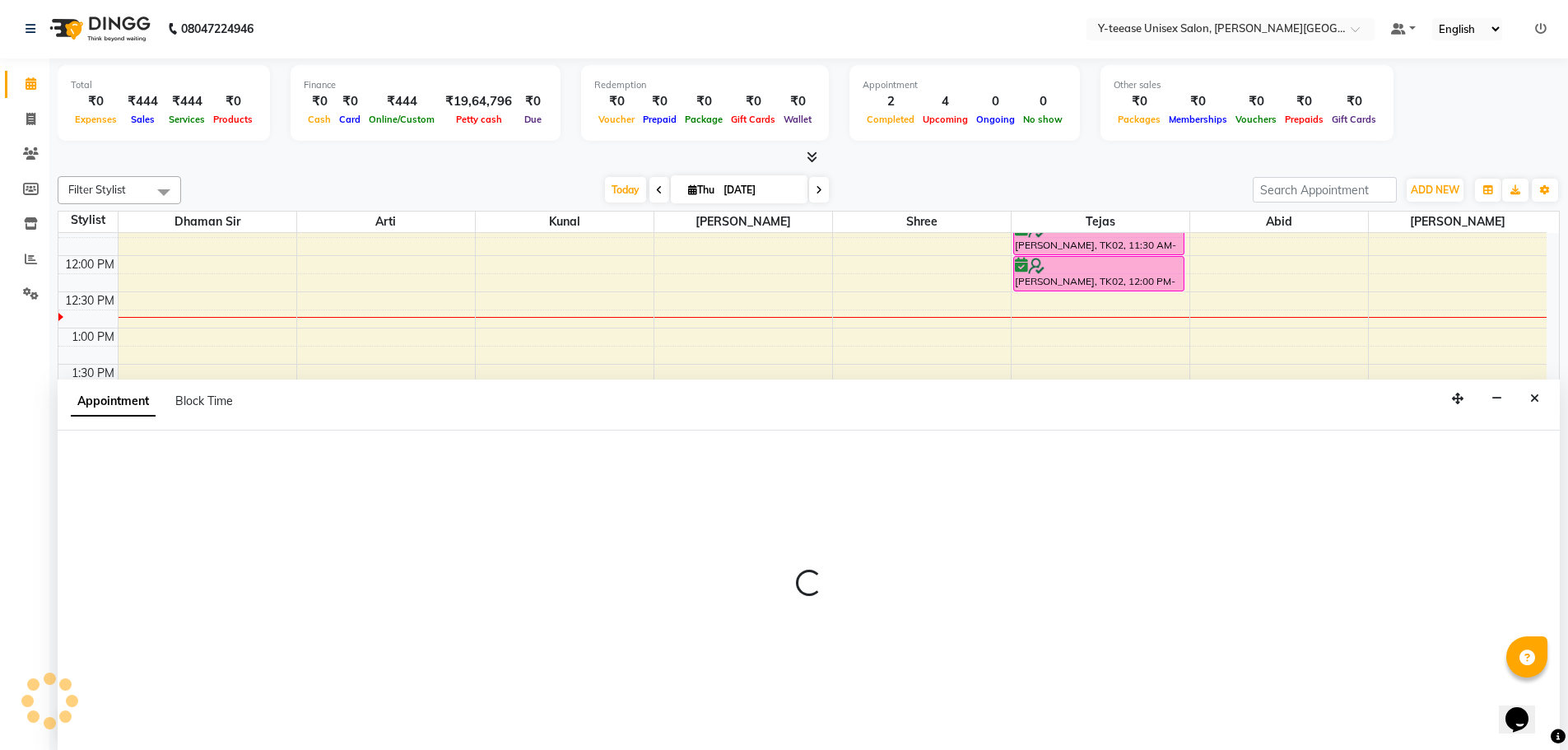
select select "65477"
select select "1020"
select select "tentative"
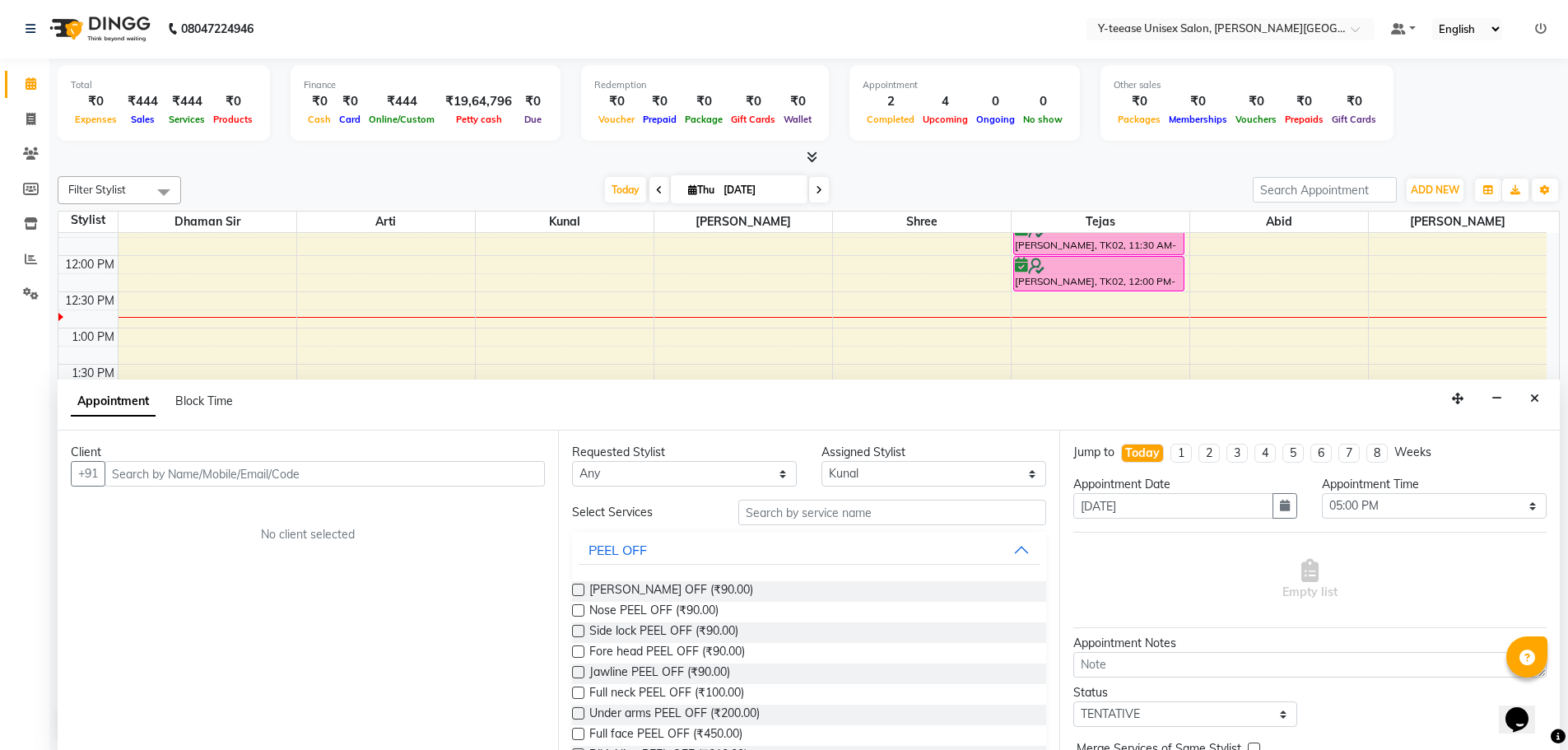
click at [798, 515] on input "text" at bounding box center [891, 512] width 307 height 26
type input "d"
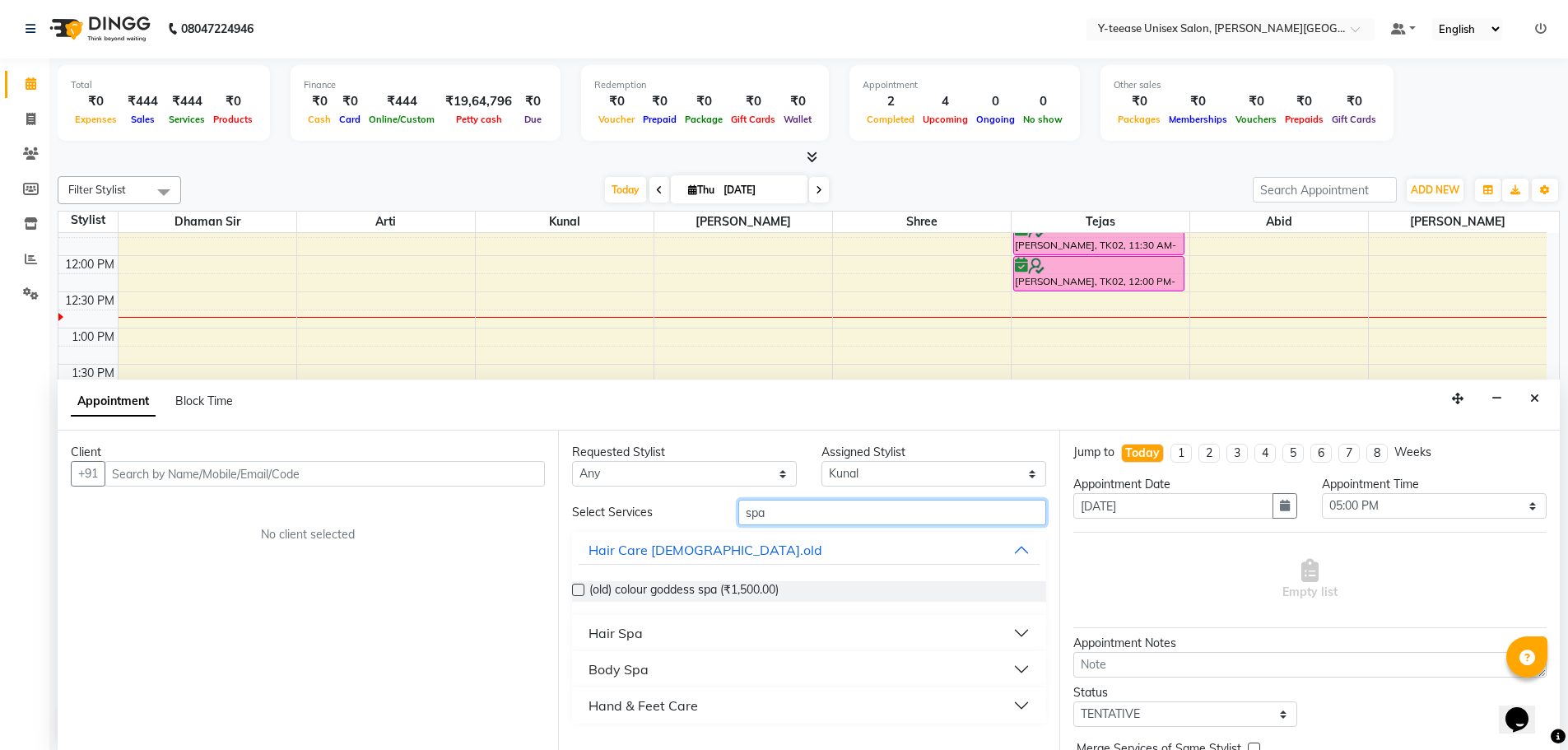
type input "spa"
click at [697, 632] on button "Hair Spa" at bounding box center [808, 633] width 460 height 30
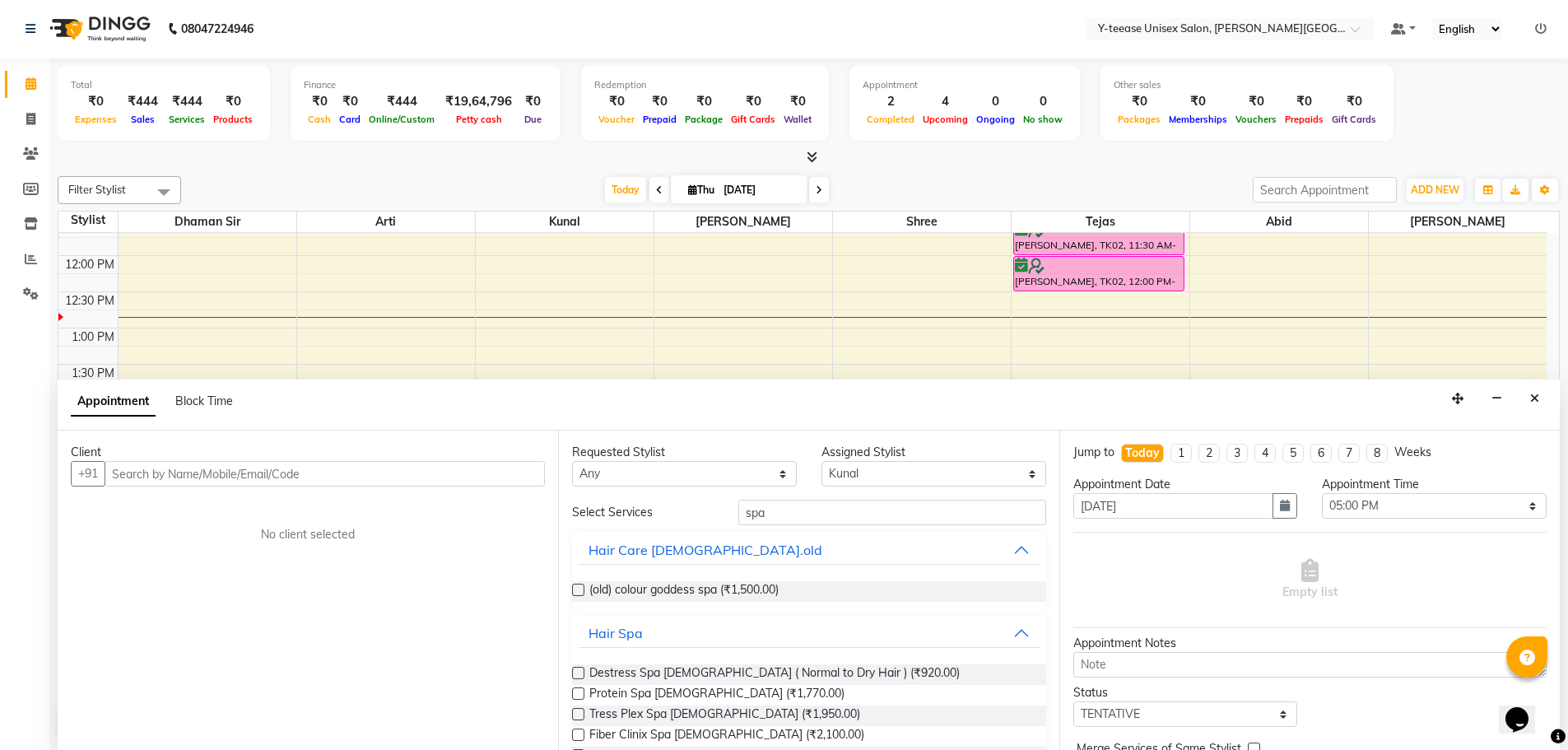
click at [580, 673] on label at bounding box center [578, 673] width 13 height 13
click at [580, 673] on input "checkbox" at bounding box center [577, 674] width 11 height 11
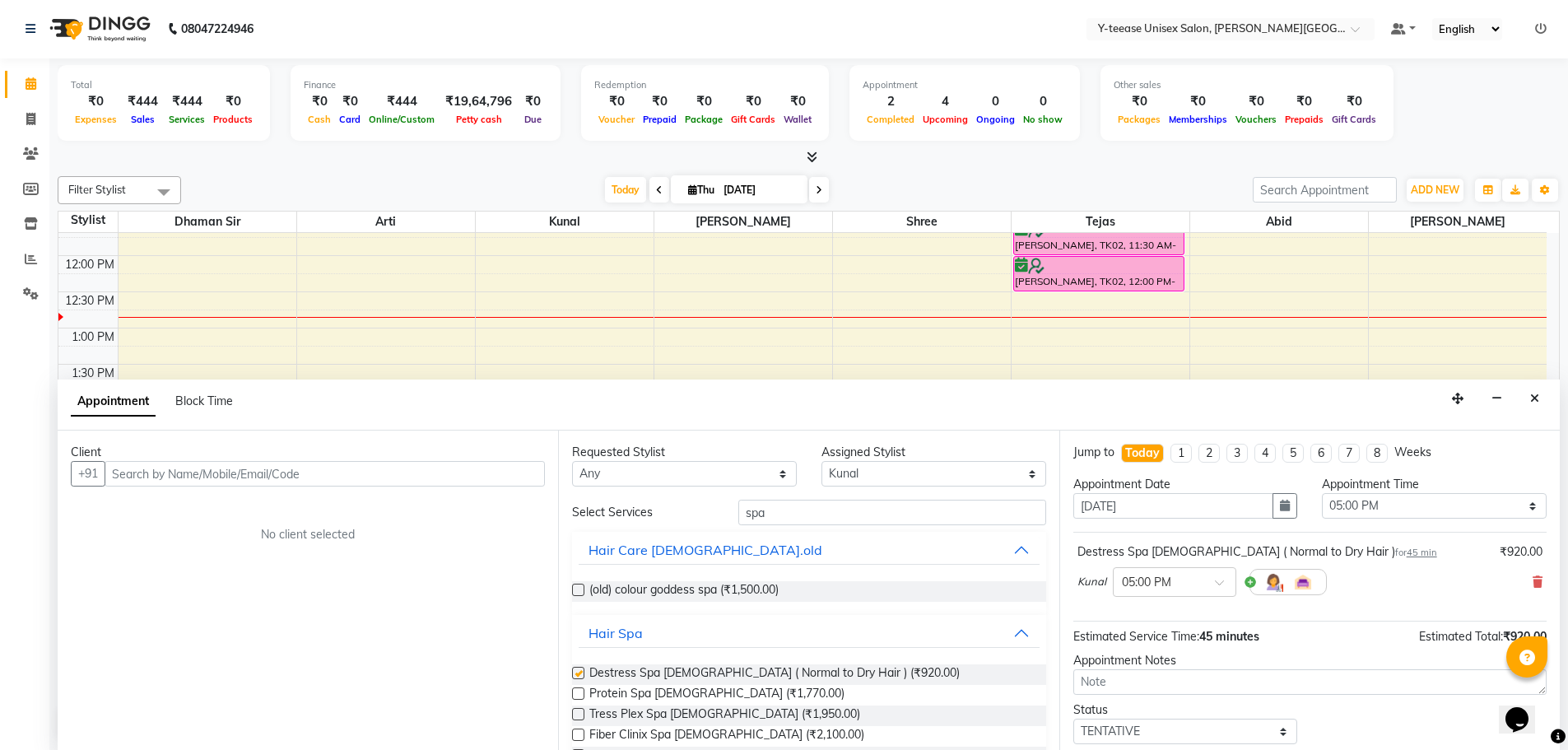
checkbox input "false"
click at [363, 477] on input "text" at bounding box center [324, 474] width 440 height 26
type input "9307261187"
click at [501, 480] on span "Add Client" at bounding box center [510, 473] width 55 height 15
select select "22"
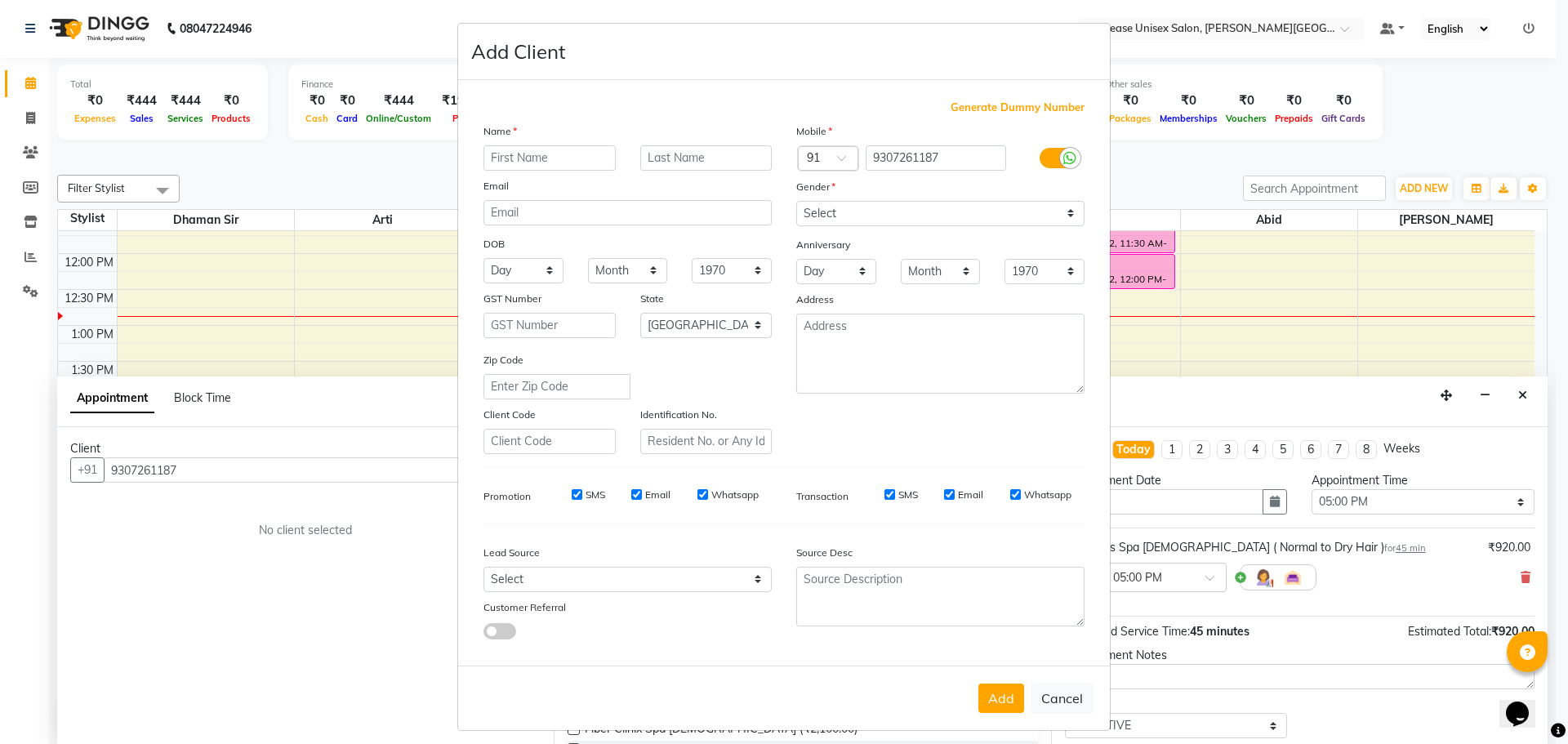
click at [580, 151] on input "text" at bounding box center [549, 158] width 132 height 25
click at [501, 158] on input "sakhi" at bounding box center [549, 158] width 132 height 25
type input "sakshi"
click at [839, 206] on select "Select Male Female Other Prefer Not To Say" at bounding box center [940, 214] width 288 height 25
select select "[DEMOGRAPHIC_DATA]"
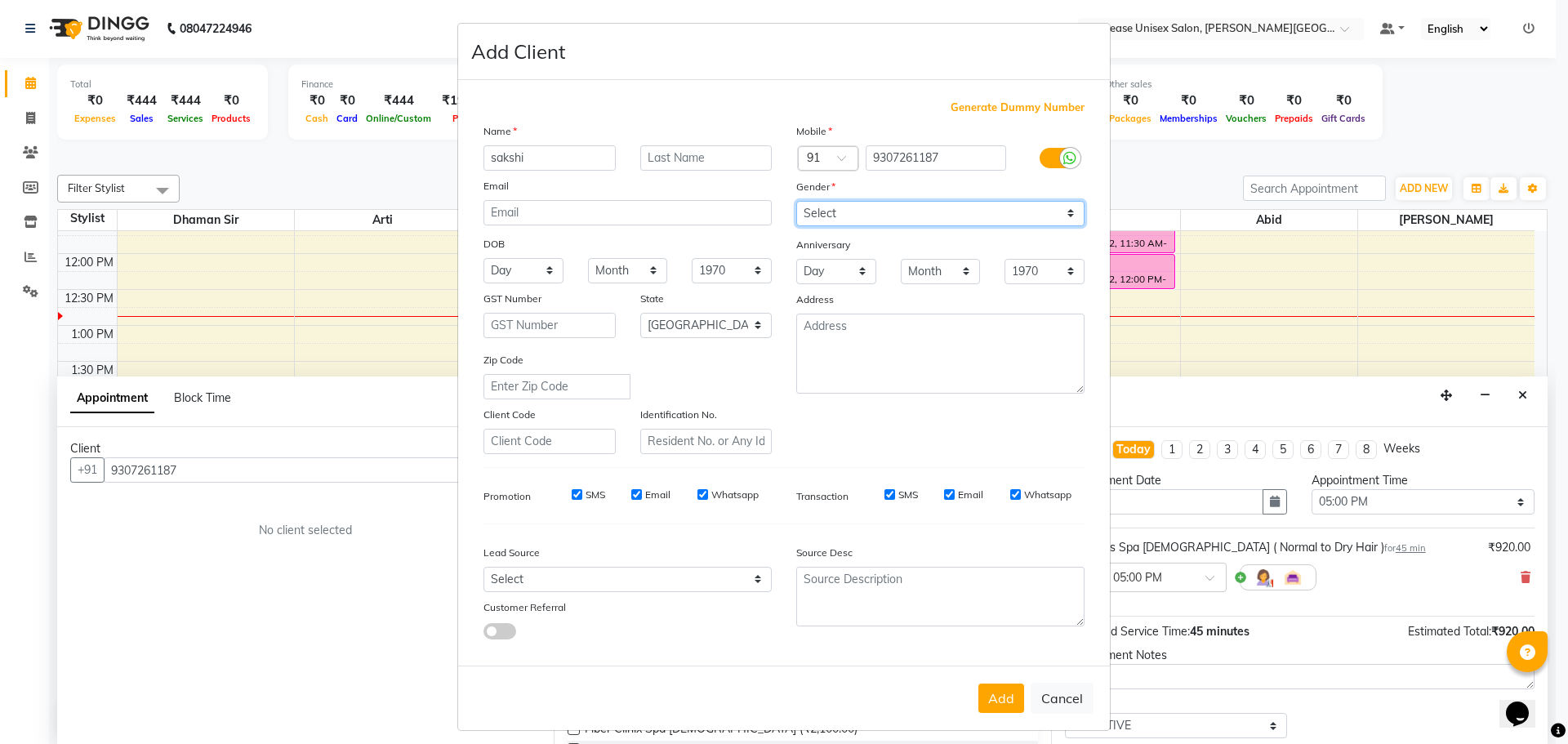
click at [797, 201] on select "Select Male Female Other Prefer Not To Say" at bounding box center [940, 214] width 288 height 25
click at [1003, 704] on button "Add" at bounding box center [1001, 698] width 46 height 29
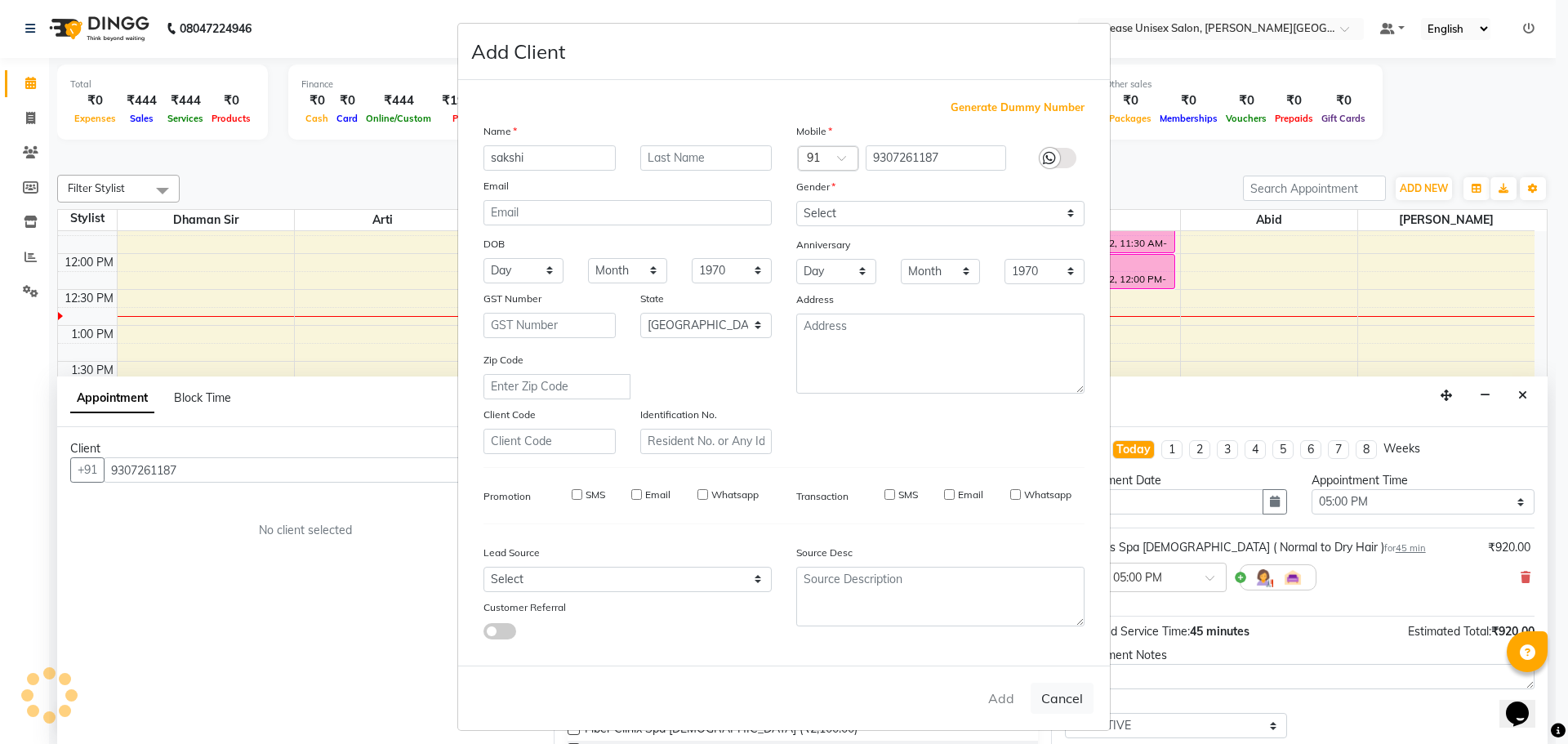
type input "93******87"
select select
select select "null"
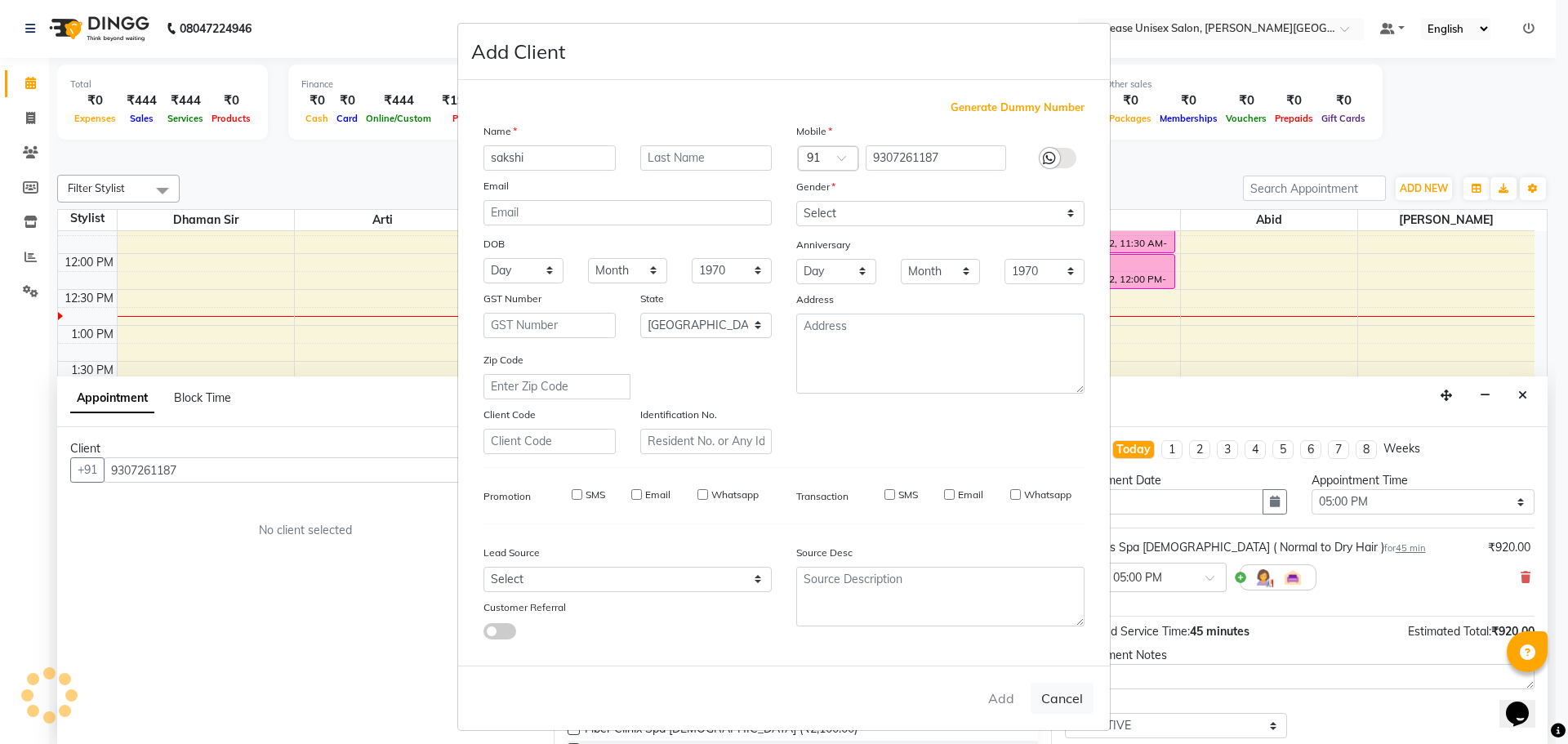
select select
checkbox input "false"
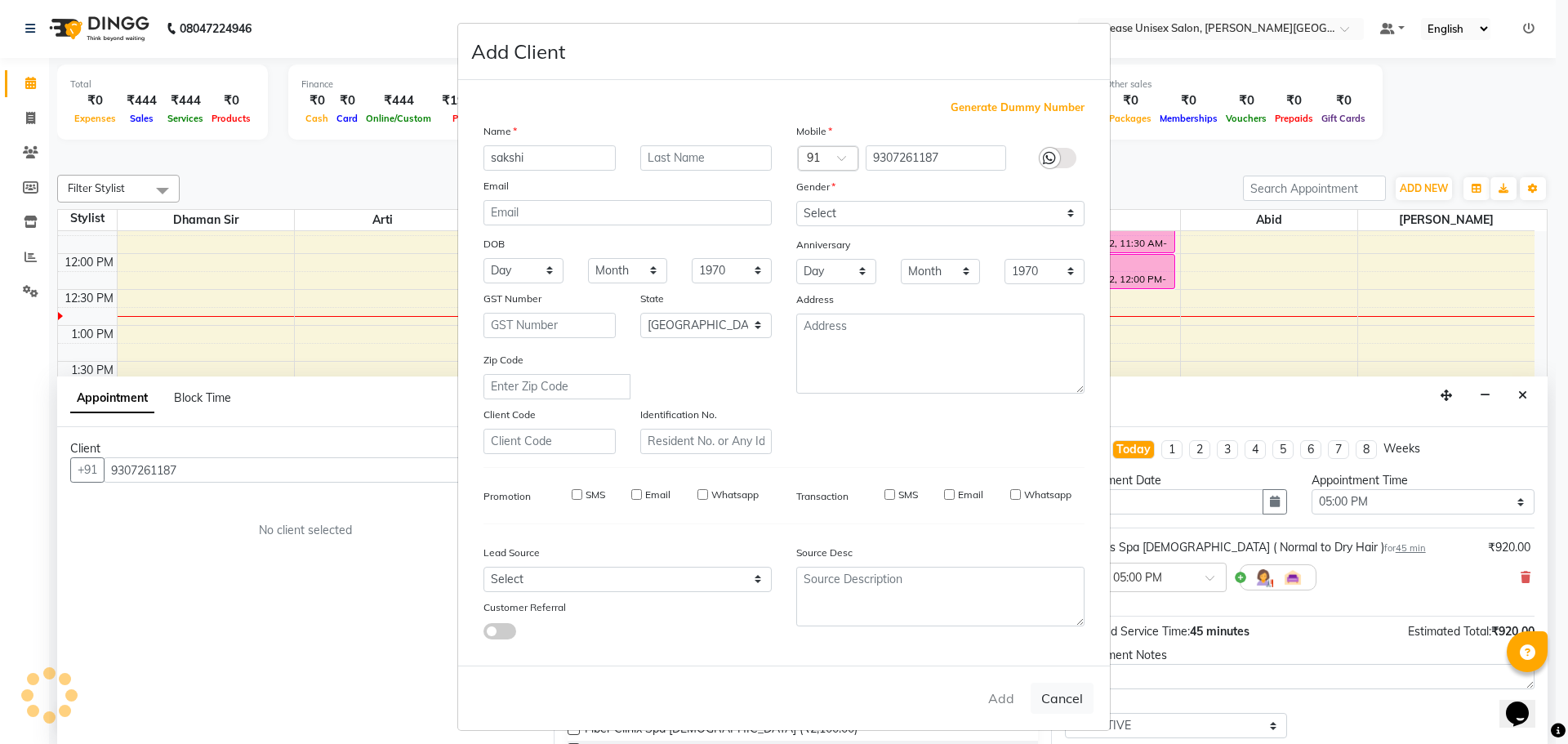
checkbox input "false"
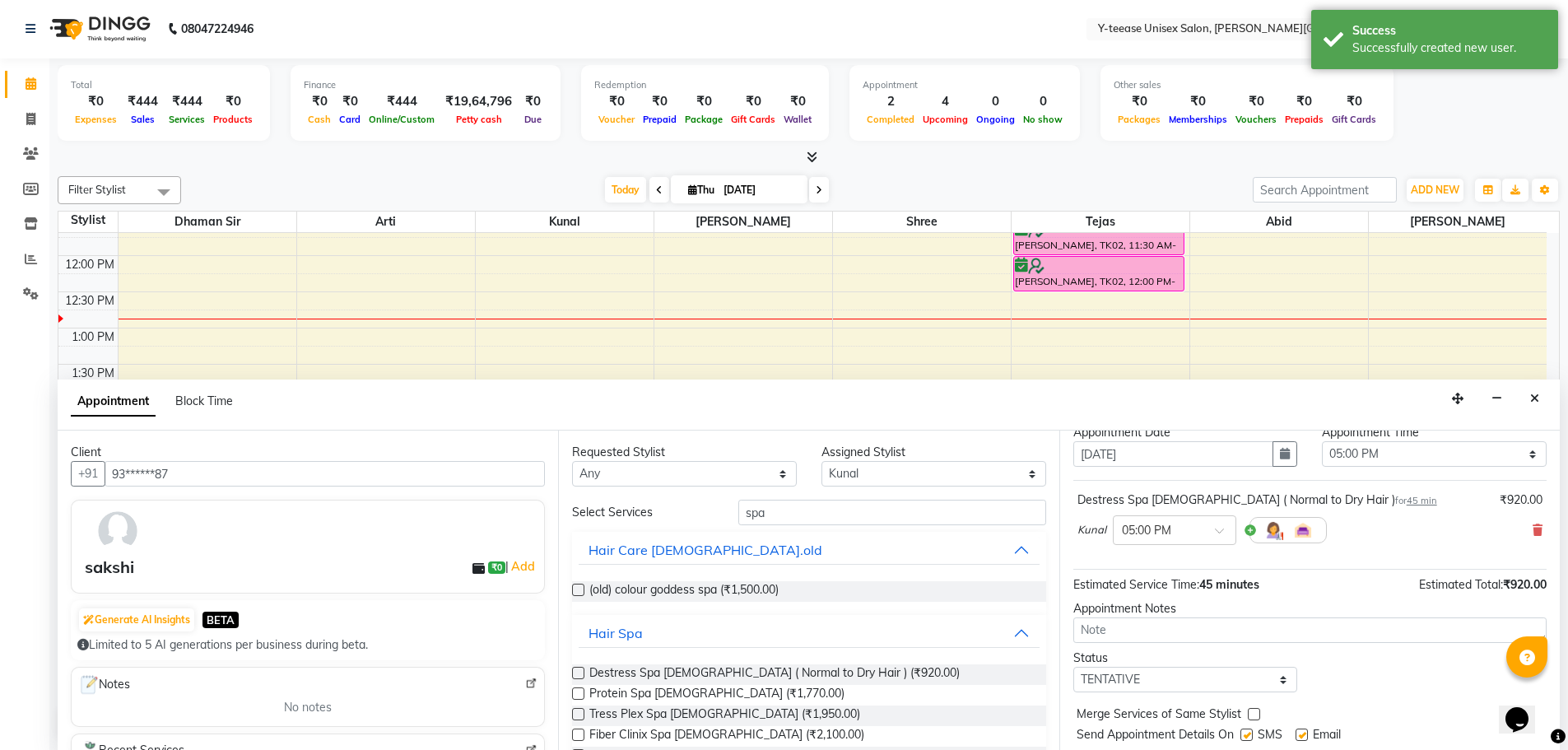
scroll to position [98, 0]
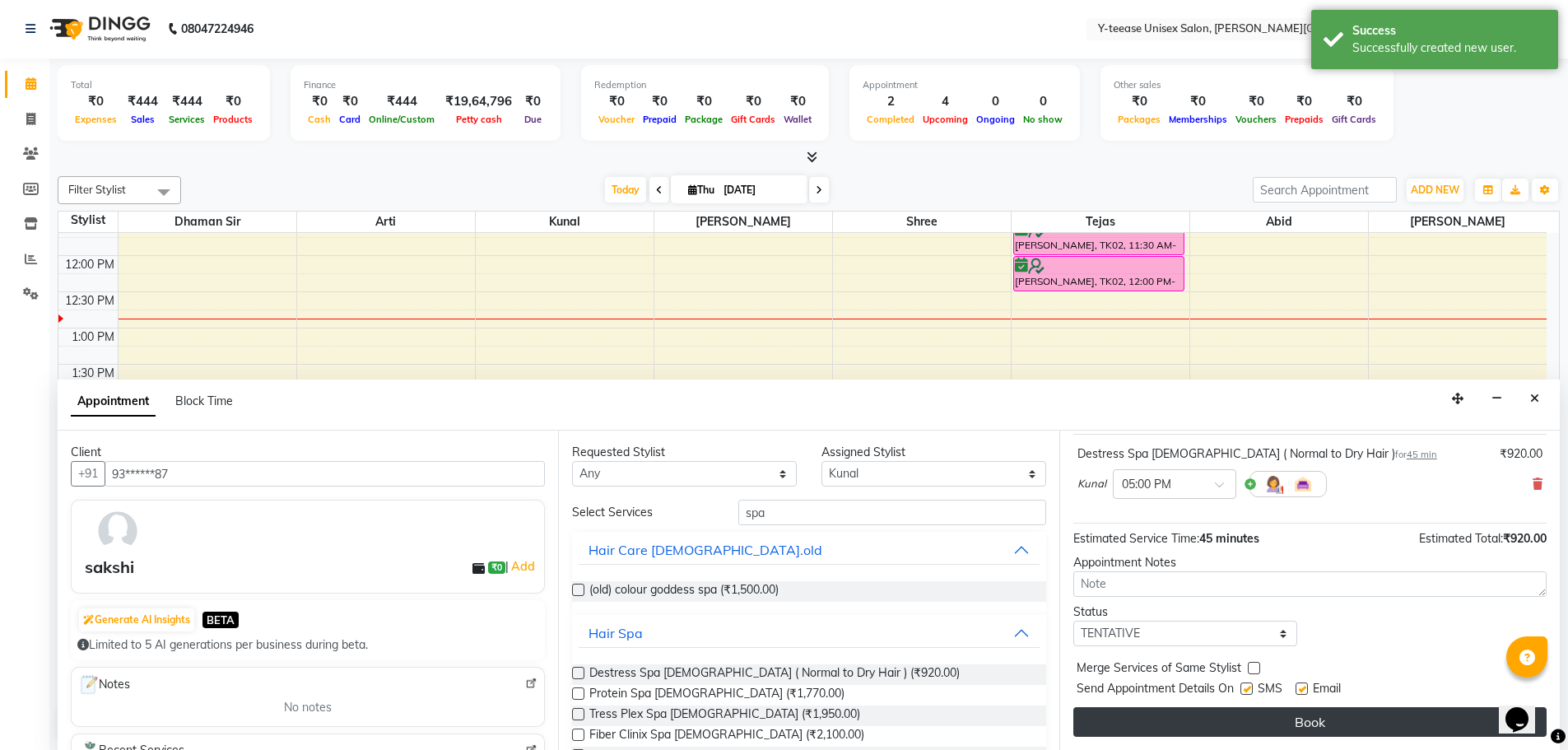
click at [1256, 719] on button "Book" at bounding box center [1309, 722] width 473 height 30
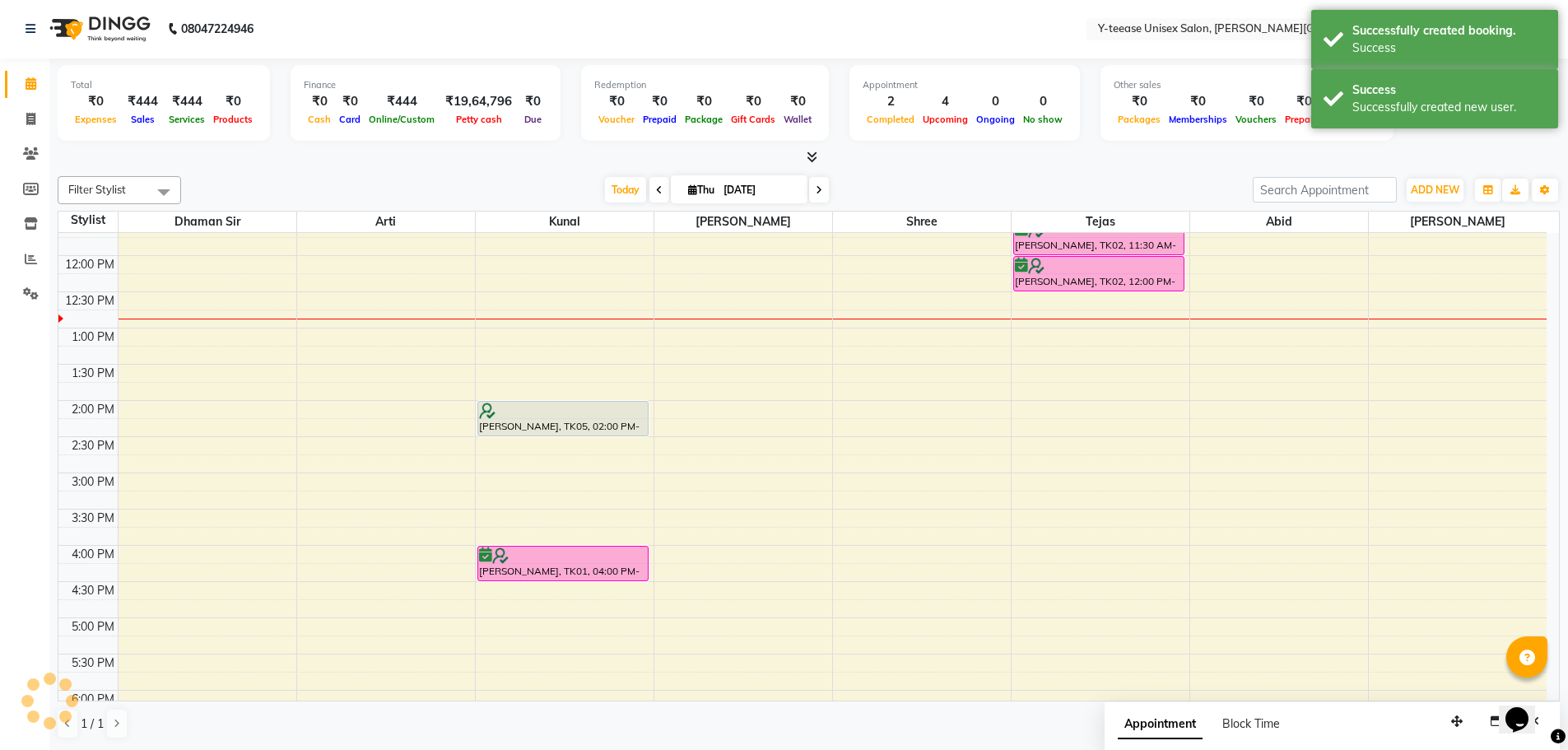
scroll to position [0, 0]
